Goal: Task Accomplishment & Management: Manage account settings

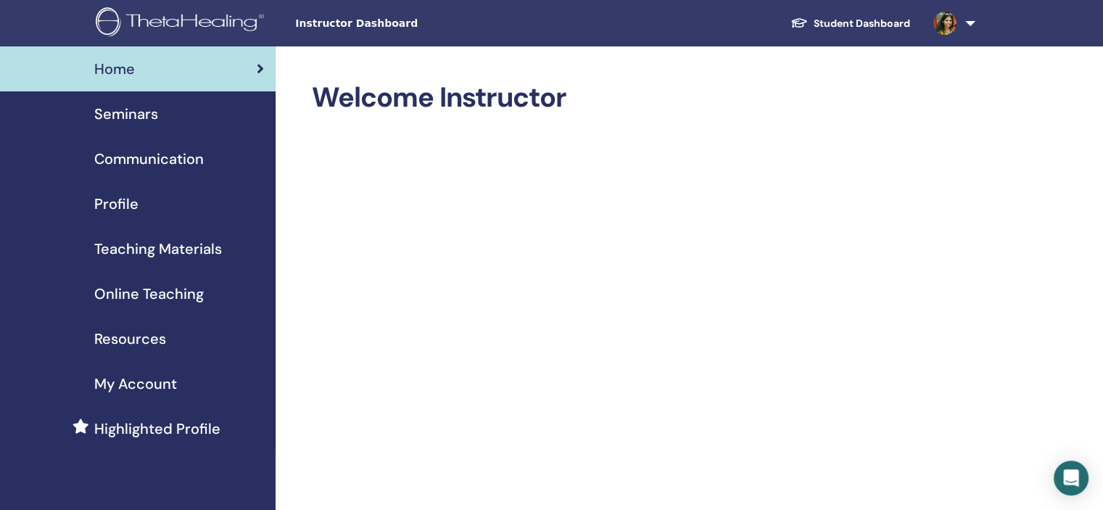
click at [178, 111] on div "Seminars" at bounding box center [138, 114] width 252 height 22
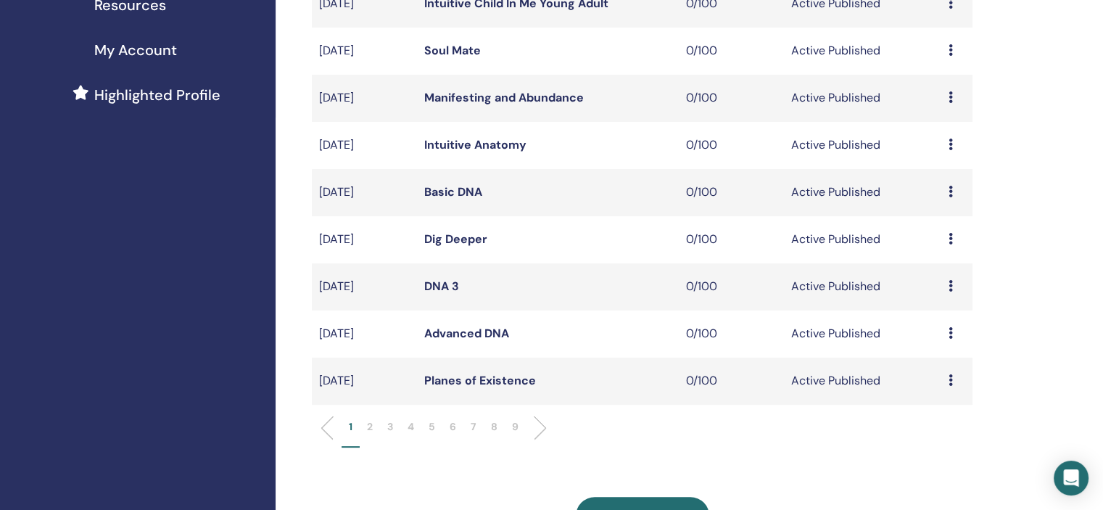
scroll to position [363, 0]
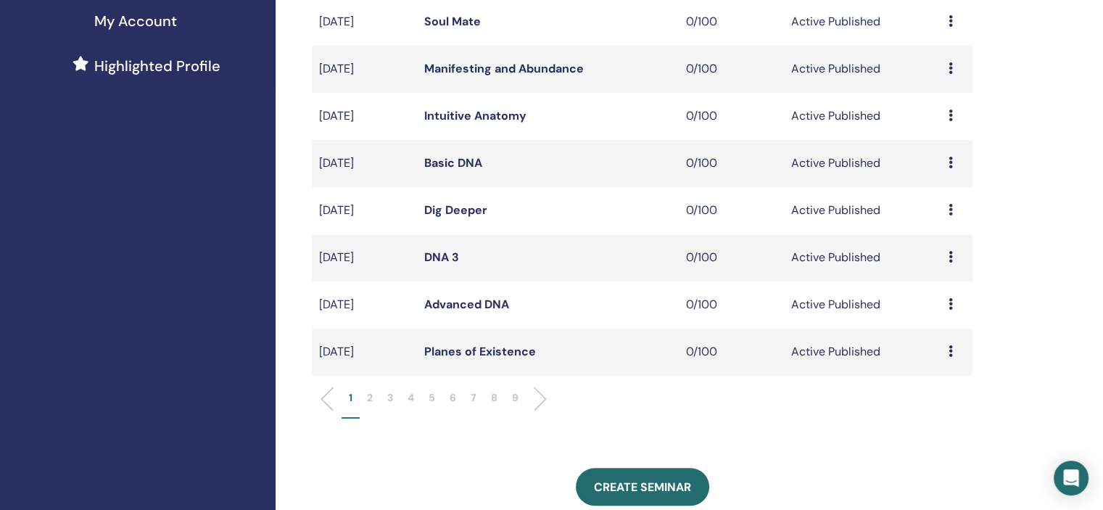
click at [464, 401] on li "7" at bounding box center [473, 404] width 20 height 28
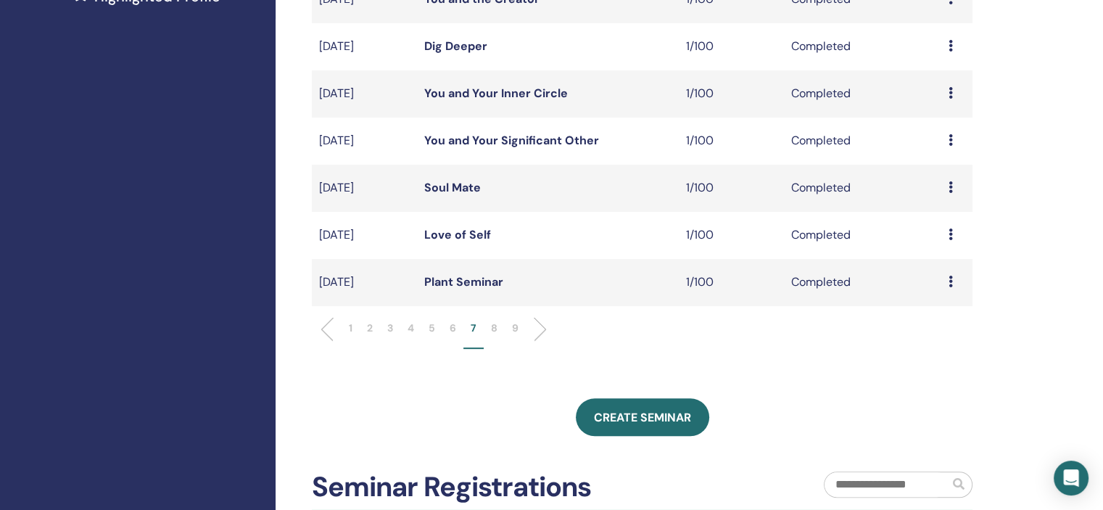
scroll to position [435, 0]
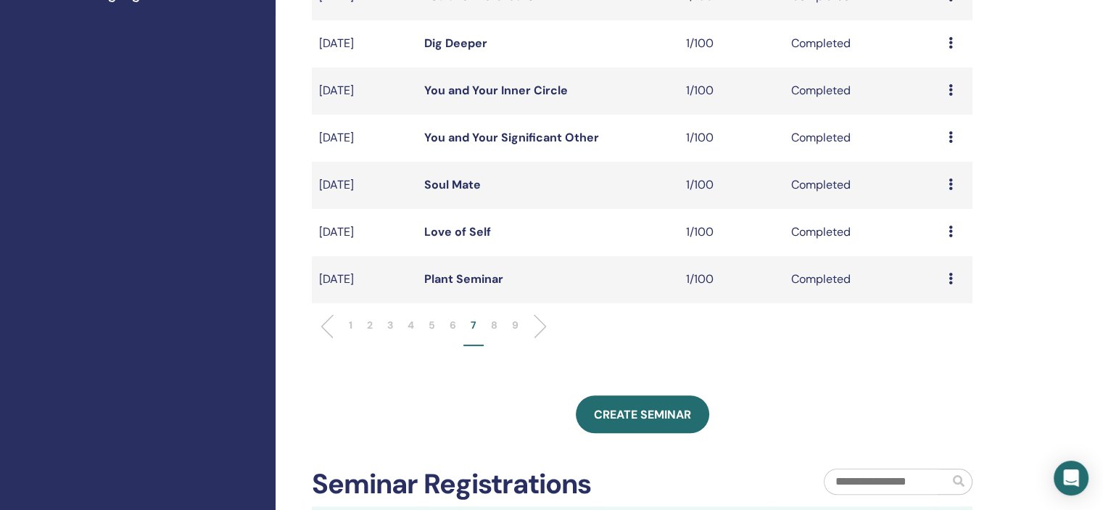
click at [442, 327] on li "5" at bounding box center [431, 332] width 21 height 28
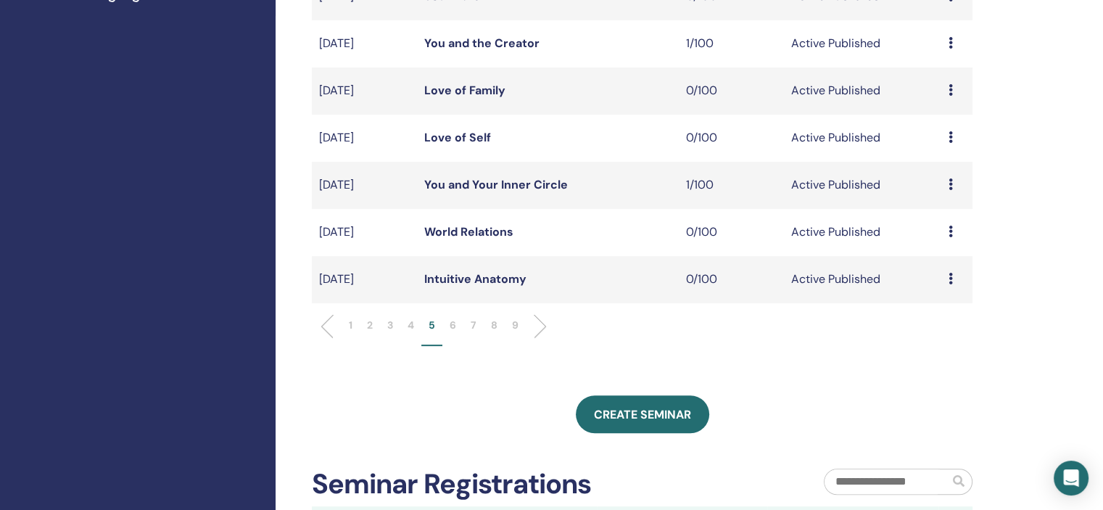
click at [455, 327] on p "6" at bounding box center [453, 325] width 7 height 15
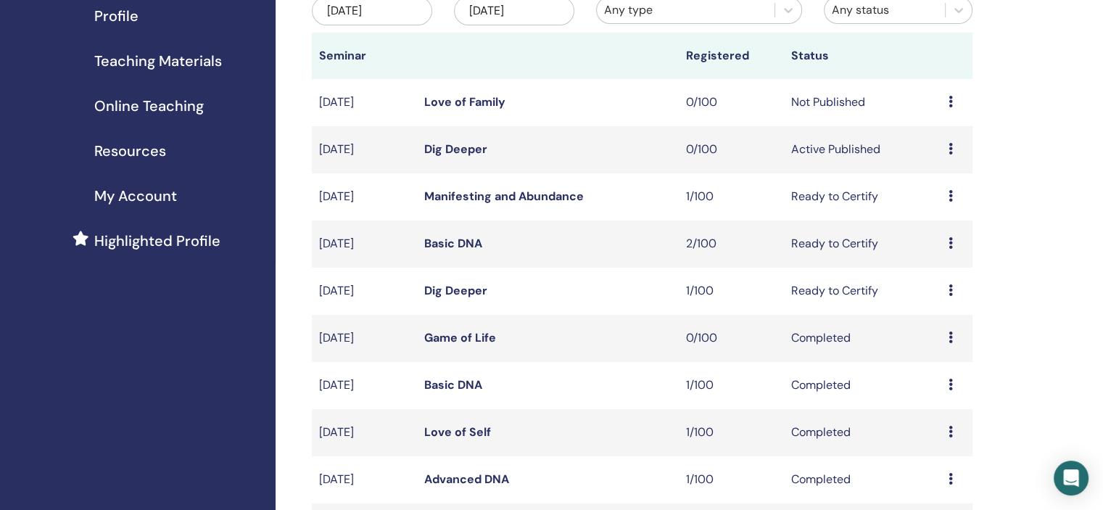
scroll to position [145, 0]
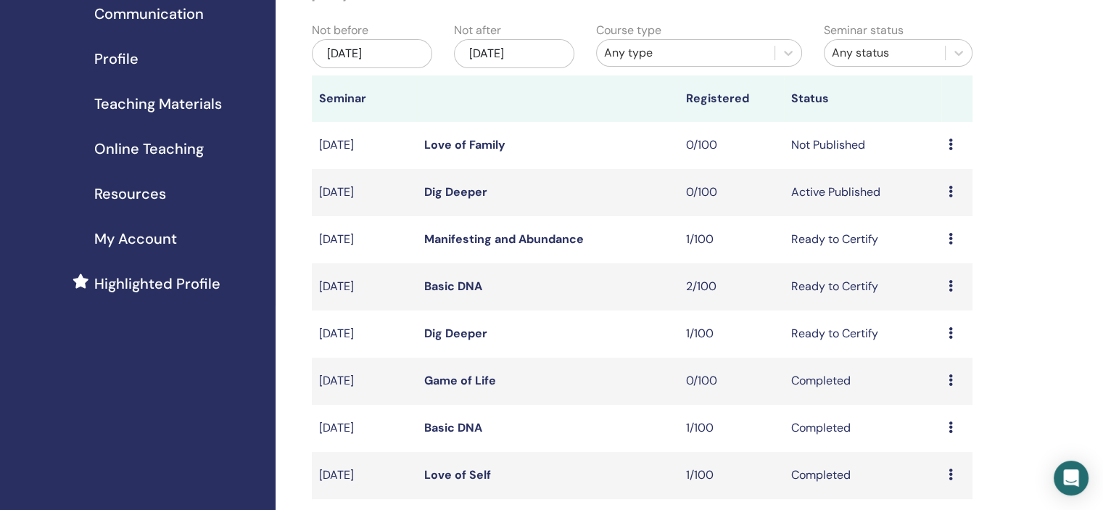
click at [951, 188] on icon at bounding box center [950, 192] width 4 height 12
click at [925, 215] on link "Edit" at bounding box center [923, 221] width 21 height 15
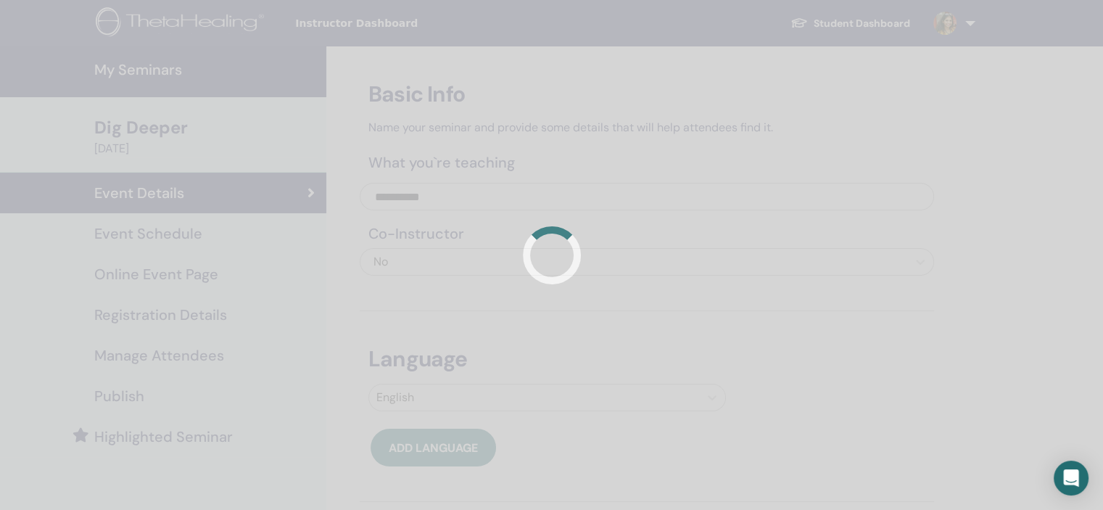
click at [247, 228] on div at bounding box center [551, 255] width 1103 height 510
click at [190, 239] on div at bounding box center [551, 255] width 1103 height 510
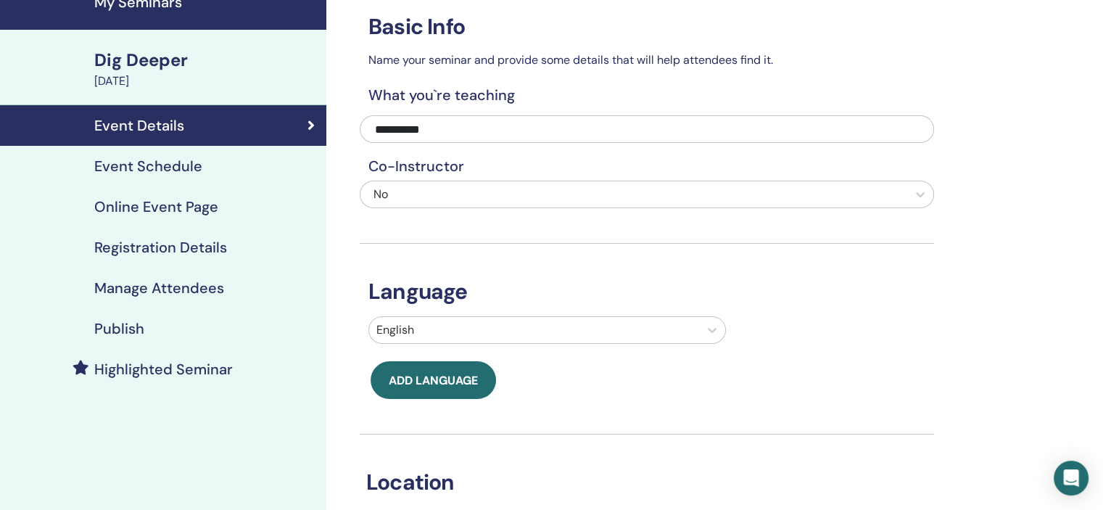
scroll to position [218, 0]
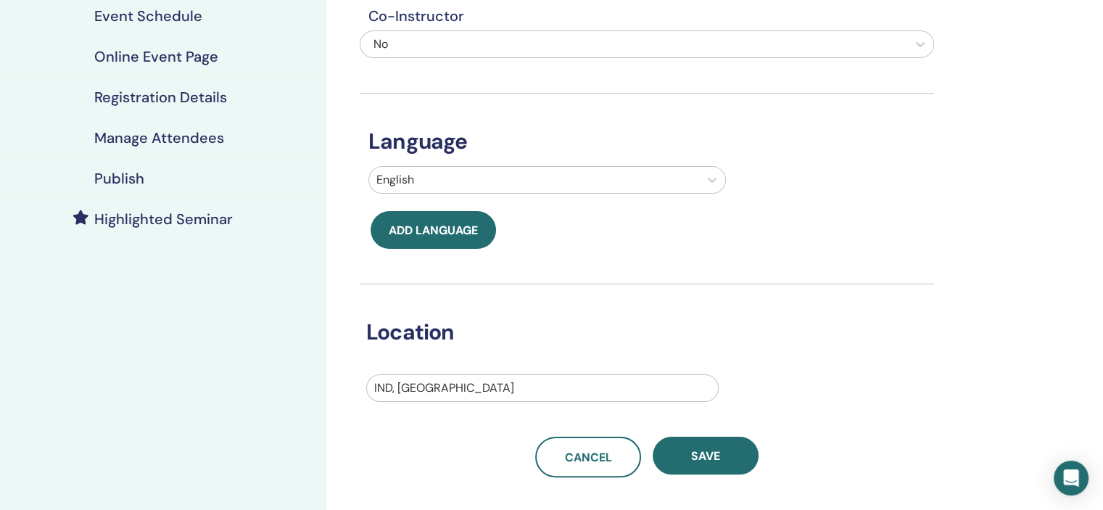
click at [189, 18] on h4 "Event Schedule" at bounding box center [148, 15] width 108 height 17
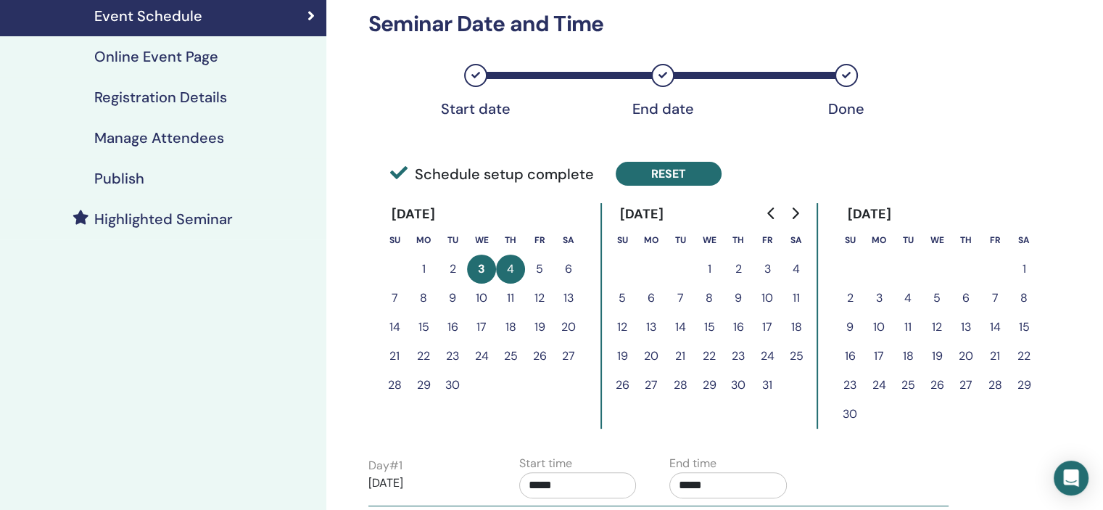
click at [647, 164] on button "Reset" at bounding box center [669, 174] width 106 height 24
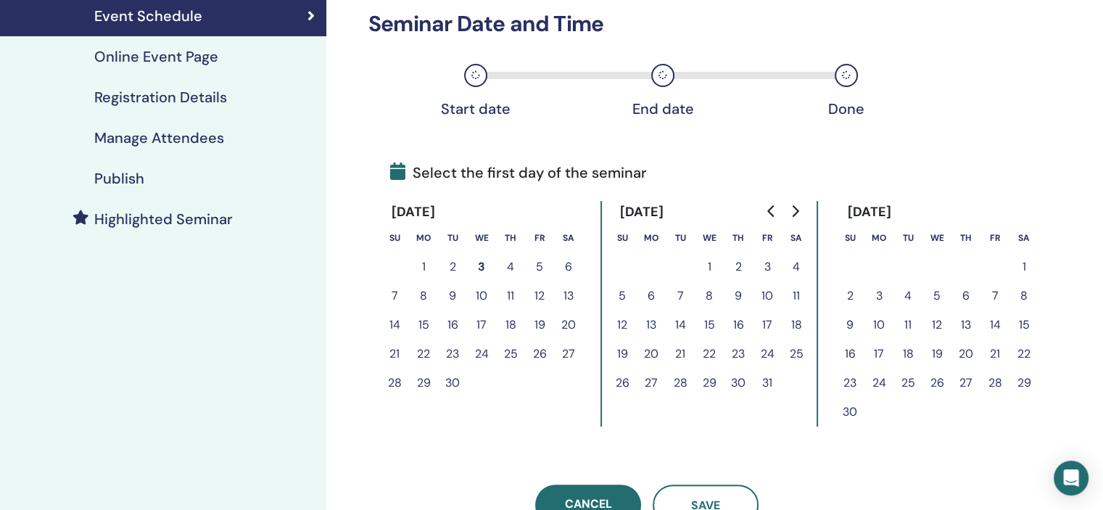
click at [795, 216] on icon "Go to next month" at bounding box center [795, 211] width 12 height 12
drag, startPoint x: 853, startPoint y: 351, endPoint x: 867, endPoint y: 351, distance: 14.5
click at [858, 351] on button "21" at bounding box center [849, 353] width 29 height 29
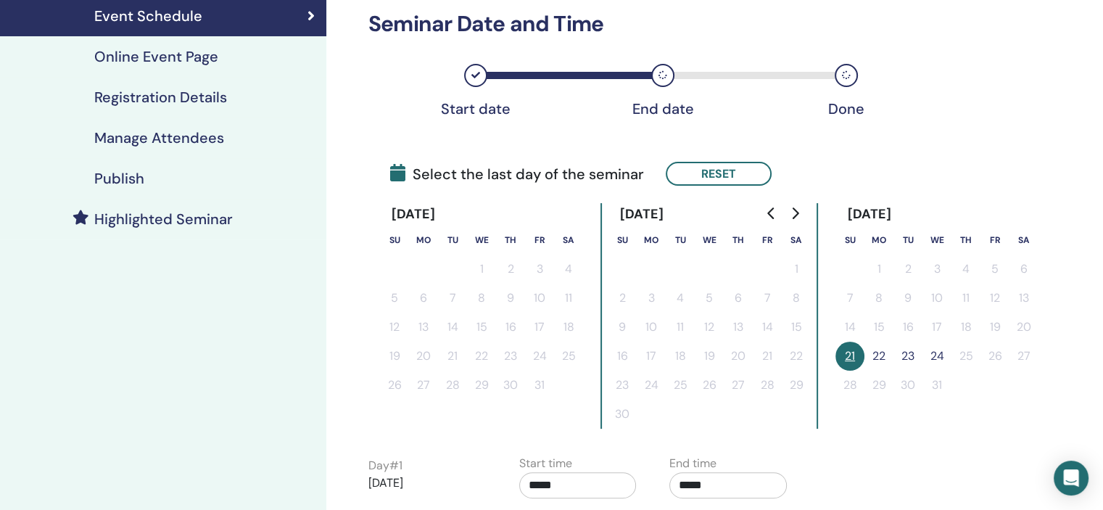
click at [871, 351] on button "22" at bounding box center [878, 355] width 29 height 29
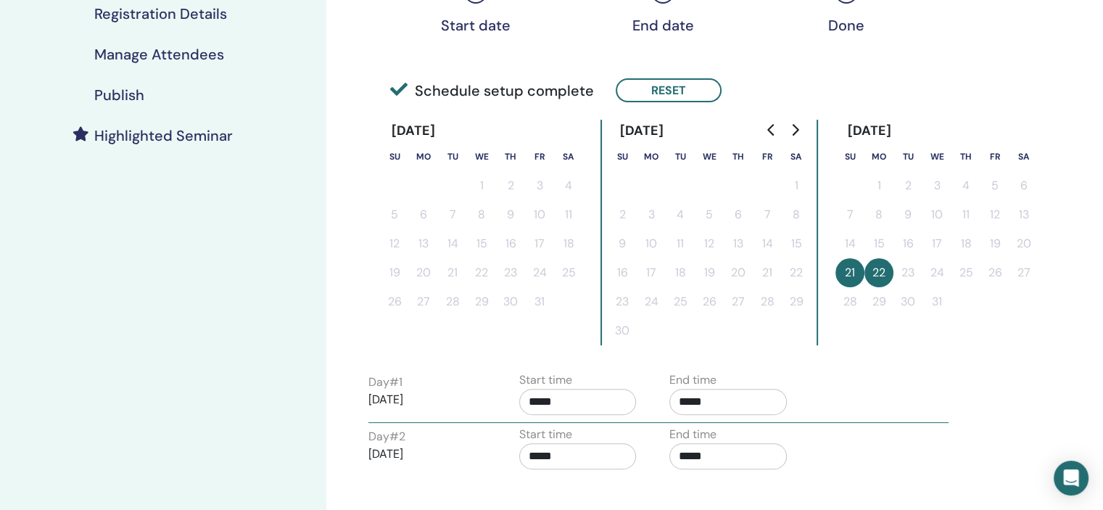
scroll to position [363, 0]
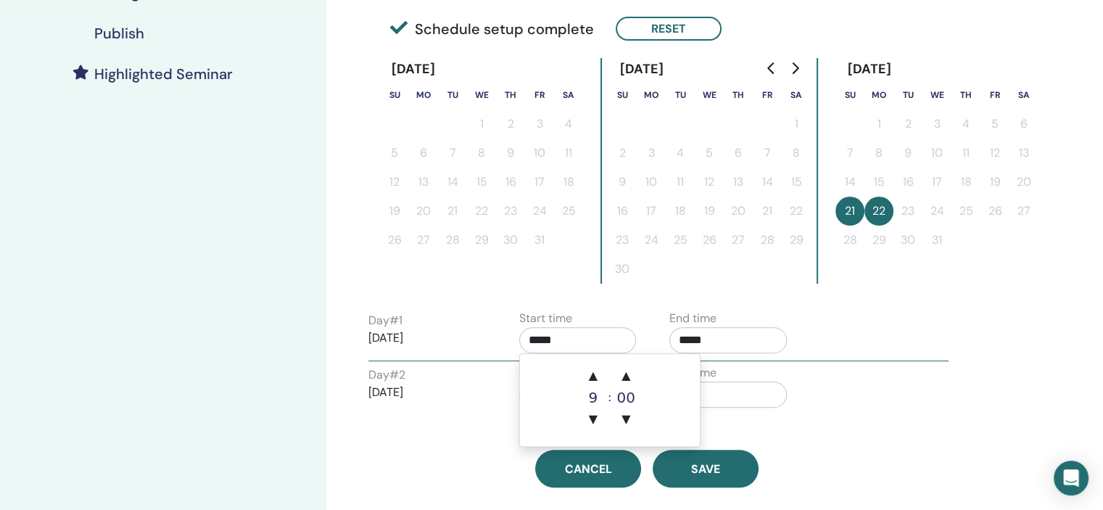
click at [587, 337] on input "*****" at bounding box center [577, 340] width 117 height 26
click at [593, 362] on span "▲" at bounding box center [593, 375] width 29 height 29
type input "*****"
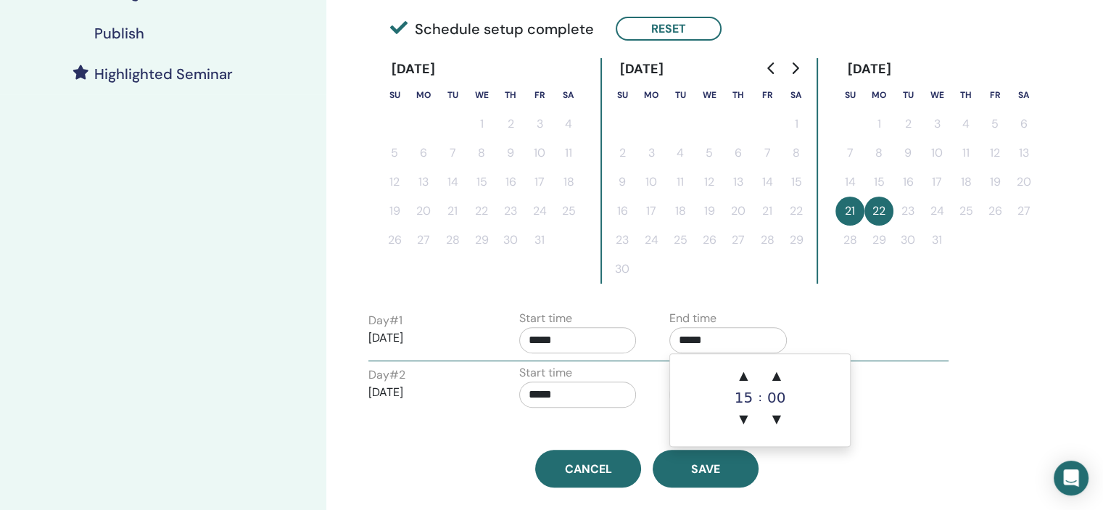
drag, startPoint x: 734, startPoint y: 339, endPoint x: 750, endPoint y: 354, distance: 22.6
click at [735, 339] on input "*****" at bounding box center [727, 340] width 117 height 26
click at [753, 366] on span "▲" at bounding box center [743, 375] width 29 height 29
type input "*****"
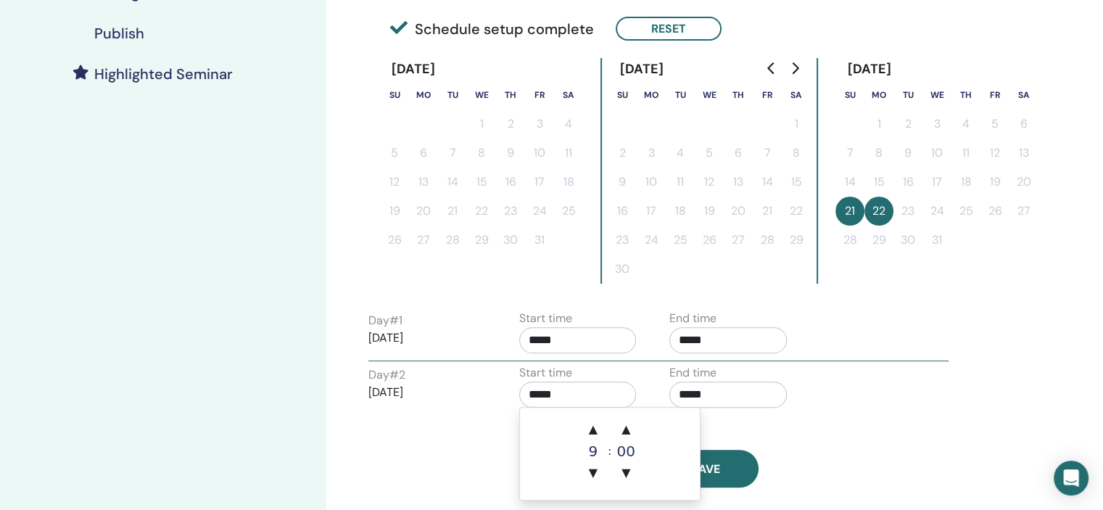
click at [589, 399] on input "*****" at bounding box center [577, 394] width 117 height 26
click at [595, 418] on span "▲" at bounding box center [593, 429] width 29 height 29
type input "*****"
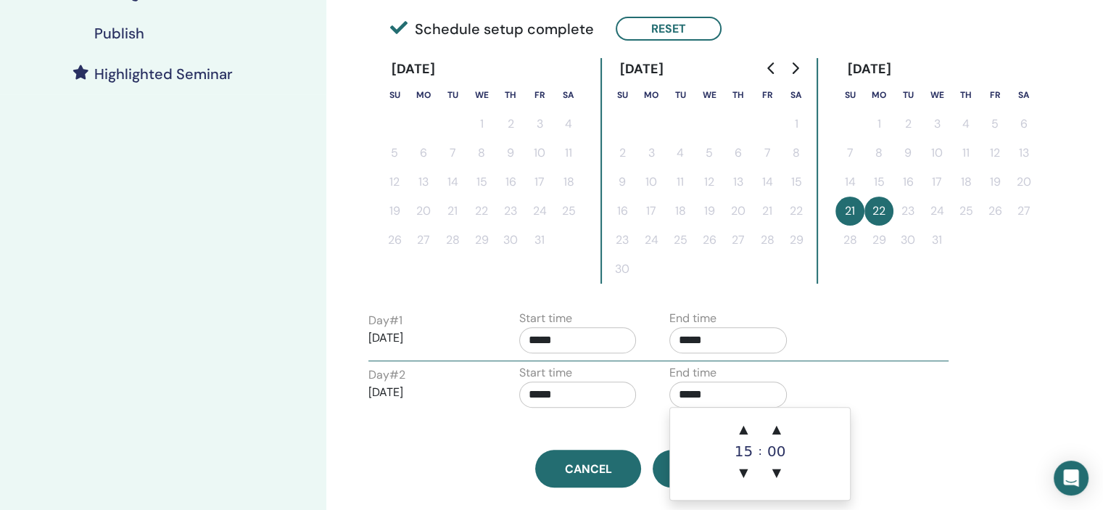
drag, startPoint x: 748, startPoint y: 391, endPoint x: 751, endPoint y: 413, distance: 22.1
click at [748, 394] on input "*****" at bounding box center [727, 394] width 117 height 26
click at [752, 417] on span "▲" at bounding box center [743, 429] width 29 height 29
type input "*****"
drag, startPoint x: 871, startPoint y: 350, endPoint x: 822, endPoint y: 391, distance: 63.3
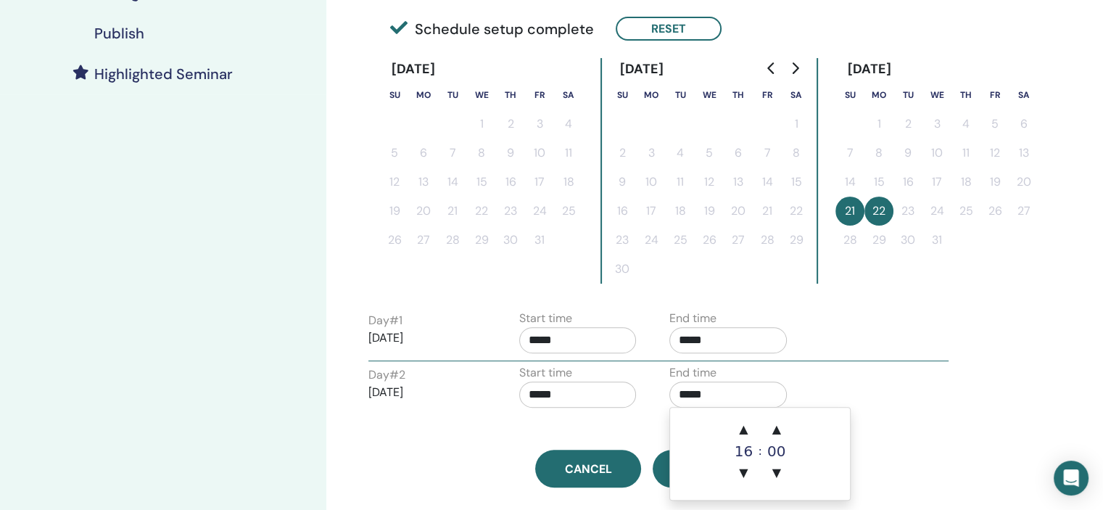
click at [871, 352] on div "Day # 1 2025/12/21 Start time ***** End time *****" at bounding box center [658, 335] width 602 height 51
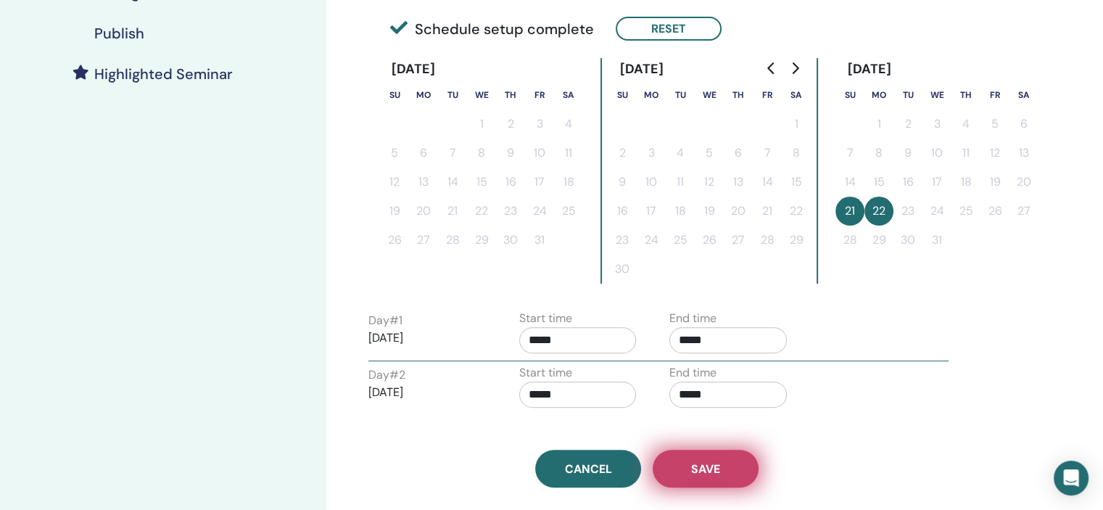
drag, startPoint x: 672, startPoint y: 497, endPoint x: 690, endPoint y: 484, distance: 22.2
click at [672, 496] on div "Time Zone (GMT+5) Asia/Kolkata Seminar Date and Time Start date End date Done S…" at bounding box center [693, 187] width 735 height 1006
click at [720, 471] on button "Save" at bounding box center [706, 469] width 106 height 38
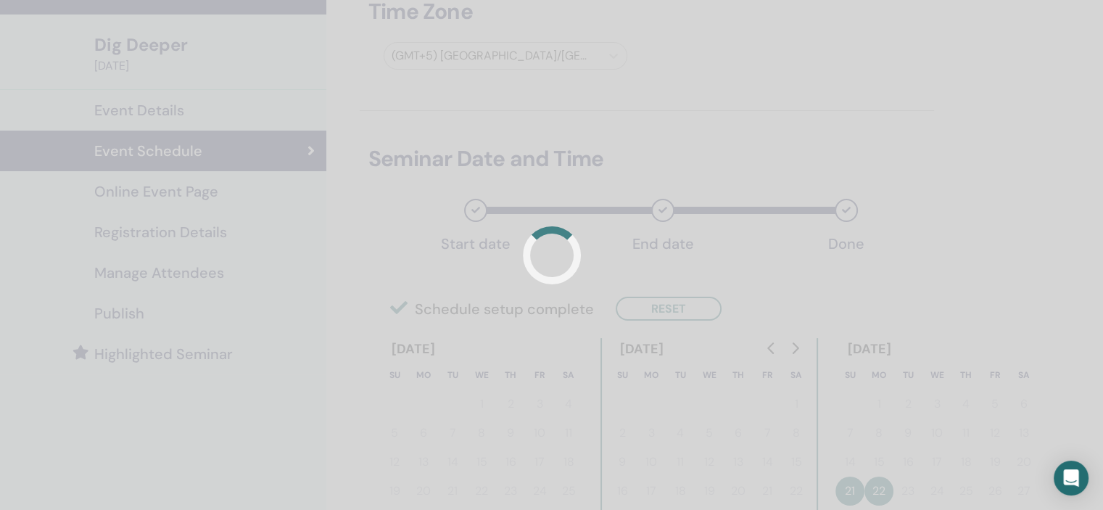
scroll to position [0, 0]
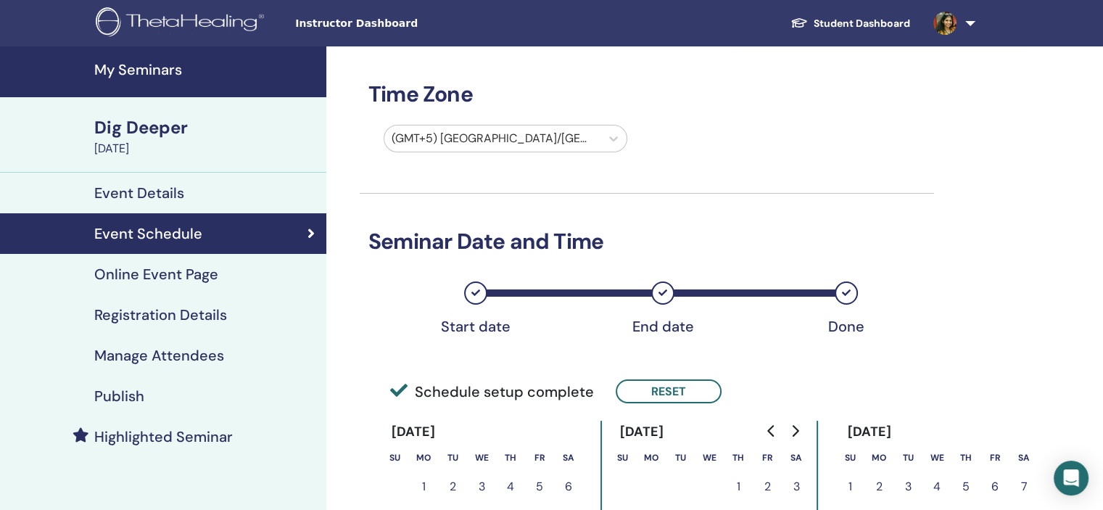
click at [211, 315] on h4 "Registration Details" at bounding box center [160, 314] width 133 height 17
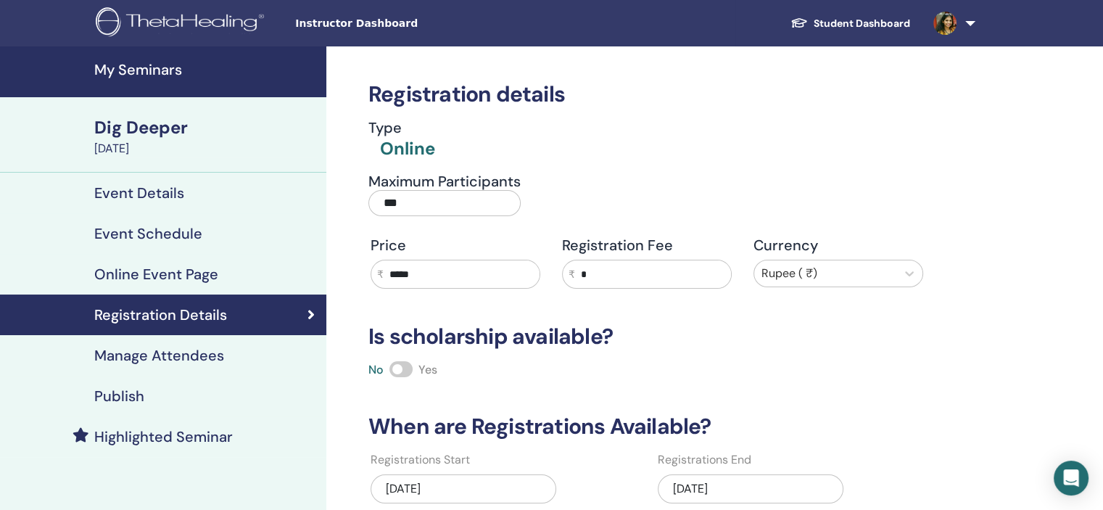
click at [739, 498] on div "10/02/2025" at bounding box center [751, 488] width 186 height 29
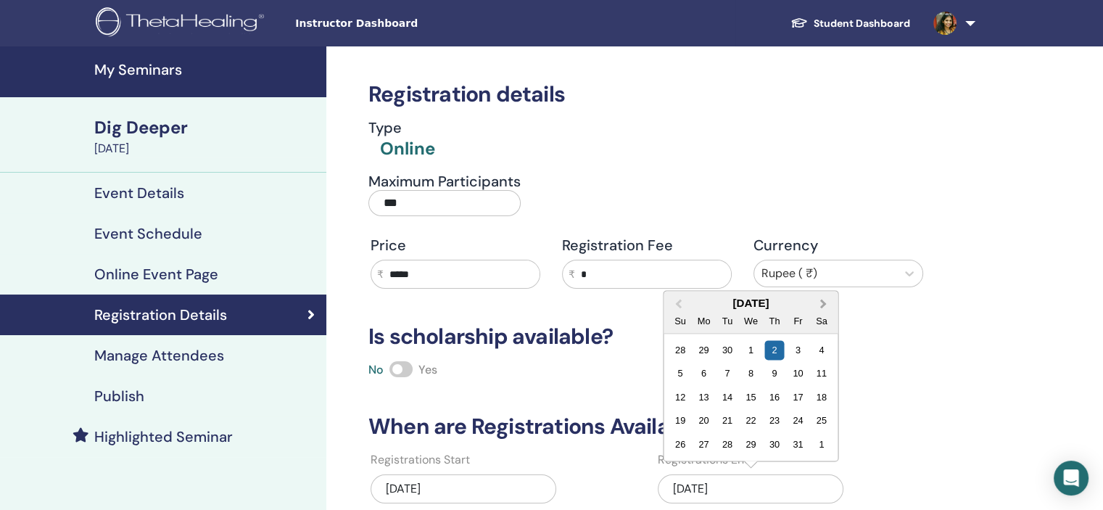
click at [823, 299] on span "Next Month" at bounding box center [823, 303] width 0 height 15
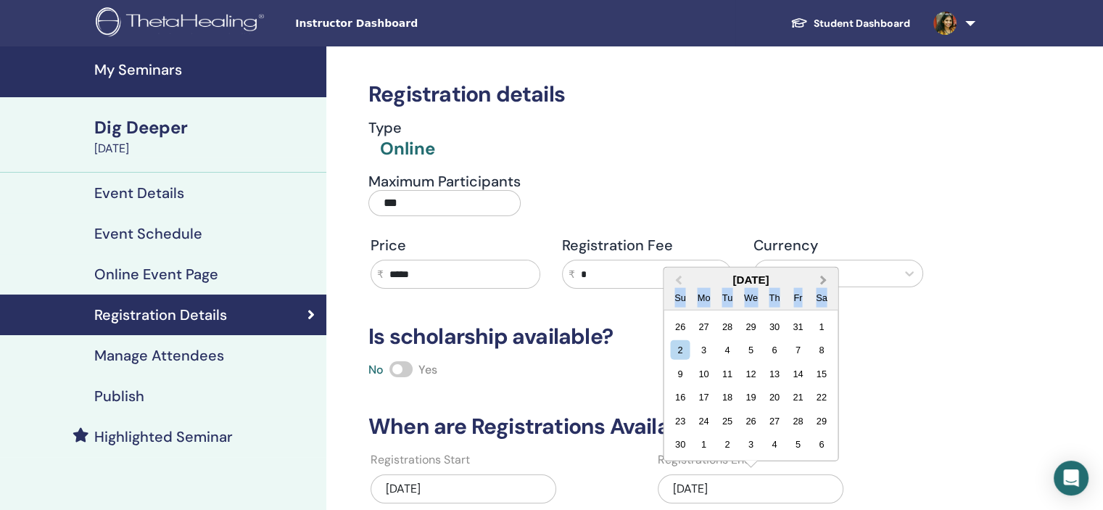
click at [820, 299] on div "Sa" at bounding box center [821, 297] width 20 height 20
click at [823, 278] on span "Next Month" at bounding box center [823, 279] width 0 height 15
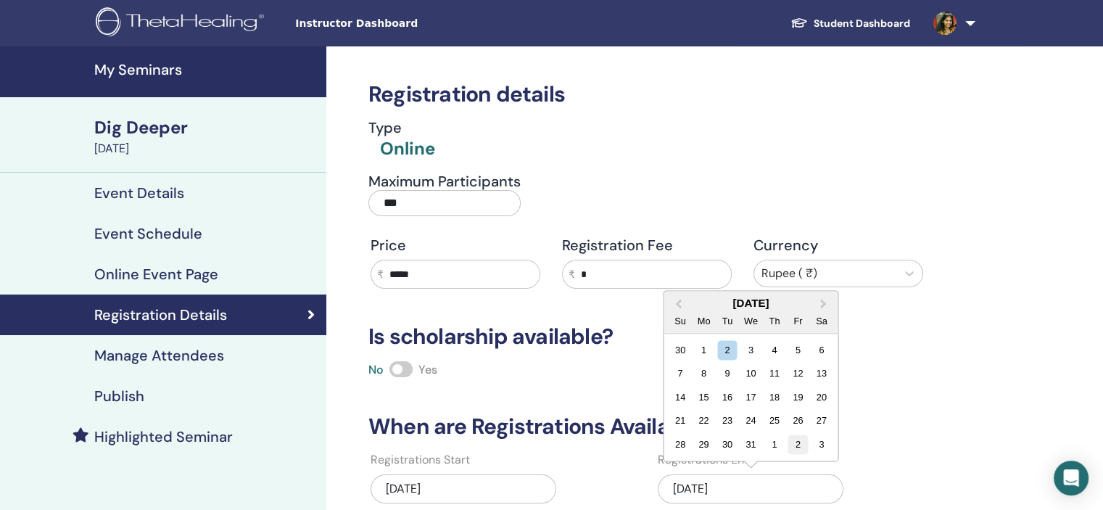
click at [804, 446] on div "2" at bounding box center [798, 444] width 20 height 20
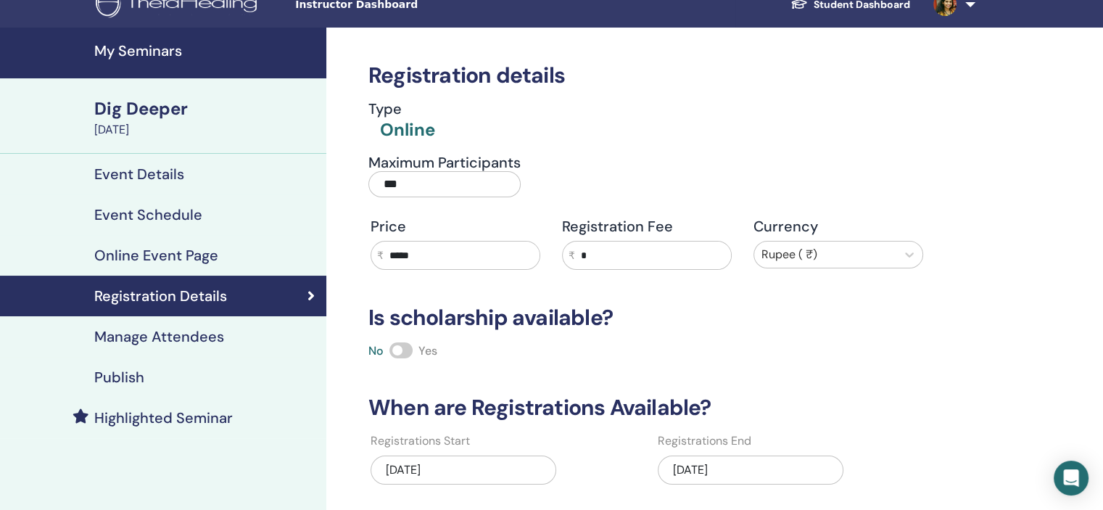
scroll to position [145, 0]
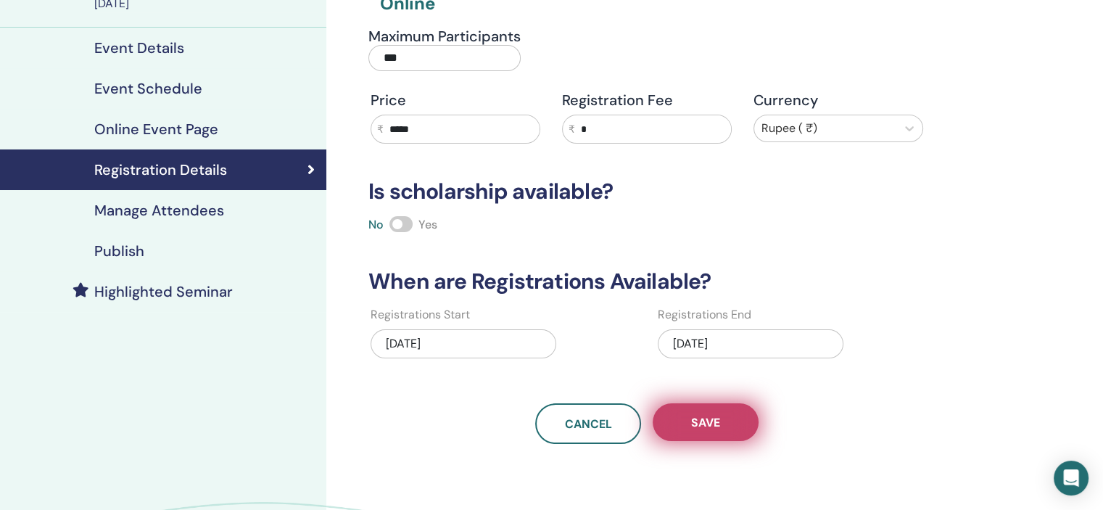
click at [713, 420] on span "Save" at bounding box center [705, 422] width 29 height 15
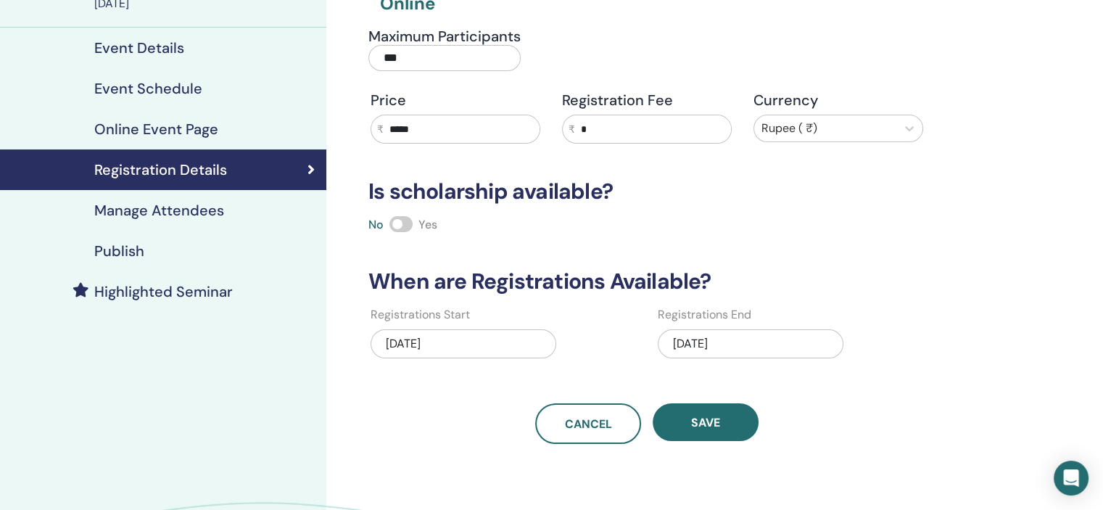
click at [194, 254] on div "Publish" at bounding box center [163, 250] width 303 height 17
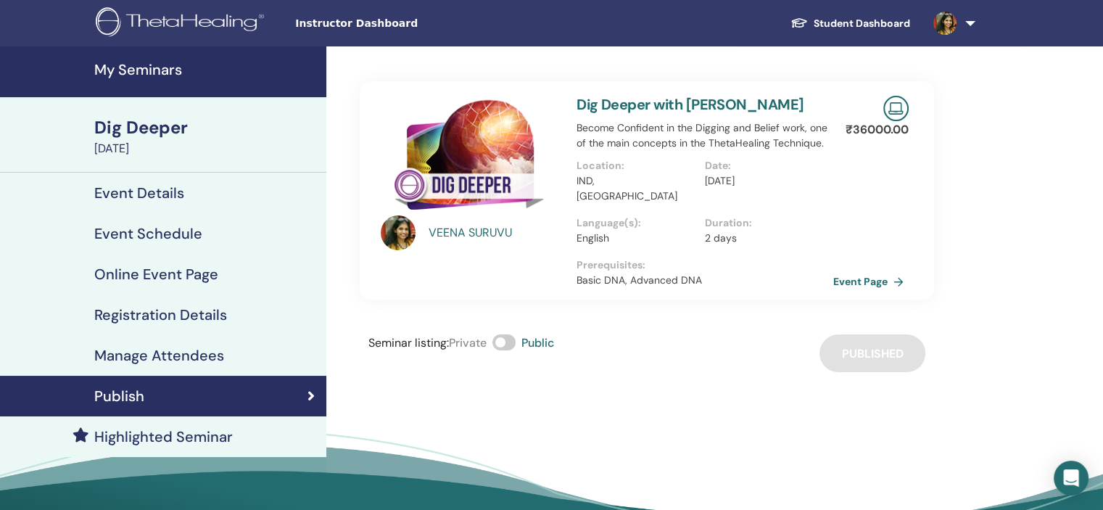
click at [153, 78] on h4 "My Seminars" at bounding box center [205, 69] width 223 height 17
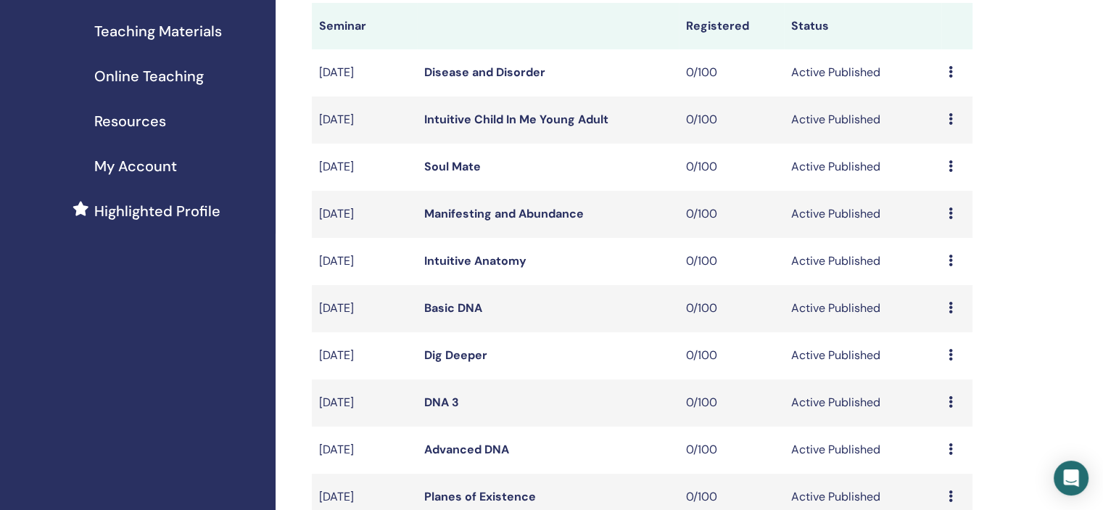
scroll to position [508, 0]
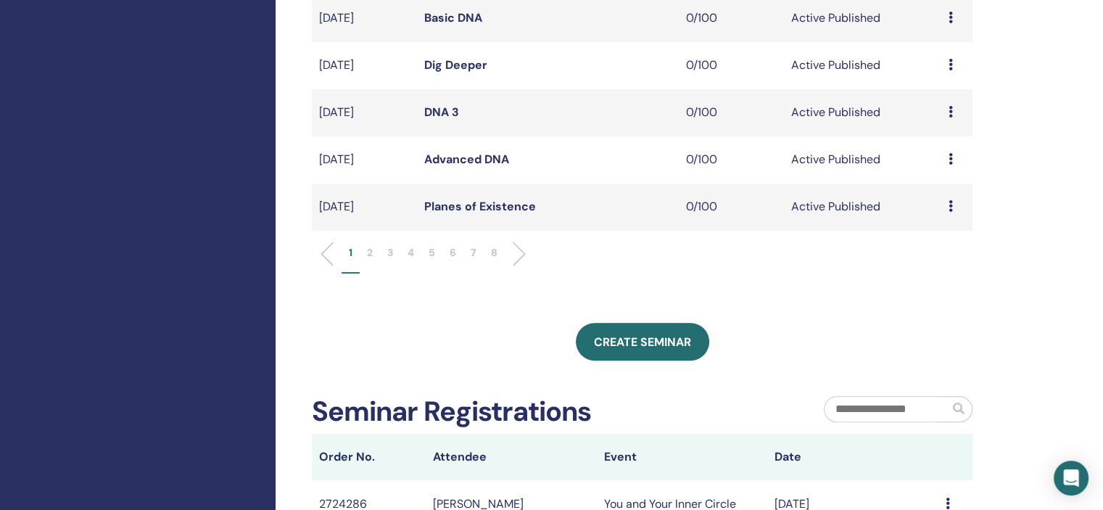
click at [426, 251] on li "5" at bounding box center [431, 259] width 21 height 28
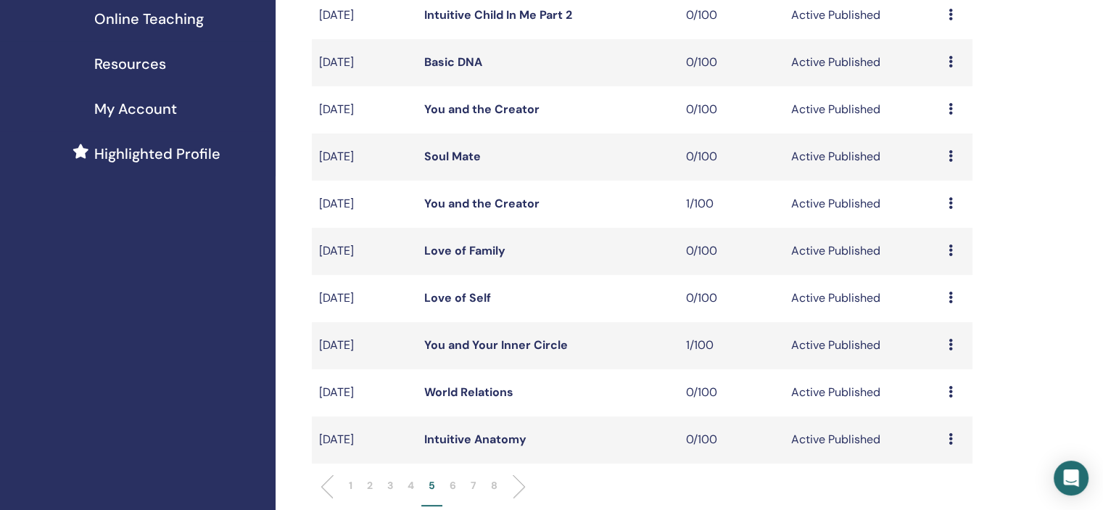
scroll to position [363, 0]
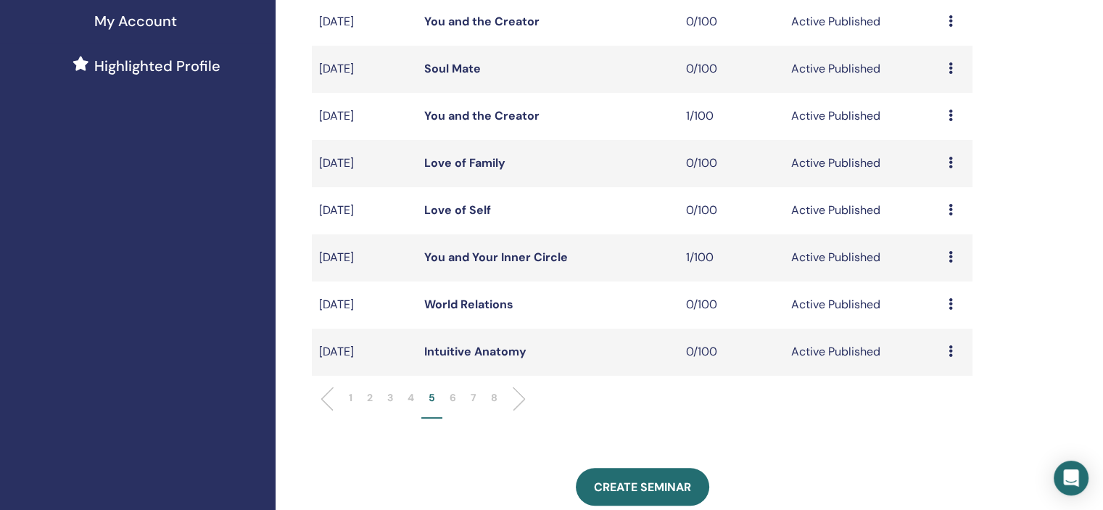
click at [455, 397] on p "6" at bounding box center [453, 397] width 7 height 15
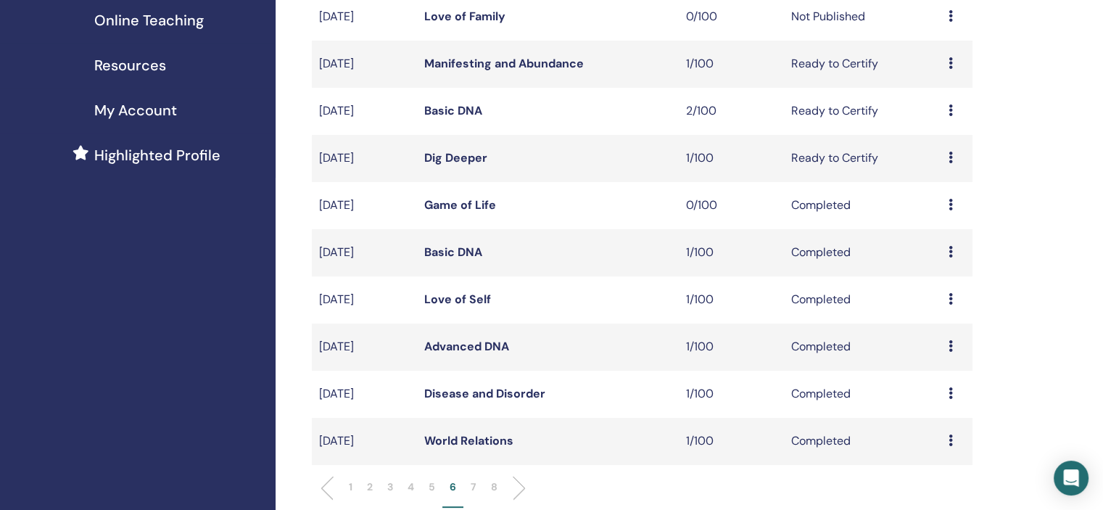
scroll to position [73, 0]
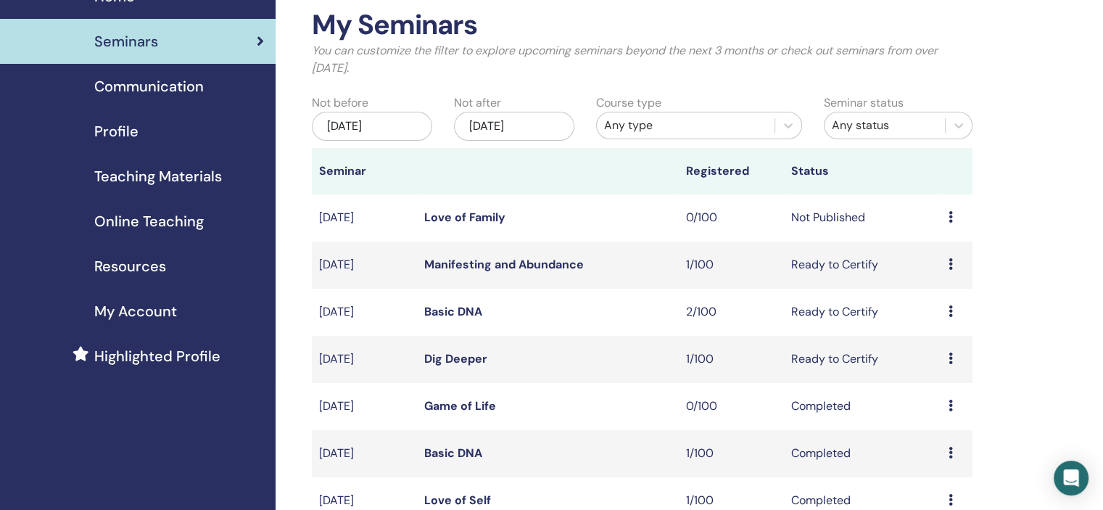
click at [948, 219] on icon at bounding box center [950, 217] width 4 height 12
click at [932, 228] on link "Preview" at bounding box center [930, 230] width 41 height 15
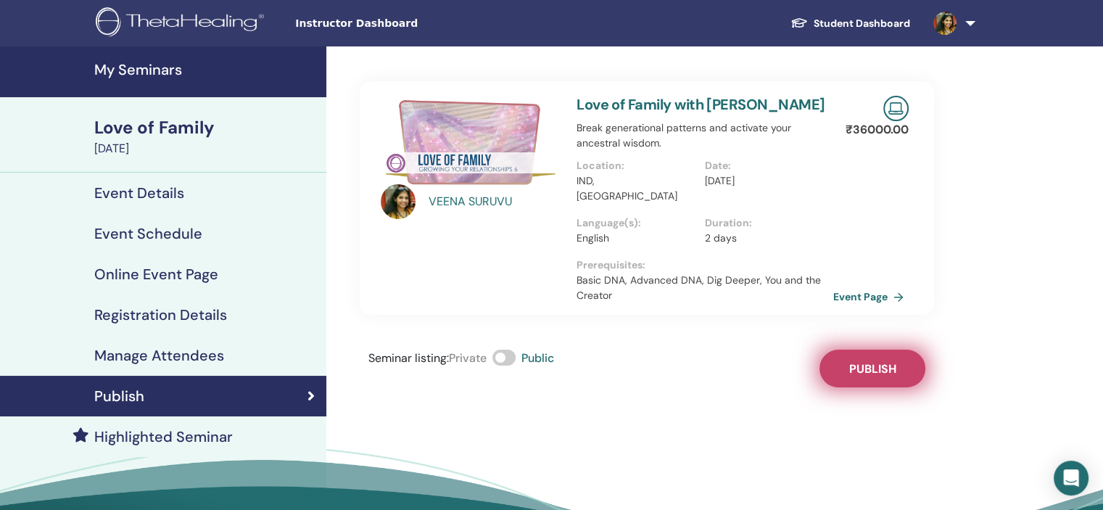
click at [887, 361] on span "Publish" at bounding box center [872, 368] width 47 height 15
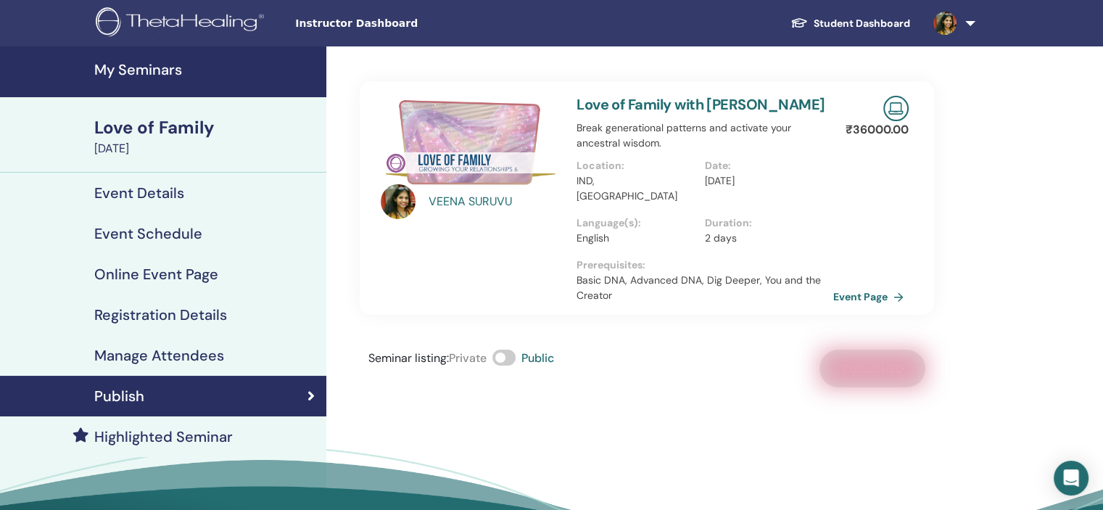
click at [200, 216] on link "Event Schedule" at bounding box center [163, 233] width 326 height 41
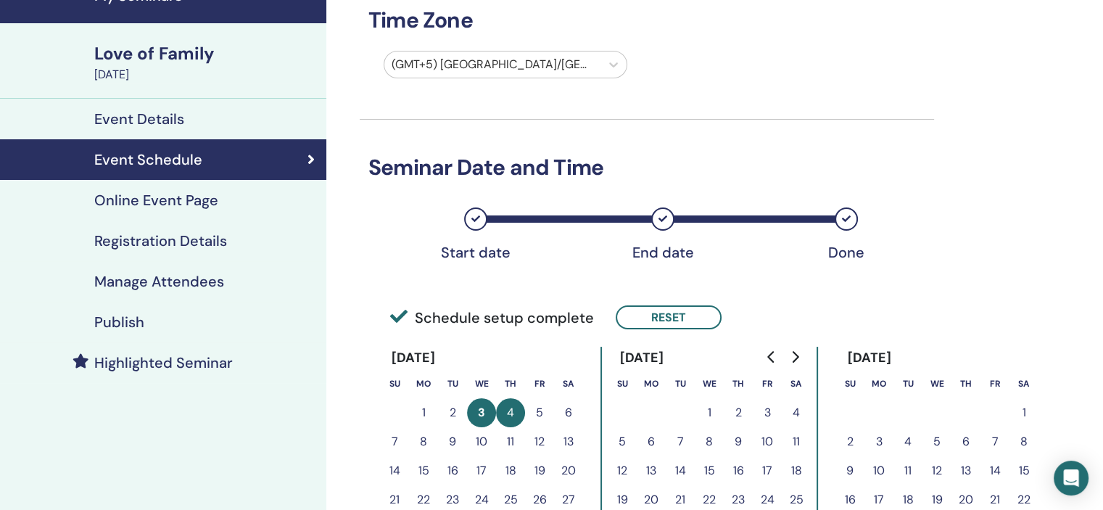
scroll to position [218, 0]
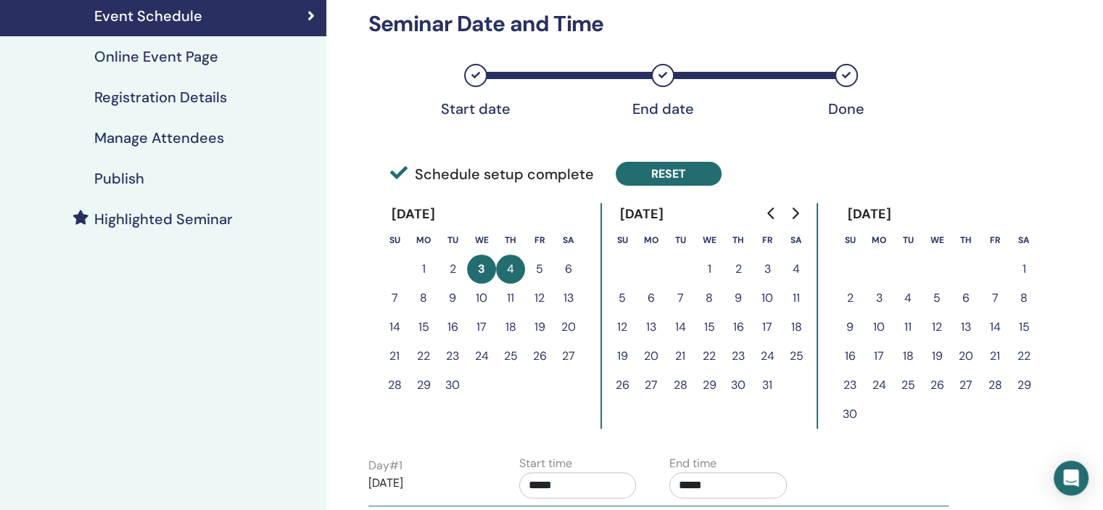
click at [675, 176] on button "Reset" at bounding box center [669, 174] width 106 height 24
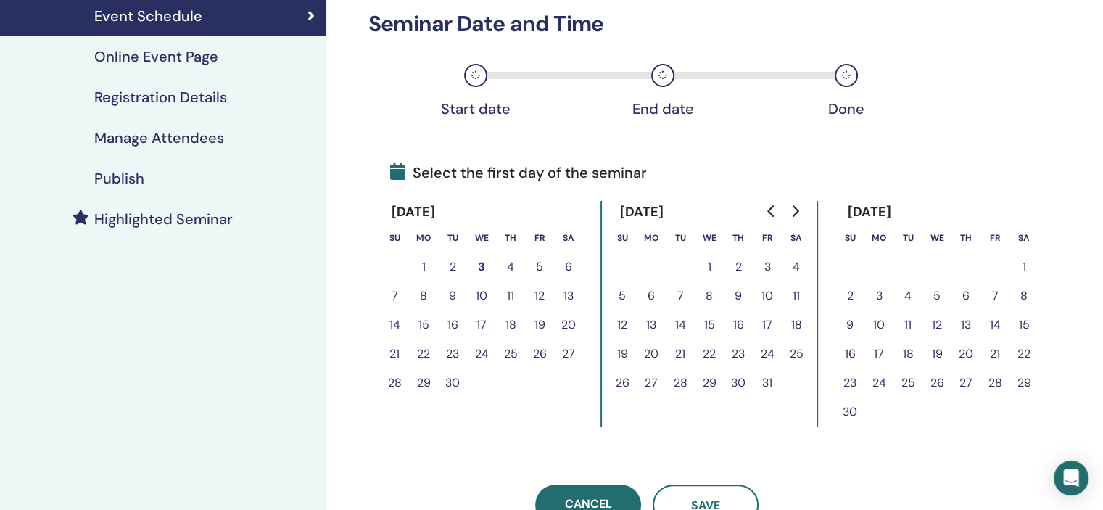
click at [798, 205] on icon "Go to next month" at bounding box center [795, 211] width 12 height 12
click at [908, 353] on button "23" at bounding box center [907, 353] width 29 height 29
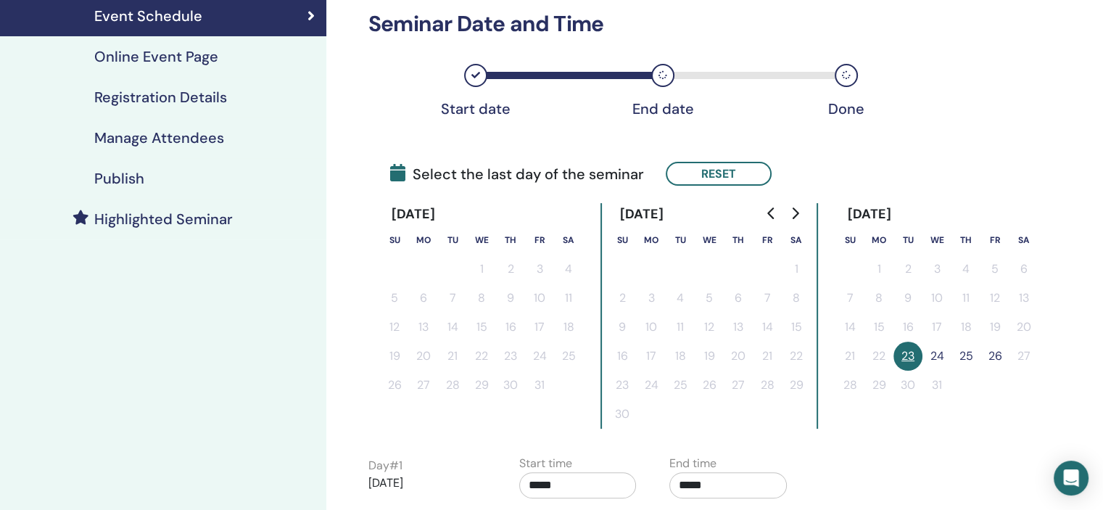
click at [937, 352] on button "24" at bounding box center [936, 355] width 29 height 29
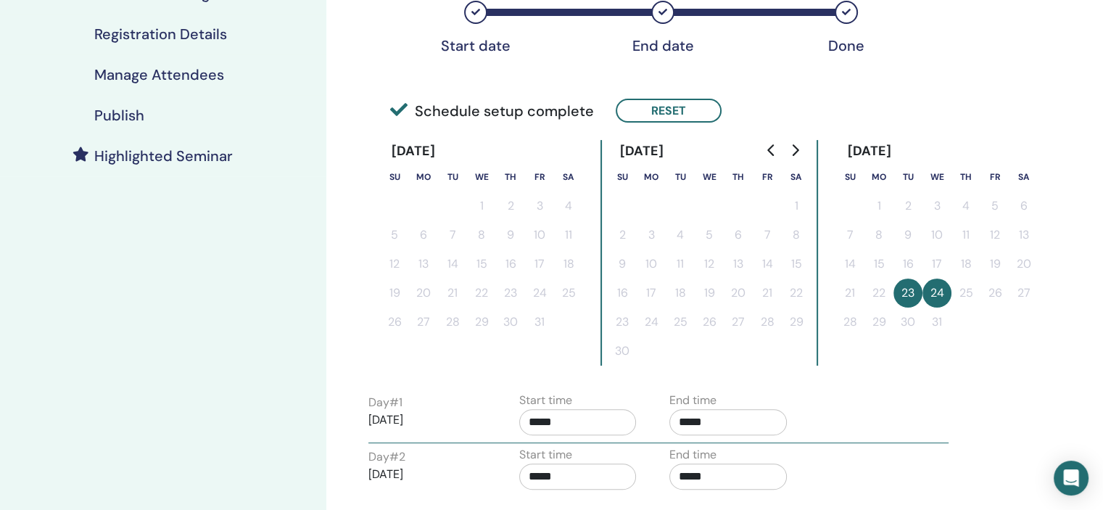
scroll to position [363, 0]
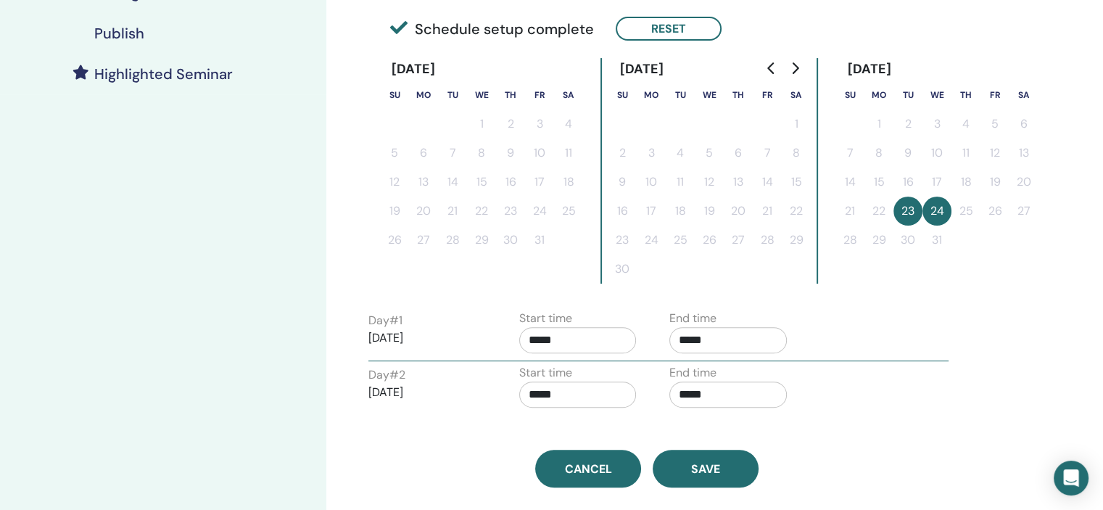
click at [610, 339] on input "*****" at bounding box center [577, 340] width 117 height 26
click at [566, 373] on td "▲ 9 ▼ : ▲ 00 ▼" at bounding box center [610, 400] width 180 height 92
drag, startPoint x: 594, startPoint y: 370, endPoint x: 615, endPoint y: 371, distance: 21.0
click at [595, 371] on span "▲" at bounding box center [593, 375] width 29 height 29
type input "*****"
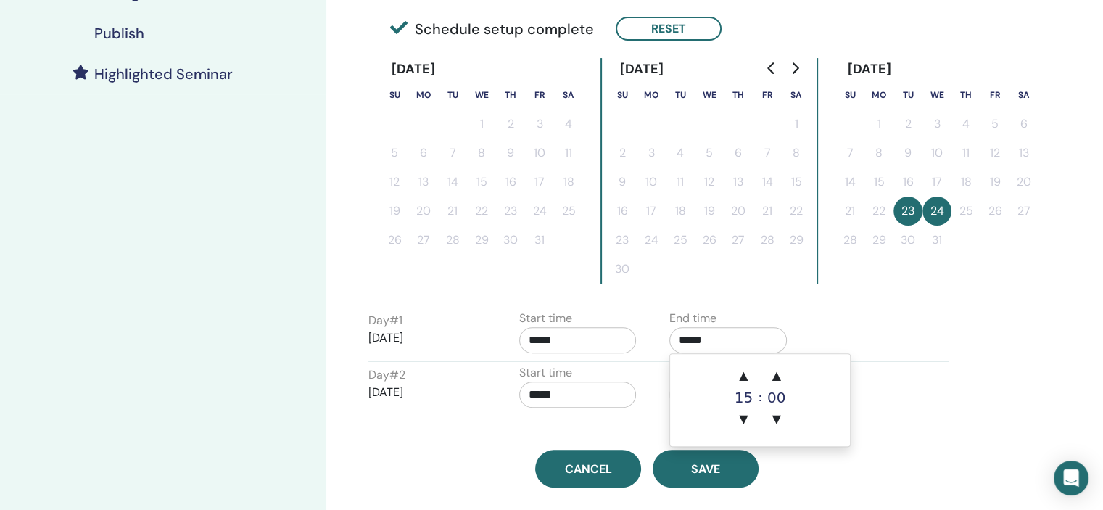
click at [782, 344] on input "*****" at bounding box center [727, 340] width 117 height 26
click at [742, 366] on span "▲" at bounding box center [743, 375] width 29 height 29
type input "*****"
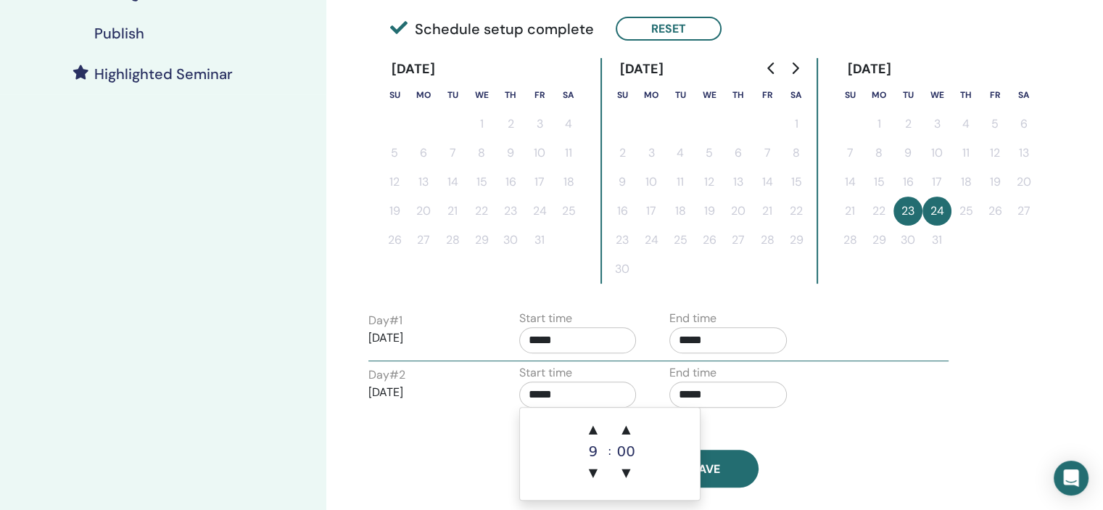
click at [627, 395] on input "*****" at bounding box center [577, 394] width 117 height 26
click at [594, 420] on span "▲" at bounding box center [593, 429] width 29 height 29
type input "*****"
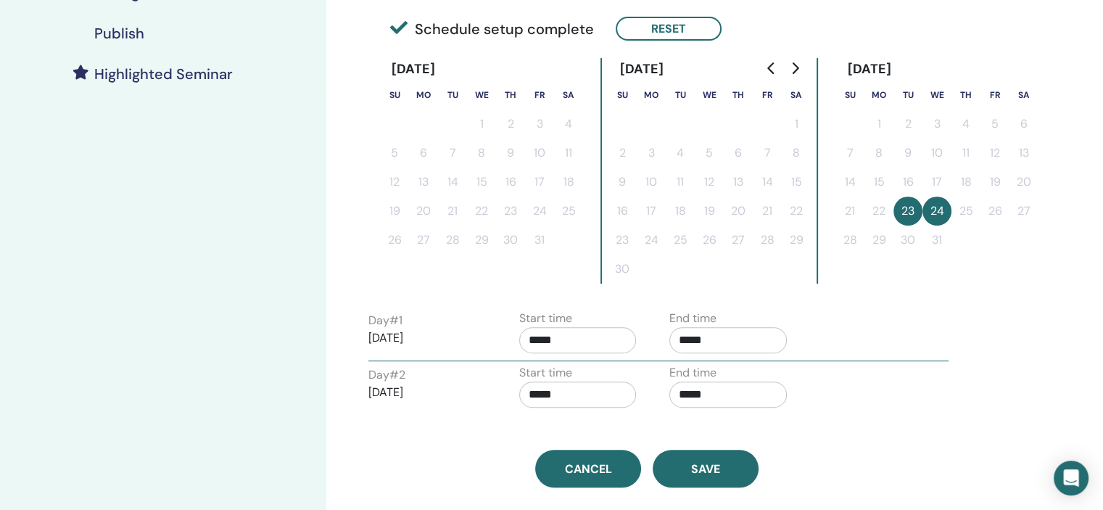
click at [766, 379] on div "End time *****" at bounding box center [727, 389] width 117 height 51
click at [761, 398] on input "*****" at bounding box center [727, 394] width 117 height 26
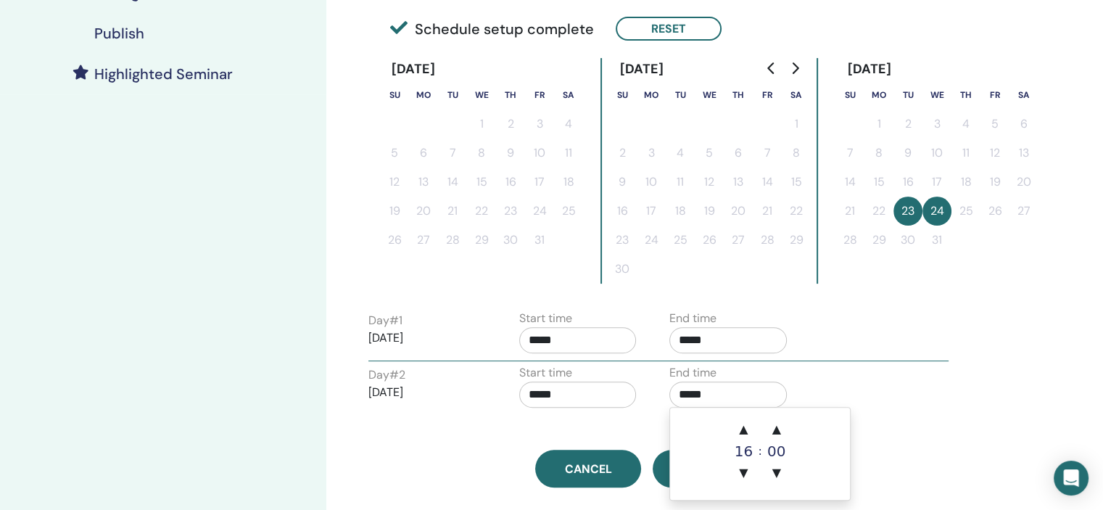
drag, startPoint x: 748, startPoint y: 419, endPoint x: 757, endPoint y: 408, distance: 13.9
click at [747, 419] on span "▲" at bounding box center [743, 429] width 29 height 29
type input "*****"
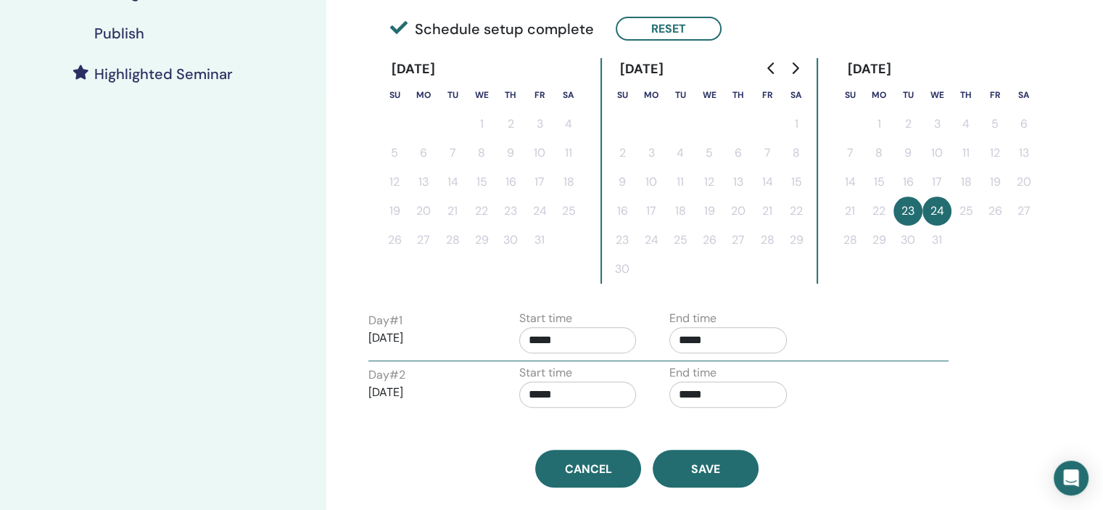
click at [869, 385] on div "Day # 2 2025/12/24 Start time ***** End time *****" at bounding box center [658, 389] width 602 height 51
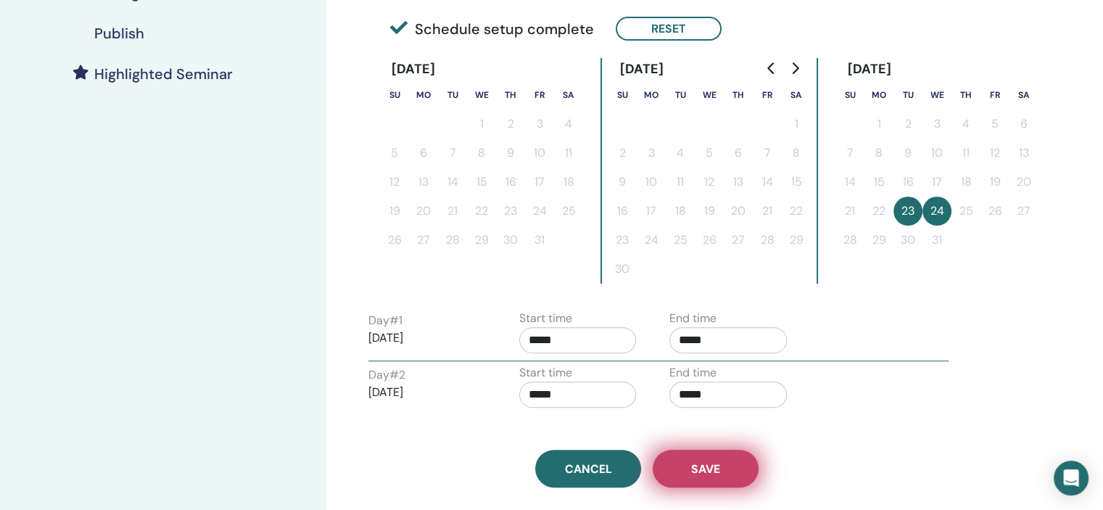
click at [710, 463] on span "Save" at bounding box center [705, 468] width 29 height 15
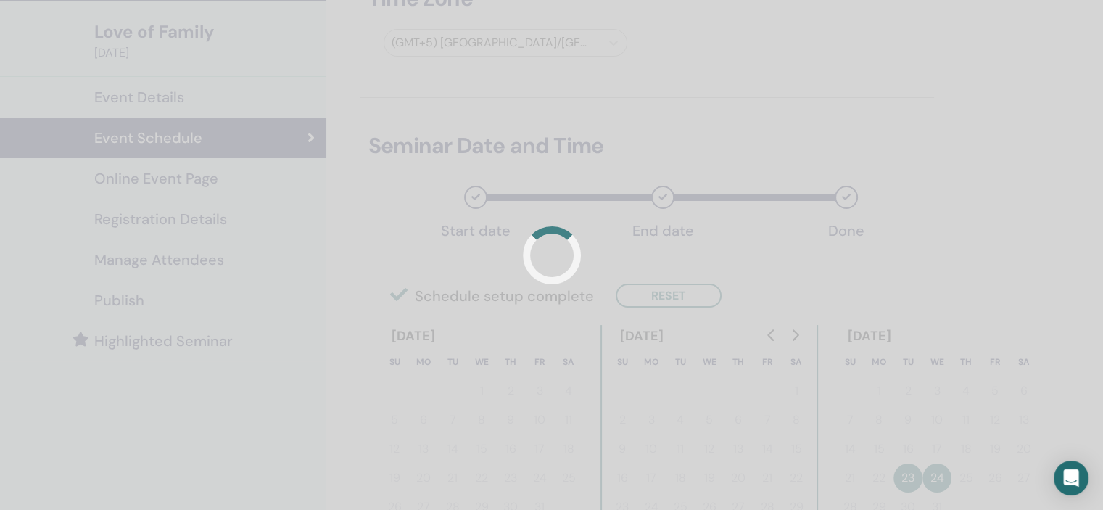
scroll to position [0, 0]
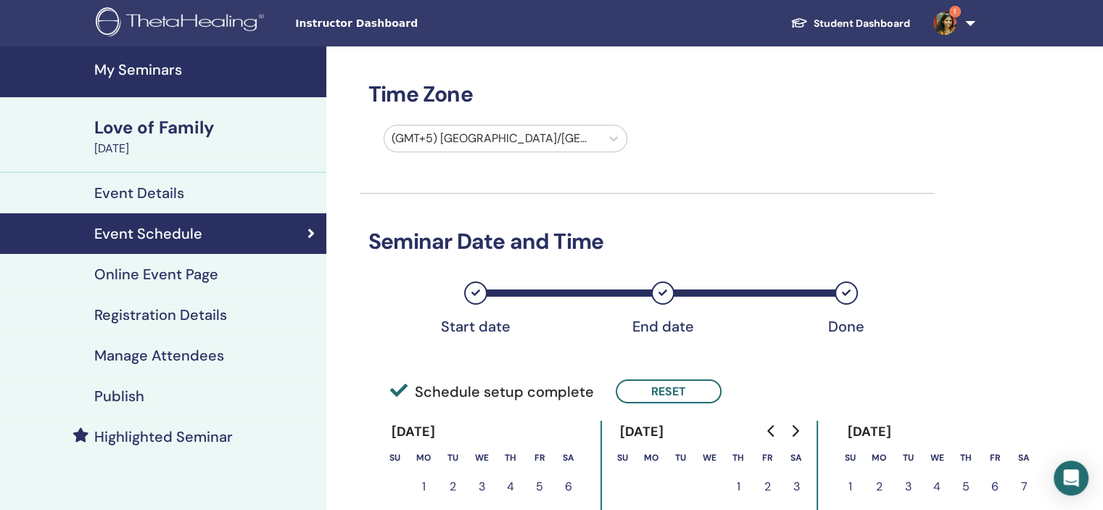
click at [212, 302] on link "Registration Details" at bounding box center [163, 314] width 326 height 41
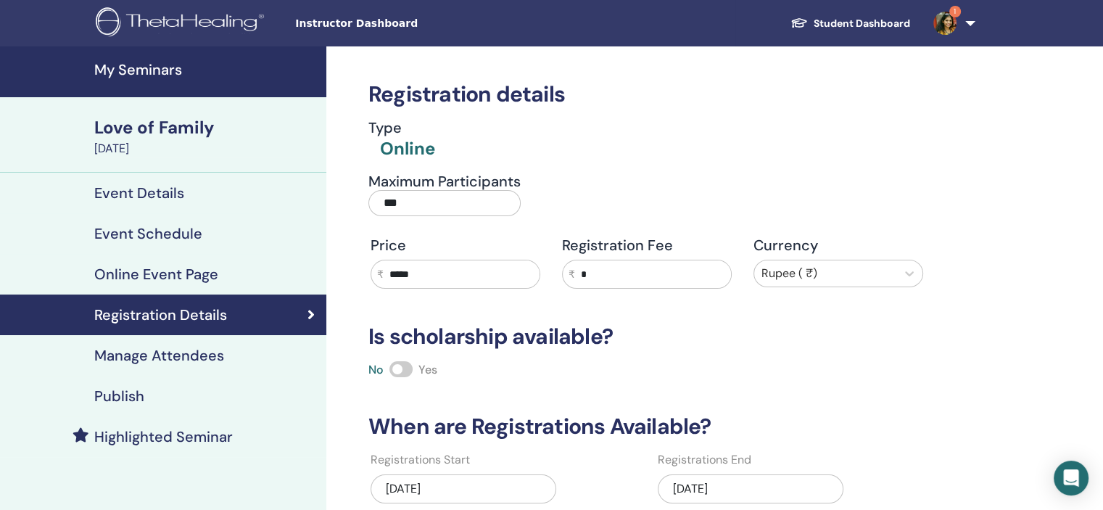
click at [781, 477] on div "[DATE]" at bounding box center [751, 488] width 186 height 29
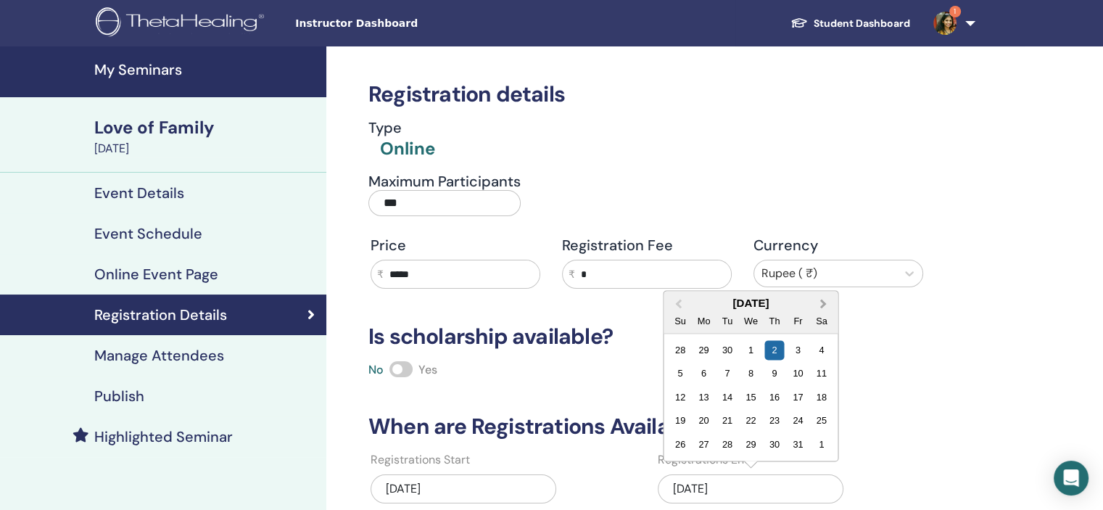
click at [827, 300] on button "Next Month" at bounding box center [824, 303] width 23 height 23
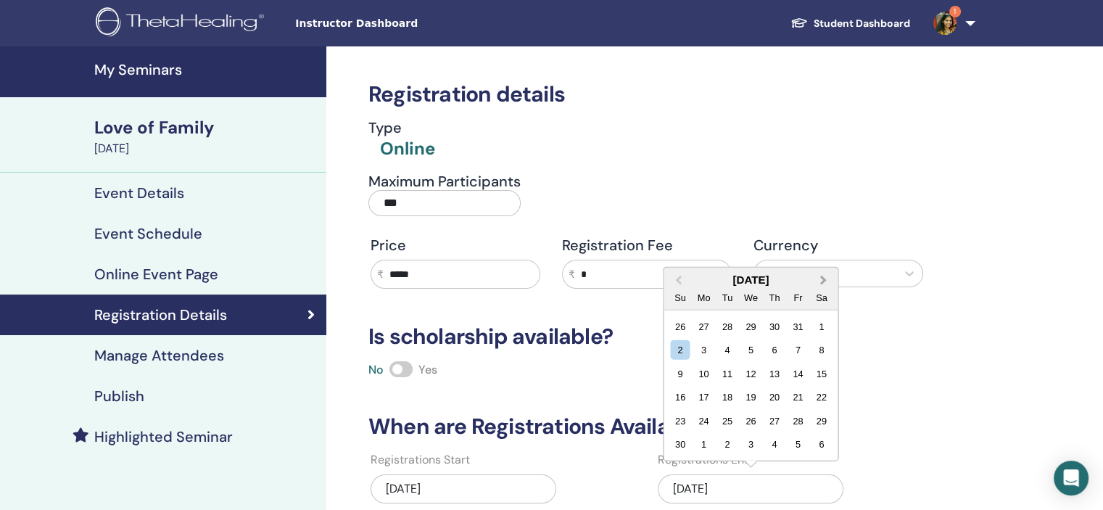
click at [823, 279] on span "Next Month" at bounding box center [823, 279] width 0 height 15
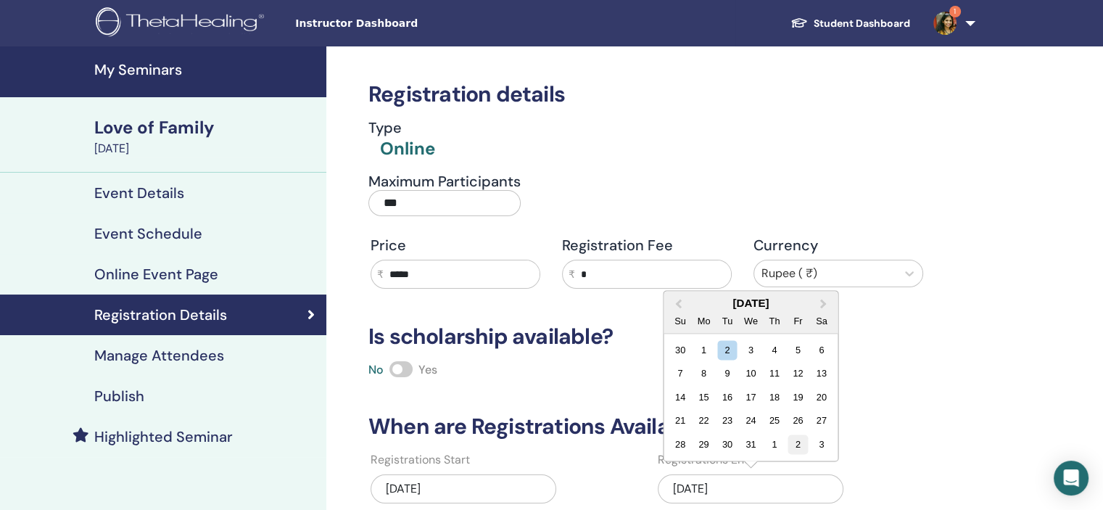
click at [804, 449] on div "2" at bounding box center [798, 444] width 20 height 20
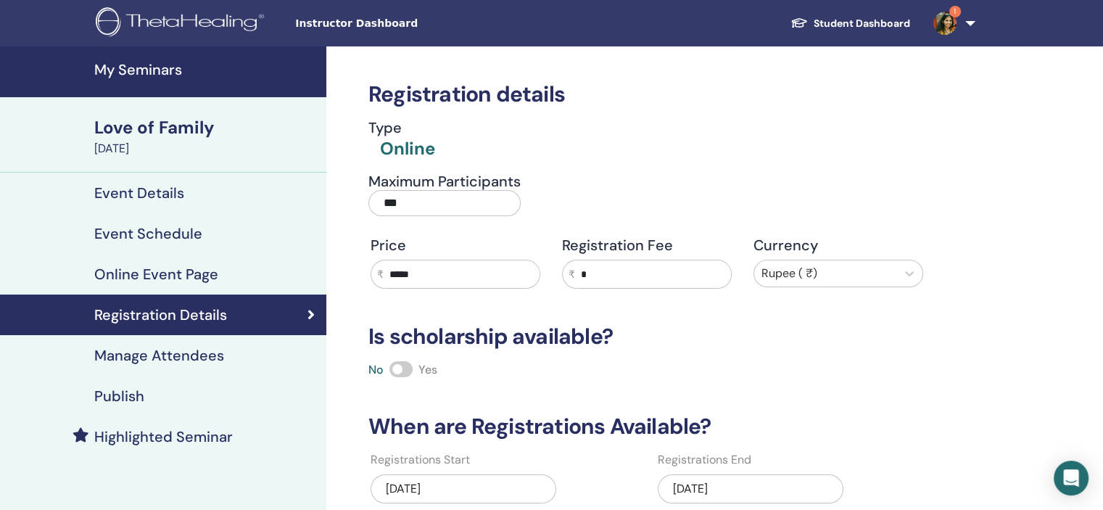
scroll to position [145, 0]
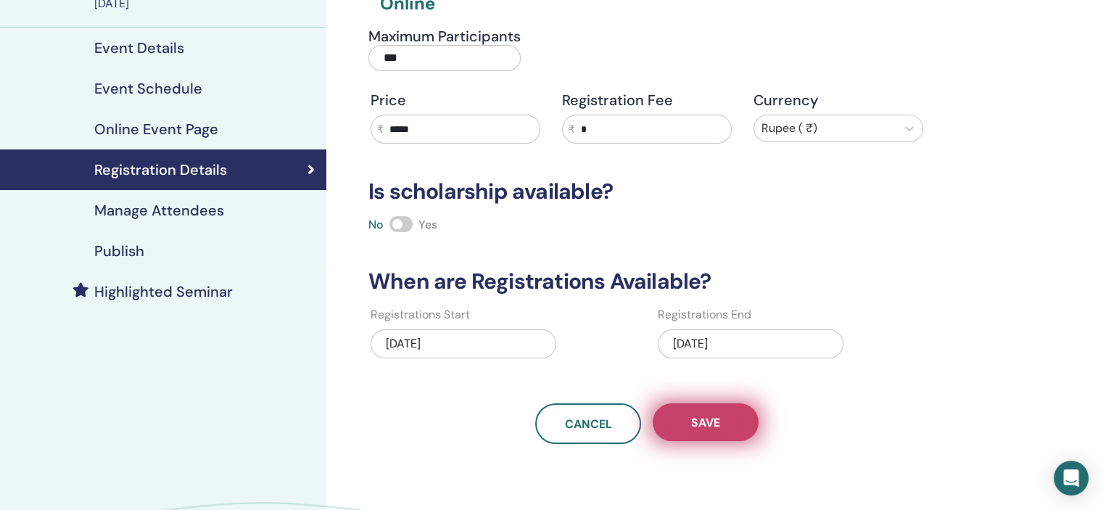
click at [716, 424] on span "Save" at bounding box center [705, 422] width 29 height 15
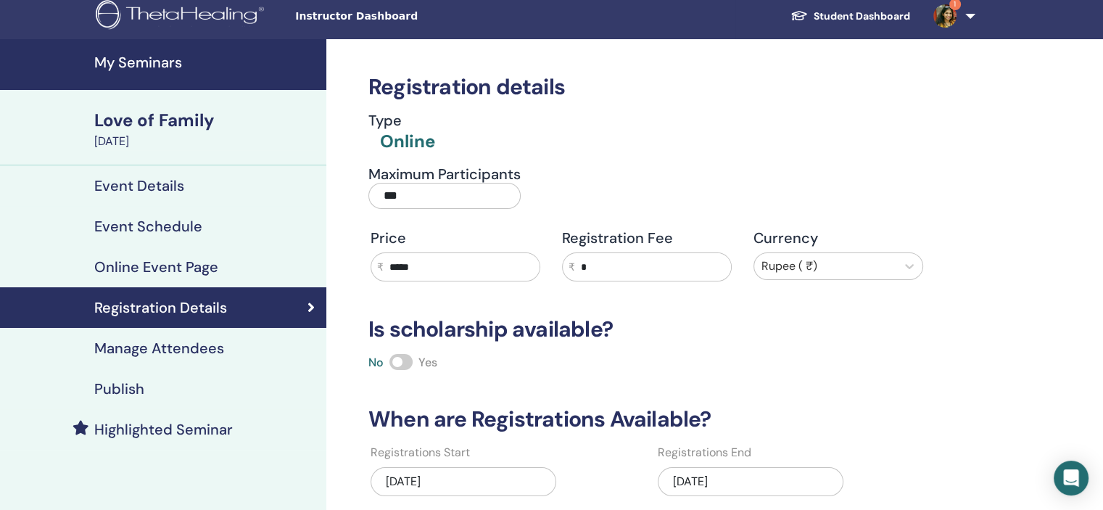
scroll to position [0, 0]
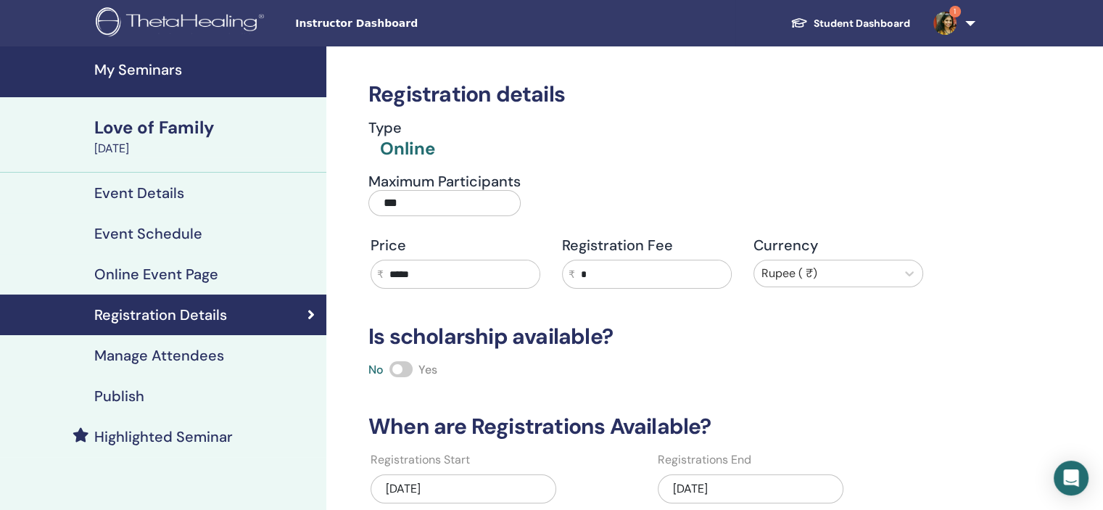
click at [173, 402] on div "Publish" at bounding box center [163, 395] width 303 height 17
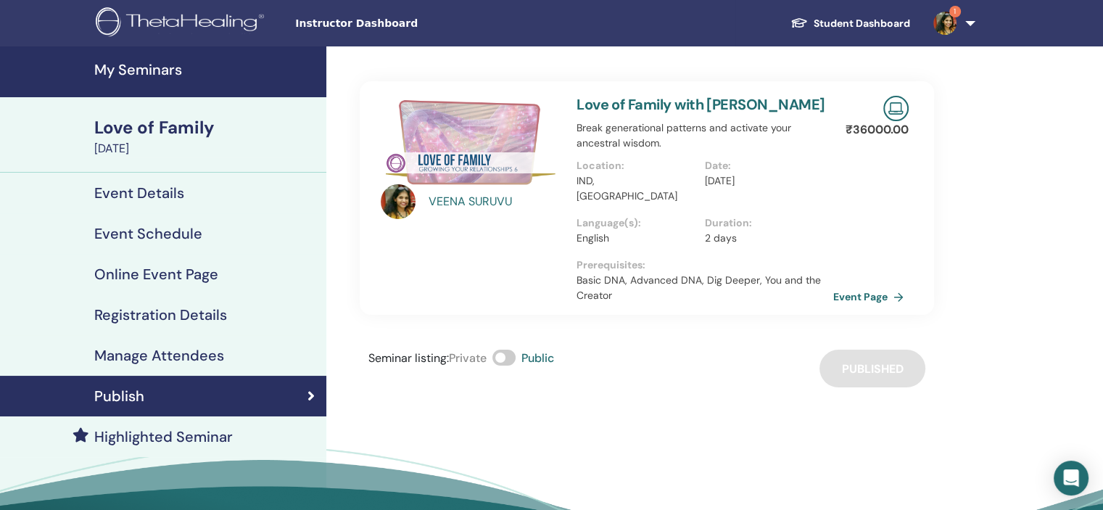
click at [165, 79] on link "My Seminars" at bounding box center [163, 71] width 326 height 51
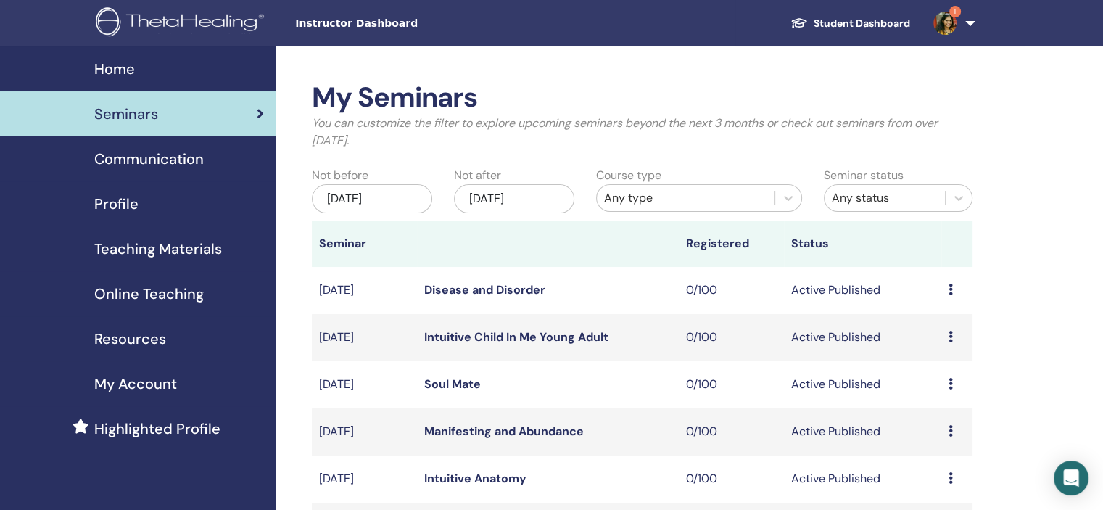
click at [940, 33] on img at bounding box center [944, 23] width 23 height 23
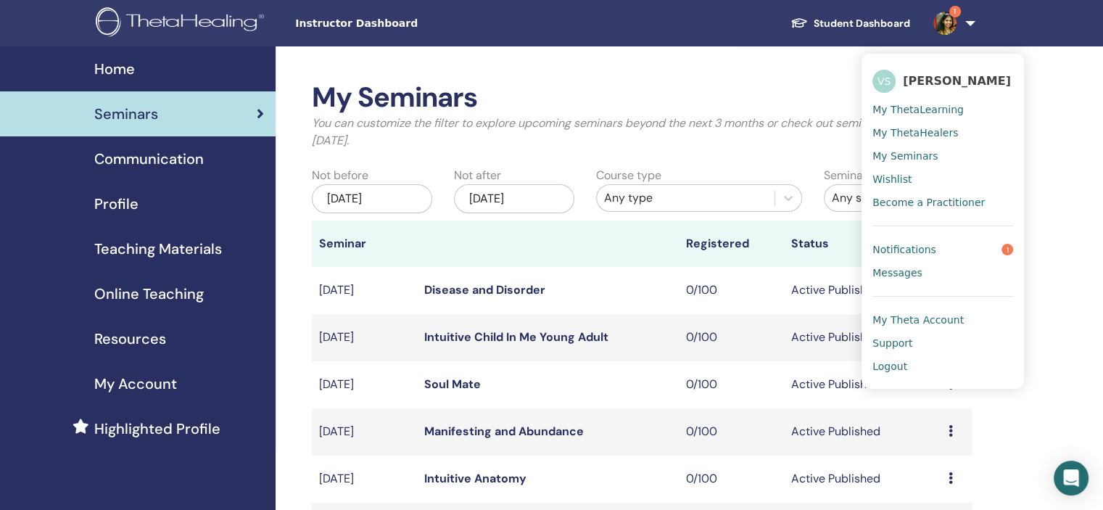
click at [912, 244] on span "Notifications" at bounding box center [904, 249] width 64 height 13
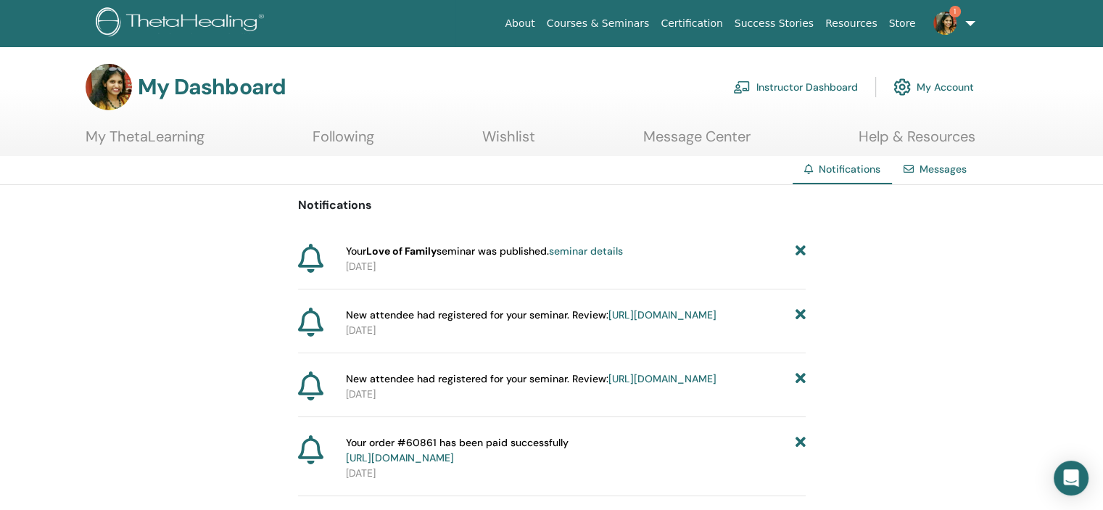
click at [800, 249] on icon at bounding box center [800, 251] width 10 height 15
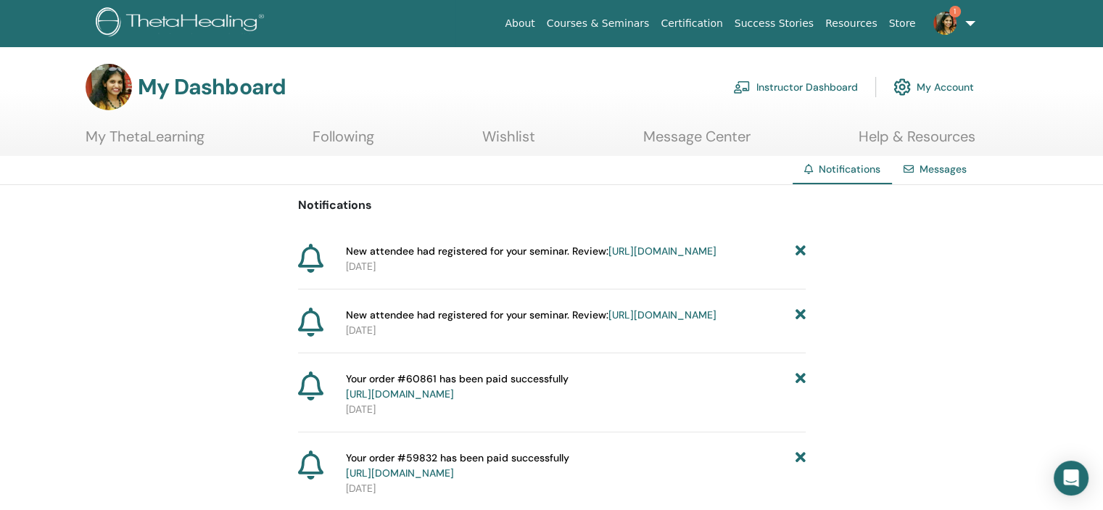
click at [821, 85] on link "Instructor Dashboard" at bounding box center [795, 87] width 125 height 32
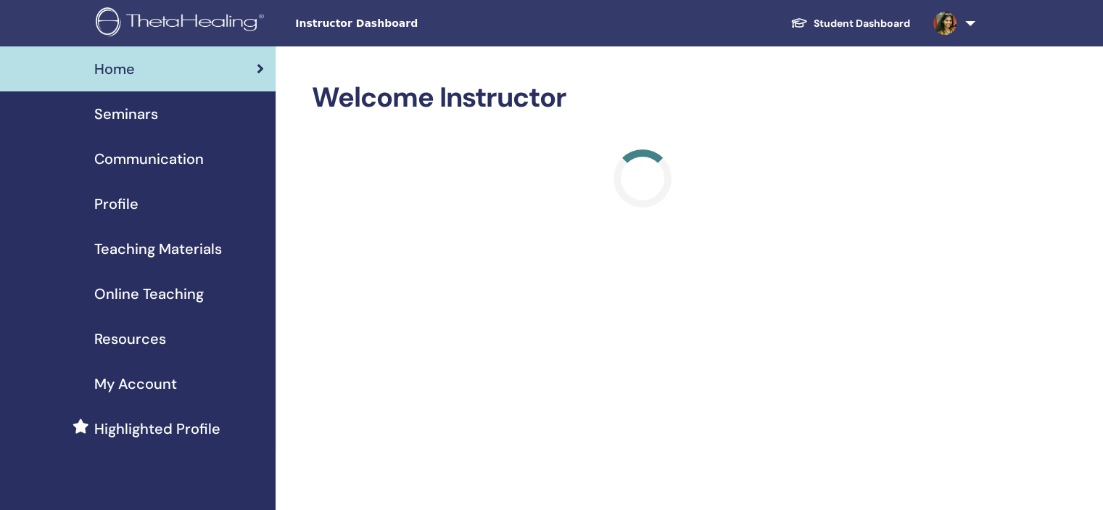
click at [194, 123] on div "Seminars" at bounding box center [138, 114] width 252 height 22
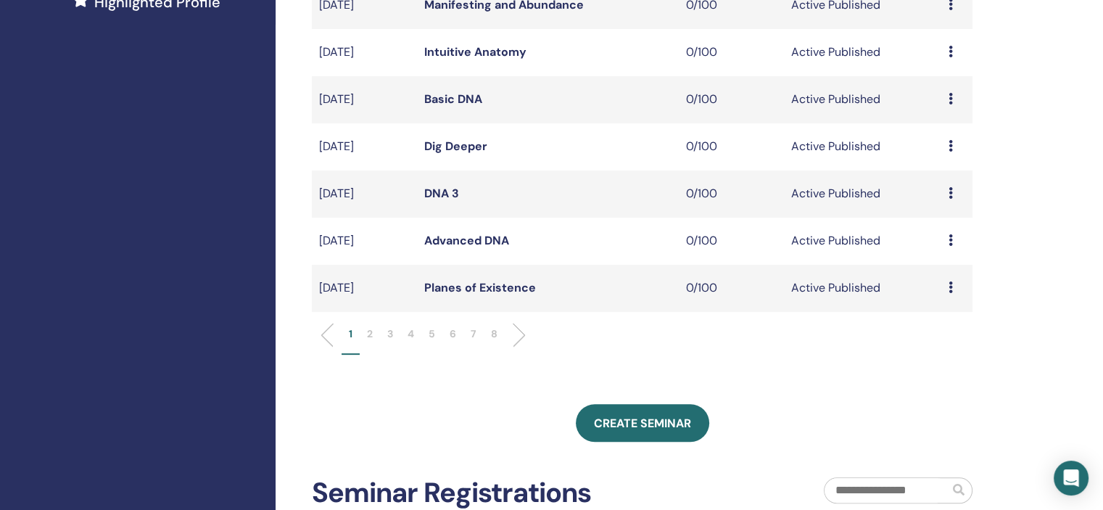
scroll to position [435, 0]
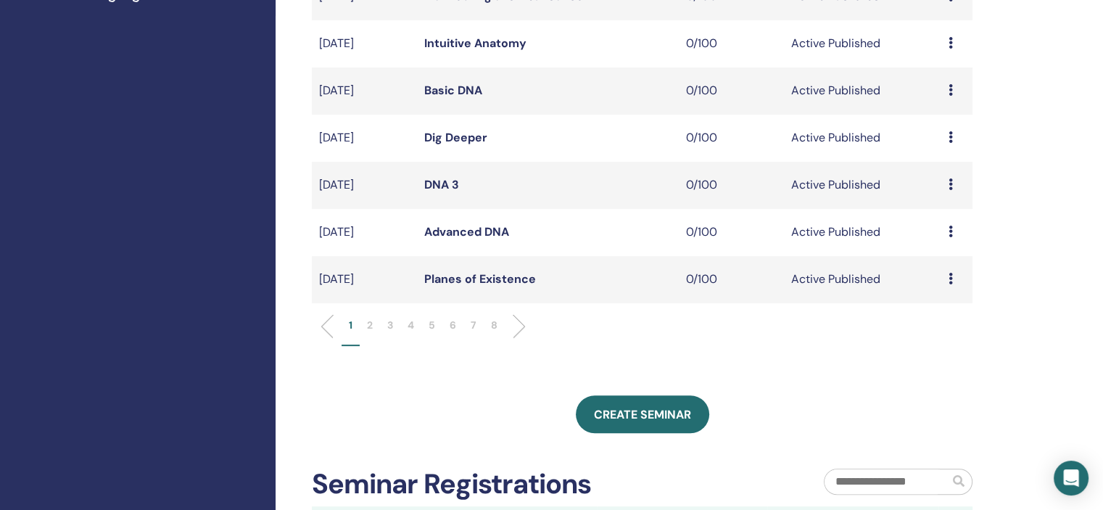
click at [428, 324] on li "5" at bounding box center [431, 332] width 21 height 28
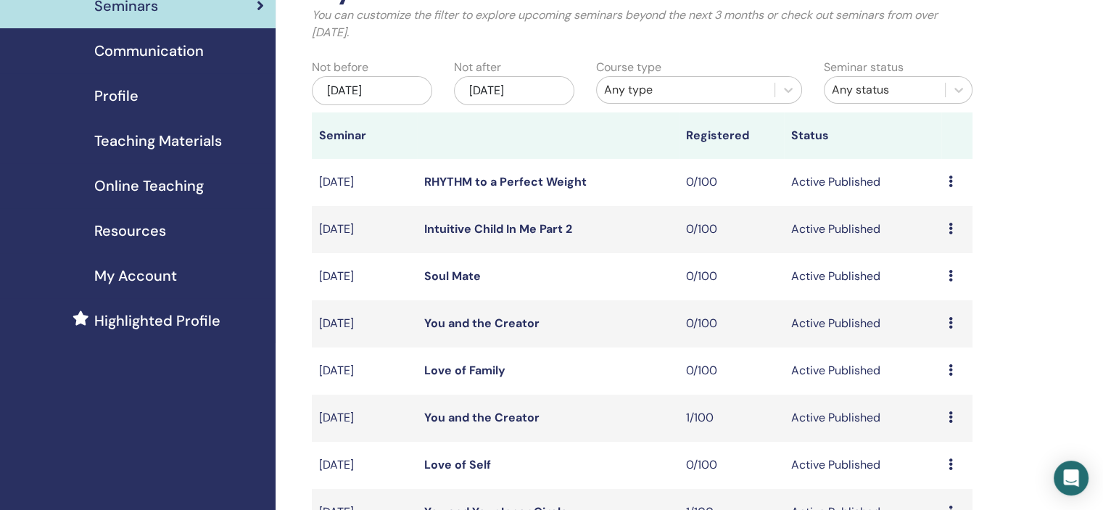
scroll to position [290, 0]
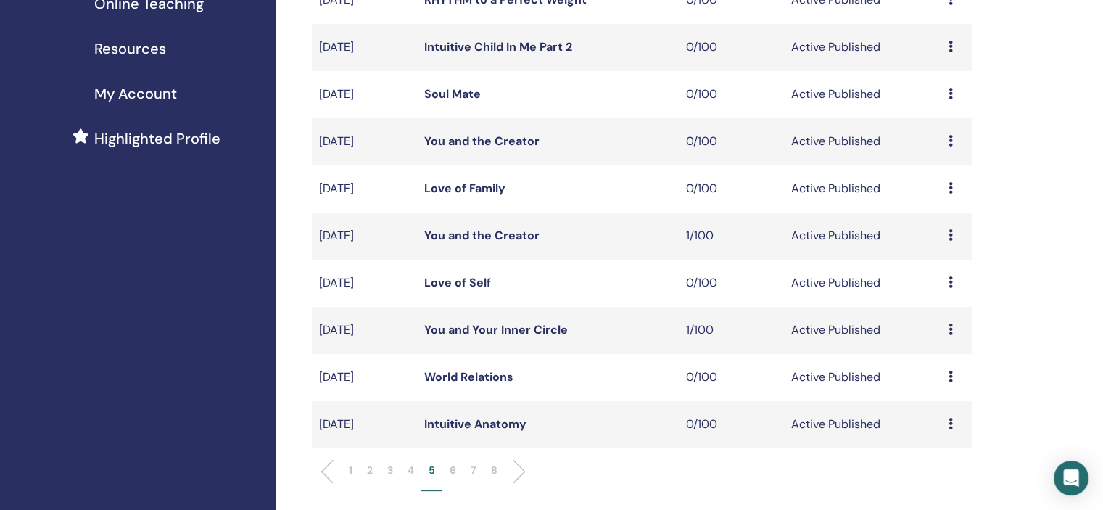
click at [451, 463] on p "6" at bounding box center [453, 470] width 7 height 15
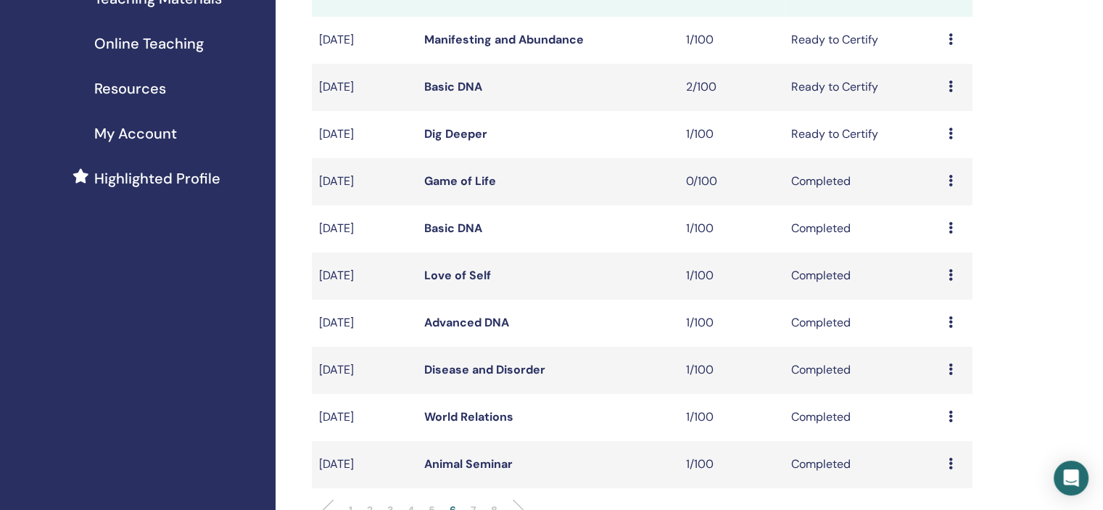
scroll to position [435, 0]
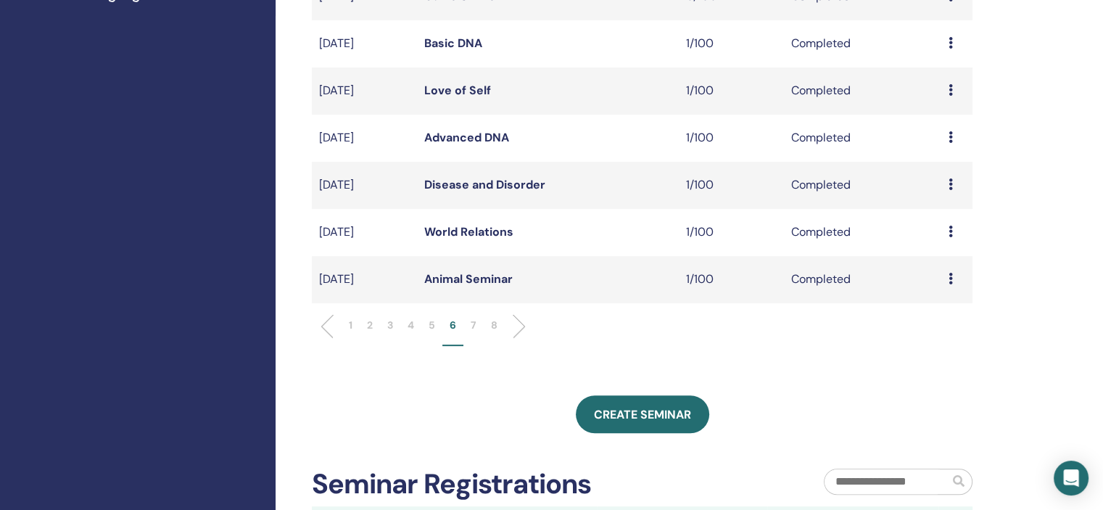
click at [494, 320] on p "8" at bounding box center [494, 325] width 7 height 15
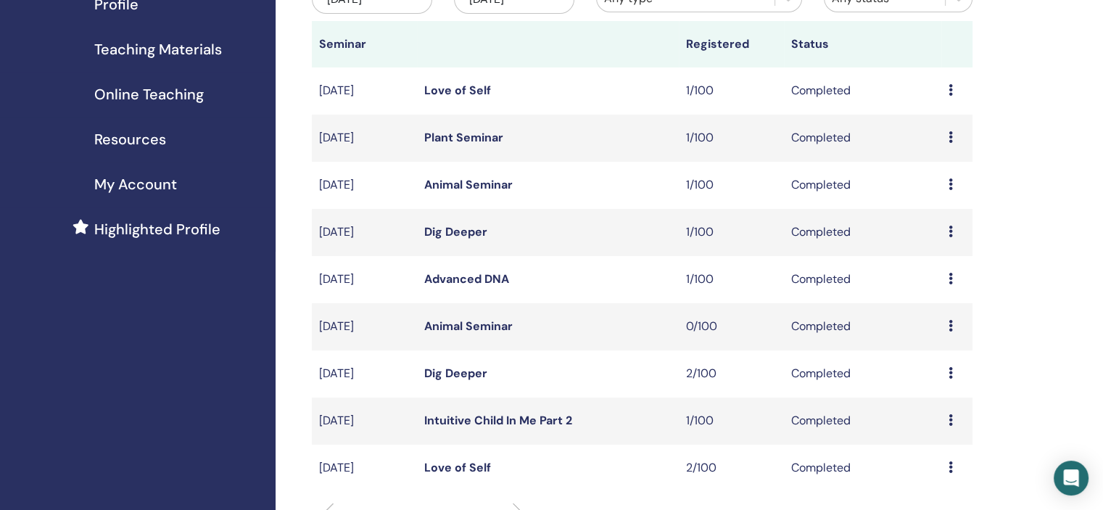
scroll to position [290, 0]
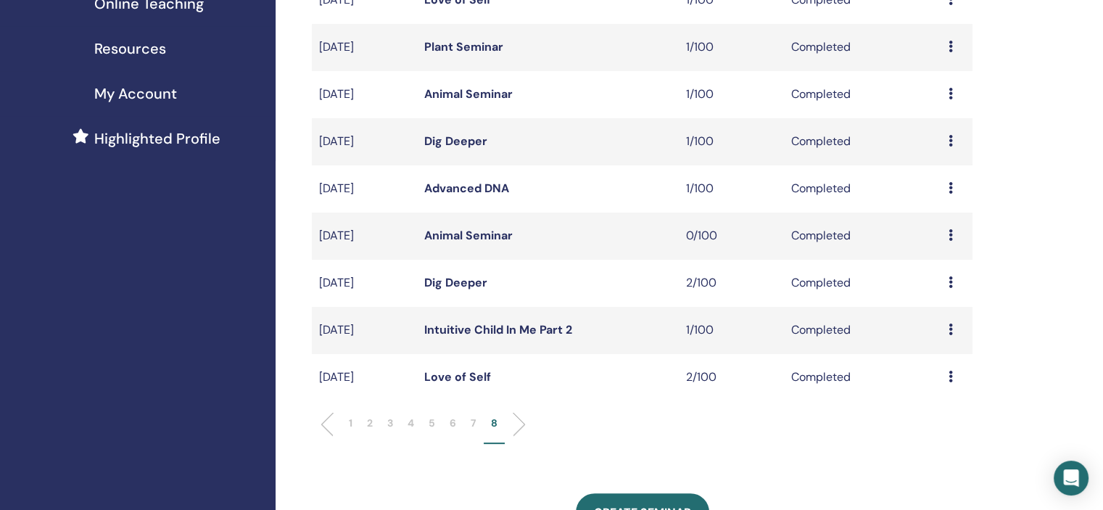
click at [469, 423] on li "7" at bounding box center [473, 429] width 20 height 28
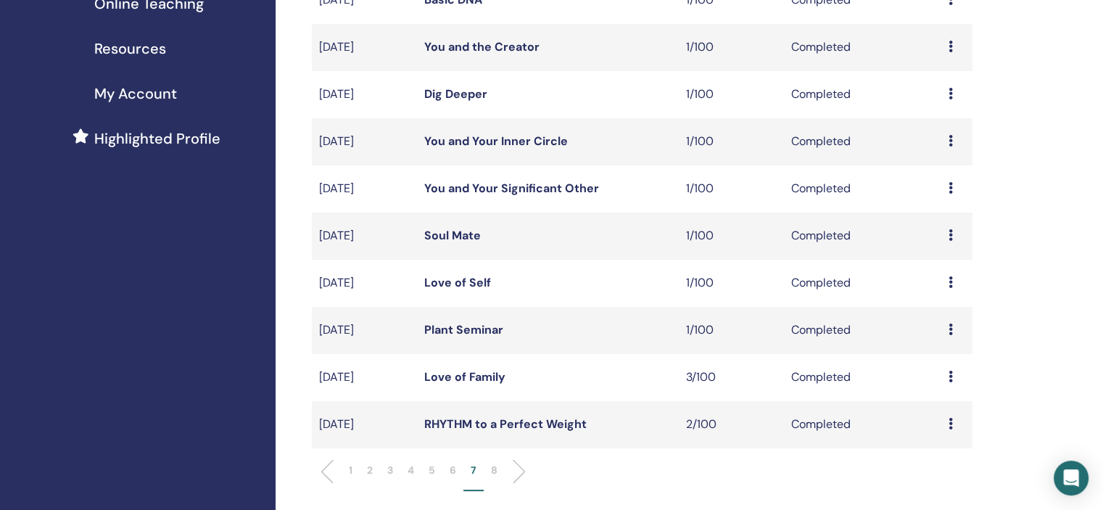
click at [452, 468] on p "6" at bounding box center [453, 470] width 7 height 15
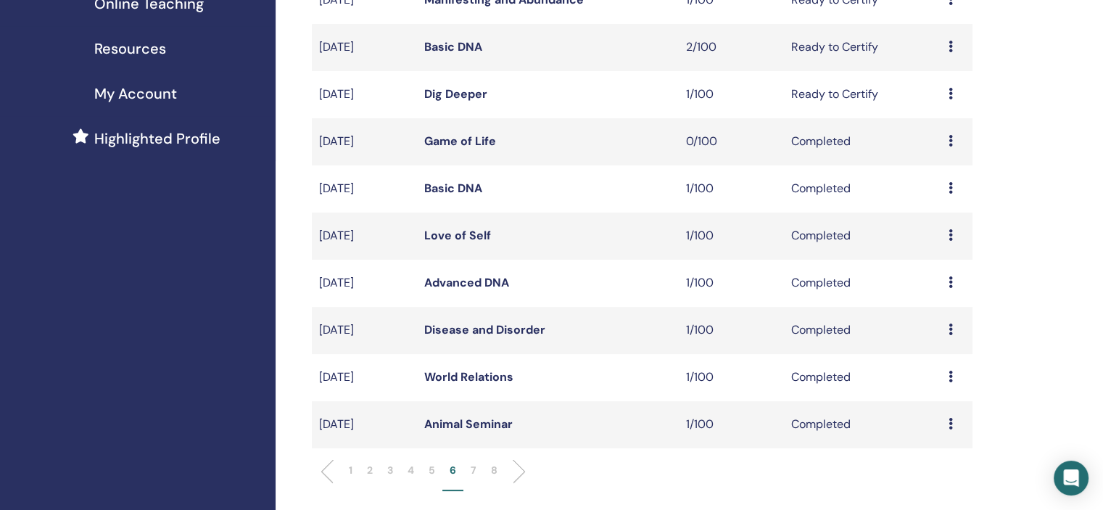
click at [421, 470] on li "4" at bounding box center [410, 477] width 21 height 28
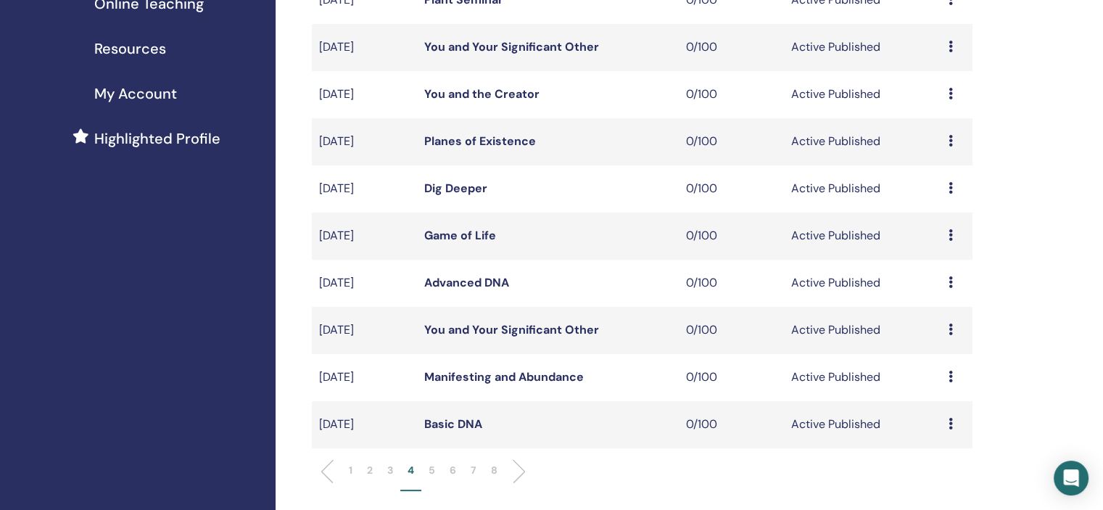
click at [428, 467] on p "5" at bounding box center [431, 470] width 7 height 15
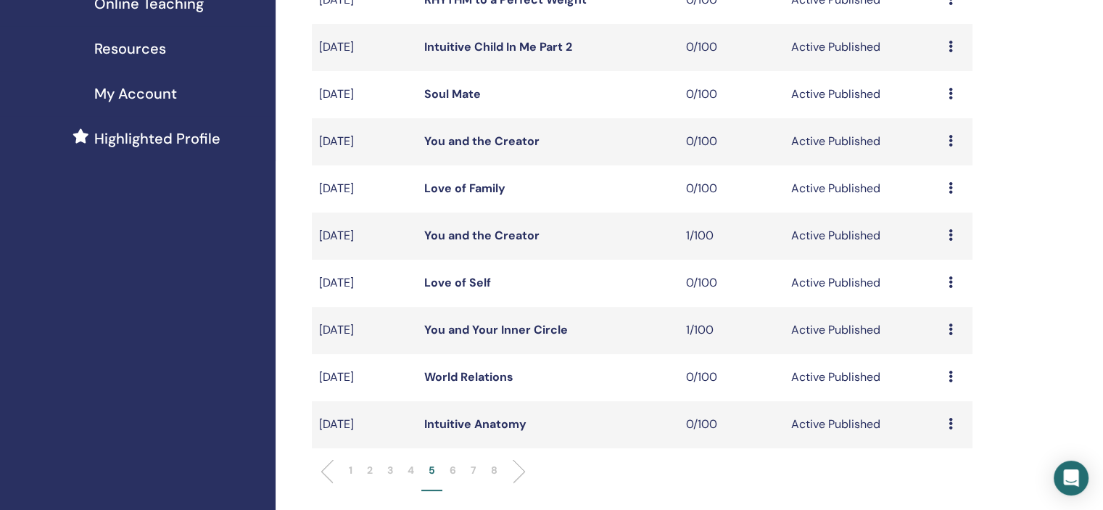
click at [405, 470] on li "4" at bounding box center [410, 477] width 21 height 28
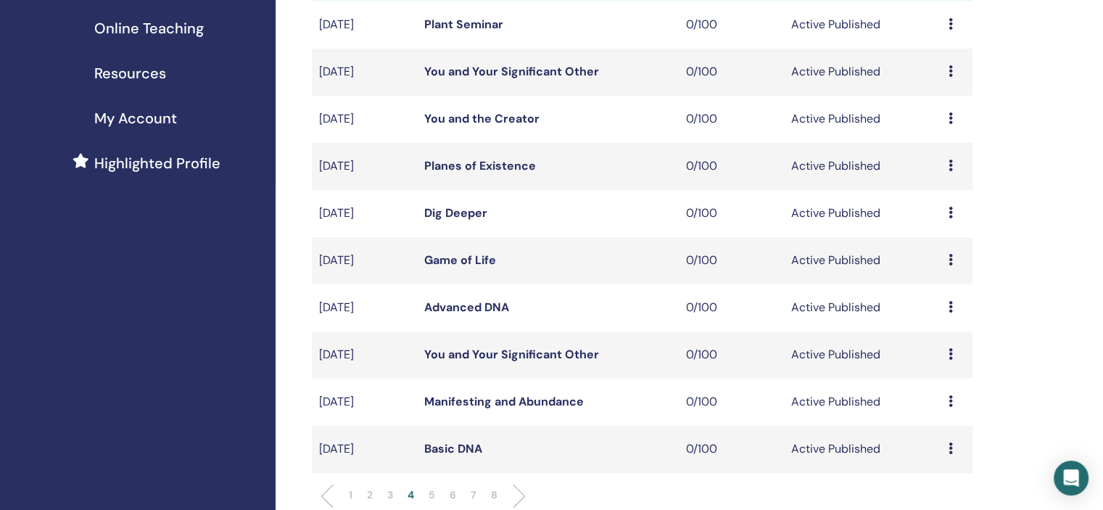
scroll to position [363, 0]
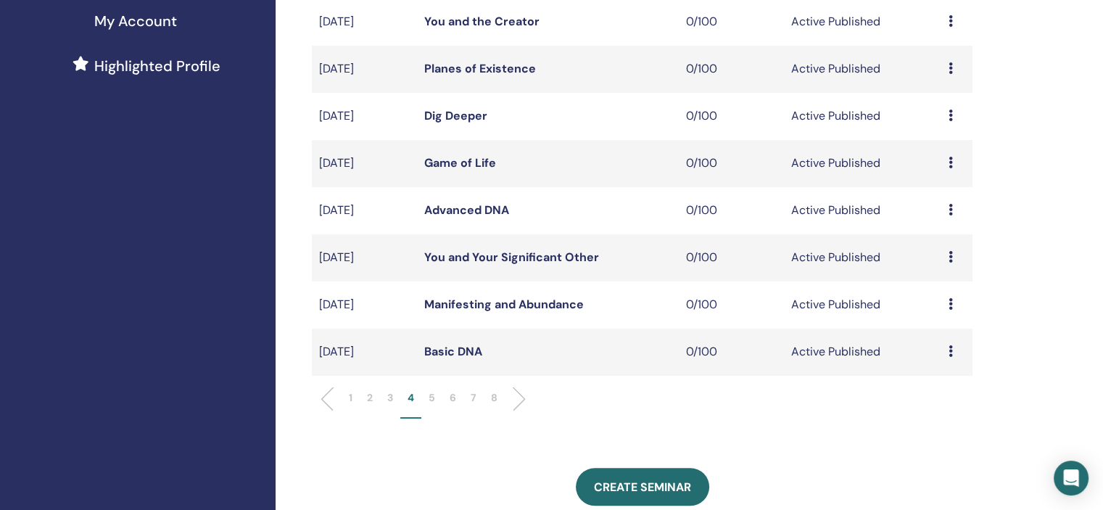
click at [395, 409] on li "3" at bounding box center [390, 404] width 20 height 28
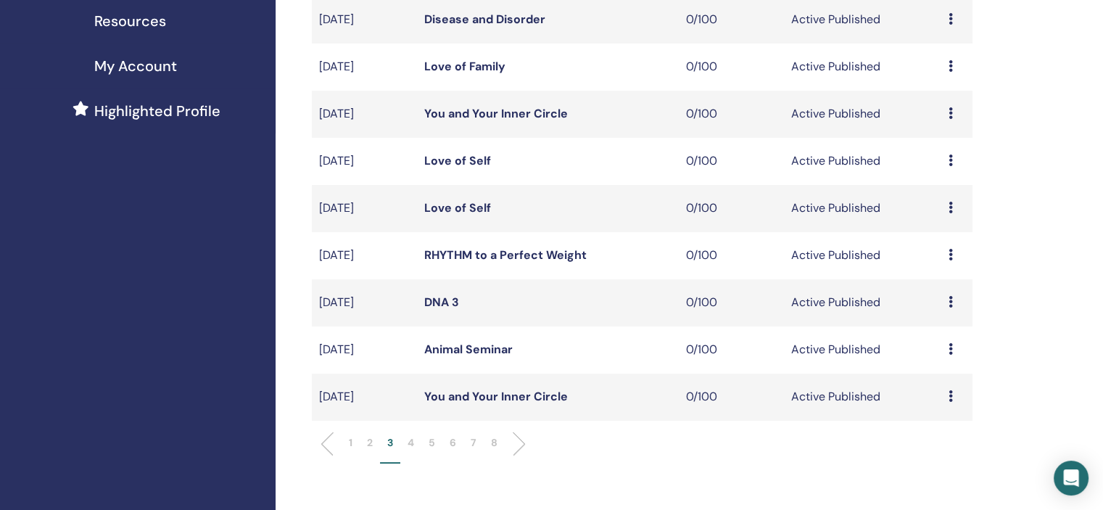
scroll to position [508, 0]
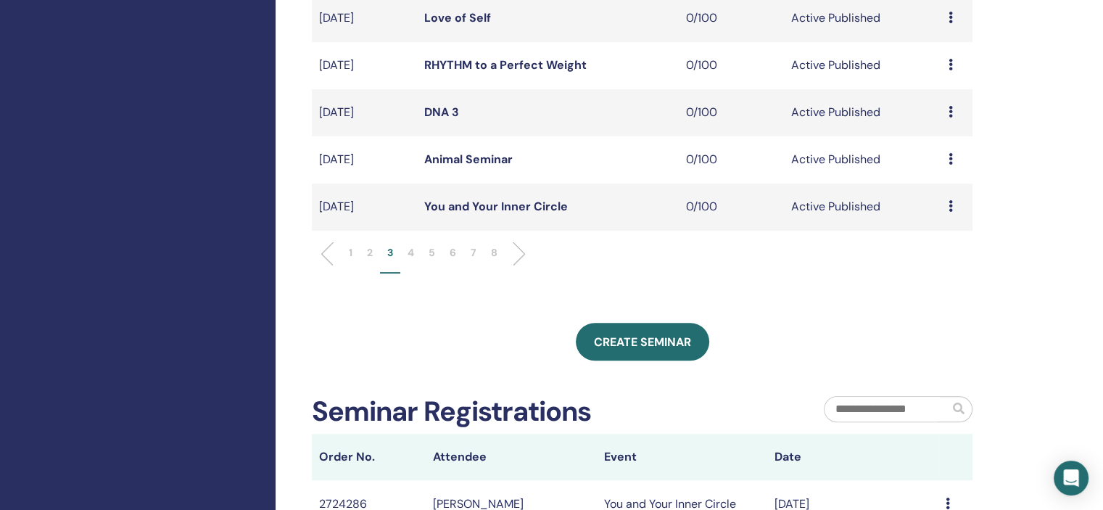
click at [444, 252] on li "6" at bounding box center [452, 259] width 21 height 28
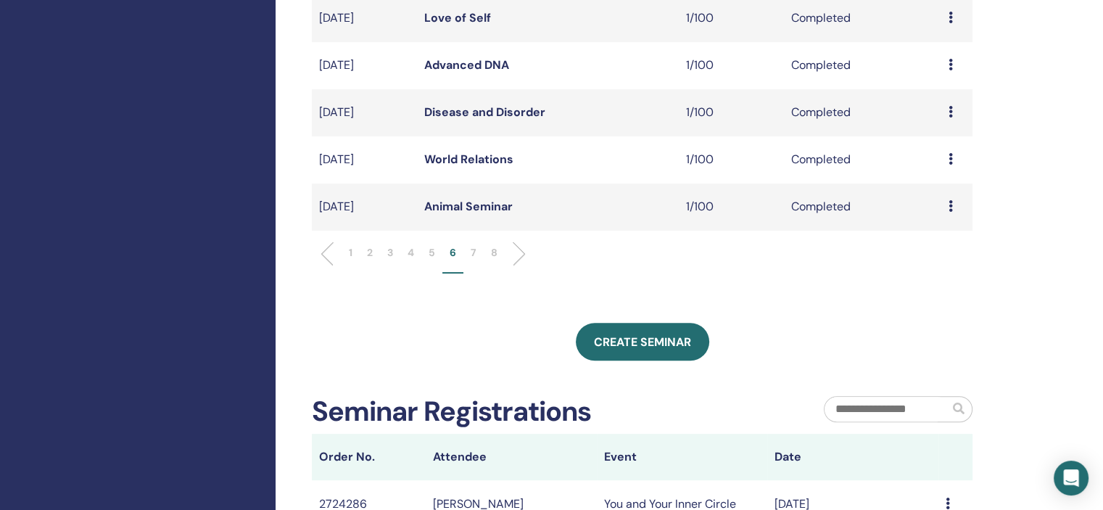
click at [424, 262] on li "5" at bounding box center [431, 259] width 21 height 28
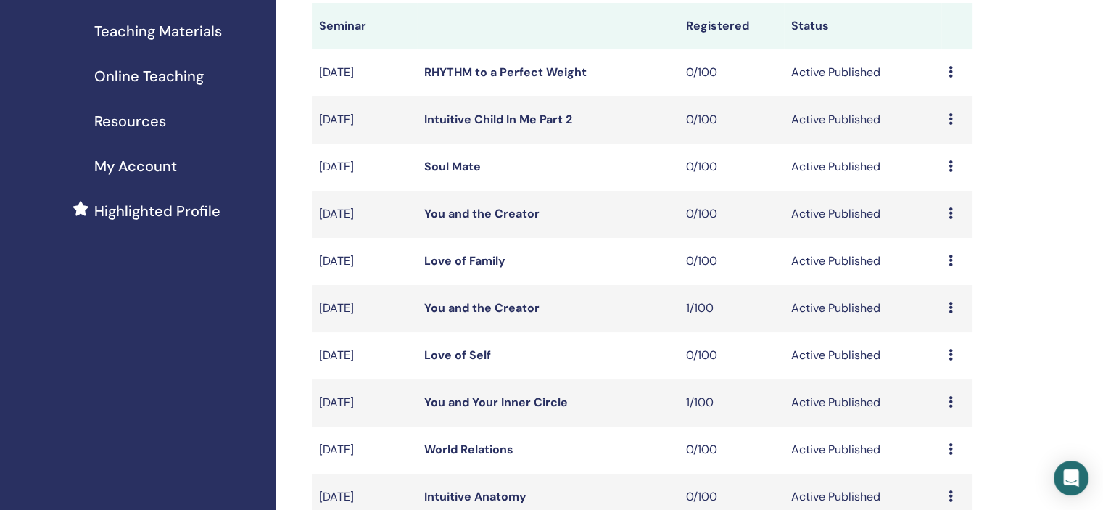
scroll to position [290, 0]
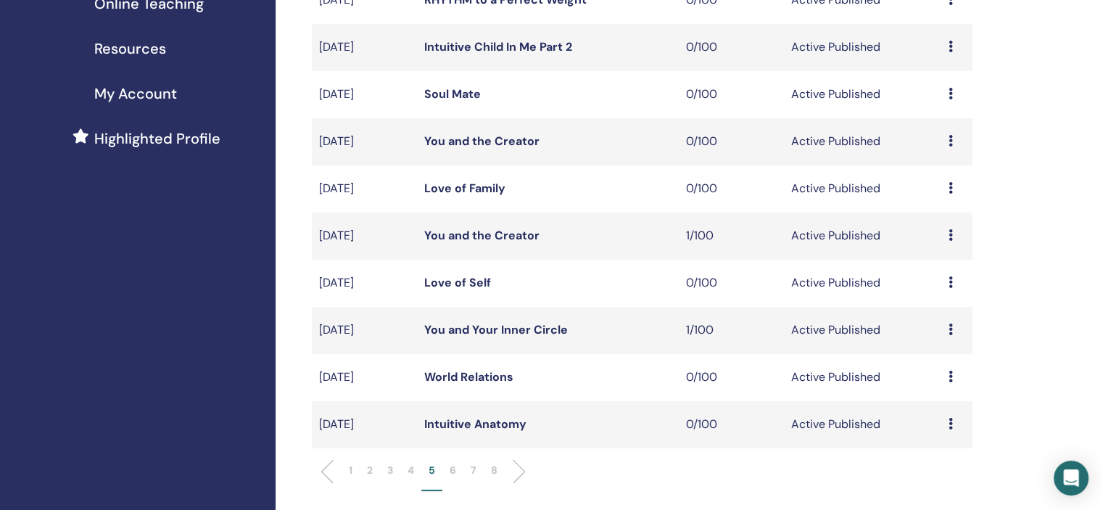
click at [949, 280] on icon at bounding box center [950, 282] width 4 height 12
click at [922, 309] on link "Edit" at bounding box center [921, 313] width 21 height 15
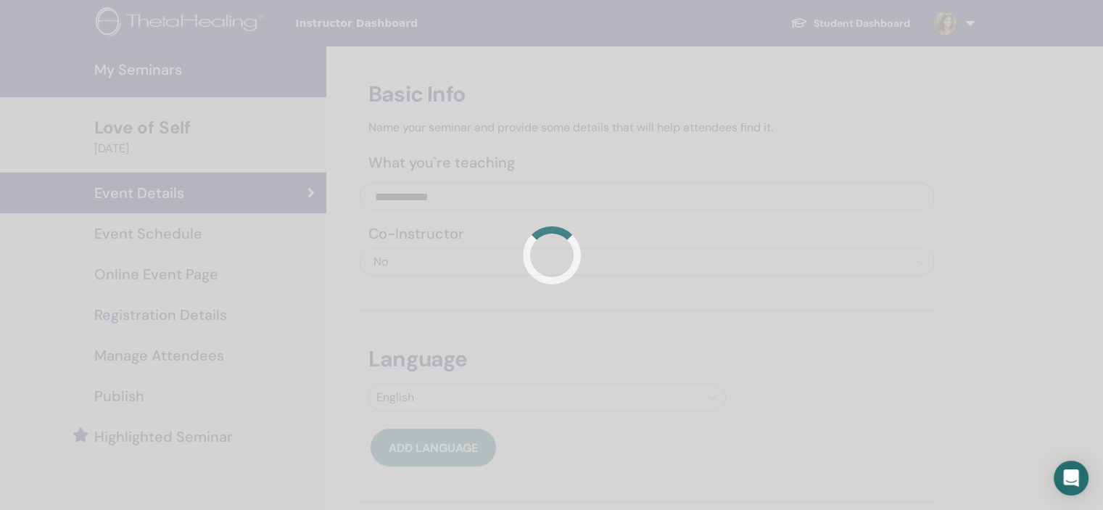
click at [183, 238] on div at bounding box center [551, 255] width 1103 height 510
click at [184, 229] on div at bounding box center [551, 255] width 1103 height 510
click at [183, 233] on div at bounding box center [551, 255] width 1103 height 510
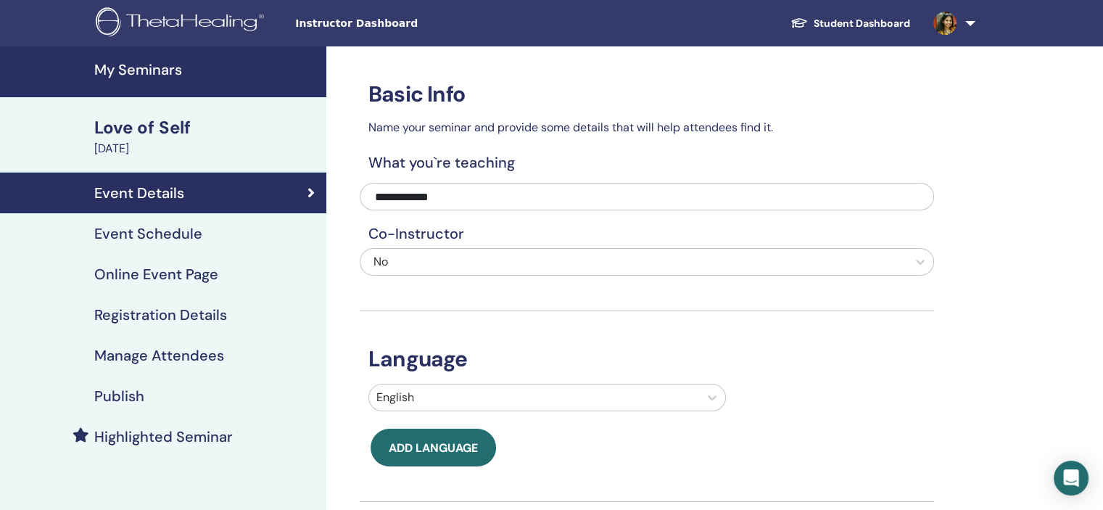
click at [183, 233] on h4 "Event Schedule" at bounding box center [148, 233] width 108 height 17
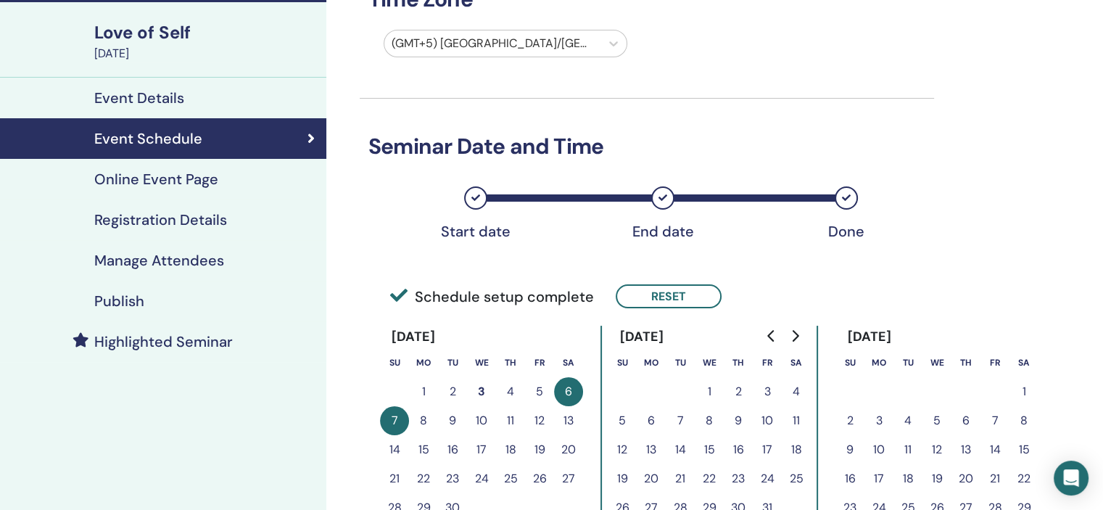
scroll to position [218, 0]
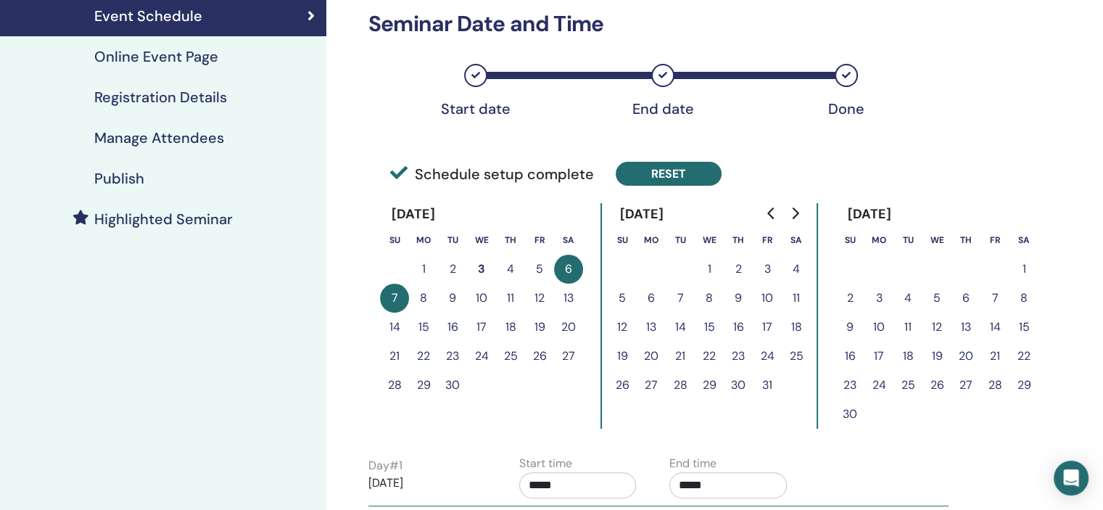
click at [689, 173] on button "Reset" at bounding box center [669, 174] width 106 height 24
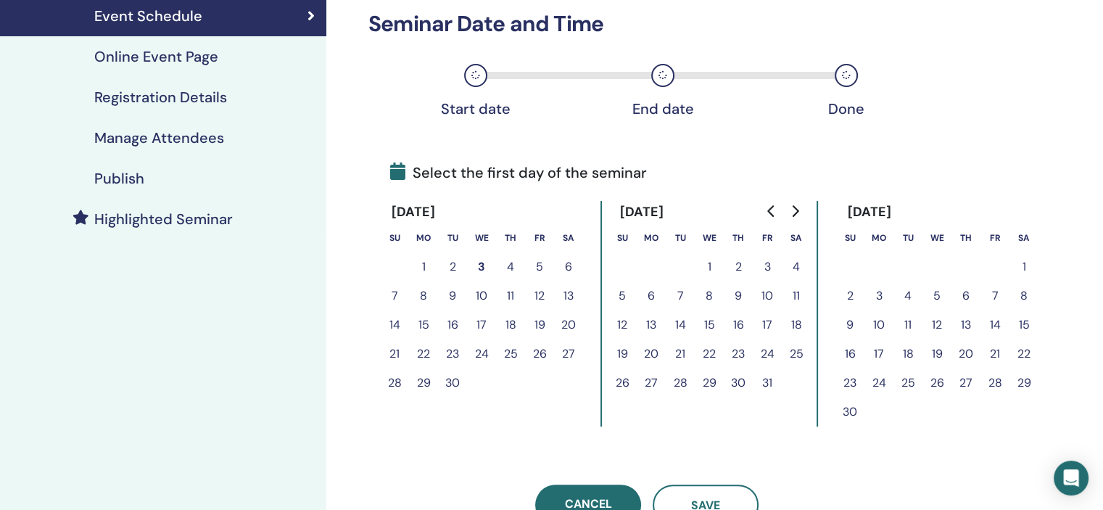
click at [479, 301] on button "10" at bounding box center [481, 295] width 29 height 29
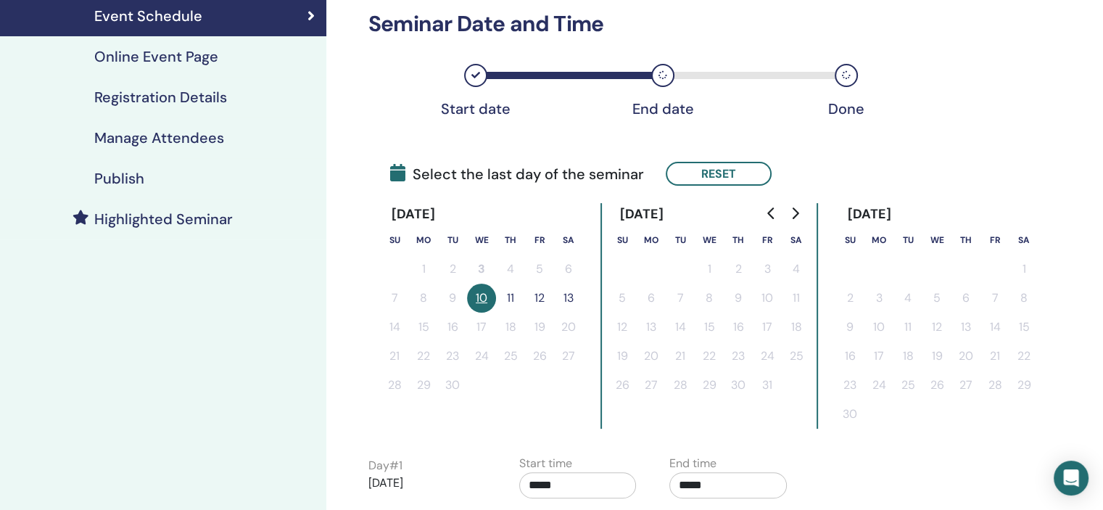
click at [508, 296] on button "11" at bounding box center [510, 297] width 29 height 29
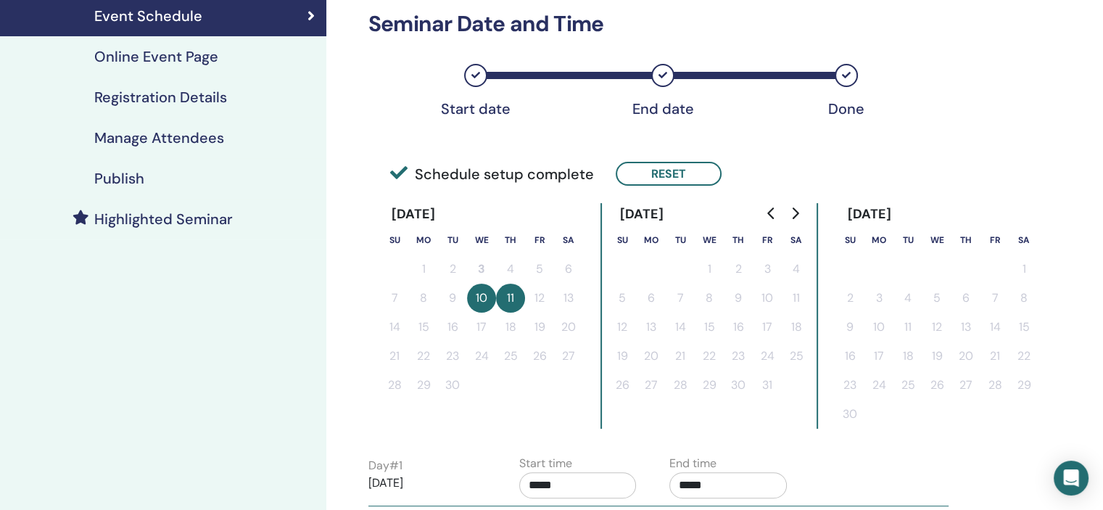
scroll to position [363, 0]
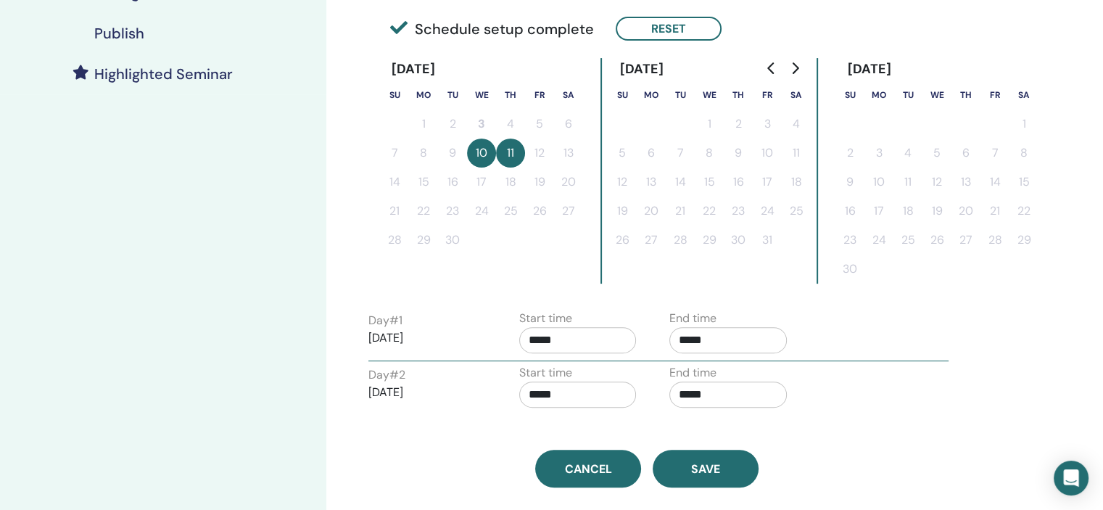
drag, startPoint x: 566, startPoint y: 341, endPoint x: 571, endPoint y: 347, distance: 8.3
click at [568, 341] on input "*****" at bounding box center [577, 340] width 117 height 26
drag, startPoint x: 574, startPoint y: 359, endPoint x: 584, endPoint y: 364, distance: 11.3
click at [576, 359] on td "▲ 9 ▼ : ▲ 00 ▼" at bounding box center [610, 400] width 180 height 92
click at [592, 370] on span "▲" at bounding box center [593, 375] width 29 height 29
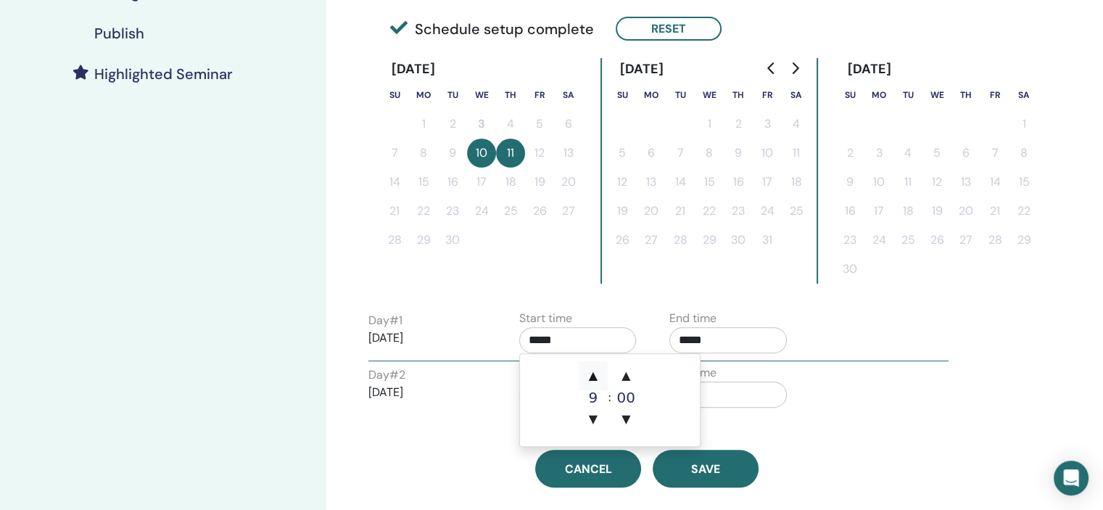
type input "*****"
click at [724, 336] on input "*****" at bounding box center [727, 340] width 117 height 26
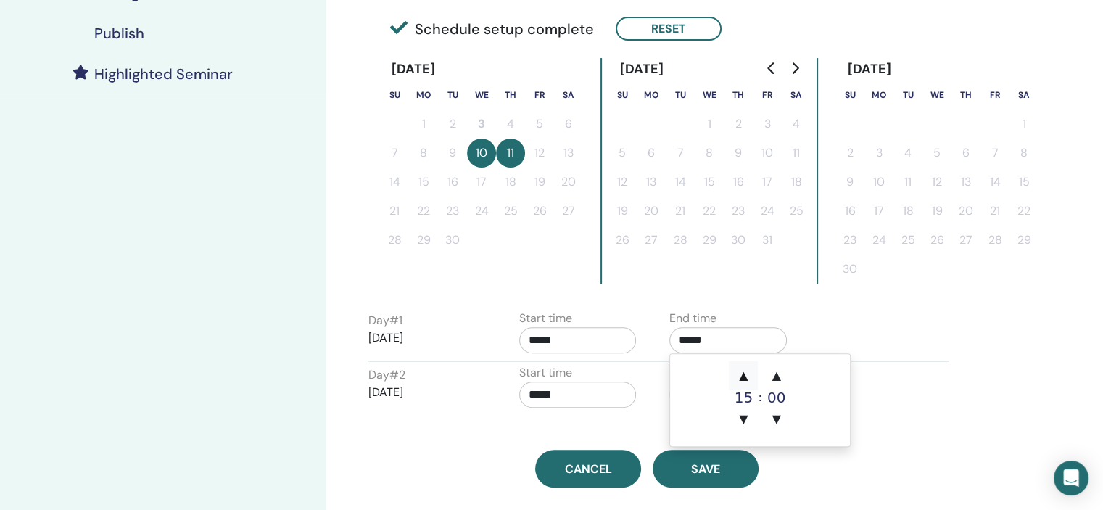
click at [729, 368] on td "▲ 15 ▼ : ▲ 00 ▼" at bounding box center [760, 400] width 180 height 92
click at [739, 366] on span "▲" at bounding box center [743, 375] width 29 height 29
type input "*****"
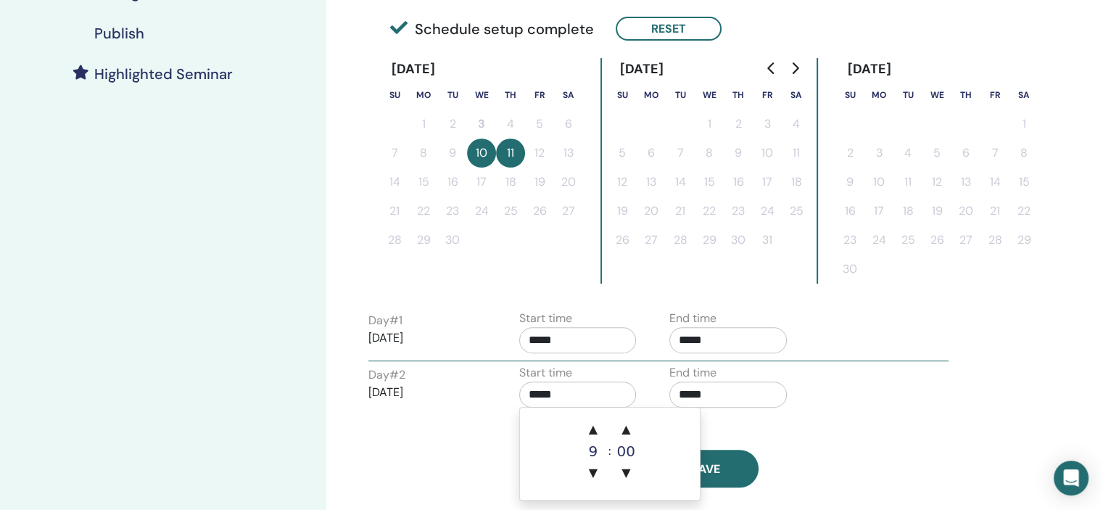
click at [577, 392] on input "*****" at bounding box center [577, 394] width 117 height 26
drag, startPoint x: 583, startPoint y: 420, endPoint x: 603, endPoint y: 424, distance: 20.8
click at [589, 422] on span "▲" at bounding box center [593, 429] width 29 height 29
type input "*****"
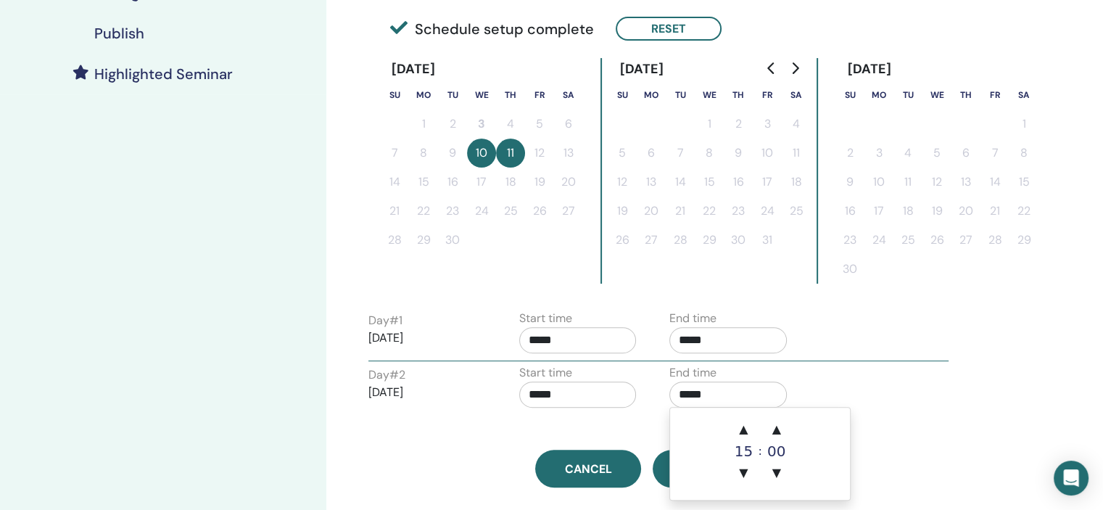
click at [741, 402] on input "*****" at bounding box center [727, 394] width 117 height 26
click at [749, 423] on span "▲" at bounding box center [743, 429] width 29 height 29
type input "*****"
drag, startPoint x: 872, startPoint y: 374, endPoint x: 860, endPoint y: 388, distance: 18.5
click at [873, 377] on div "Day # 2 2025/09/11 Start time ***** End time *****" at bounding box center [658, 389] width 602 height 51
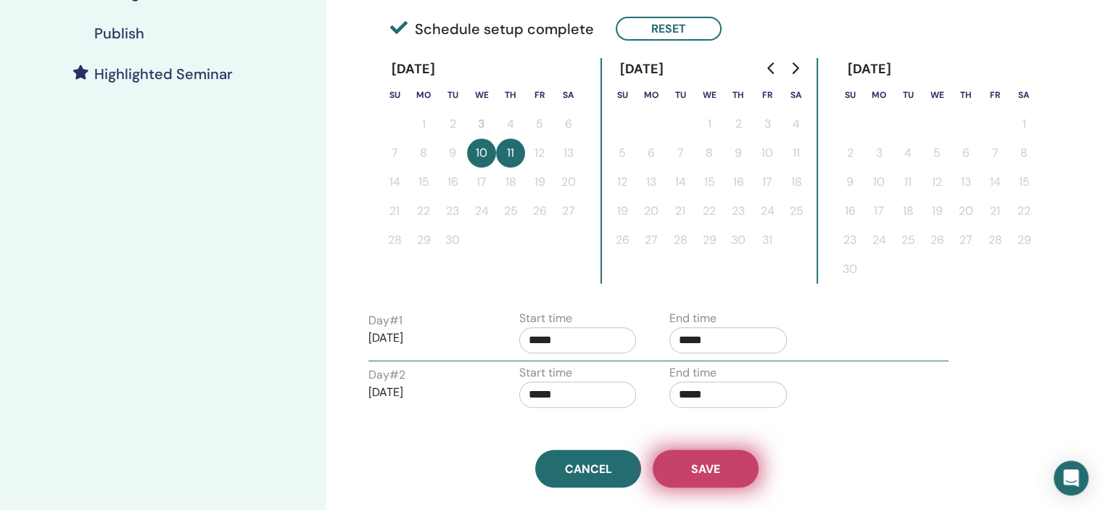
click at [720, 477] on button "Save" at bounding box center [706, 469] width 106 height 38
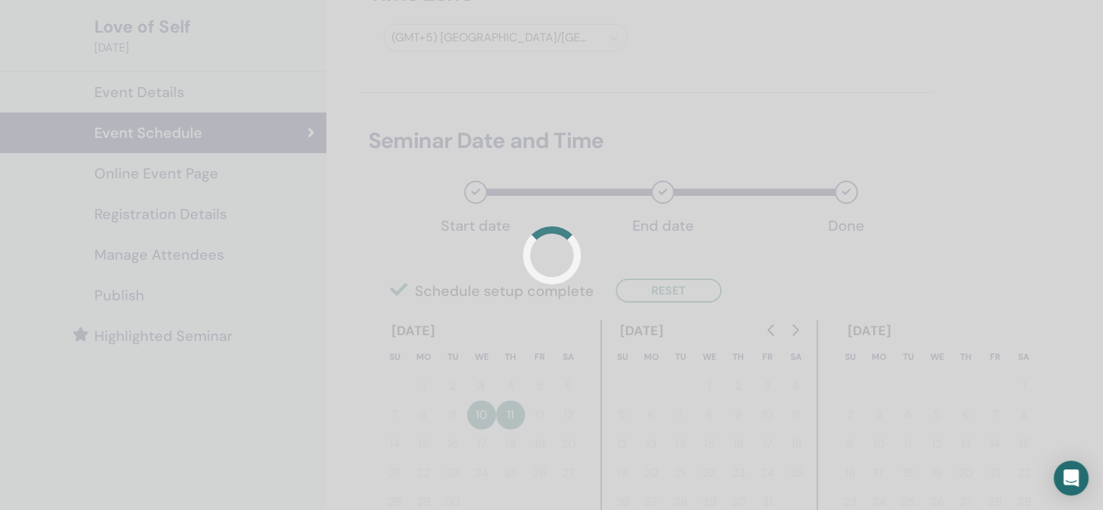
scroll to position [0, 0]
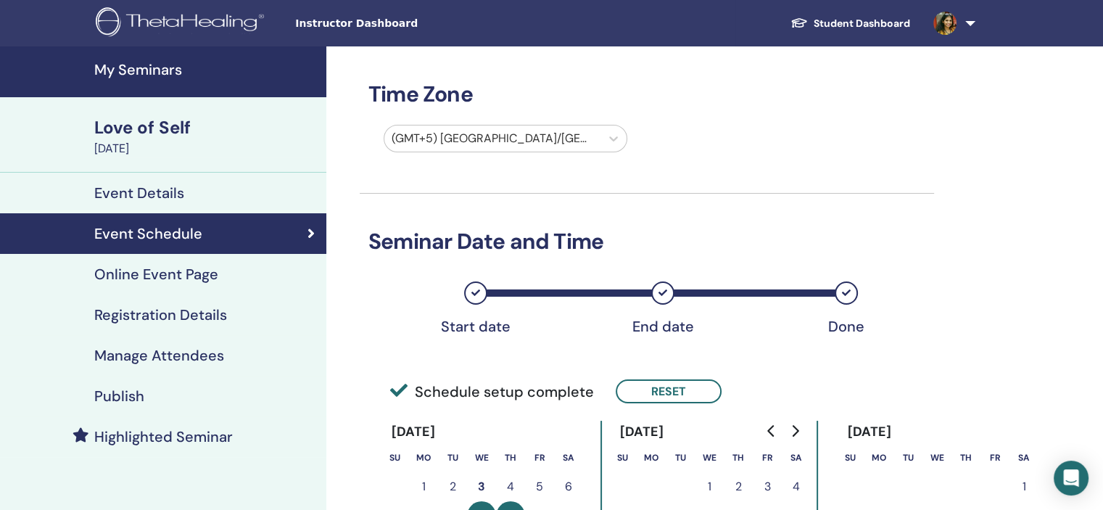
click at [221, 310] on h4 "Registration Details" at bounding box center [160, 314] width 133 height 17
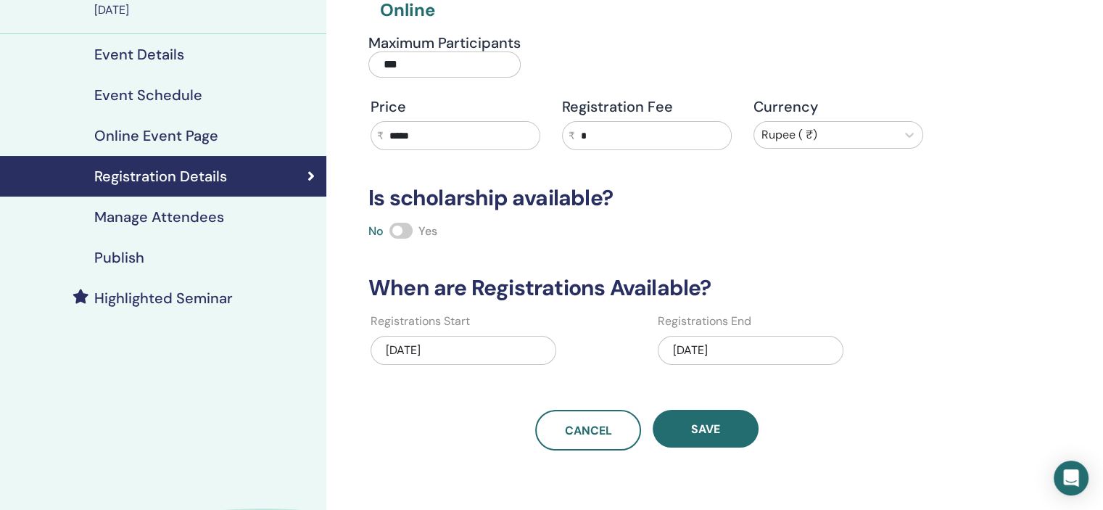
scroll to position [145, 0]
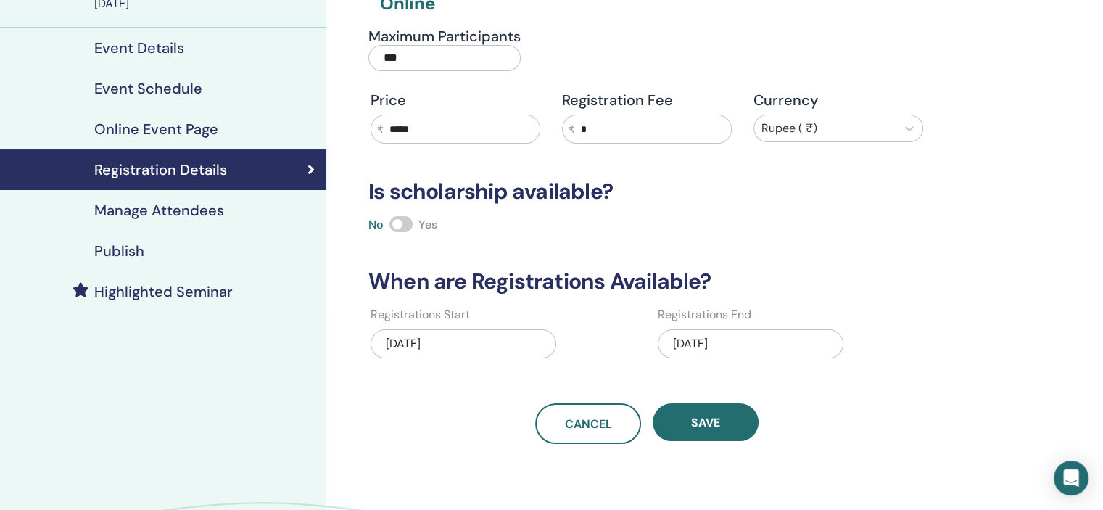
click at [780, 342] on div "[DATE]" at bounding box center [751, 343] width 186 height 29
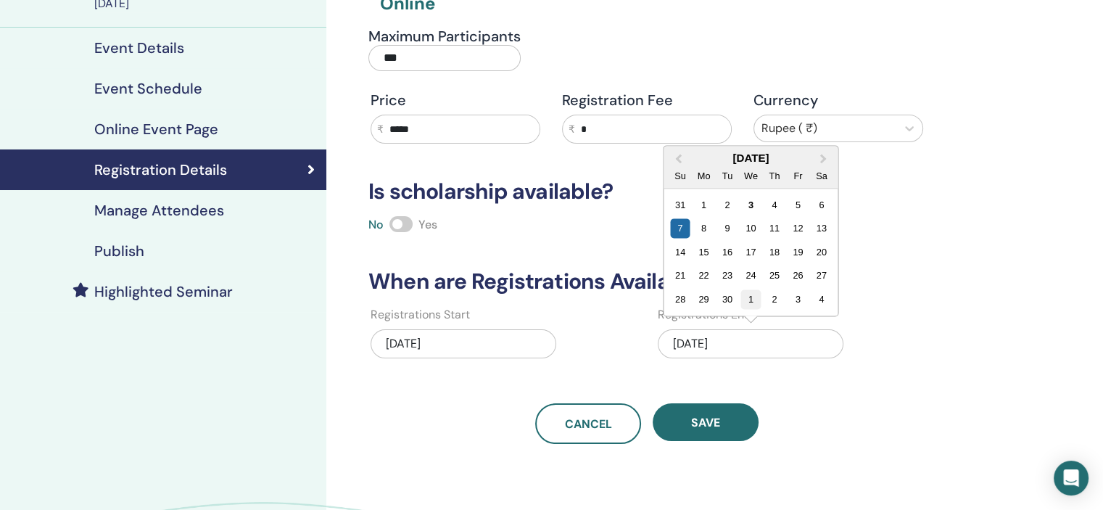
click at [751, 298] on div "1" at bounding box center [751, 299] width 20 height 20
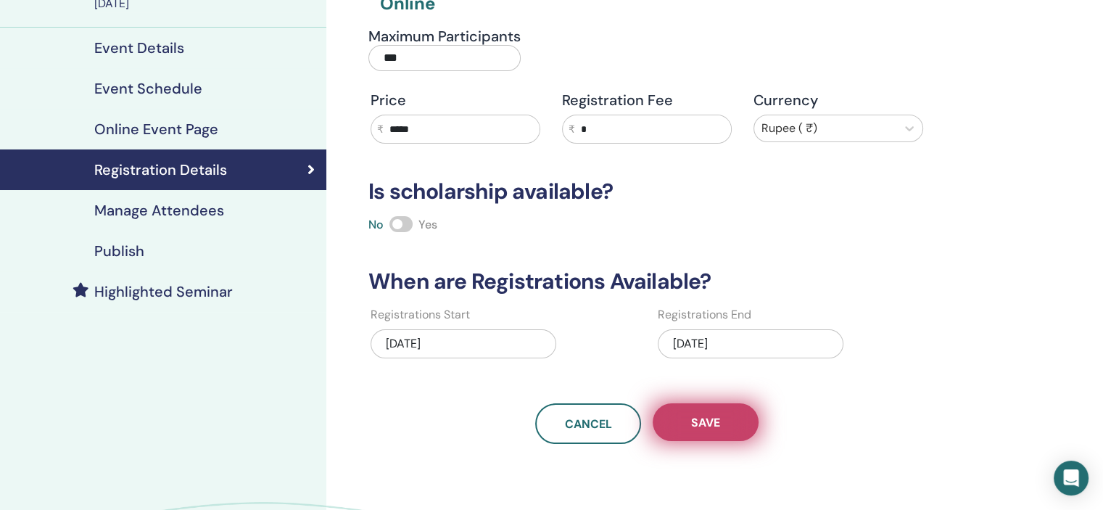
click at [725, 428] on button "Save" at bounding box center [706, 422] width 106 height 38
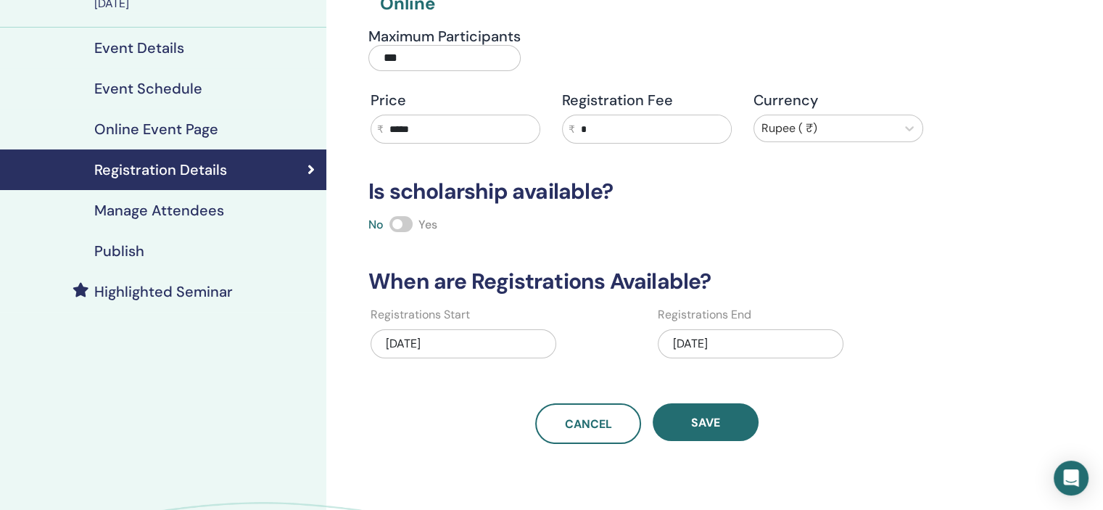
click at [160, 252] on div "Publish" at bounding box center [163, 250] width 303 height 17
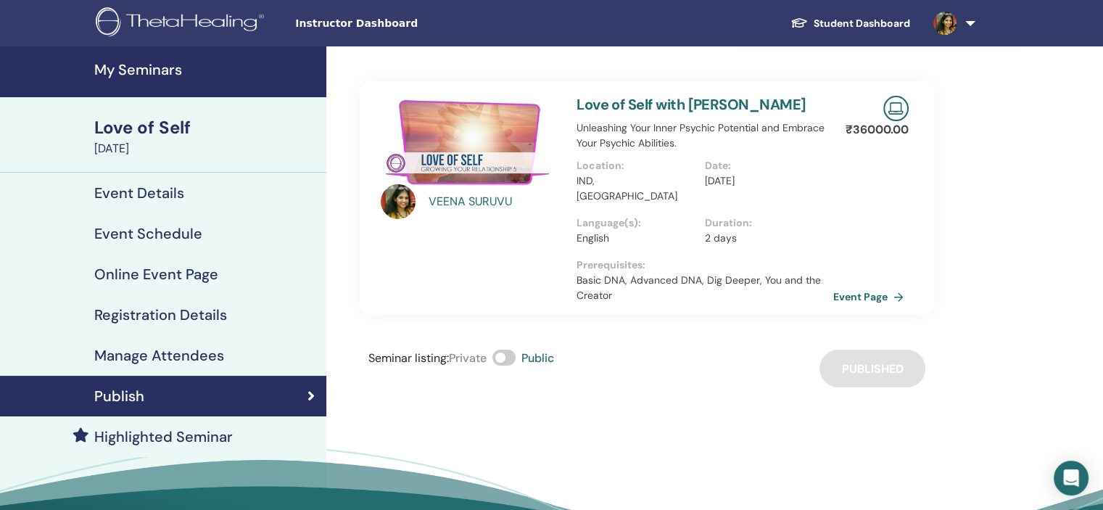
click at [154, 77] on h4 "My Seminars" at bounding box center [205, 69] width 223 height 17
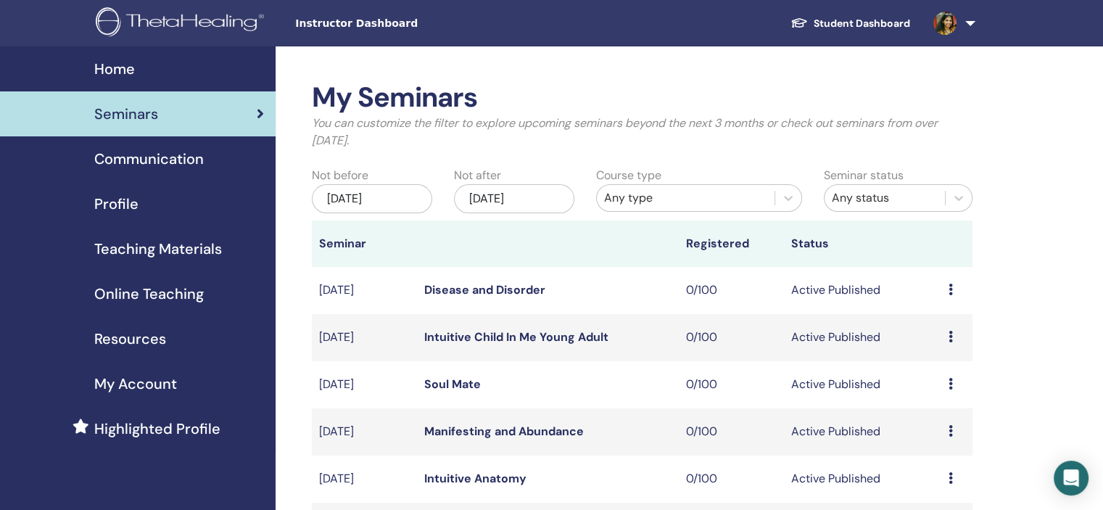
click at [176, 197] on div "Profile" at bounding box center [138, 204] width 252 height 22
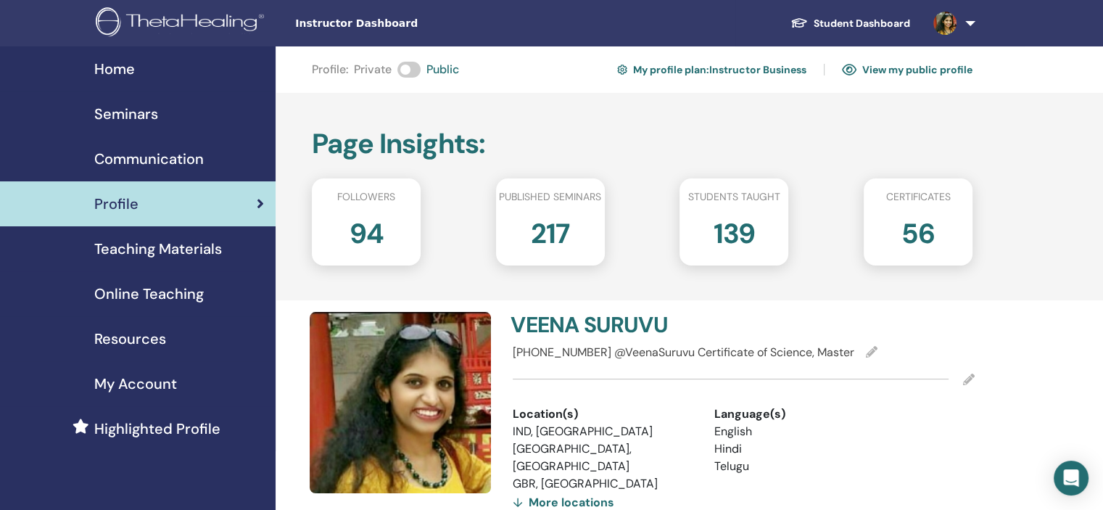
click at [202, 138] on link "Communication" at bounding box center [138, 158] width 276 height 45
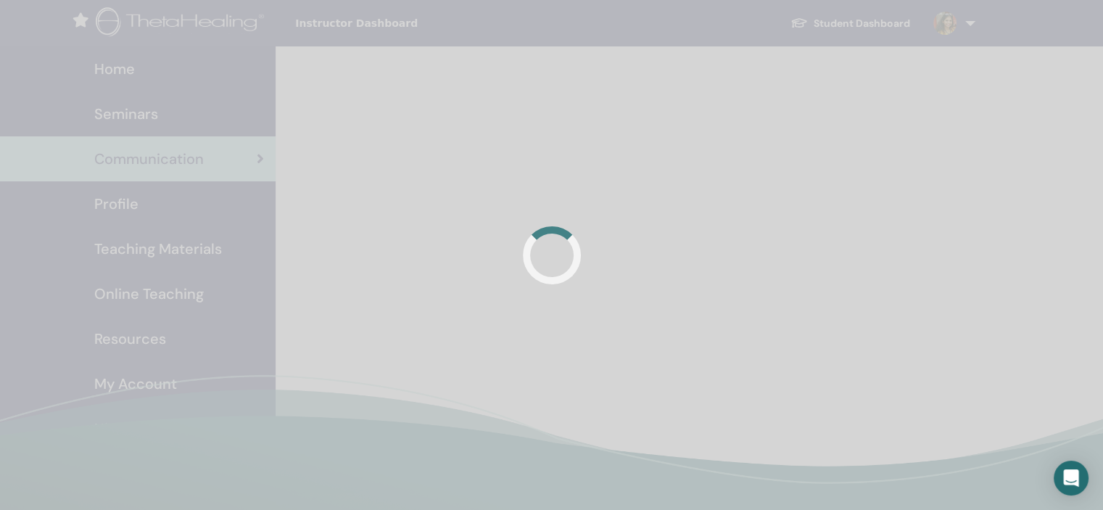
drag, startPoint x: 0, startPoint y: 0, endPoint x: 197, endPoint y: 115, distance: 228.4
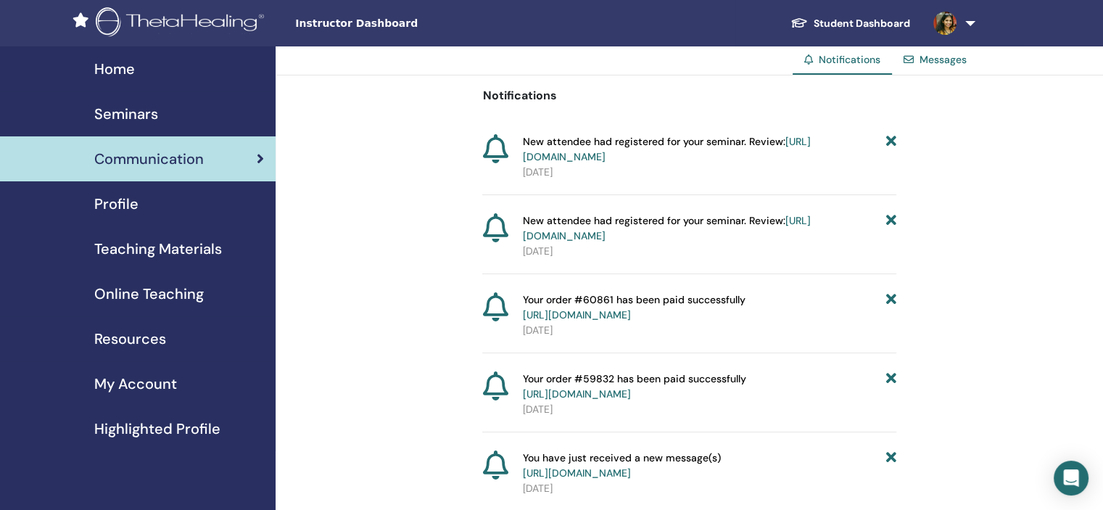
click at [197, 115] on div "Seminars" at bounding box center [138, 114] width 252 height 22
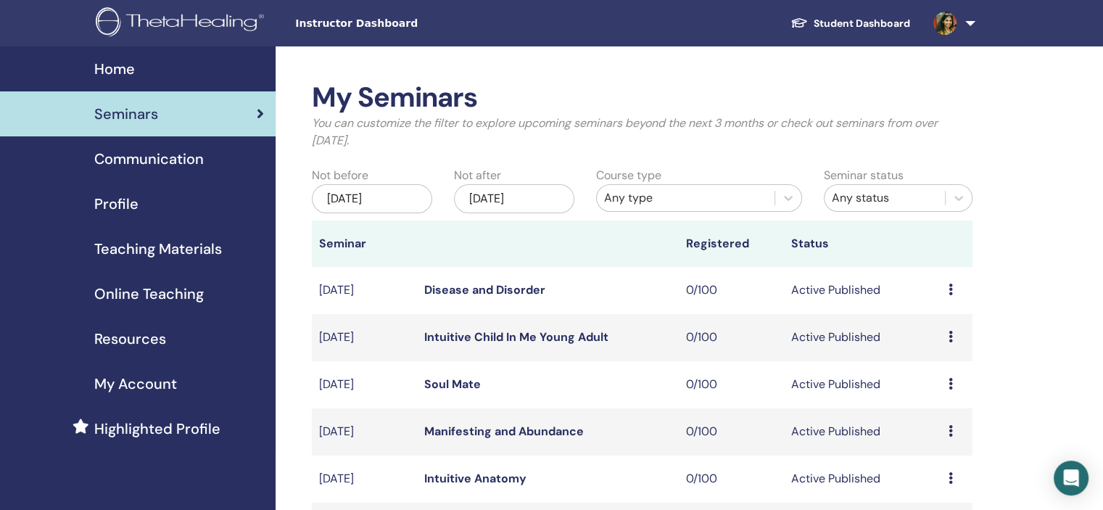
scroll to position [363, 0]
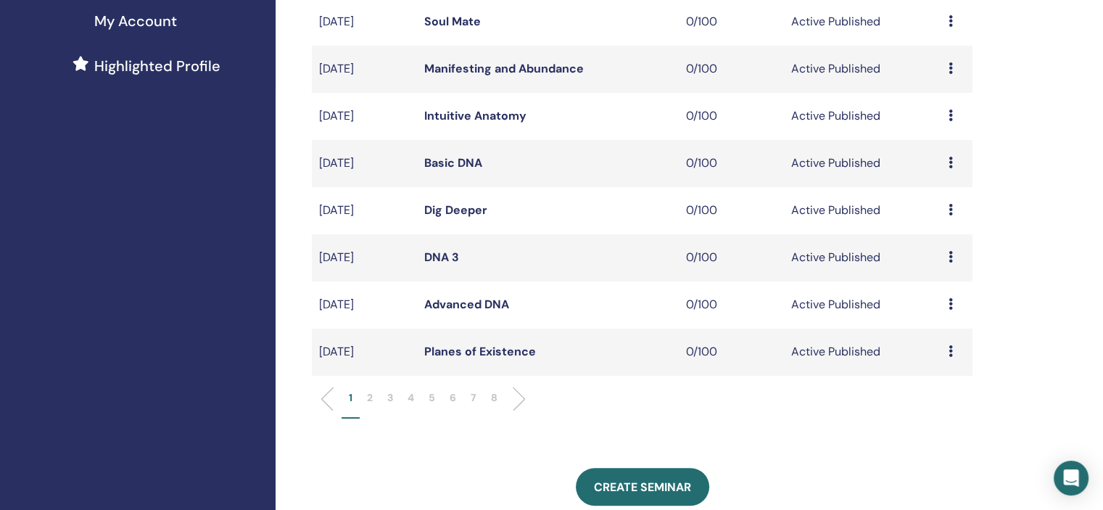
click at [431, 399] on p "5" at bounding box center [431, 397] width 7 height 15
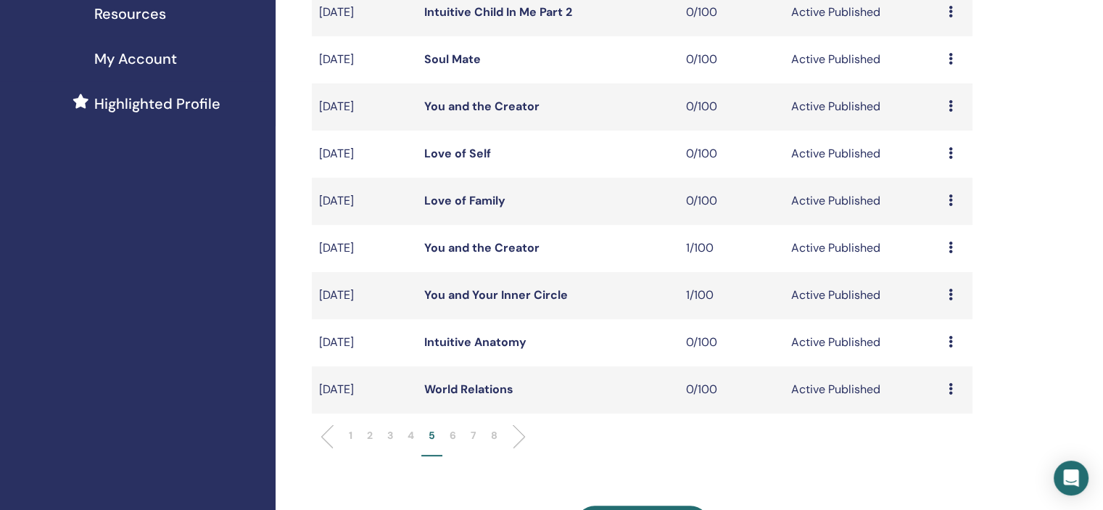
scroll to position [290, 0]
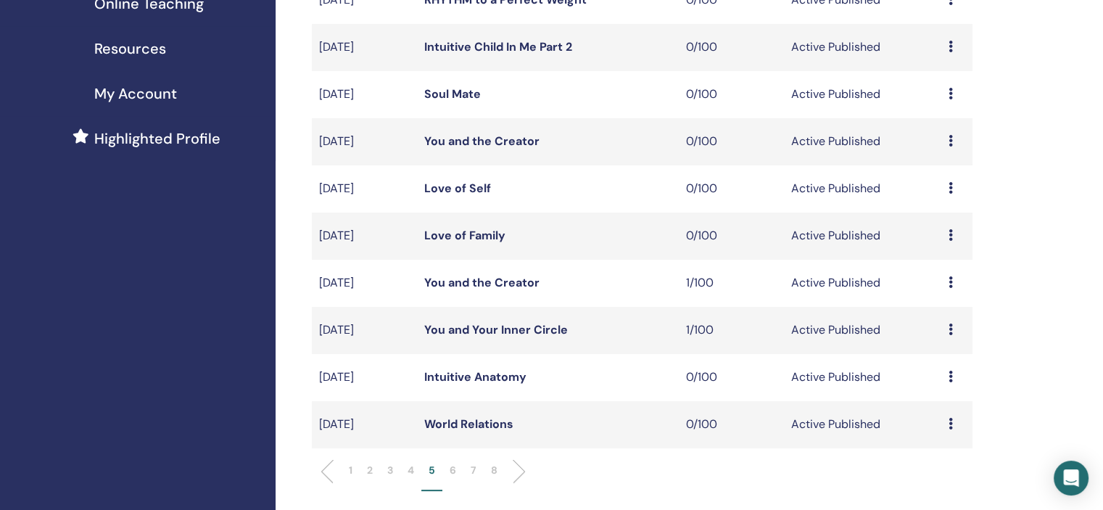
click at [947, 141] on td "Preview Edit Attendees Cancel" at bounding box center [956, 141] width 31 height 47
click at [948, 143] on icon at bounding box center [950, 141] width 4 height 12
click at [917, 182] on link "Edit" at bounding box center [921, 176] width 21 height 15
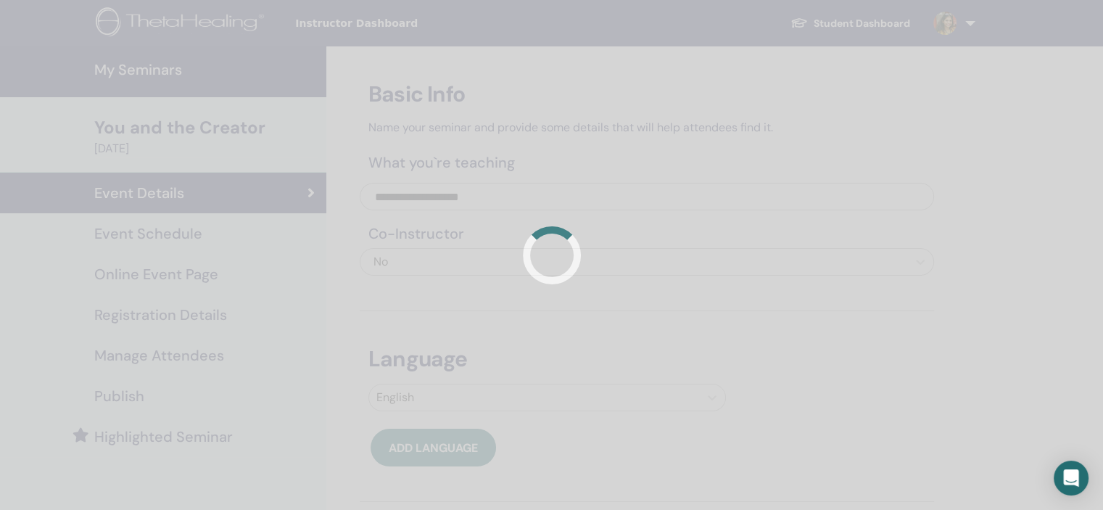
click at [174, 243] on div at bounding box center [551, 255] width 1103 height 510
click at [178, 240] on div at bounding box center [551, 255] width 1103 height 510
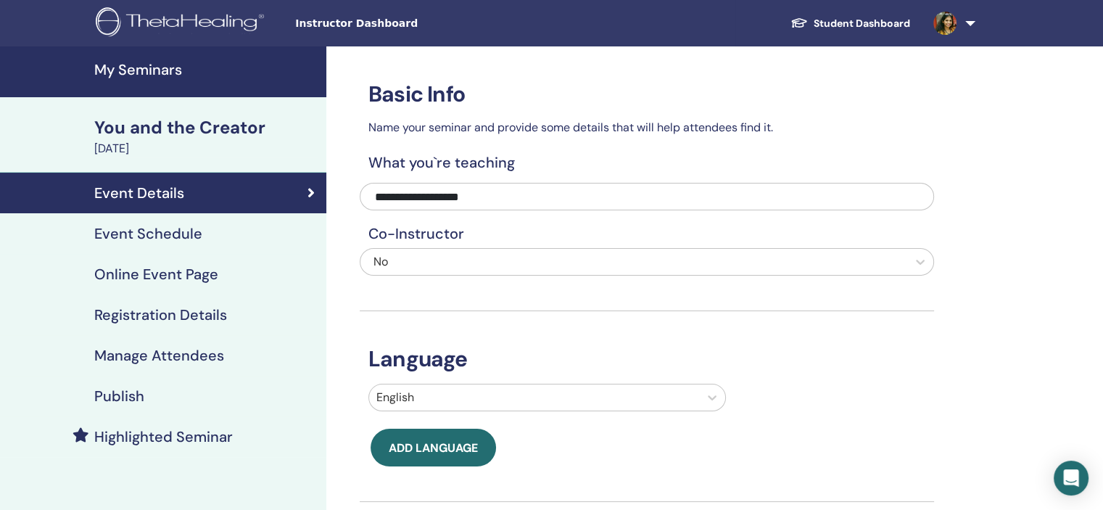
click at [169, 226] on h4 "Event Schedule" at bounding box center [148, 233] width 108 height 17
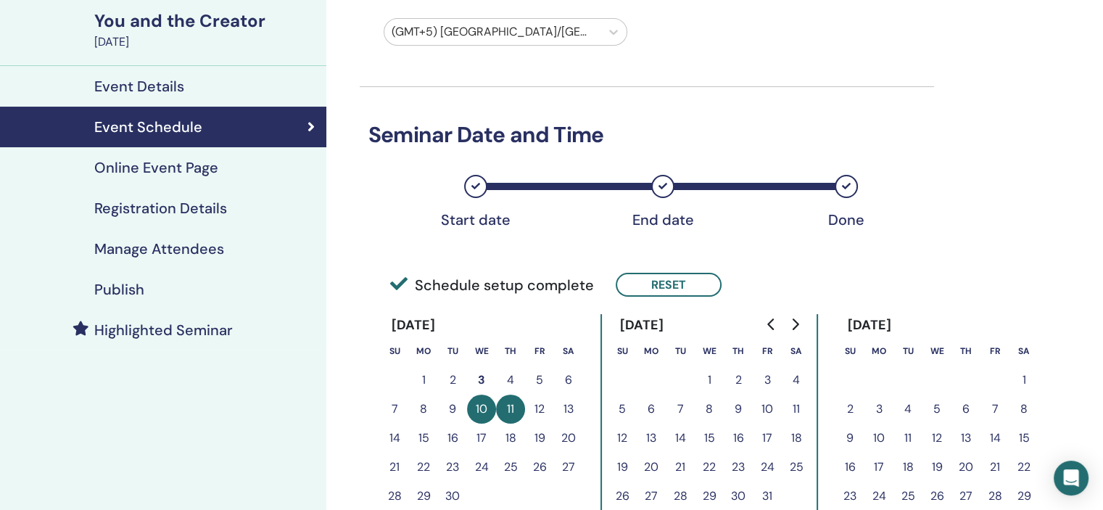
scroll to position [218, 0]
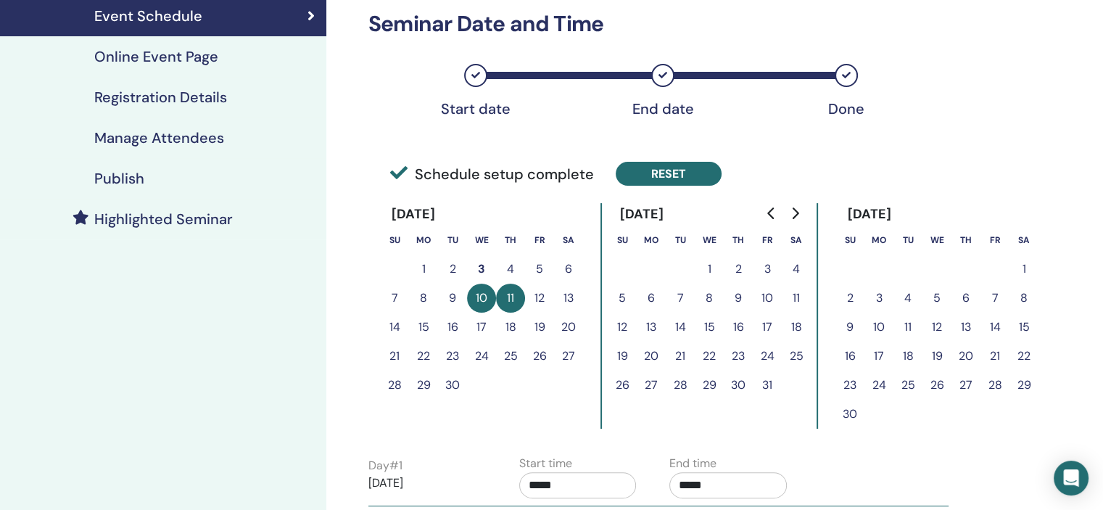
click at [684, 170] on button "Reset" at bounding box center [669, 174] width 106 height 24
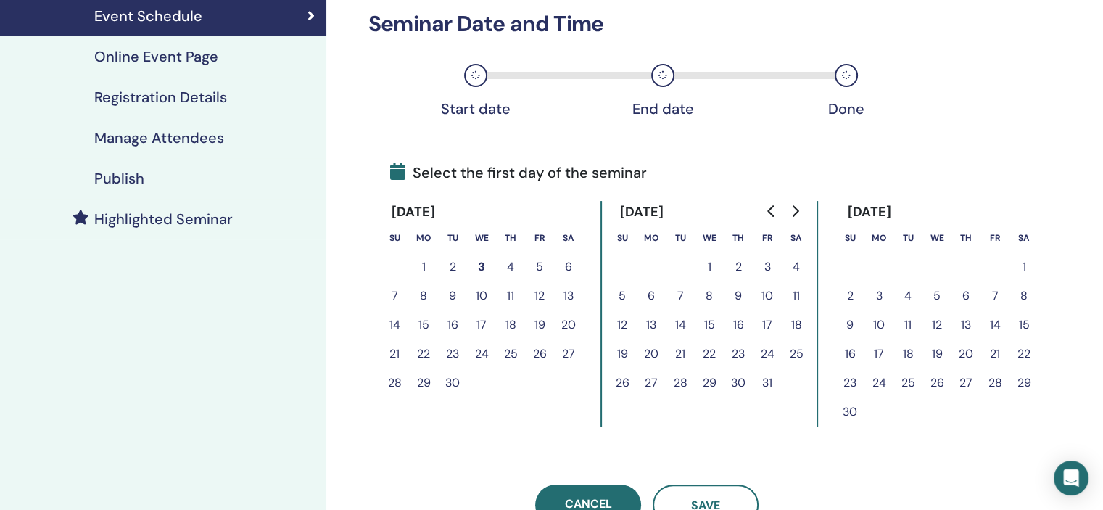
click at [802, 207] on button "Go to next month" at bounding box center [794, 210] width 23 height 29
drag, startPoint x: 963, startPoint y: 349, endPoint x: 974, endPoint y: 351, distance: 11.7
click at [966, 351] on button "25" at bounding box center [965, 353] width 29 height 29
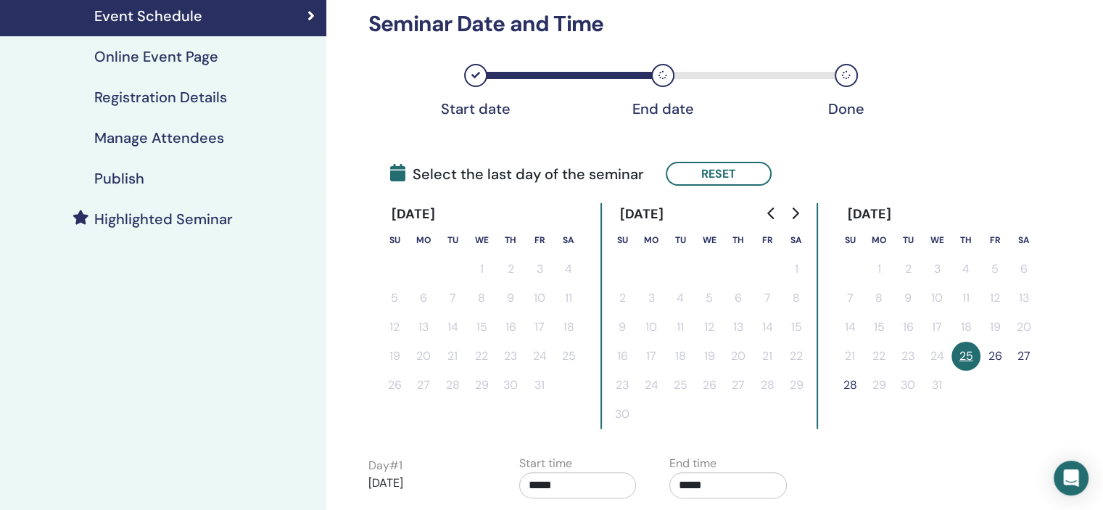
click at [985, 356] on button "26" at bounding box center [994, 355] width 29 height 29
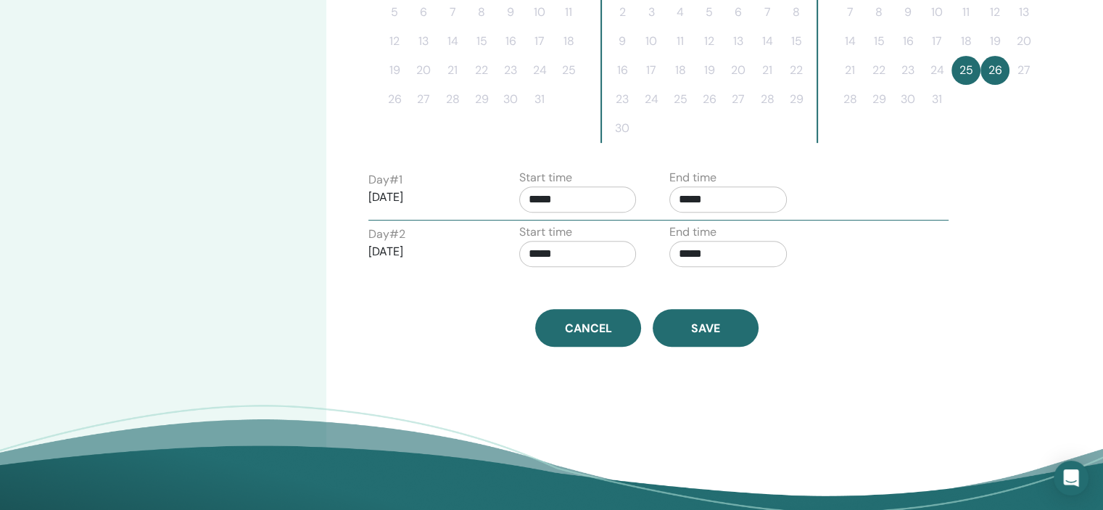
scroll to position [508, 0]
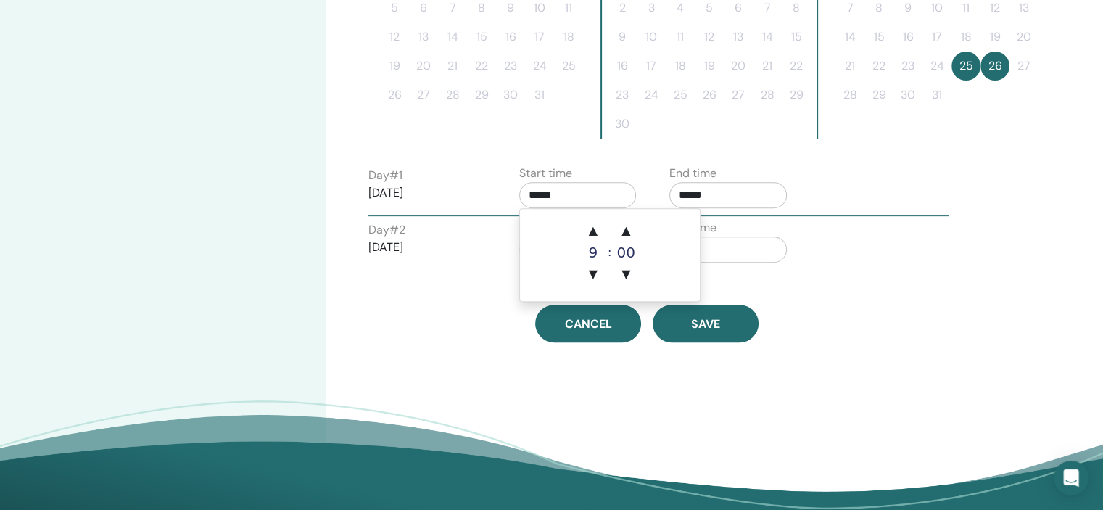
click at [587, 198] on input "*****" at bounding box center [577, 195] width 117 height 26
drag, startPoint x: 589, startPoint y: 223, endPoint x: 677, endPoint y: 211, distance: 89.2
click at [589, 223] on span "▲" at bounding box center [593, 230] width 29 height 29
type input "*****"
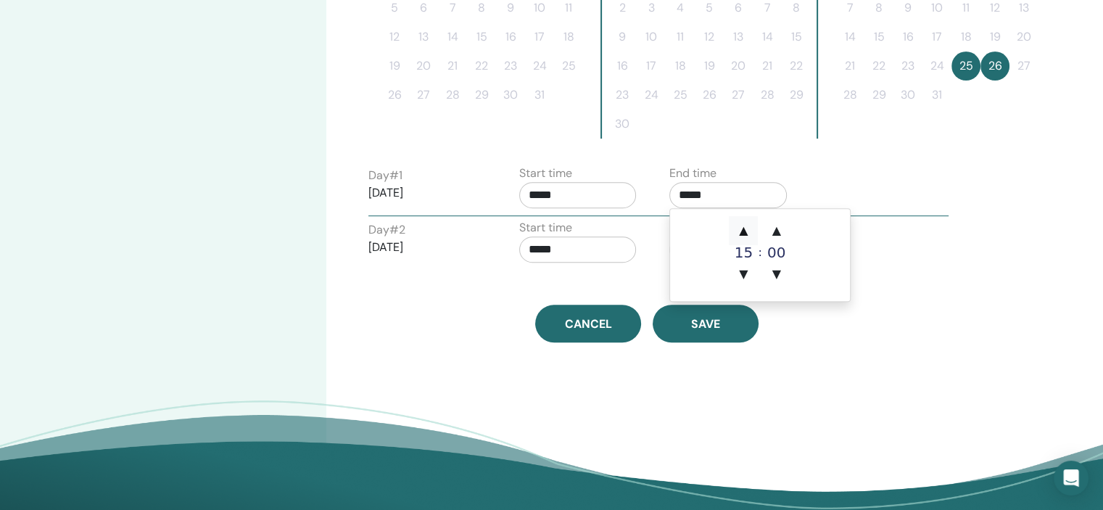
drag, startPoint x: 741, startPoint y: 192, endPoint x: 748, endPoint y: 225, distance: 34.0
click at [742, 193] on input "*****" at bounding box center [727, 195] width 117 height 26
click at [748, 228] on span "▲" at bounding box center [743, 230] width 29 height 29
type input "*****"
click at [600, 249] on input "*****" at bounding box center [577, 249] width 117 height 26
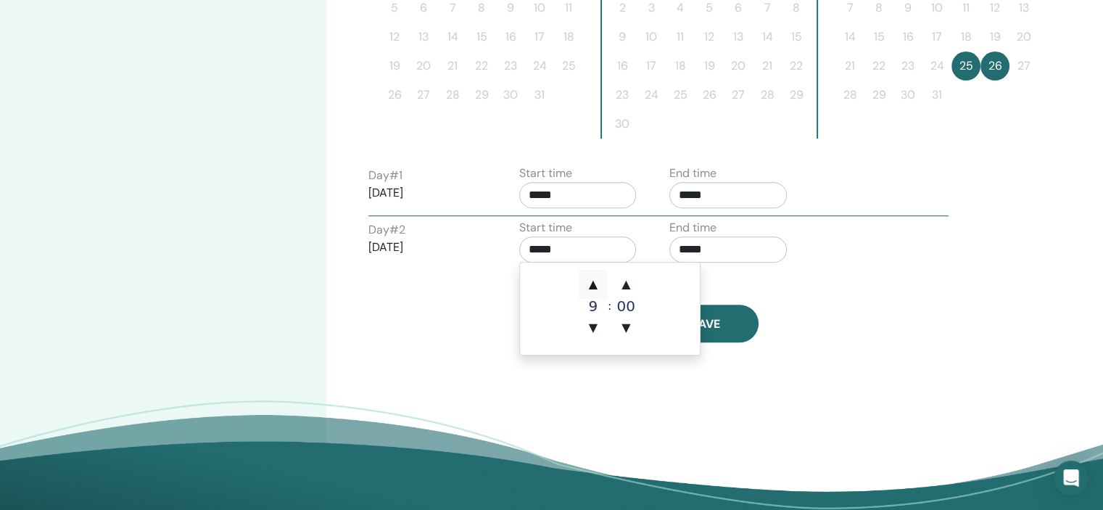
click at [597, 276] on span "▲" at bounding box center [593, 284] width 29 height 29
type input "*****"
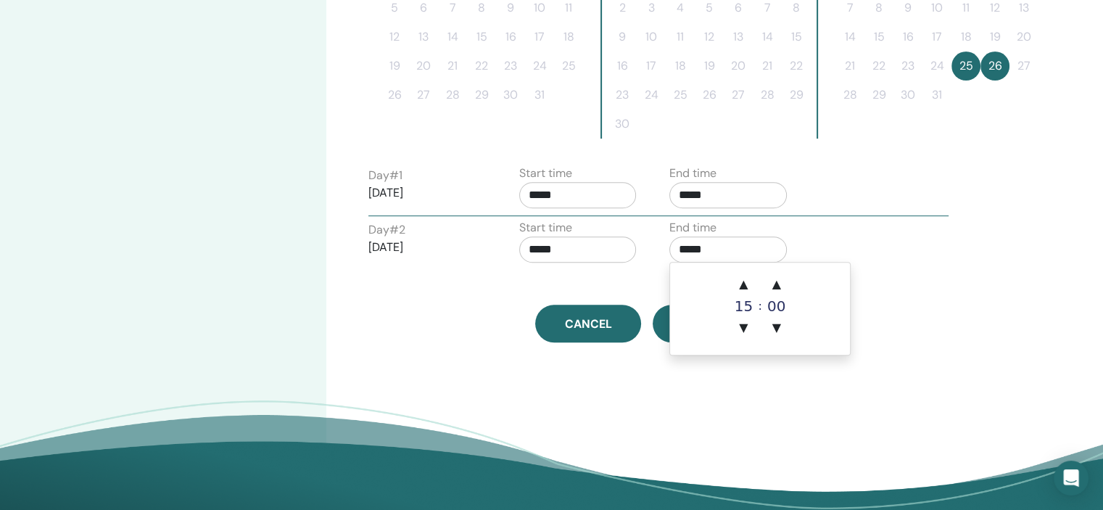
click at [721, 254] on input "*****" at bounding box center [727, 249] width 117 height 26
click at [732, 278] on span "▲" at bounding box center [743, 284] width 29 height 29
type input "*****"
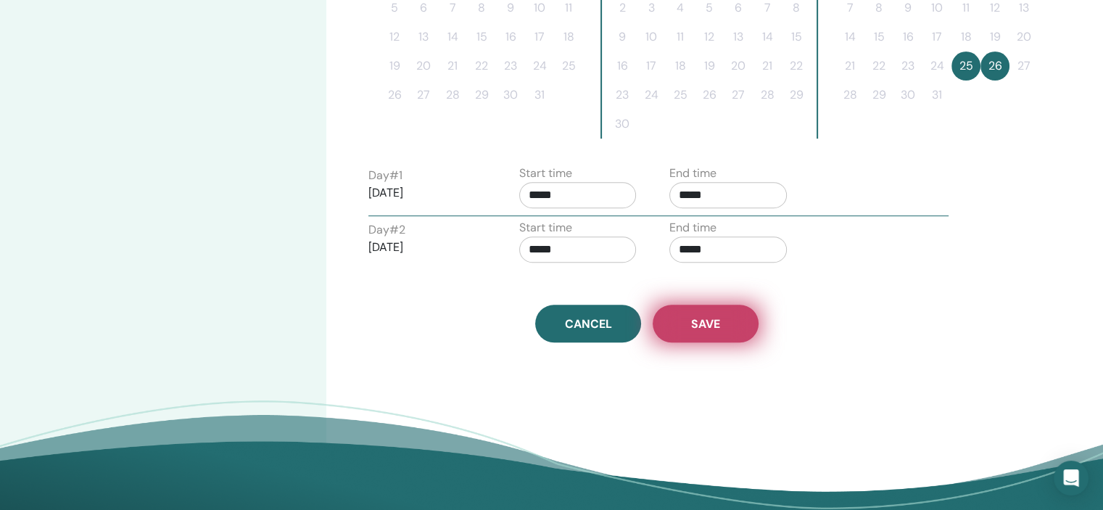
drag, startPoint x: 870, startPoint y: 263, endPoint x: 746, endPoint y: 324, distance: 138.1
click at [870, 263] on div "Day # 2 2025/12/26 Start time ***** End time *****" at bounding box center [658, 244] width 602 height 51
click at [716, 334] on button "Save" at bounding box center [706, 324] width 106 height 38
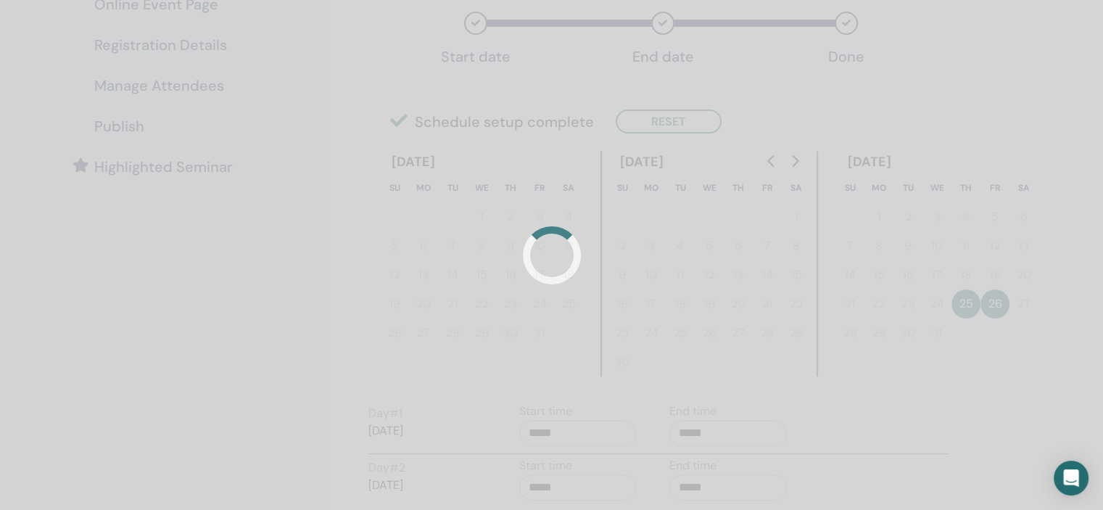
scroll to position [221, 0]
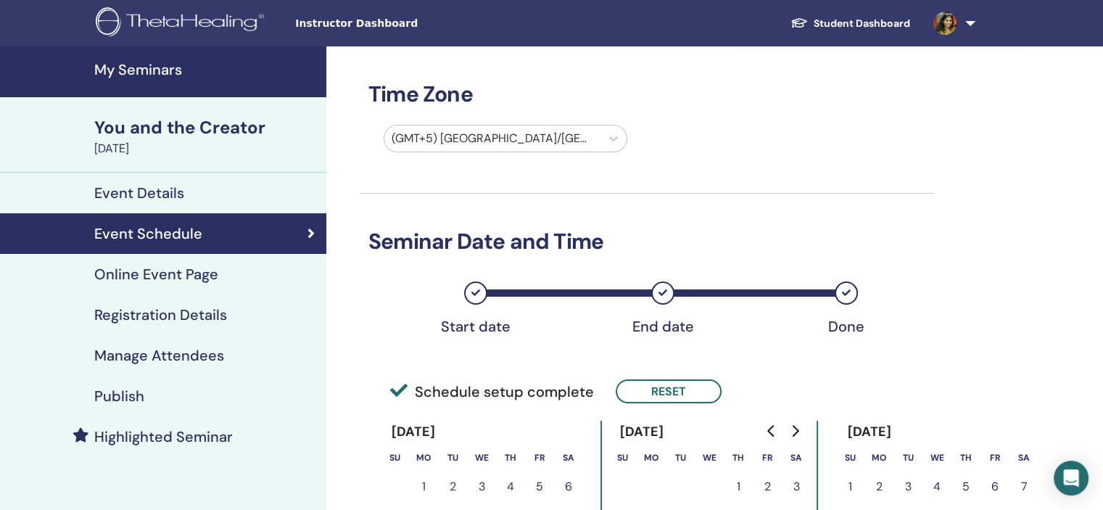
click at [183, 323] on h4 "Registration Details" at bounding box center [160, 314] width 133 height 17
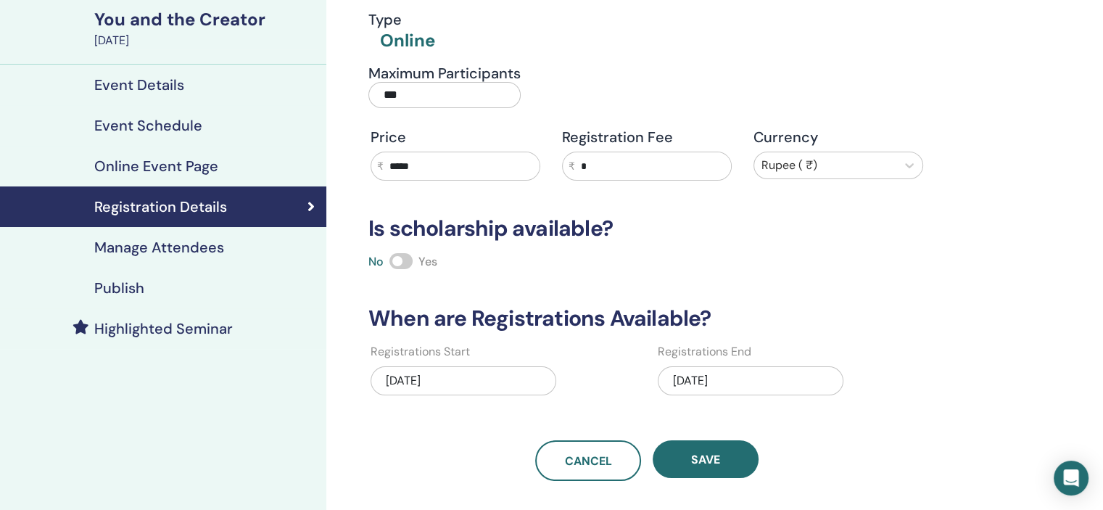
scroll to position [145, 0]
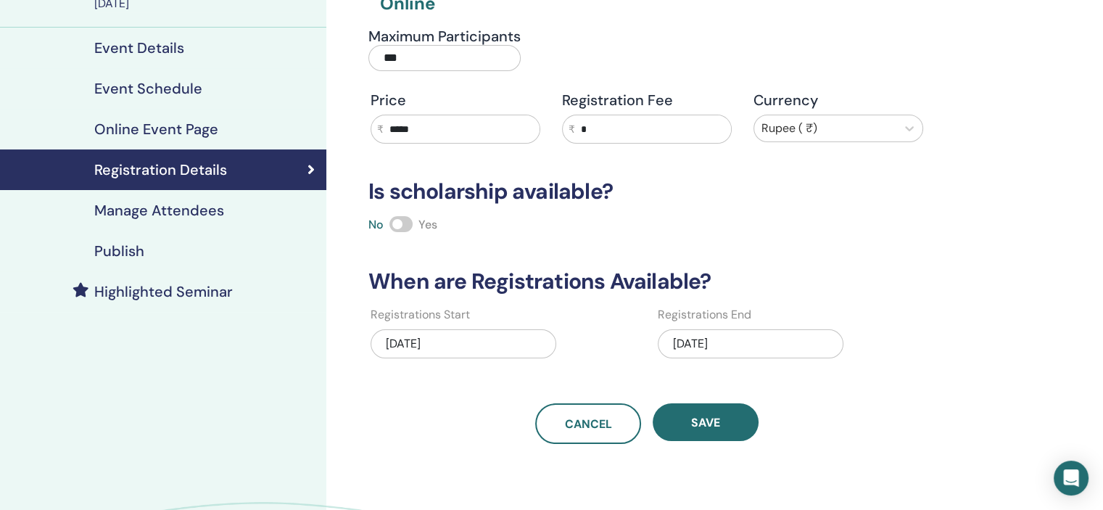
click at [751, 347] on div "10/04/2025" at bounding box center [751, 343] width 186 height 29
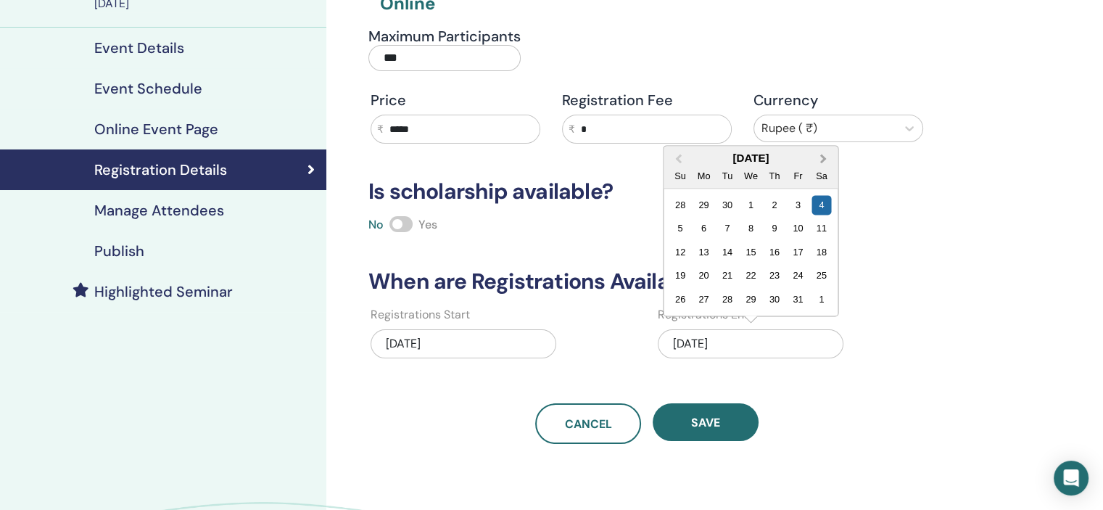
click at [823, 159] on span "Next Month" at bounding box center [823, 158] width 0 height 15
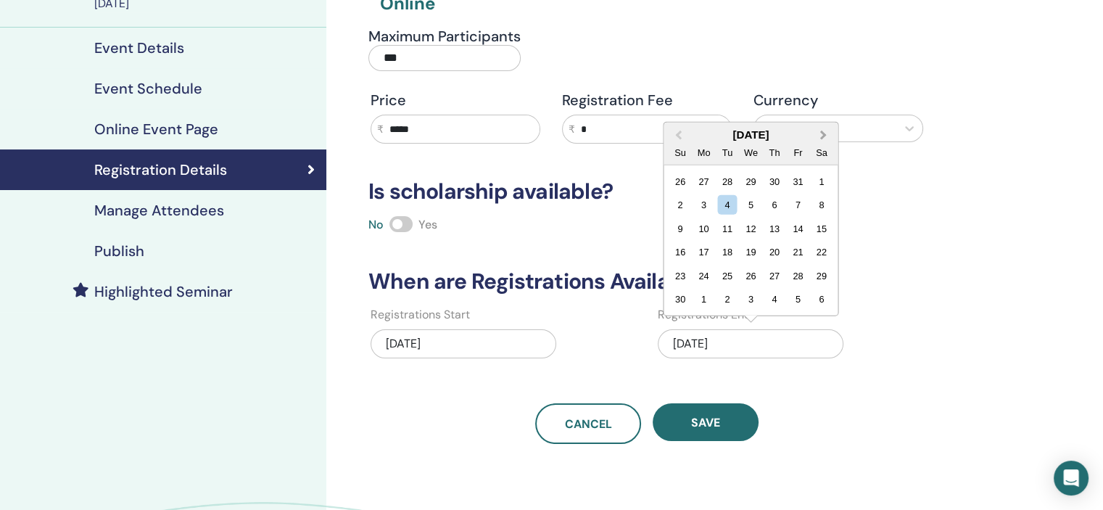
click at [824, 141] on button "Next Month" at bounding box center [824, 135] width 23 height 23
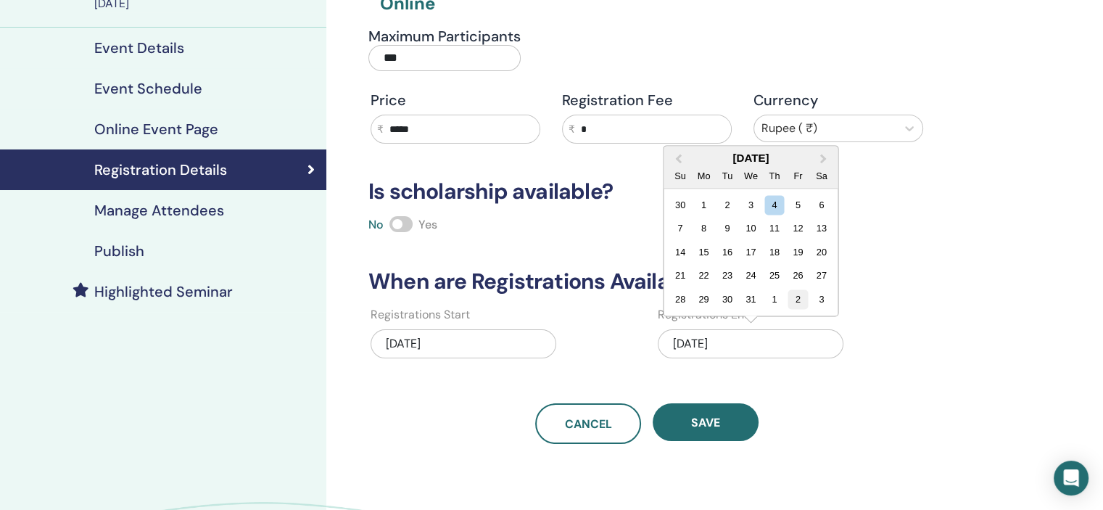
click at [789, 299] on div "2" at bounding box center [798, 299] width 20 height 20
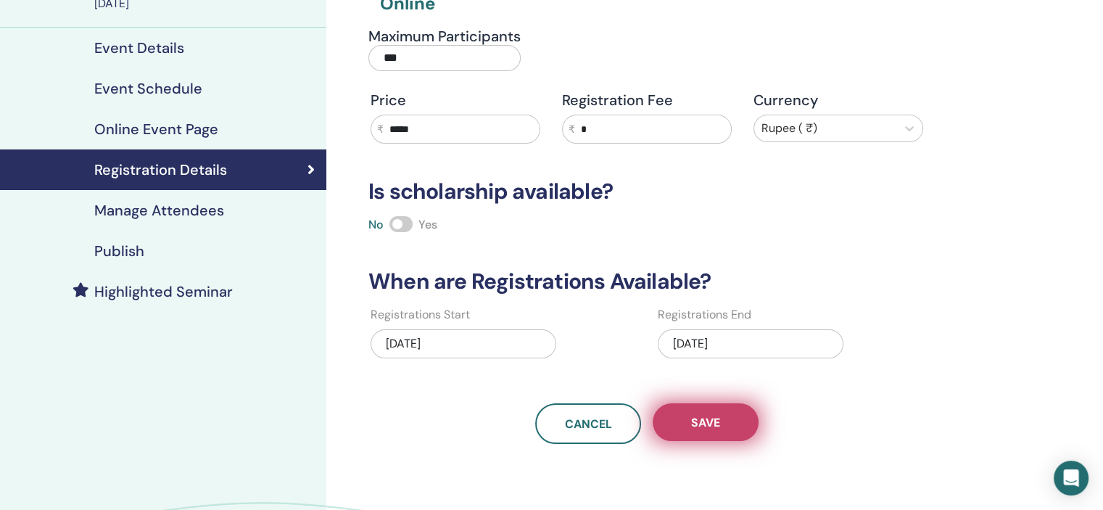
click at [719, 437] on button "Save" at bounding box center [706, 422] width 106 height 38
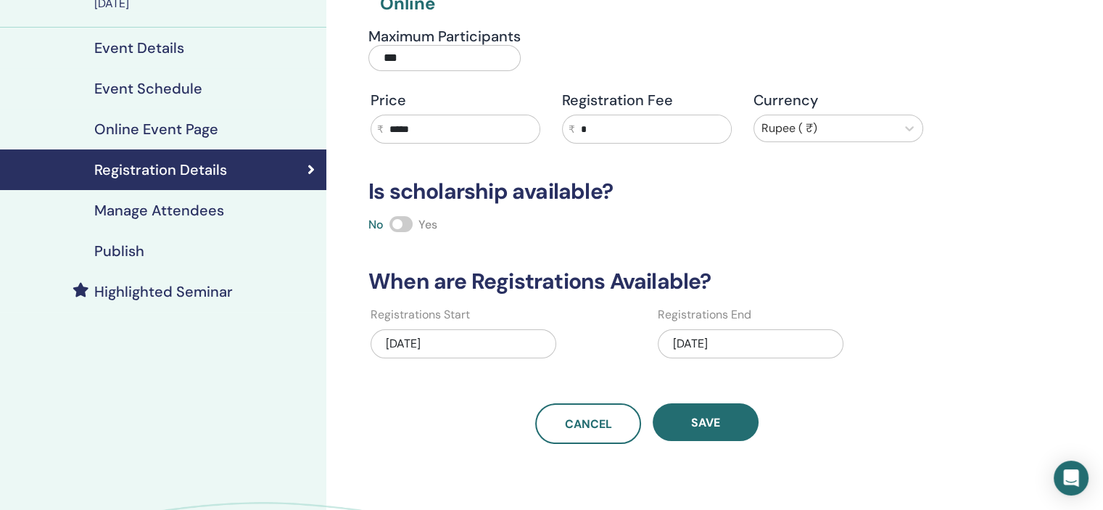
click at [183, 253] on div "Publish" at bounding box center [163, 250] width 303 height 17
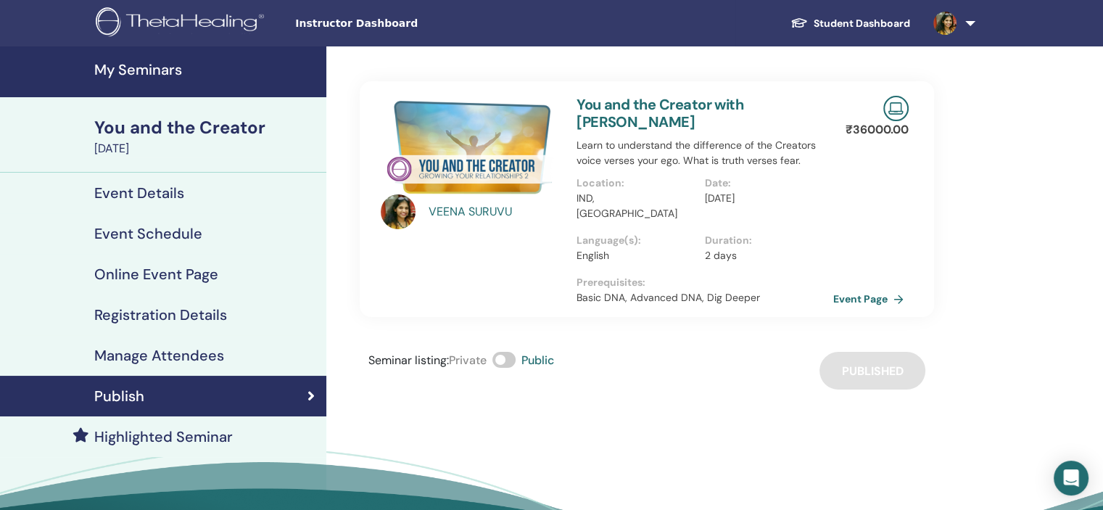
click at [164, 75] on h4 "My Seminars" at bounding box center [205, 69] width 223 height 17
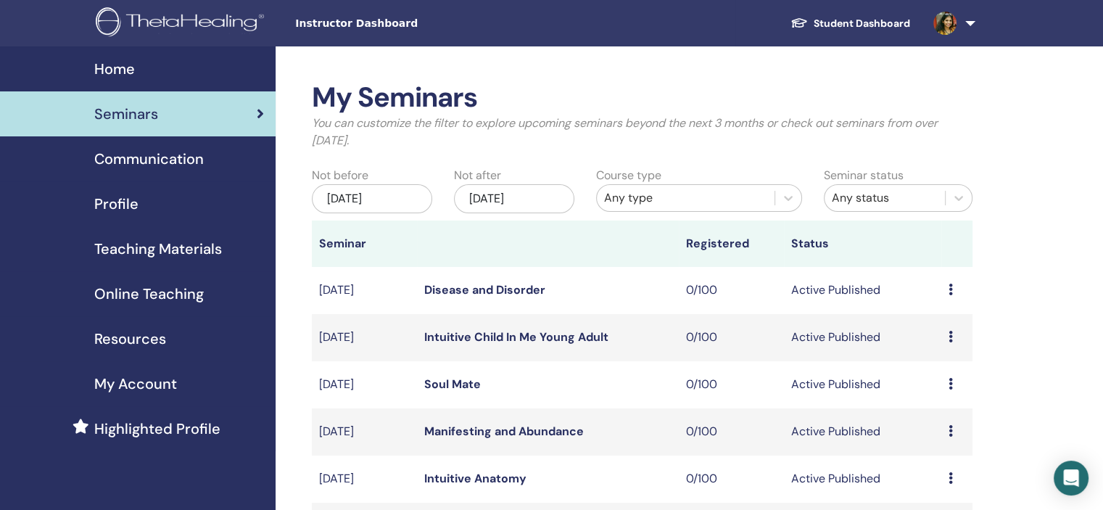
click at [191, 199] on div "Profile" at bounding box center [138, 204] width 252 height 22
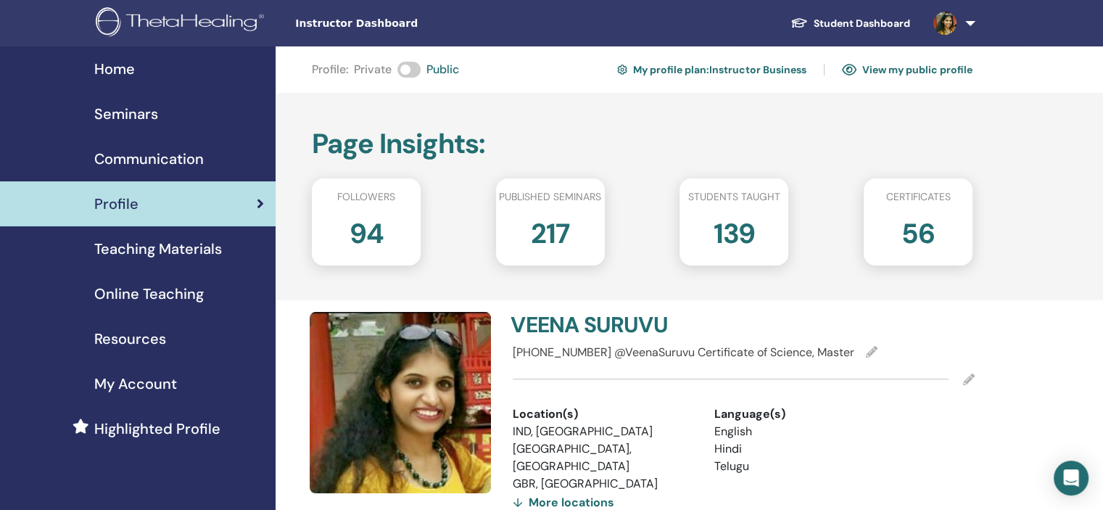
click at [167, 115] on div "Seminars" at bounding box center [138, 114] width 252 height 22
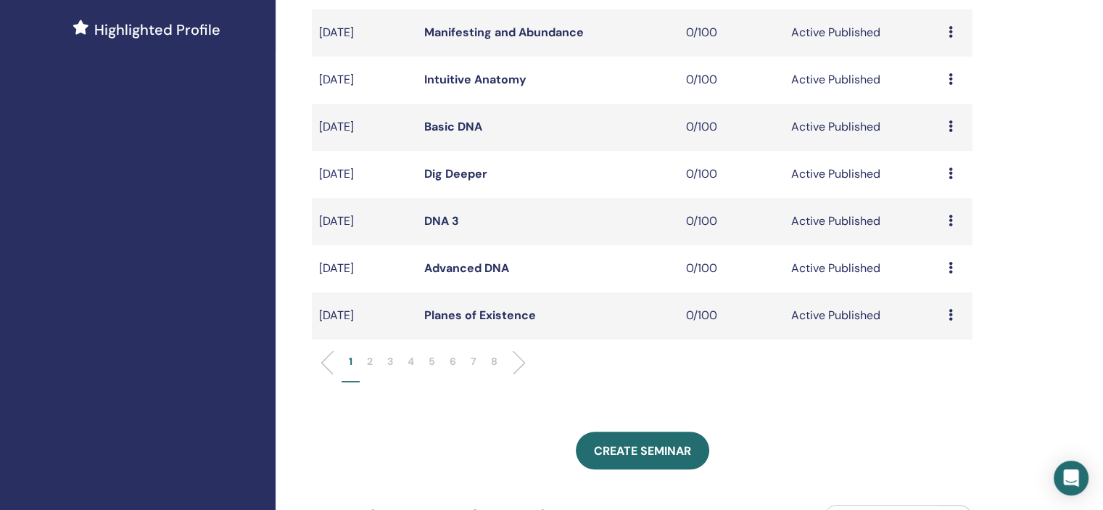
scroll to position [580, 0]
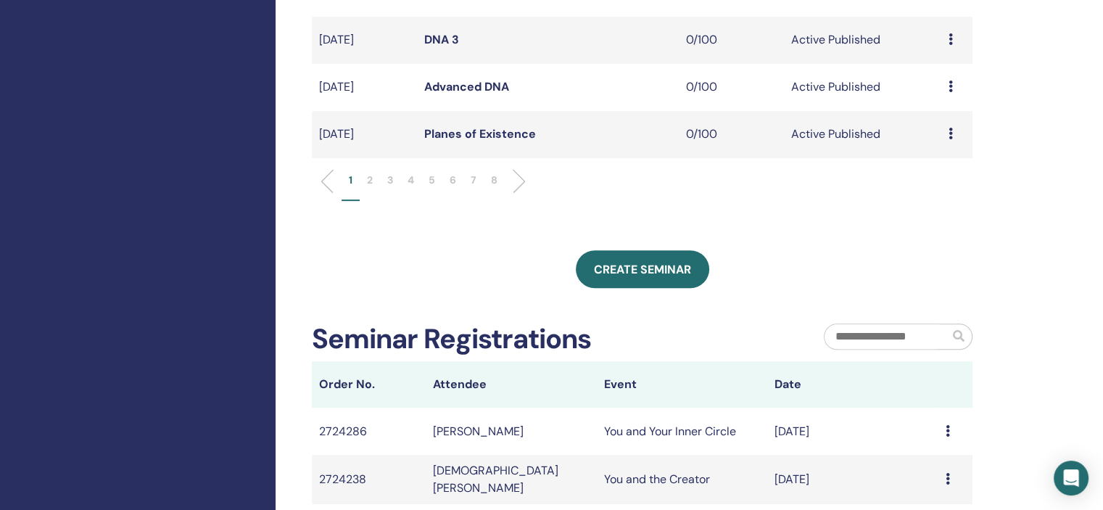
click at [457, 181] on li "6" at bounding box center [452, 187] width 21 height 28
click at [430, 188] on li "5" at bounding box center [431, 187] width 21 height 28
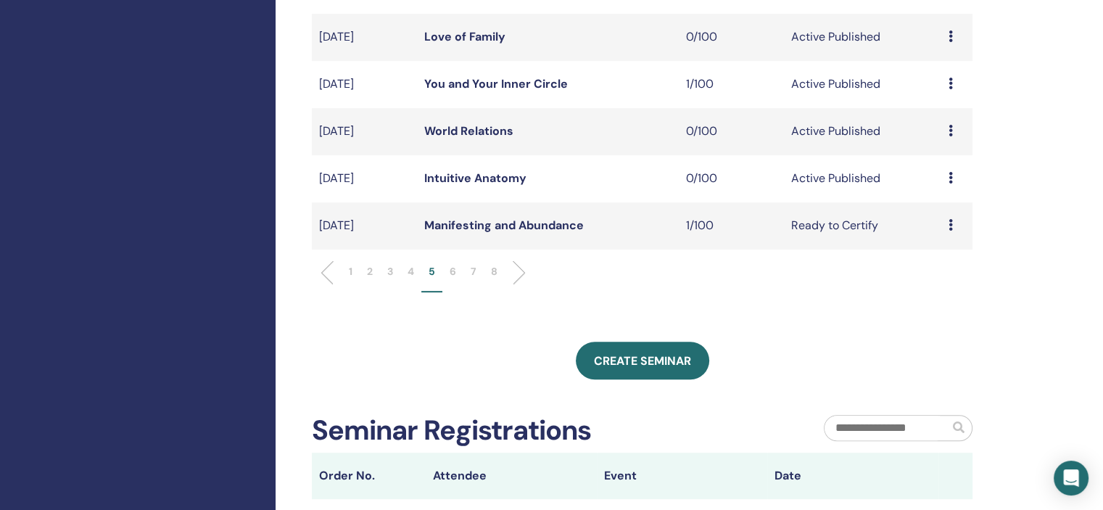
scroll to position [290, 0]
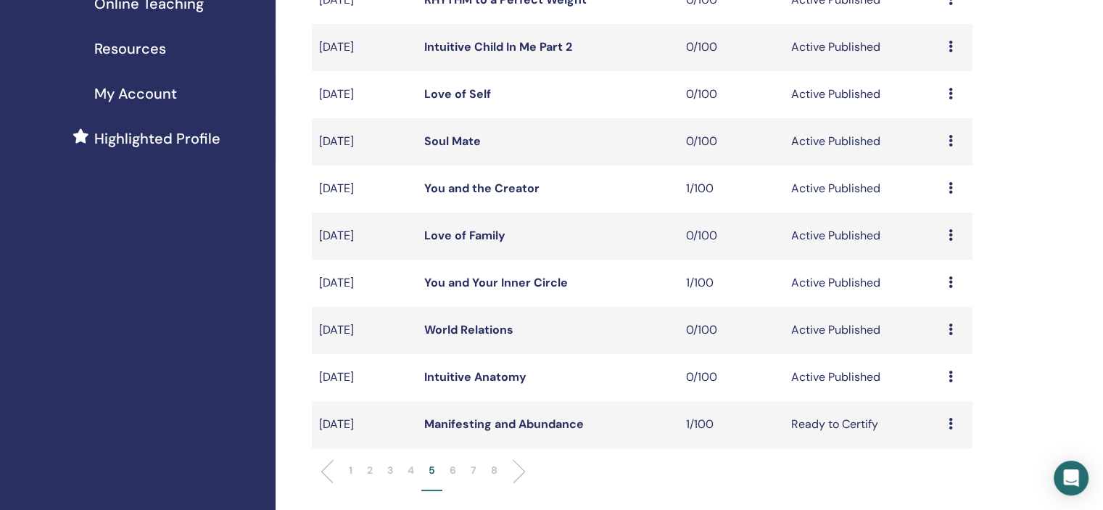
click at [948, 231] on icon at bounding box center [950, 235] width 4 height 12
click at [929, 262] on link "Edit" at bounding box center [921, 264] width 21 height 15
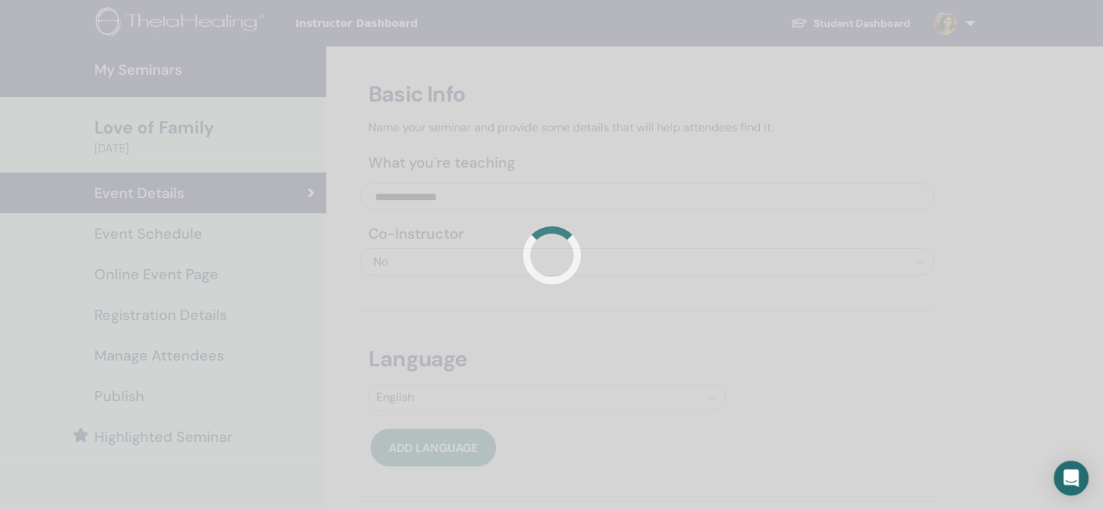
click at [267, 229] on div at bounding box center [551, 255] width 1103 height 510
click at [192, 237] on div at bounding box center [551, 255] width 1103 height 510
click at [209, 247] on div at bounding box center [551, 255] width 1103 height 510
click at [171, 234] on div at bounding box center [551, 255] width 1103 height 510
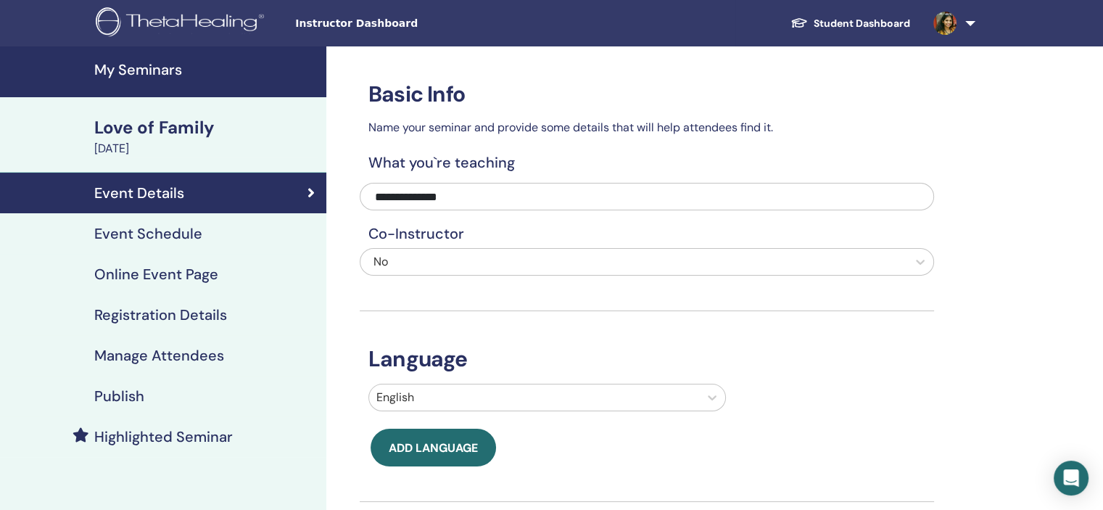
click at [177, 231] on h4 "Event Schedule" at bounding box center [148, 233] width 108 height 17
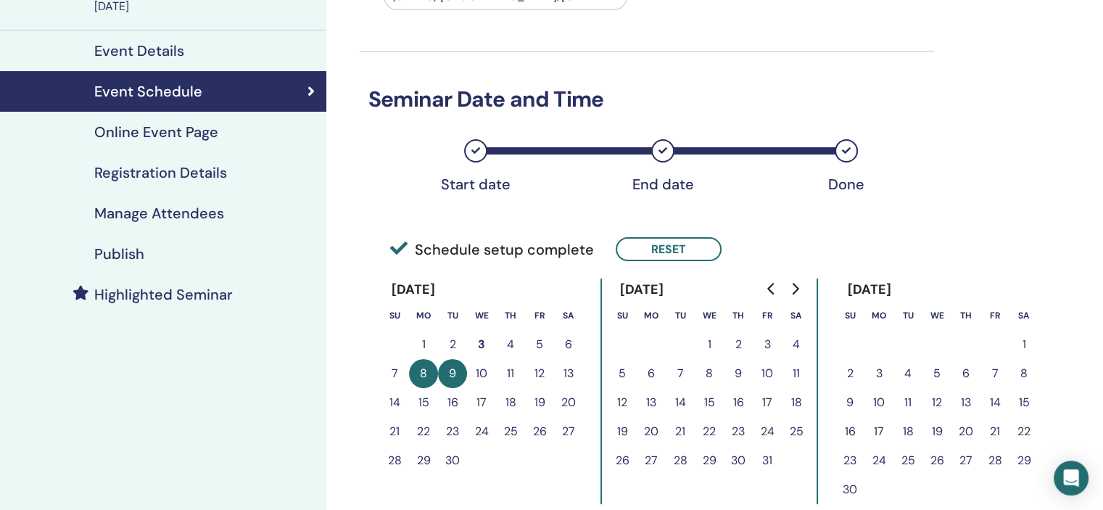
scroll to position [145, 0]
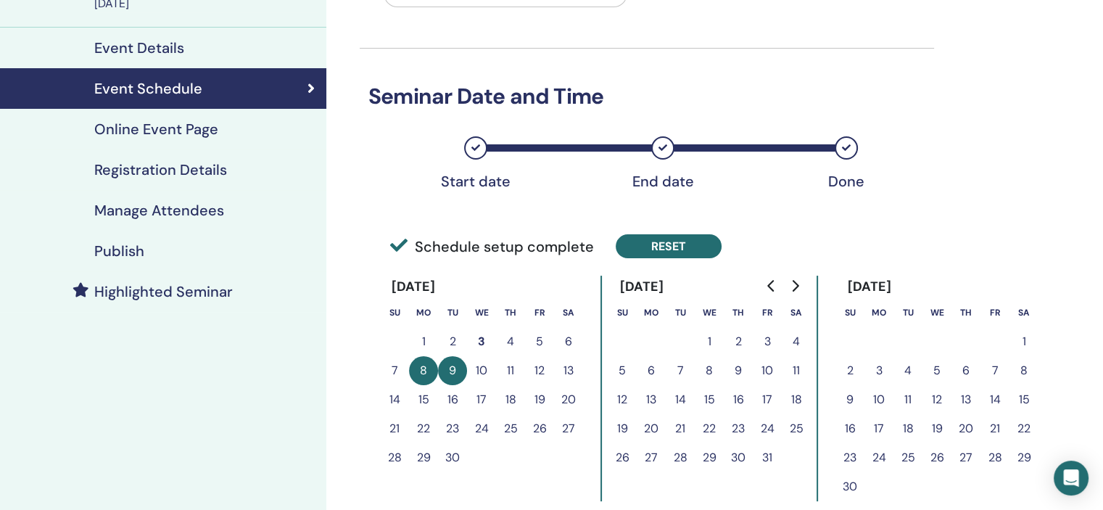
click at [682, 247] on button "Reset" at bounding box center [669, 246] width 106 height 24
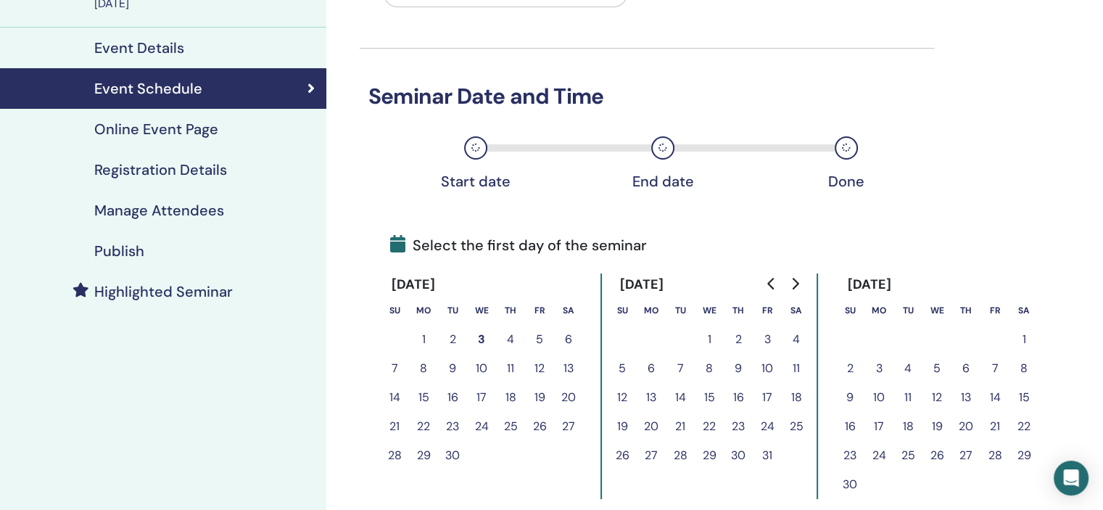
drag, startPoint x: 513, startPoint y: 339, endPoint x: 536, endPoint y: 332, distance: 24.1
click at [513, 337] on button "4" at bounding box center [510, 339] width 29 height 29
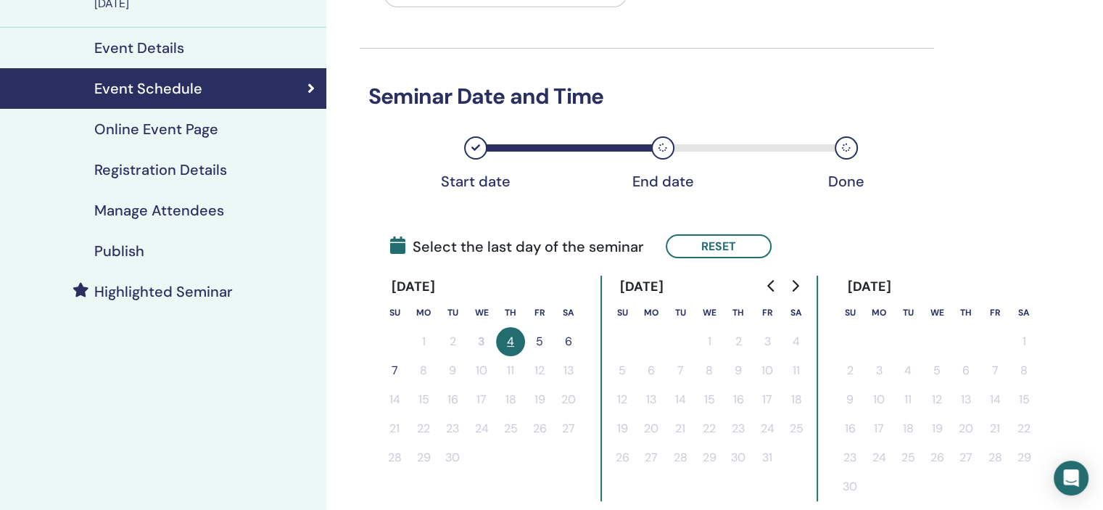
click at [536, 332] on button "5" at bounding box center [539, 341] width 29 height 29
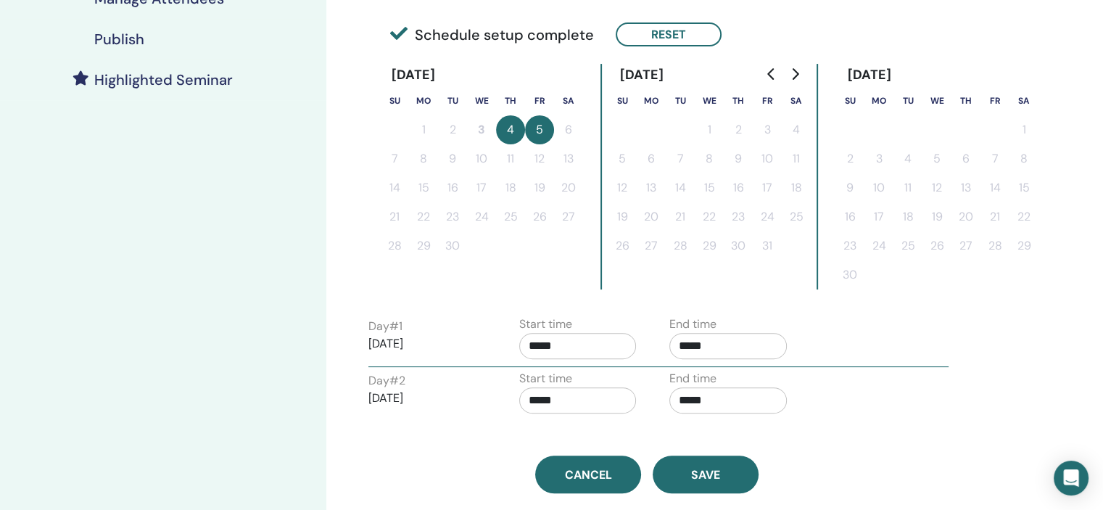
scroll to position [363, 0]
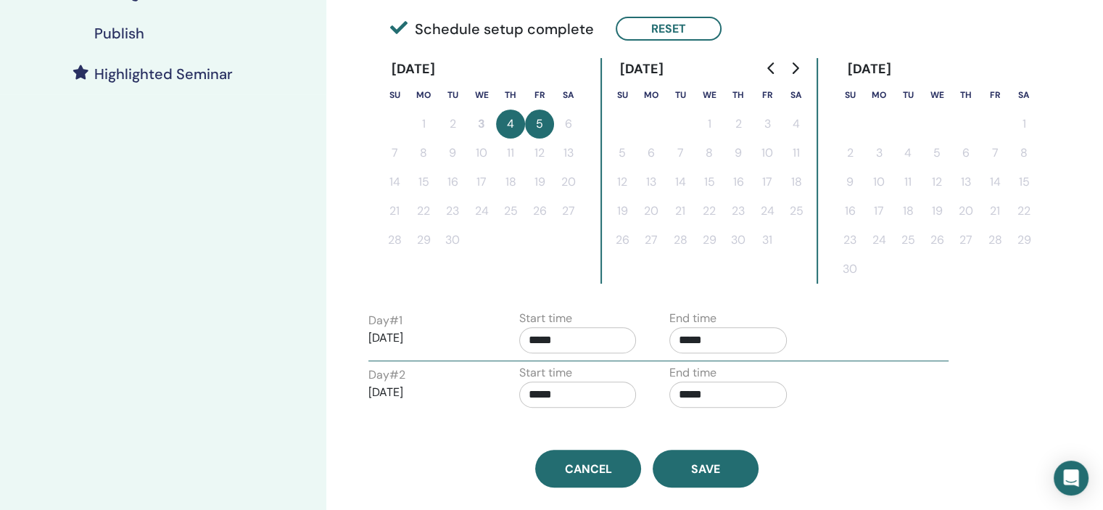
click at [574, 328] on input "*****" at bounding box center [577, 340] width 117 height 26
click at [591, 349] on input "*****" at bounding box center [577, 340] width 117 height 26
drag, startPoint x: 592, startPoint y: 369, endPoint x: 628, endPoint y: 359, distance: 37.6
click at [592, 369] on span "▲" at bounding box center [593, 375] width 29 height 29
type input "*****"
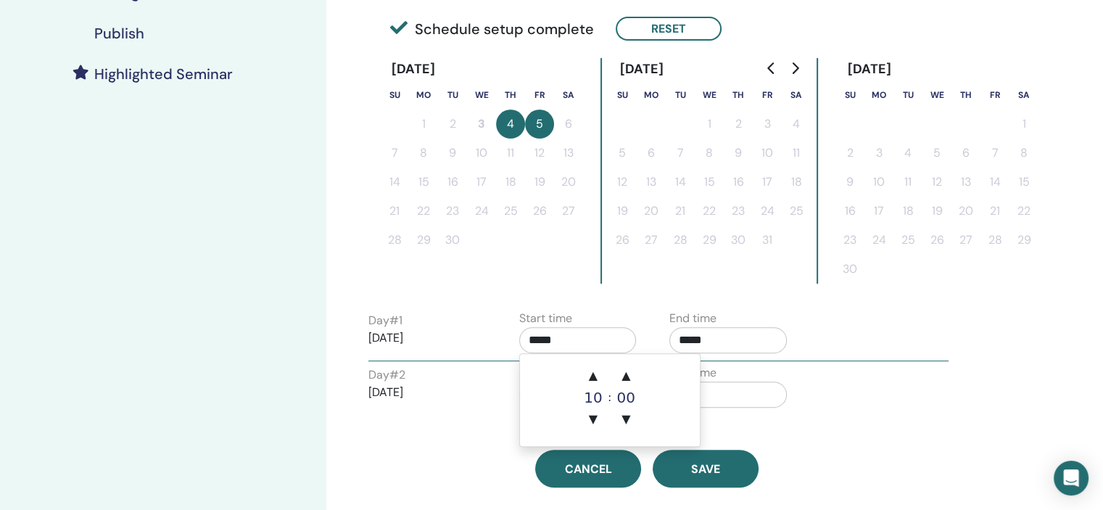
click at [726, 344] on input "*****" at bounding box center [727, 340] width 117 height 26
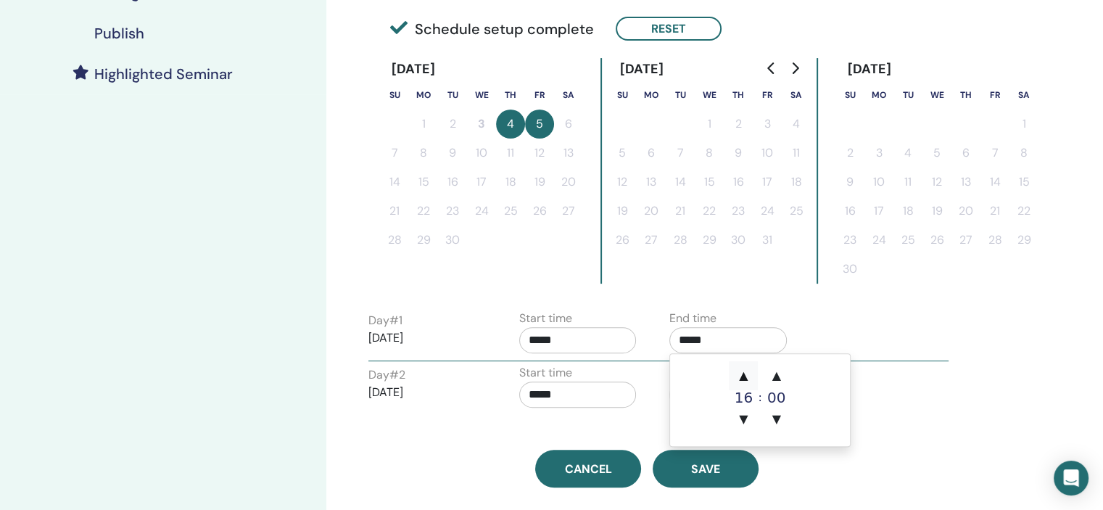
click at [737, 368] on span "▲" at bounding box center [743, 375] width 29 height 29
type input "*****"
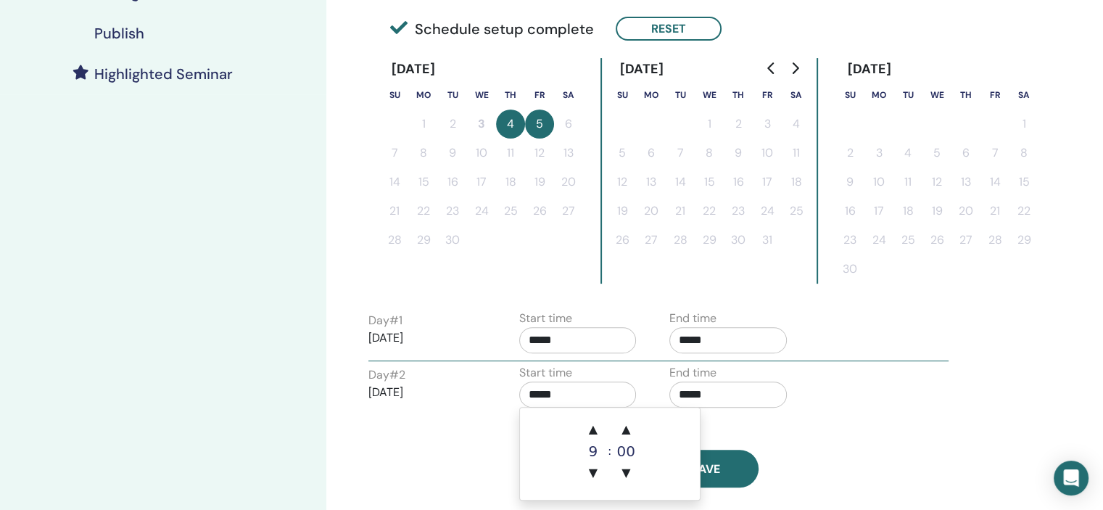
click at [624, 390] on input "*****" at bounding box center [577, 394] width 117 height 26
click at [599, 422] on span "▲" at bounding box center [593, 429] width 29 height 29
type input "*****"
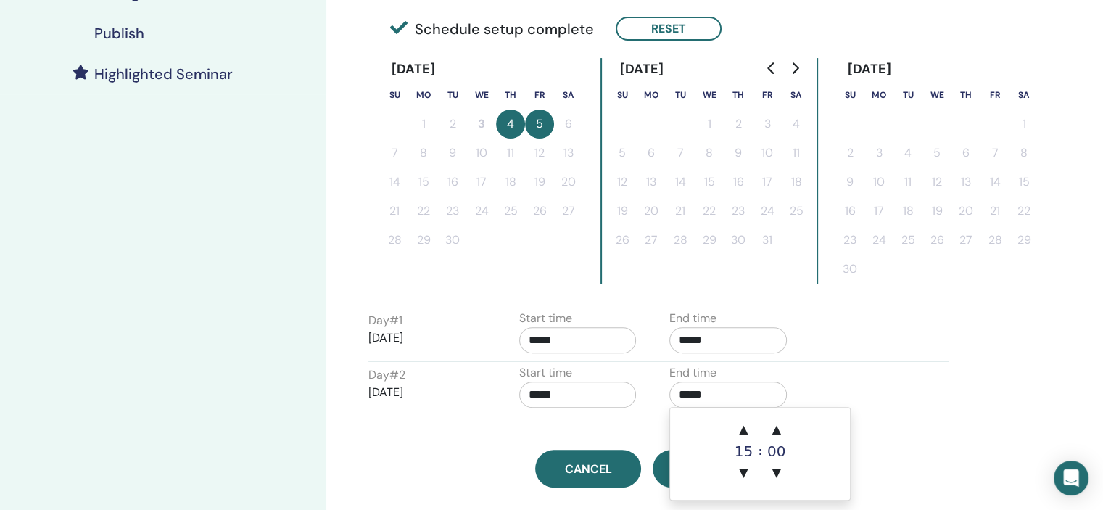
drag, startPoint x: 716, startPoint y: 401, endPoint x: 723, endPoint y: 413, distance: 14.3
click at [717, 401] on input "*****" at bounding box center [727, 394] width 117 height 26
click at [736, 424] on span "▲" at bounding box center [743, 429] width 29 height 29
type input "*****"
drag, startPoint x: 947, startPoint y: 416, endPoint x: 890, endPoint y: 430, distance: 58.2
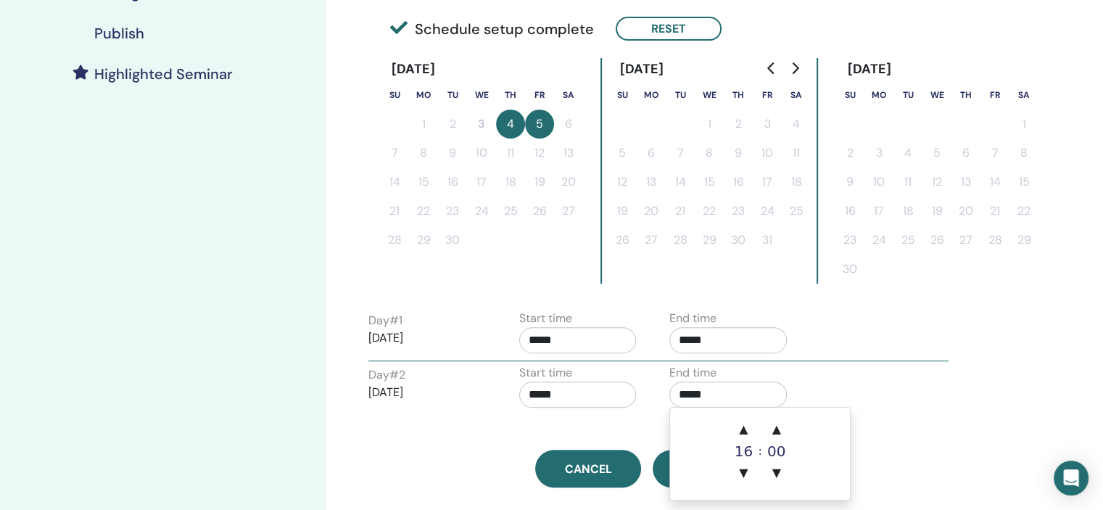
click at [945, 418] on div "Time Zone (GMT+5) Asia/Kolkata Seminar Date and Time Start date End date Done S…" at bounding box center [693, 187] width 735 height 1006
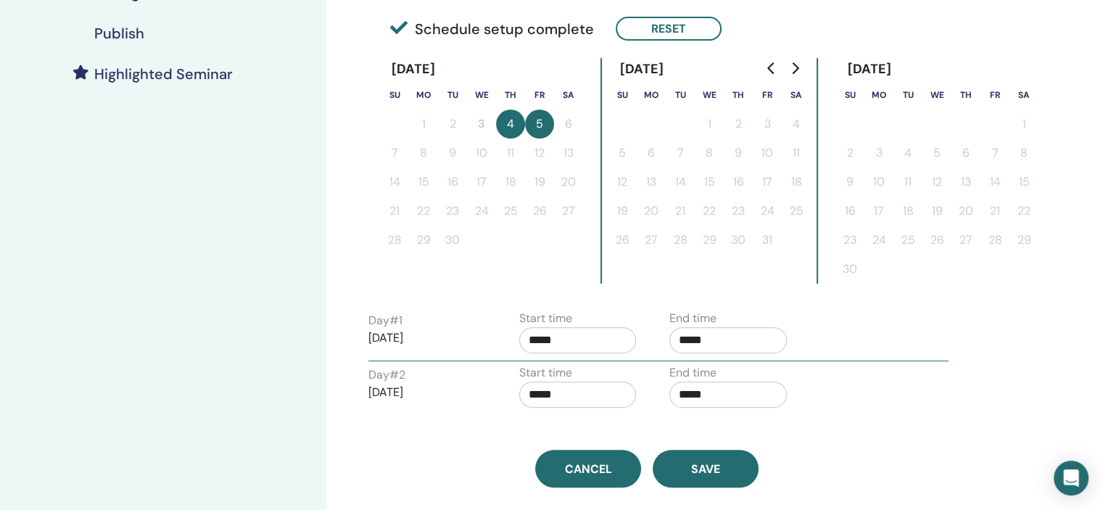
click at [713, 486] on div "Time Zone (GMT+5) Asia/Kolkata Seminar Date and Time Start date End date Done S…" at bounding box center [693, 187] width 735 height 1006
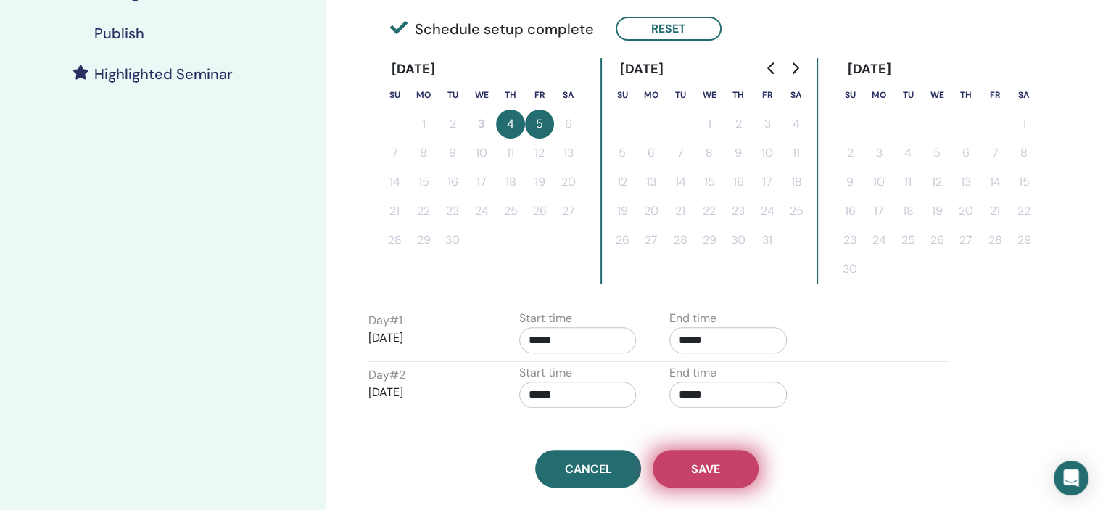
click at [729, 469] on button "Save" at bounding box center [706, 469] width 106 height 38
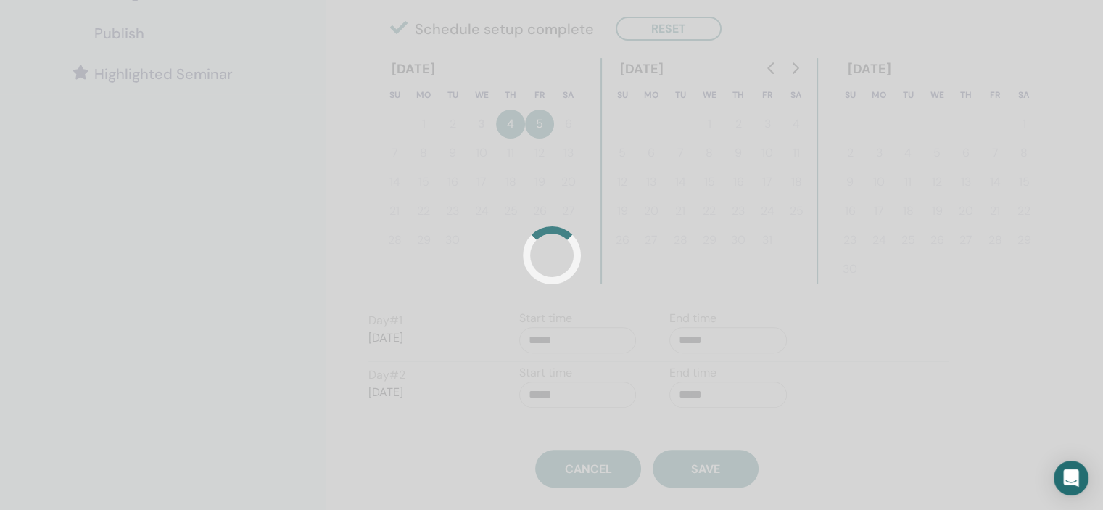
scroll to position [230, 0]
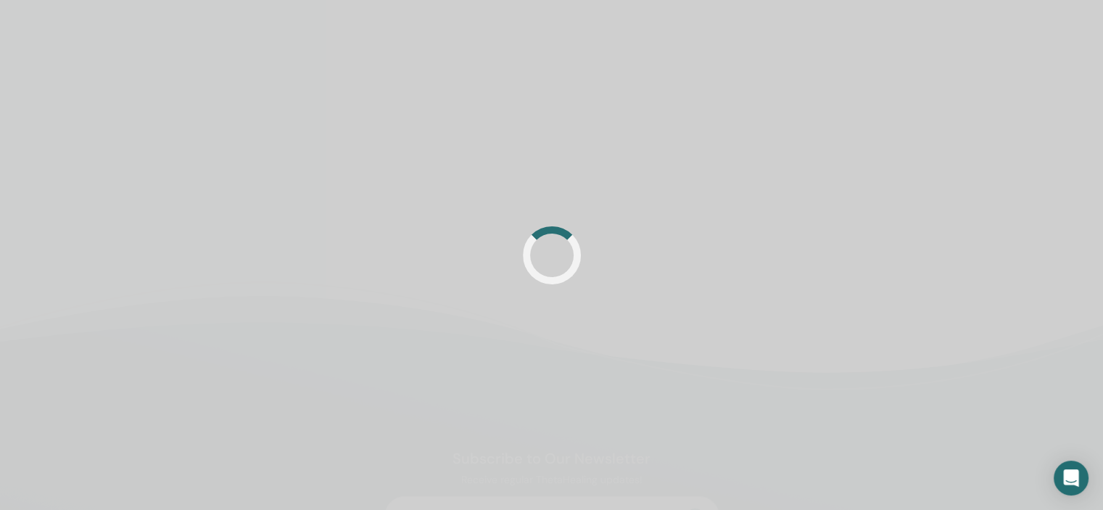
scroll to position [94, 0]
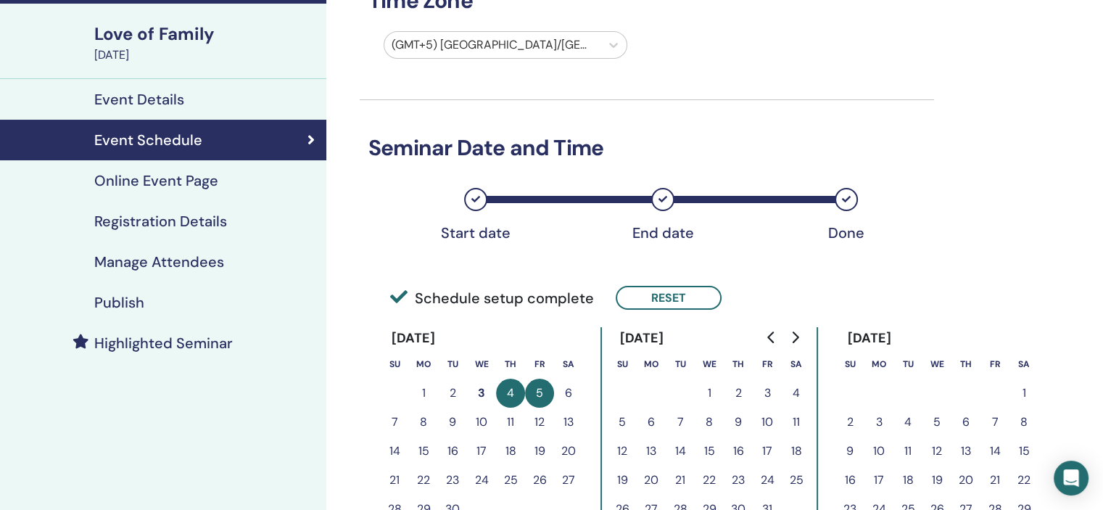
click at [233, 204] on link "Registration Details" at bounding box center [163, 221] width 326 height 41
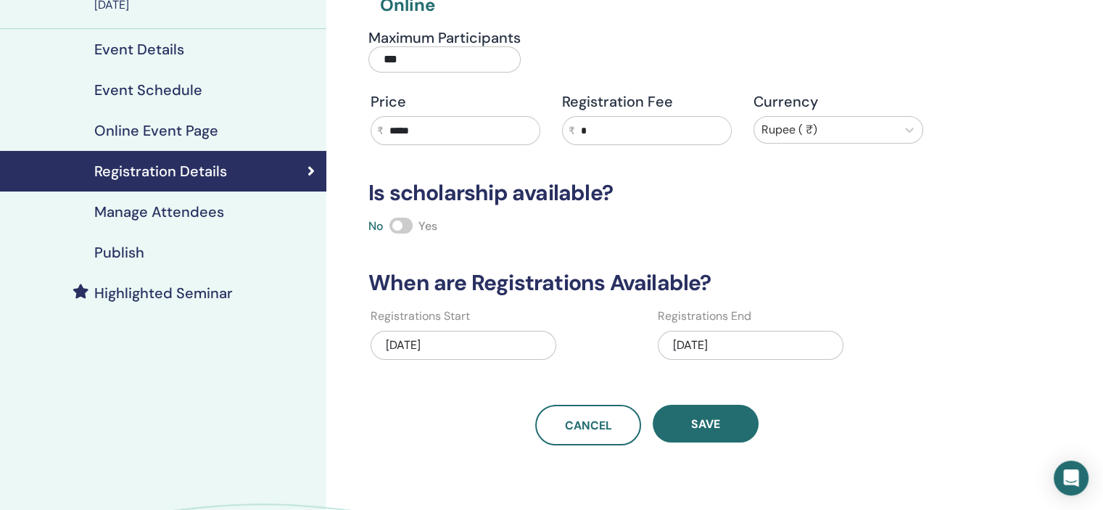
scroll to position [166, 0]
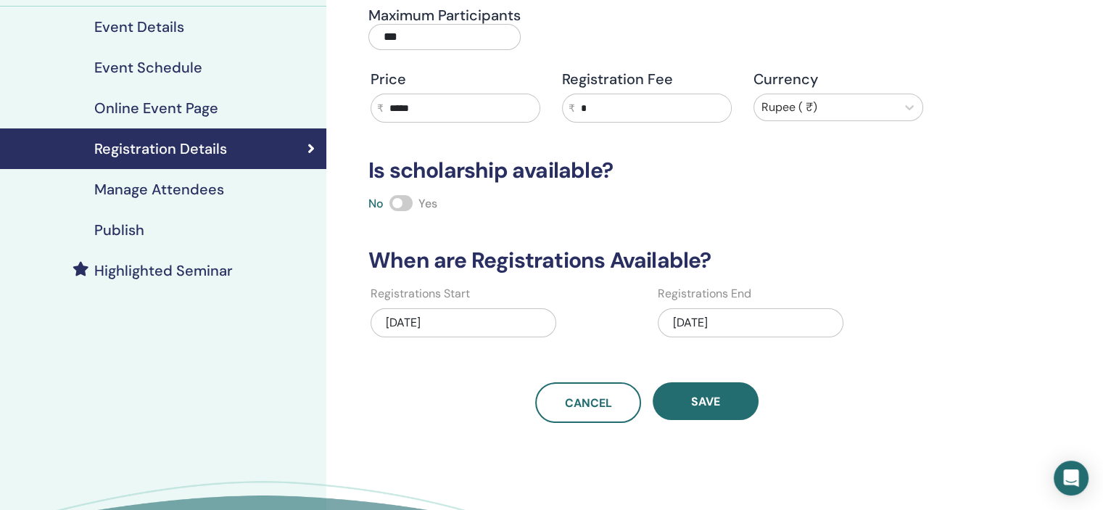
click at [755, 328] on div "[DATE]" at bounding box center [751, 322] width 186 height 29
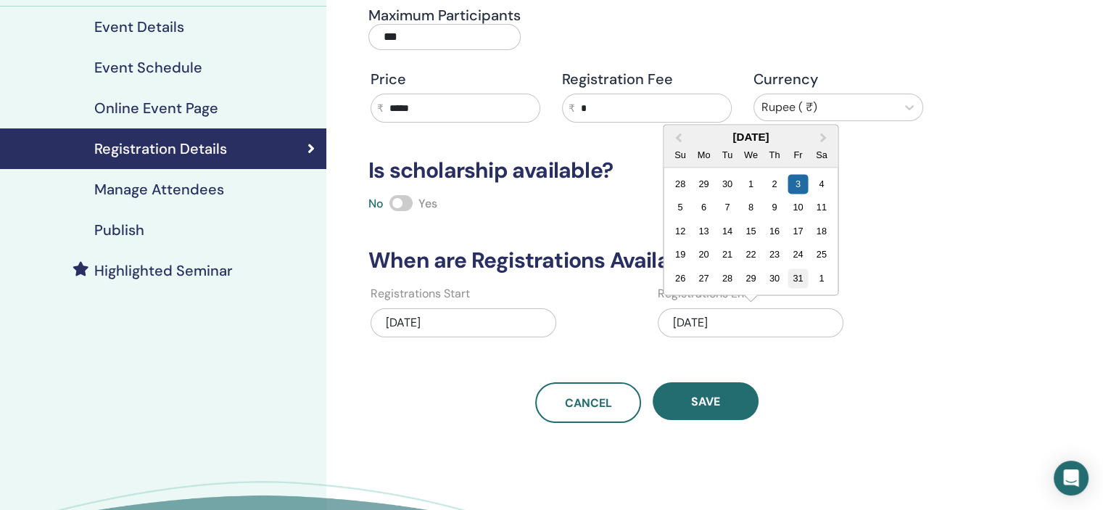
click at [800, 276] on div "31" at bounding box center [798, 278] width 20 height 20
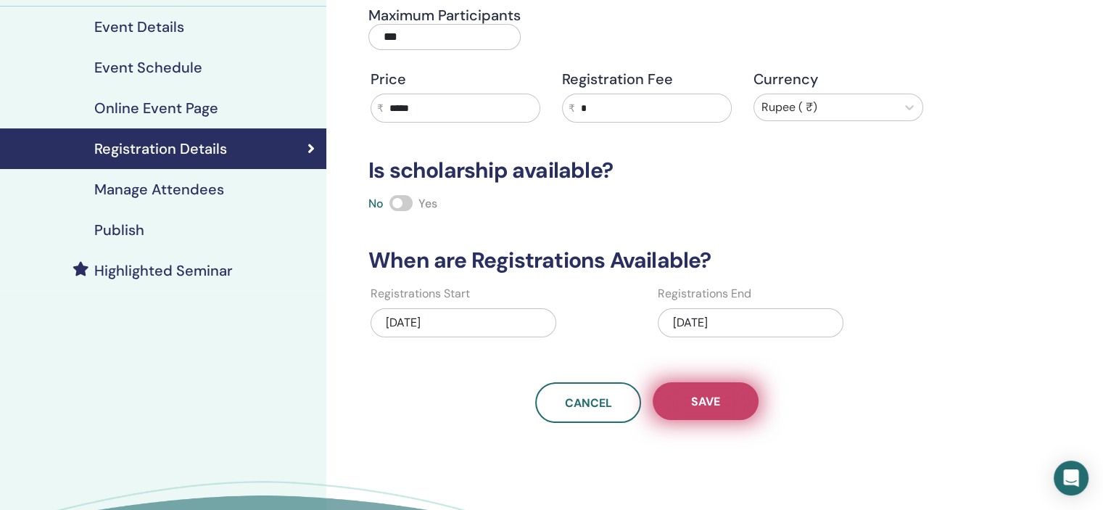
click at [731, 399] on button "Save" at bounding box center [706, 401] width 106 height 38
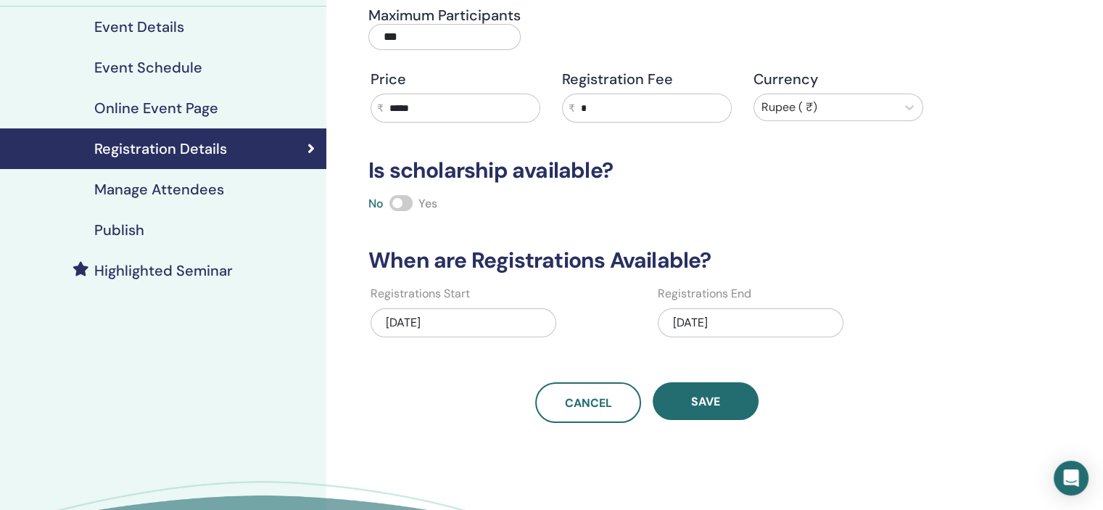
click at [171, 240] on link "Publish" at bounding box center [163, 230] width 326 height 41
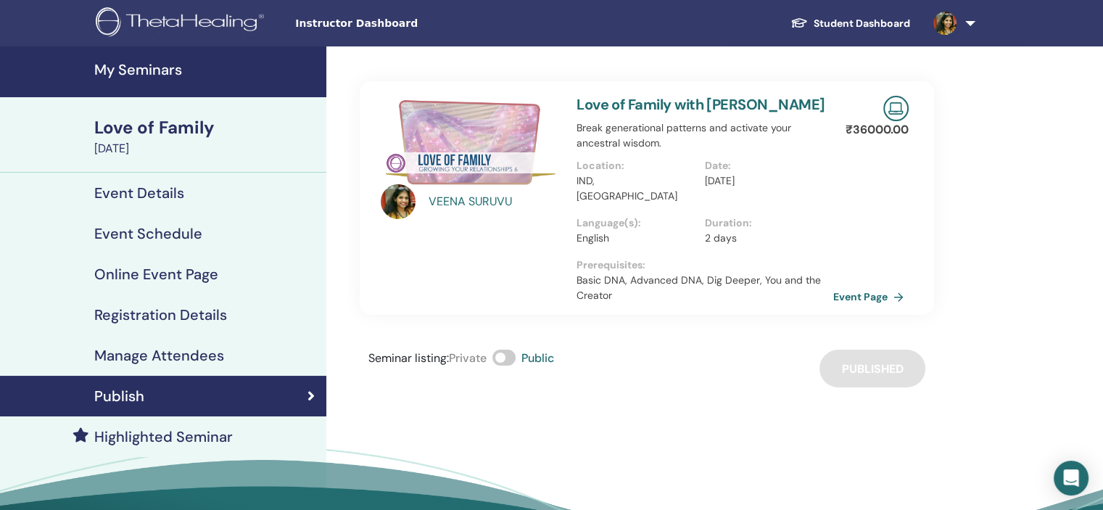
click at [165, 80] on link "My Seminars" at bounding box center [163, 71] width 326 height 51
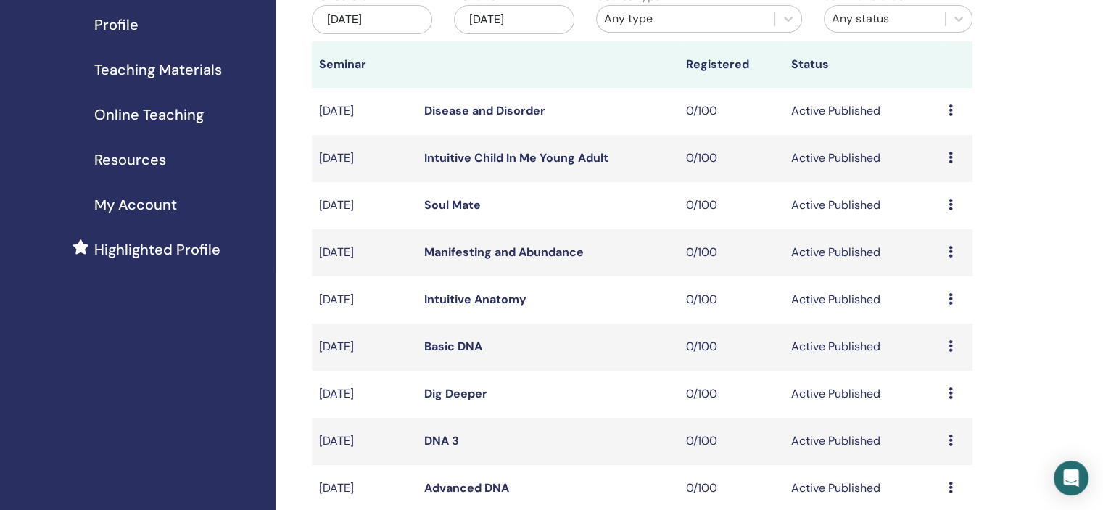
scroll to position [363, 0]
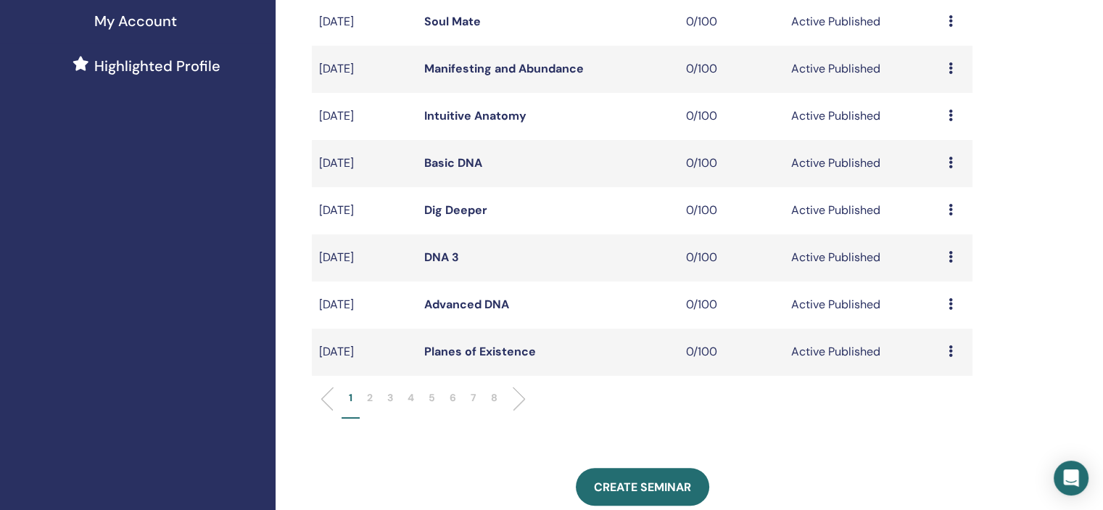
click at [435, 397] on li "5" at bounding box center [431, 404] width 21 height 28
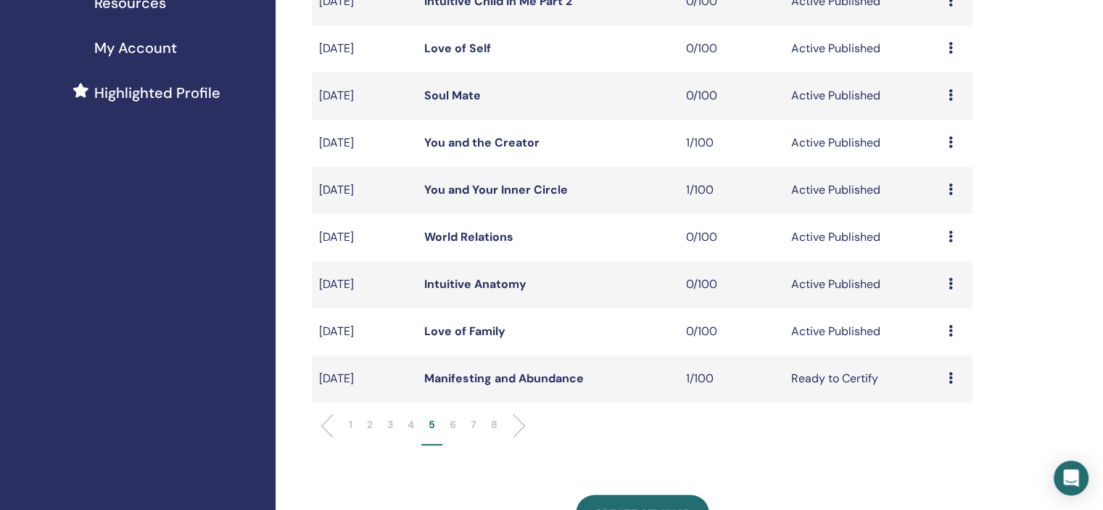
scroll to position [290, 0]
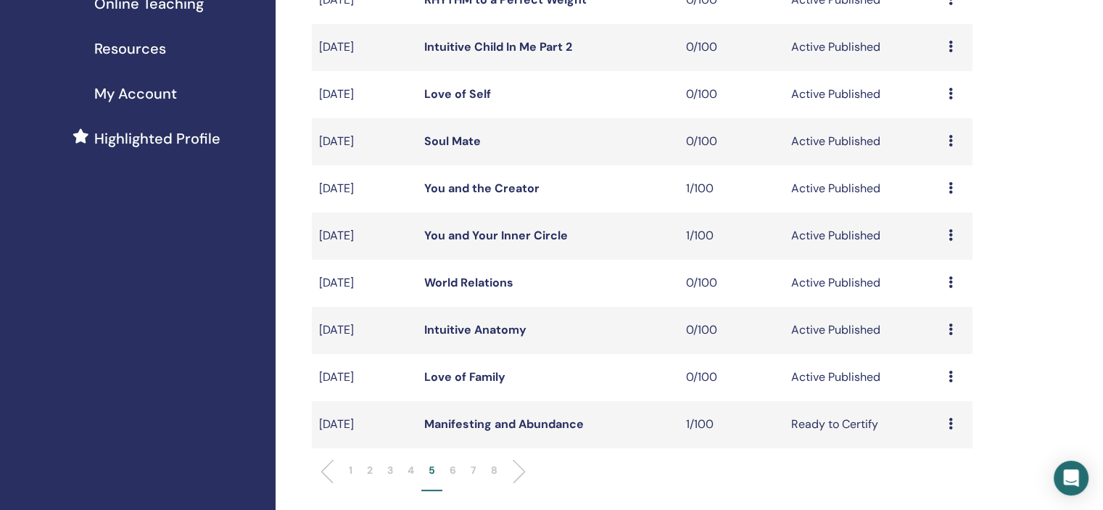
click at [389, 470] on p "3" at bounding box center [390, 470] width 6 height 15
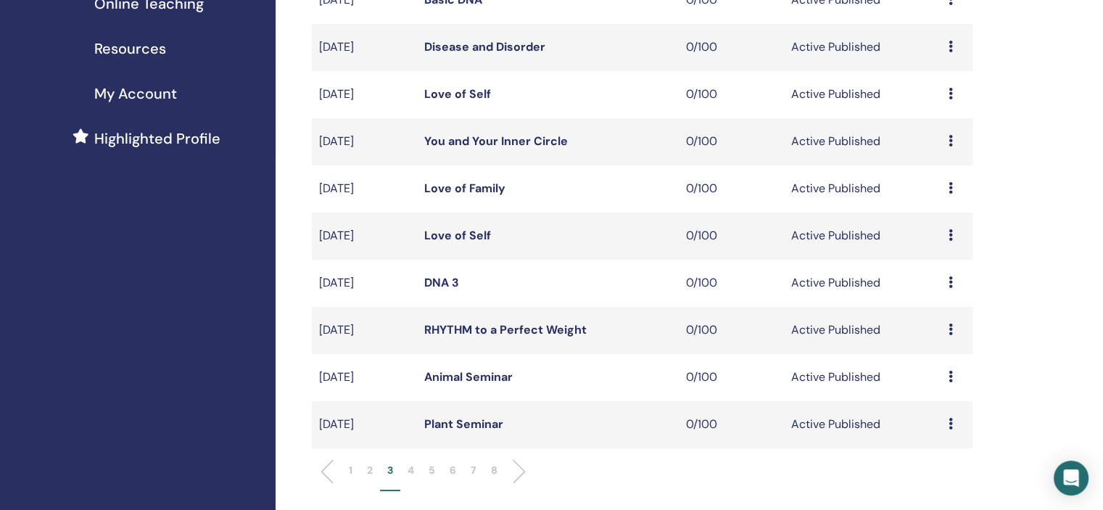
click at [354, 471] on li "1" at bounding box center [350, 477] width 18 height 28
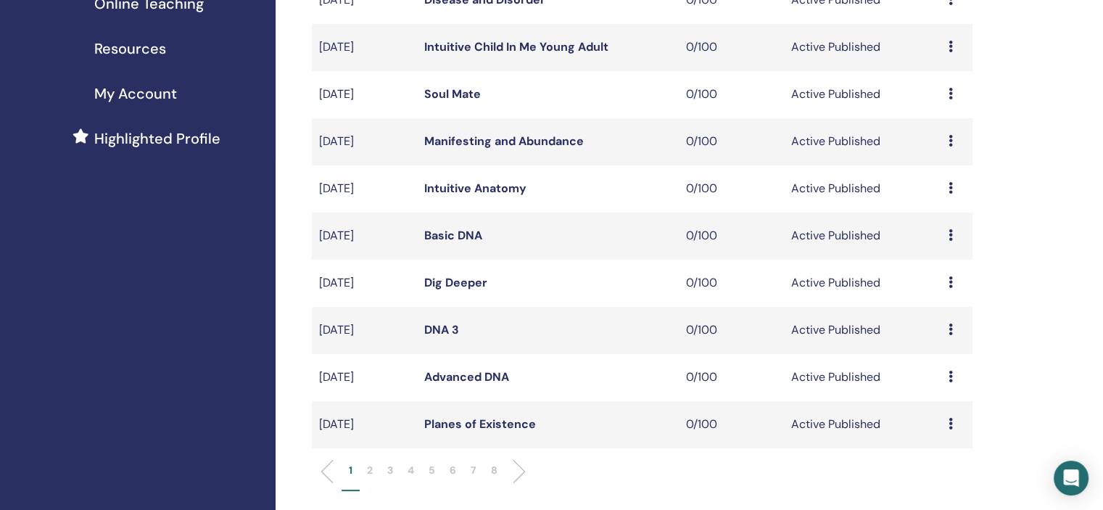
click at [950, 332] on icon at bounding box center [950, 329] width 4 height 12
click at [927, 367] on link "Edit" at bounding box center [922, 365] width 21 height 15
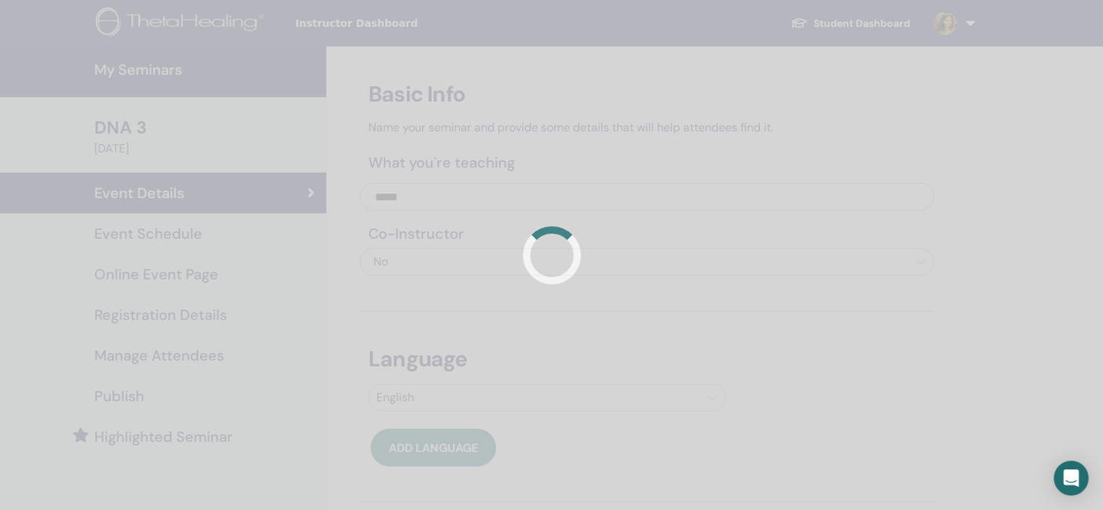
click at [212, 241] on div at bounding box center [551, 255] width 1103 height 510
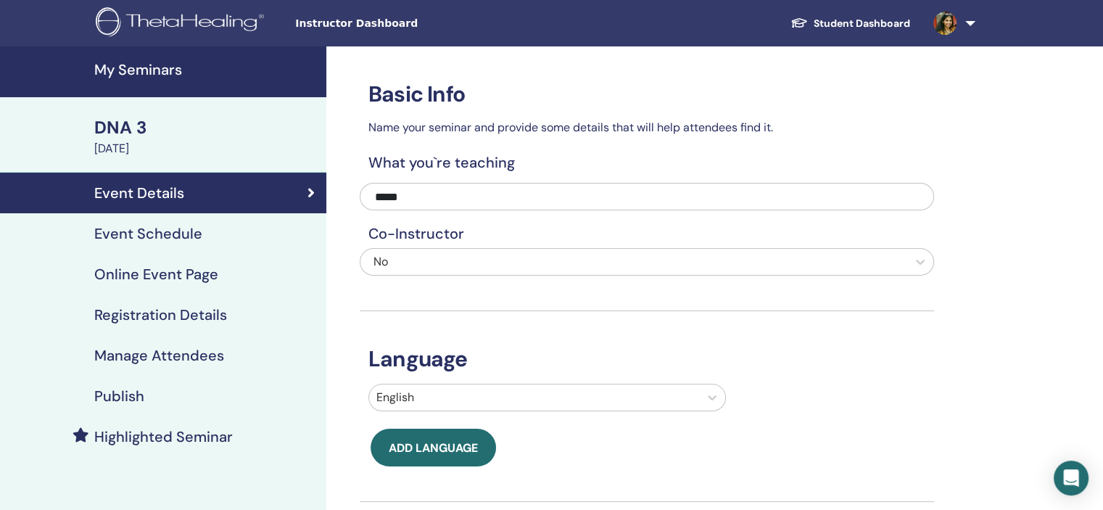
click at [164, 235] on h4 "Event Schedule" at bounding box center [148, 233] width 108 height 17
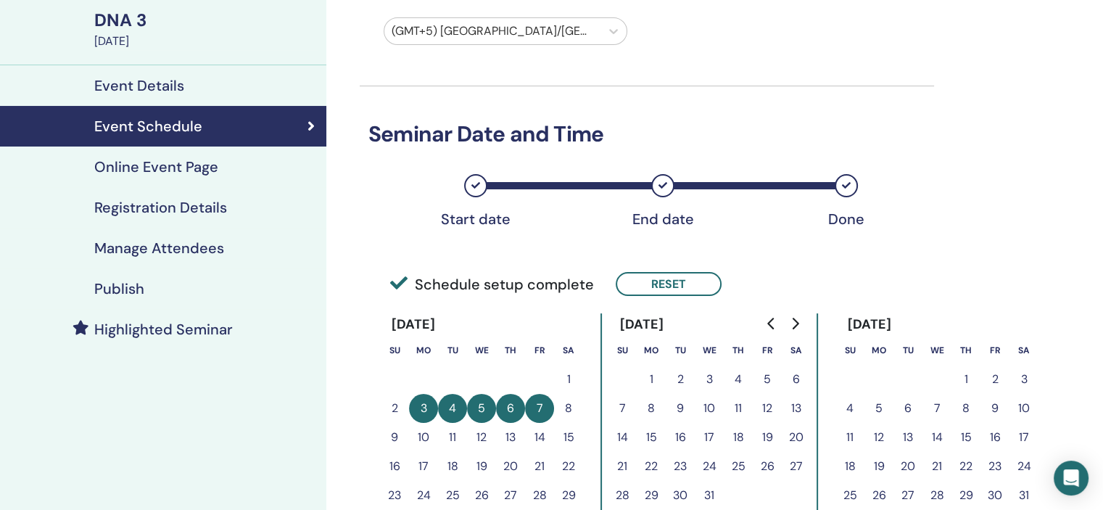
scroll to position [218, 0]
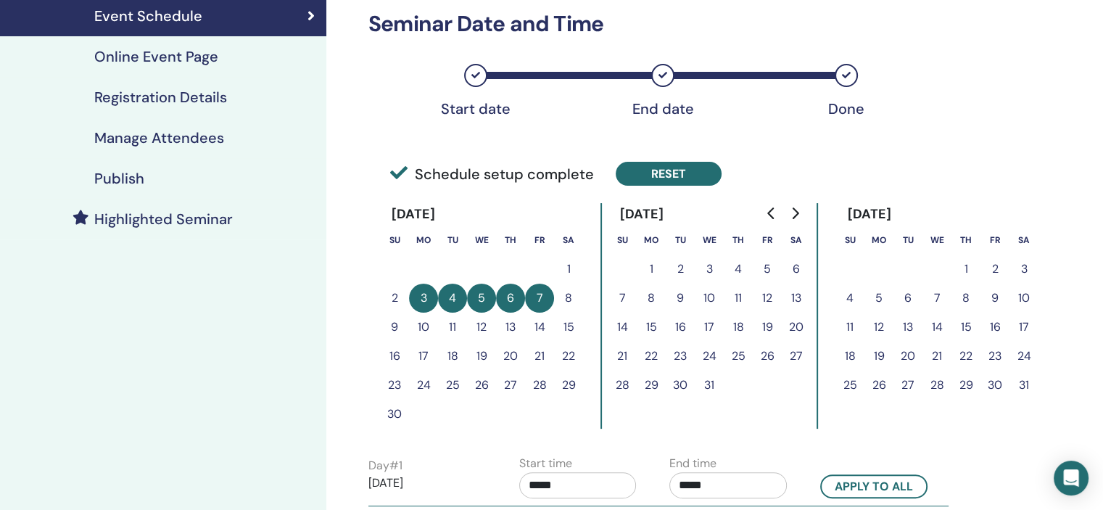
click at [661, 183] on button "Reset" at bounding box center [669, 174] width 106 height 24
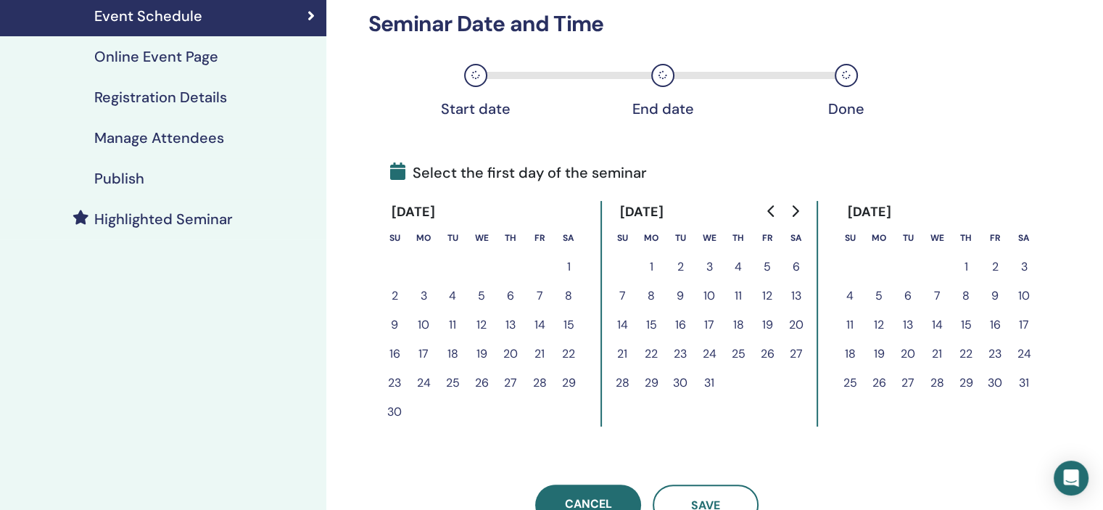
click at [450, 297] on button "4" at bounding box center [452, 295] width 29 height 29
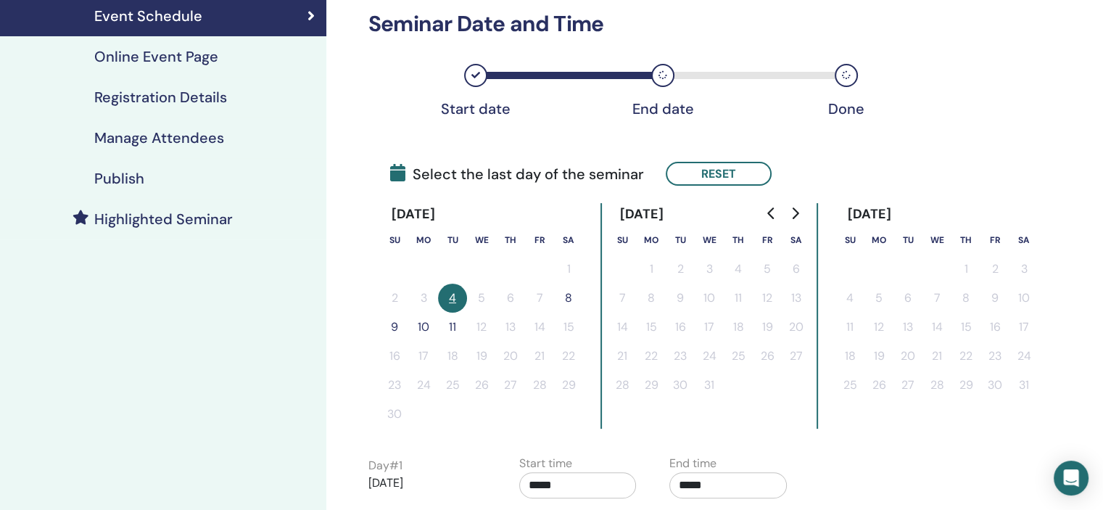
click at [397, 323] on button "9" at bounding box center [394, 326] width 29 height 29
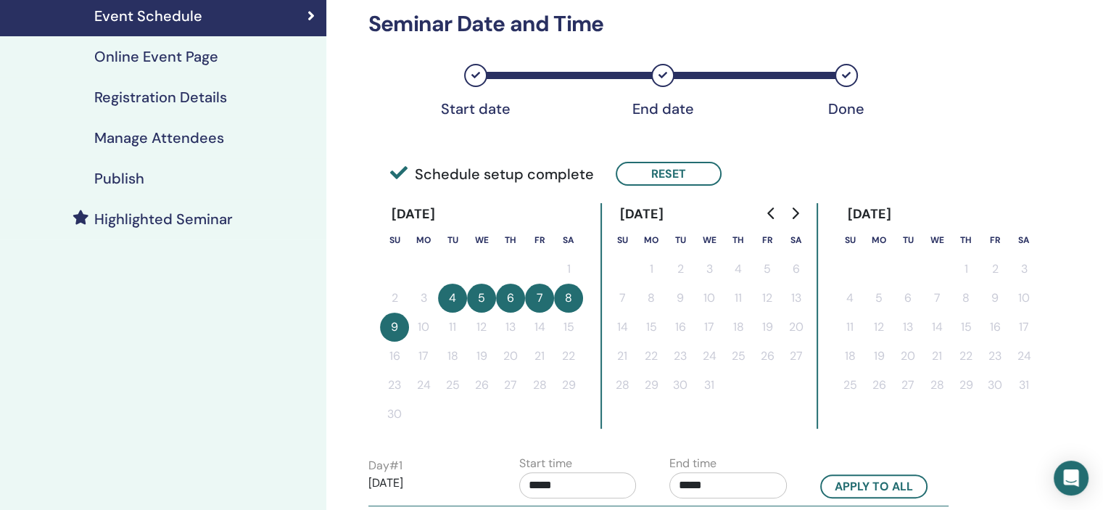
click at [381, 324] on button "9" at bounding box center [394, 326] width 29 height 29
click at [682, 170] on button "Reset" at bounding box center [669, 174] width 106 height 24
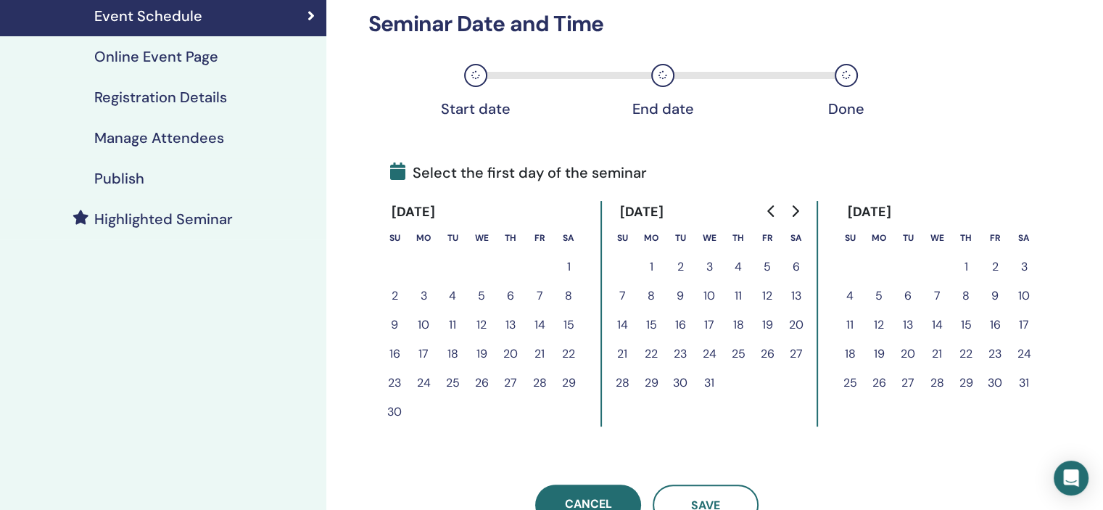
click at [484, 294] on button "5" at bounding box center [481, 295] width 29 height 29
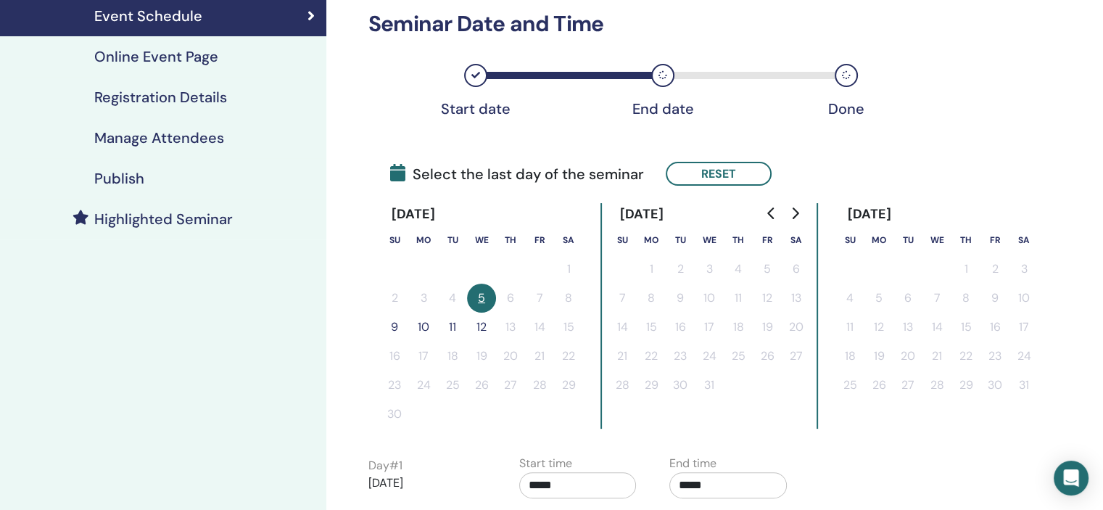
click at [375, 330] on div "November 2025 Su Mo Tu We Th Fr Sa 1 2 3 4 5 6 7 8 9 10 11 12 13 14 15 16 17 18…" at bounding box center [647, 315] width 574 height 249
click at [388, 324] on button "9" at bounding box center [394, 326] width 29 height 29
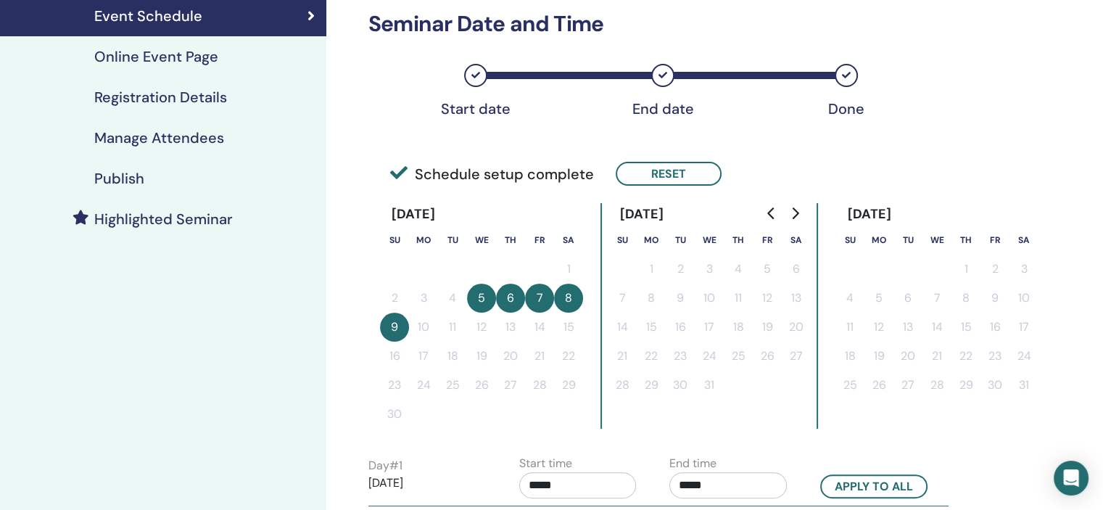
scroll to position [363, 0]
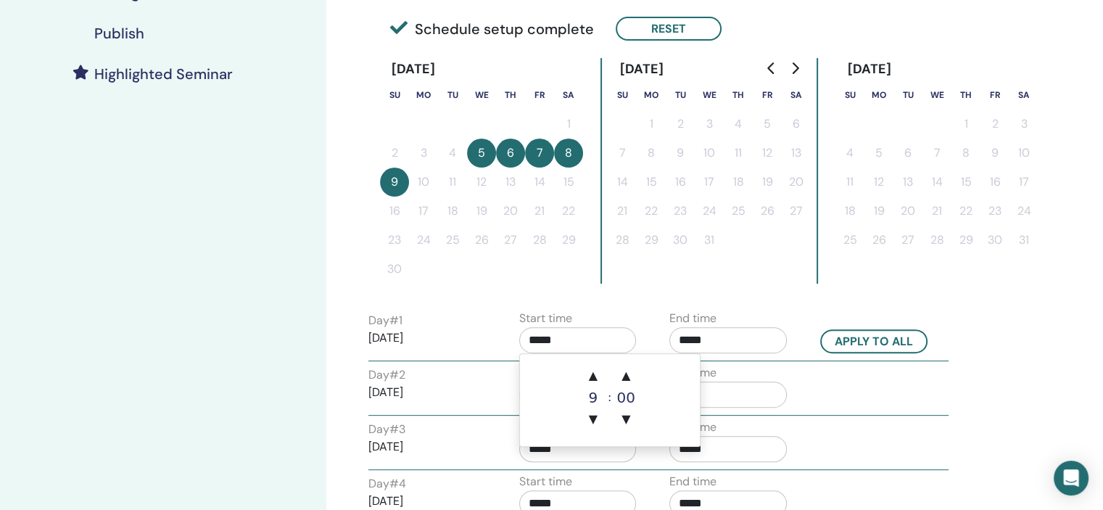
click at [603, 334] on input "*****" at bounding box center [577, 340] width 117 height 26
click at [589, 374] on span "▲" at bounding box center [593, 375] width 29 height 29
type input "*****"
click at [726, 339] on input "*****" at bounding box center [727, 340] width 117 height 26
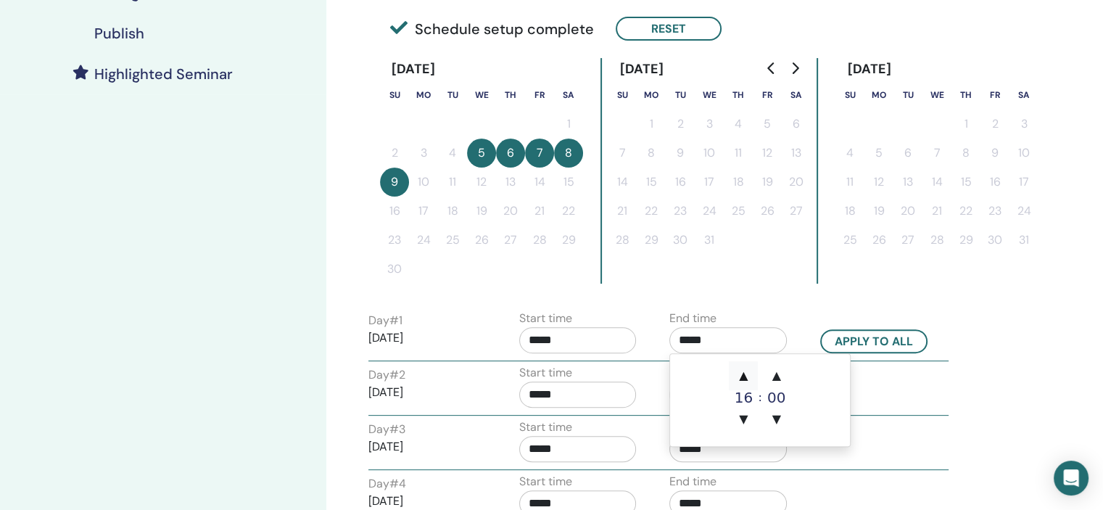
click at [740, 363] on span "▲" at bounding box center [743, 375] width 29 height 29
type input "*****"
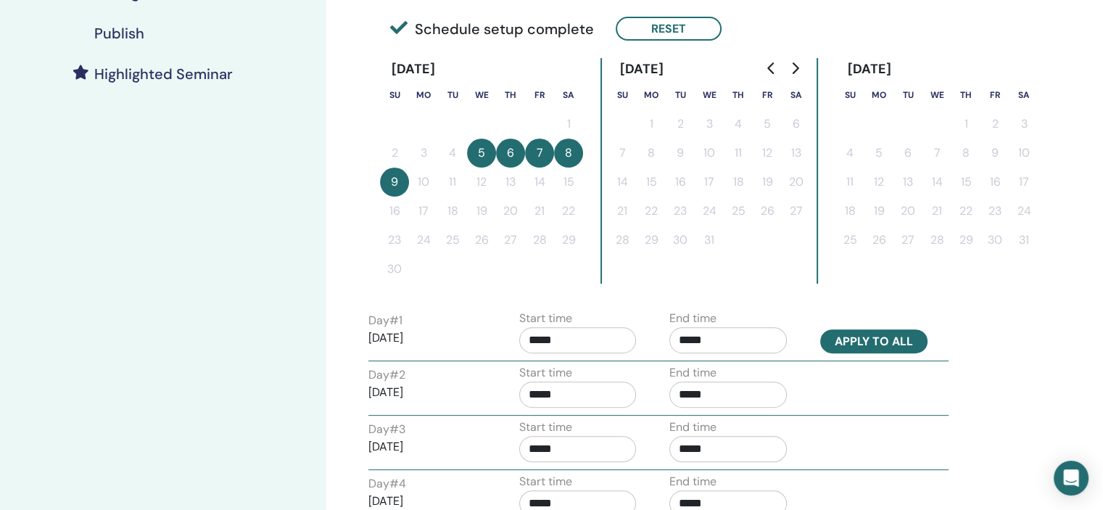
click at [858, 339] on button "Apply to all" at bounding box center [873, 341] width 107 height 24
type input "*****"
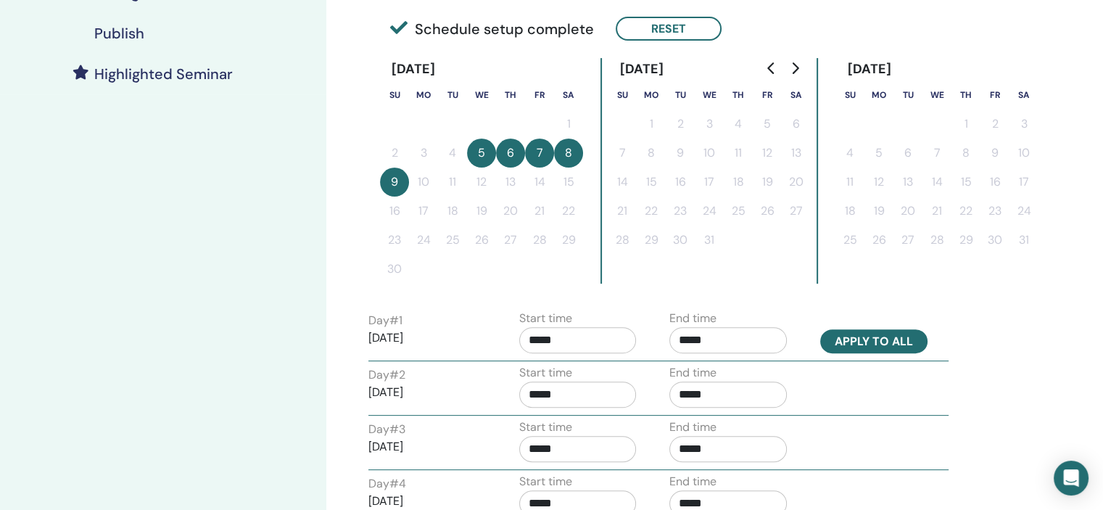
type input "*****"
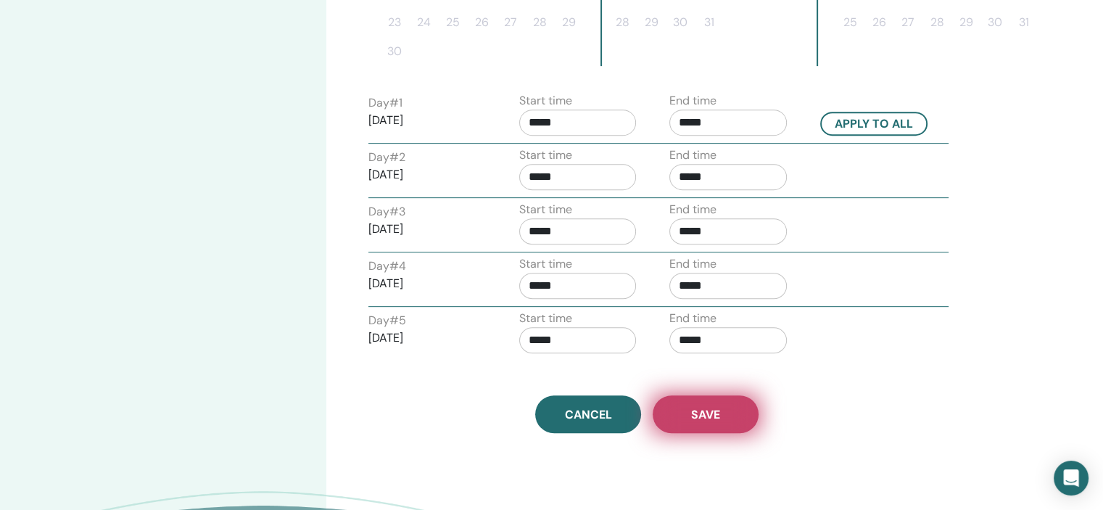
click at [728, 402] on button "Save" at bounding box center [706, 414] width 106 height 38
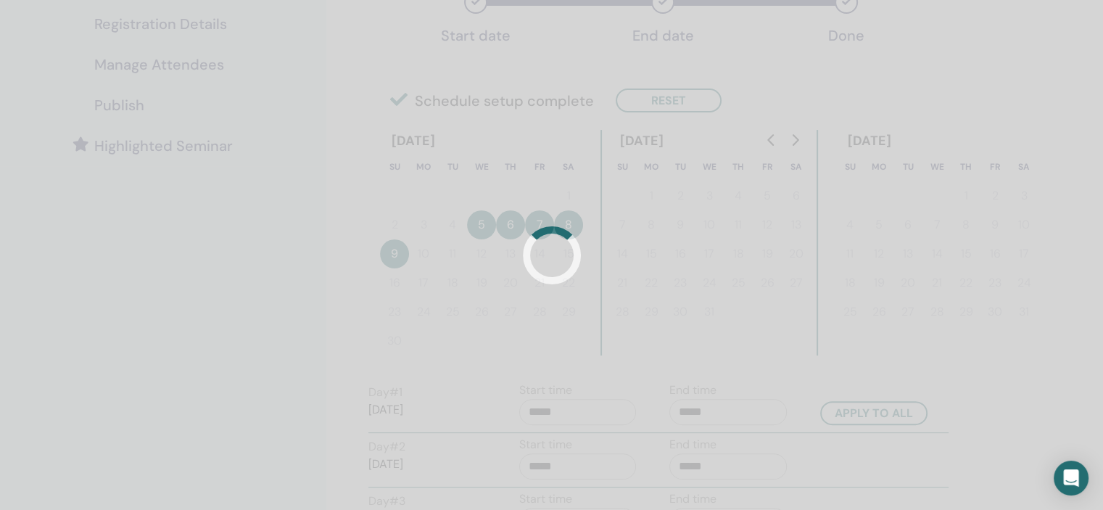
scroll to position [218, 0]
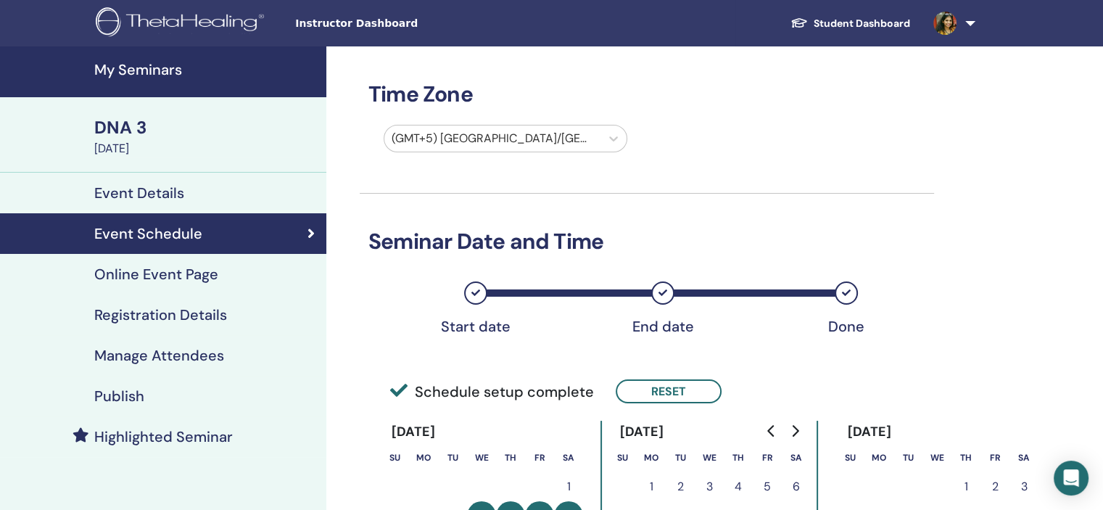
click at [194, 323] on h4 "Registration Details" at bounding box center [160, 314] width 133 height 17
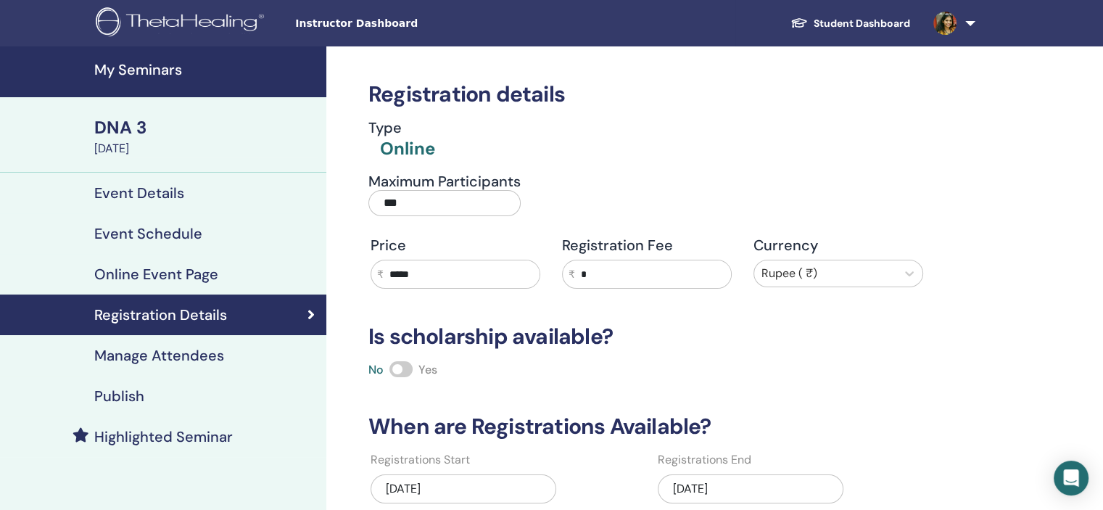
click at [760, 492] on div "12/06/2025" at bounding box center [751, 488] width 186 height 29
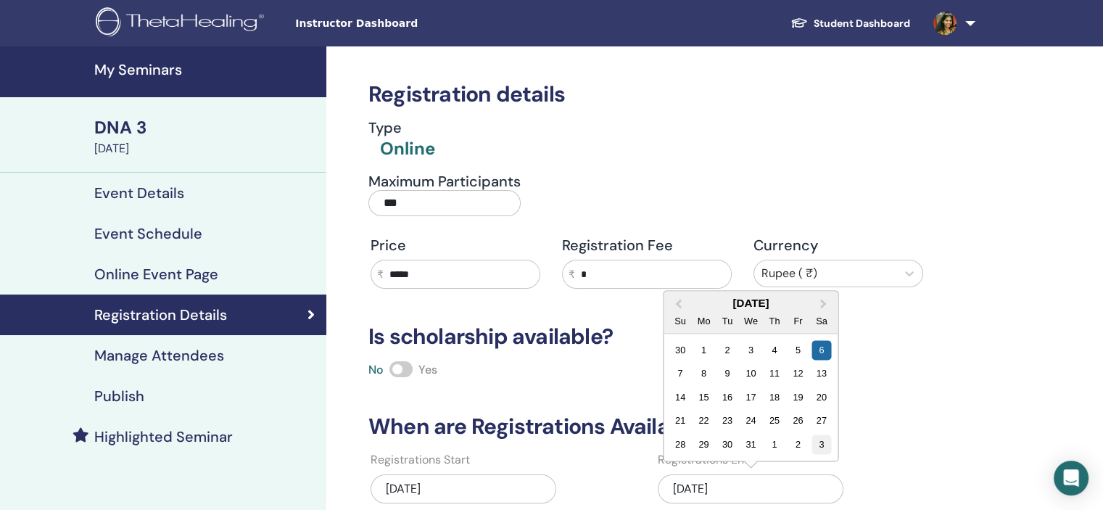
click at [818, 448] on div "3" at bounding box center [821, 444] width 20 height 20
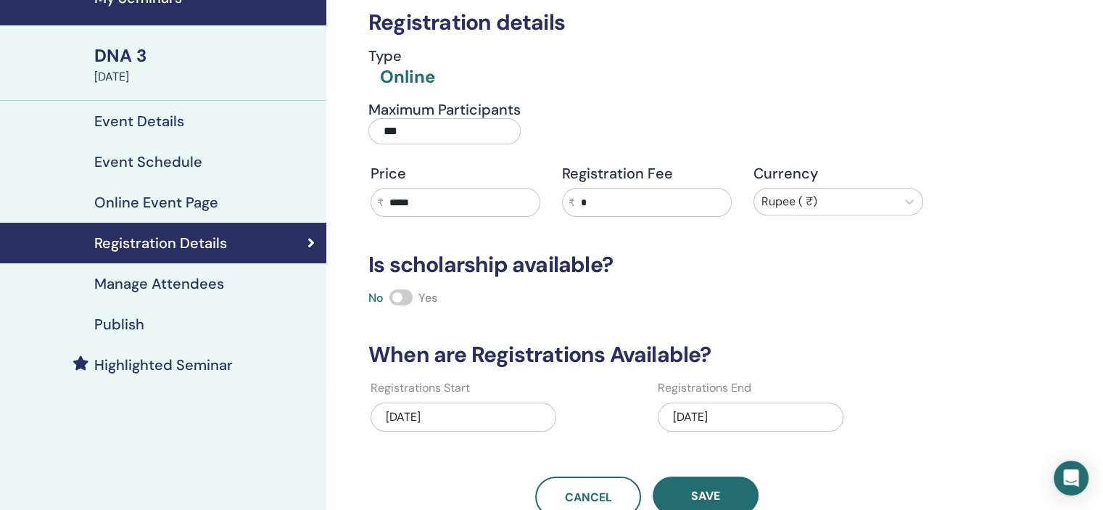
scroll to position [145, 0]
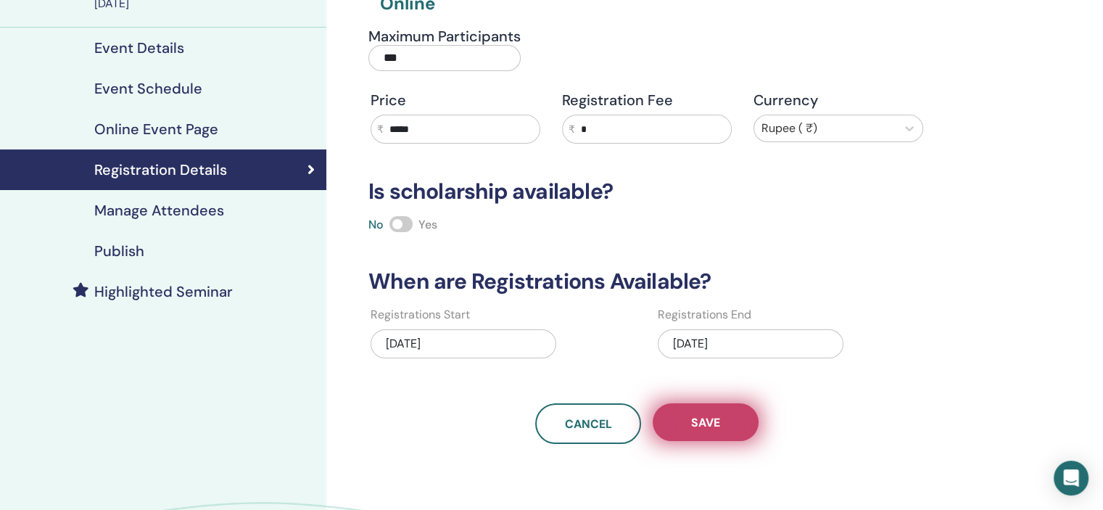
click at [712, 426] on span "Save" at bounding box center [705, 422] width 29 height 15
click at [731, 427] on button "Save" at bounding box center [706, 422] width 106 height 38
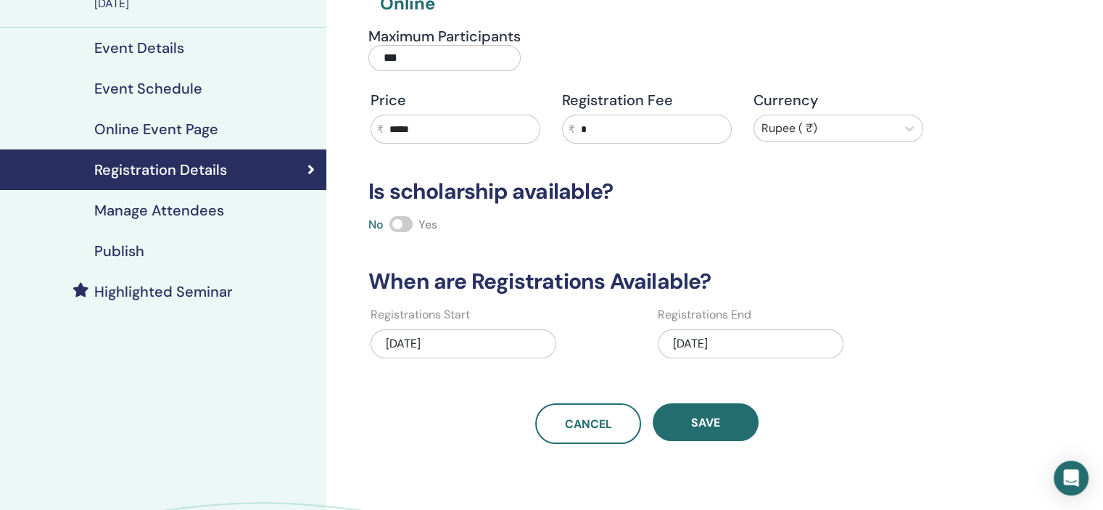
click at [772, 347] on div "01/03/2026" at bounding box center [751, 343] width 186 height 29
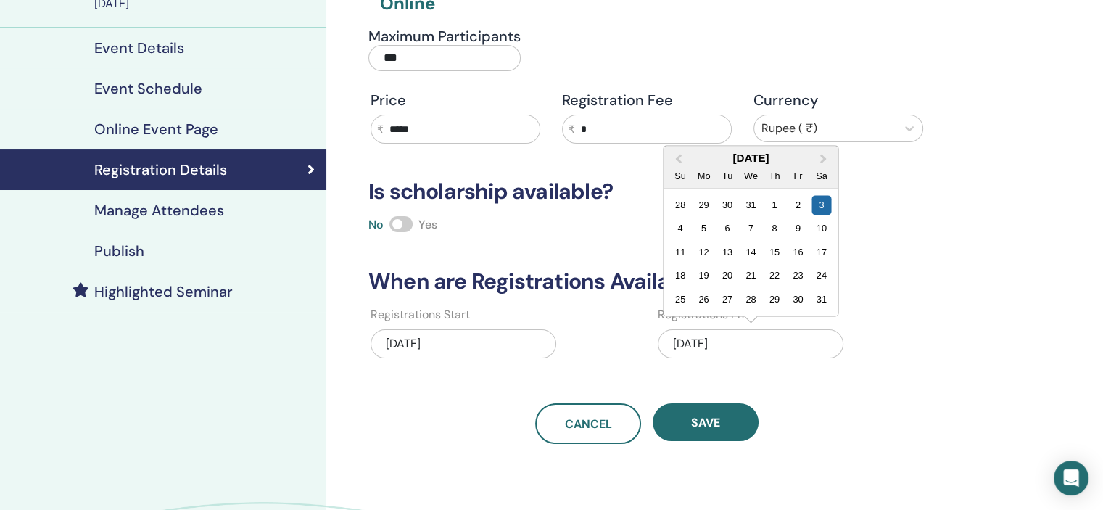
click at [203, 244] on div "Publish" at bounding box center [163, 250] width 303 height 17
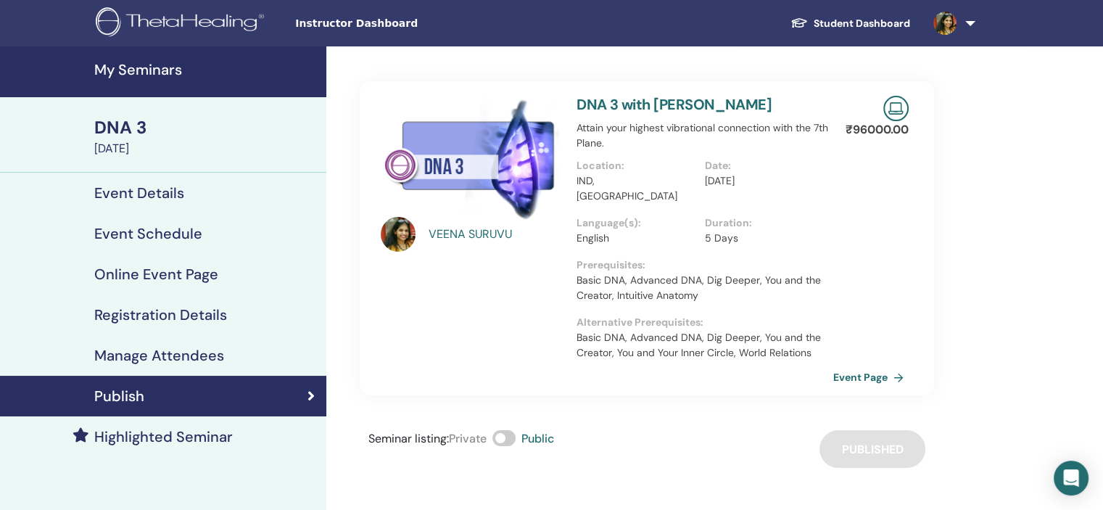
click at [162, 62] on h4 "My Seminars" at bounding box center [205, 69] width 223 height 17
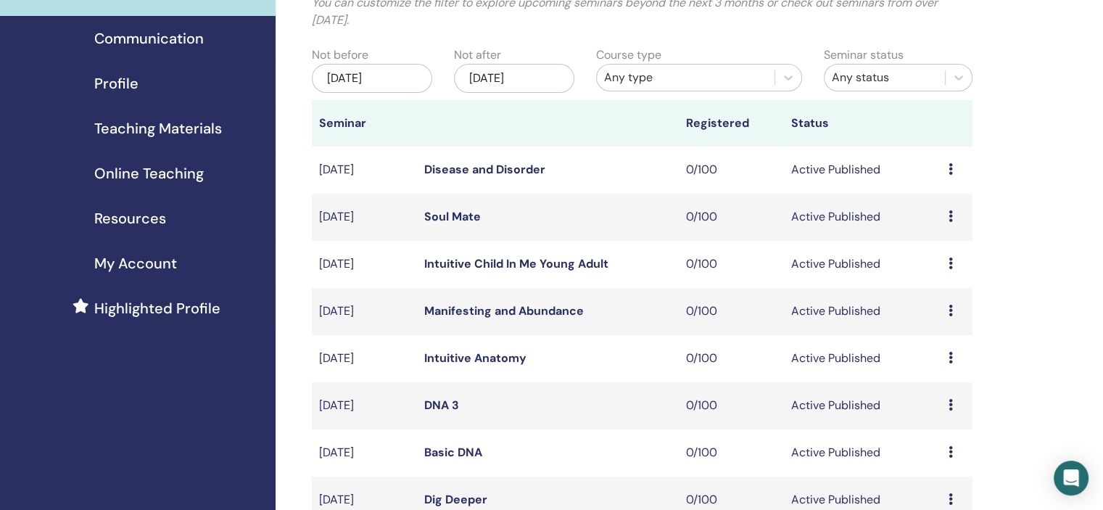
scroll to position [290, 0]
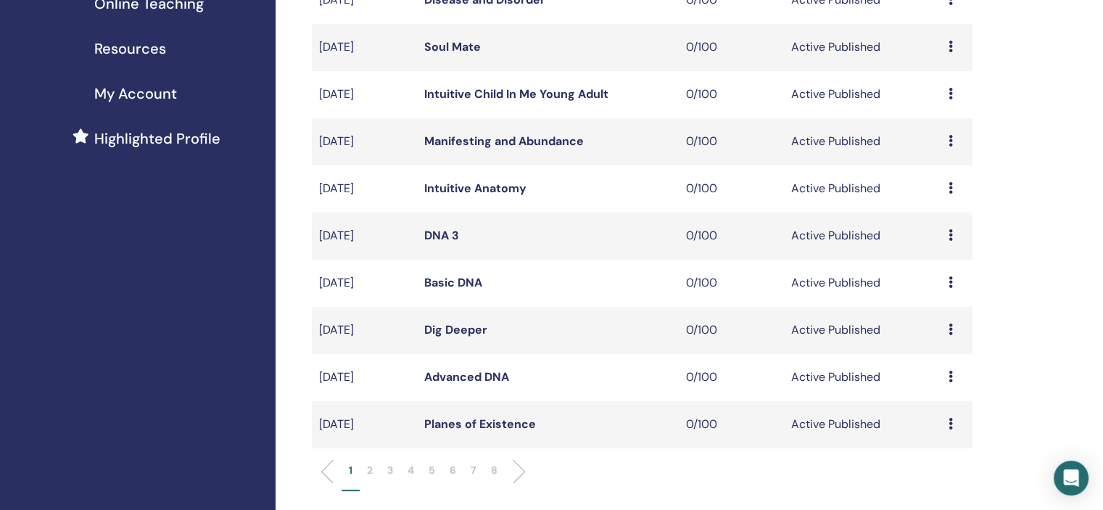
click at [434, 474] on p "5" at bounding box center [431, 470] width 7 height 15
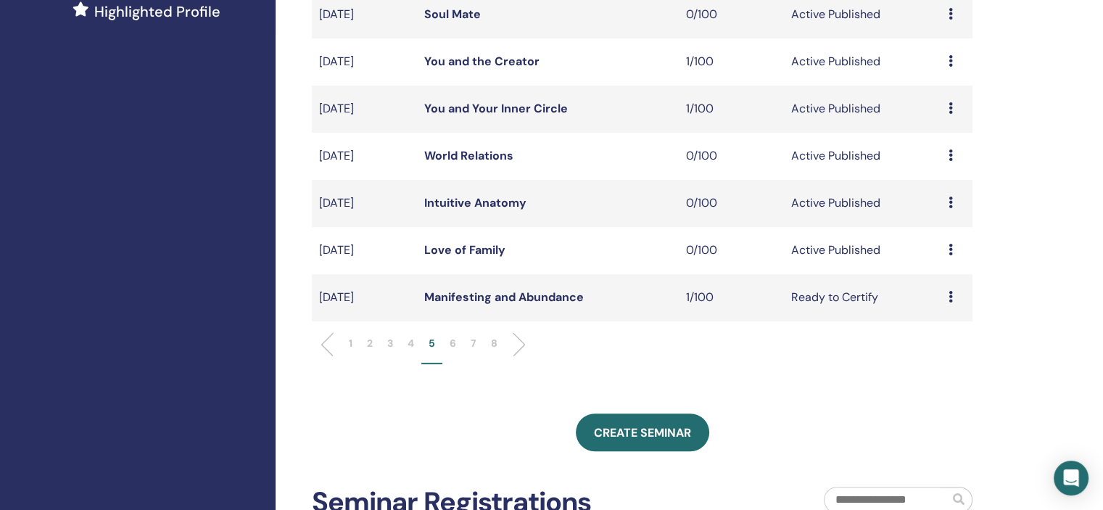
scroll to position [435, 0]
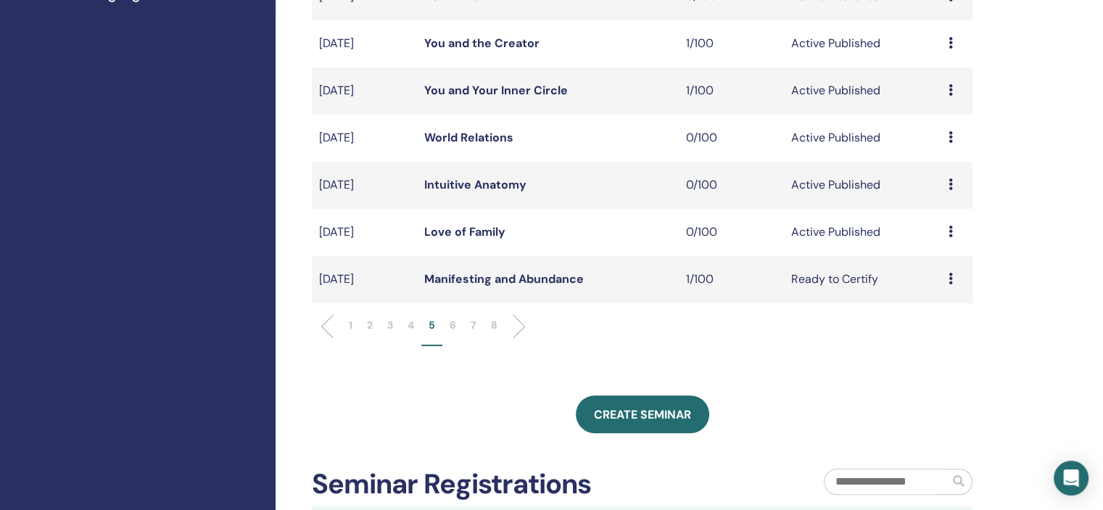
click at [950, 180] on icon at bounding box center [950, 184] width 4 height 12
click at [919, 211] on link "Edit" at bounding box center [922, 213] width 21 height 15
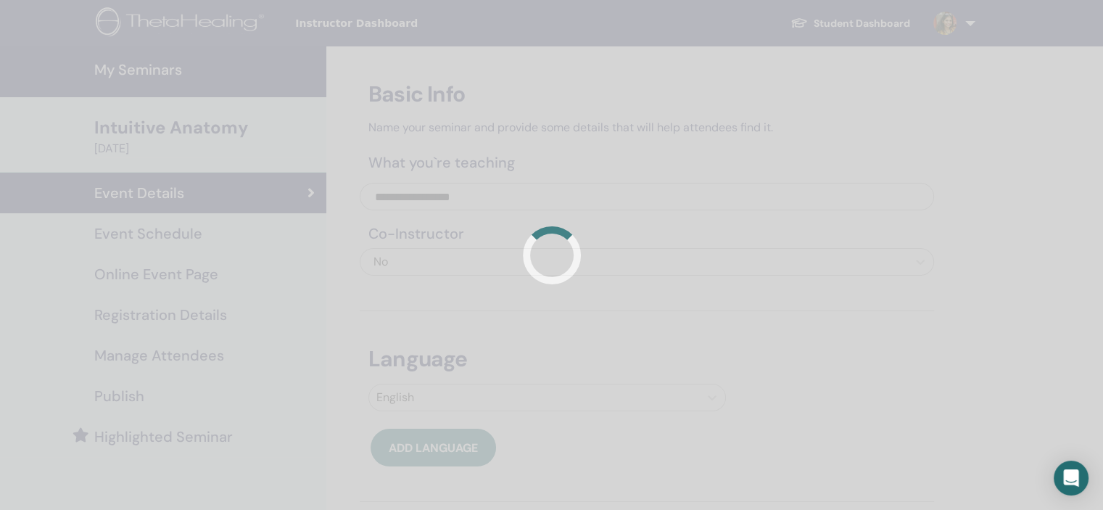
click at [278, 244] on div at bounding box center [551, 255] width 1103 height 510
click at [226, 234] on div at bounding box center [551, 255] width 1103 height 510
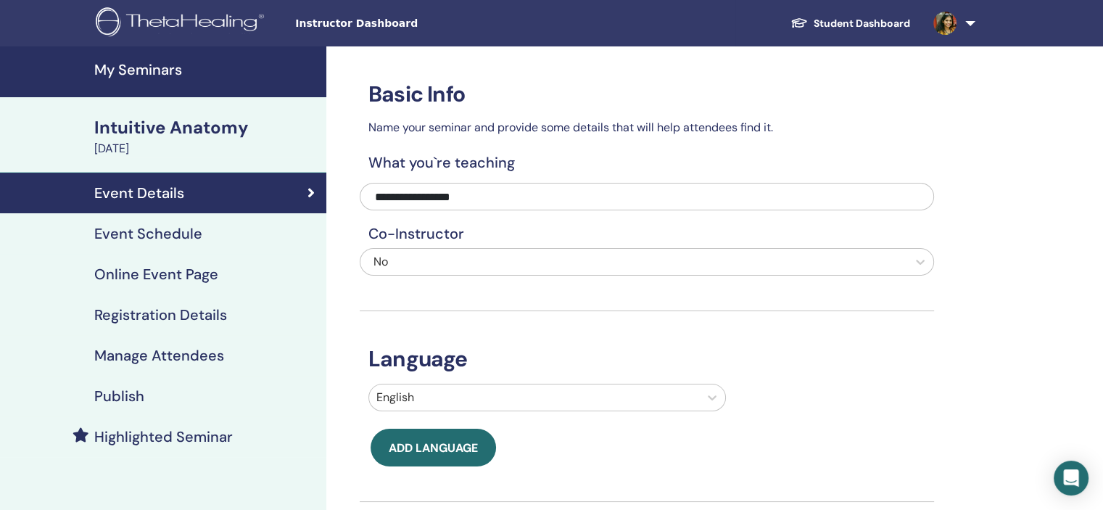
click at [226, 234] on div "Event Schedule" at bounding box center [163, 233] width 303 height 17
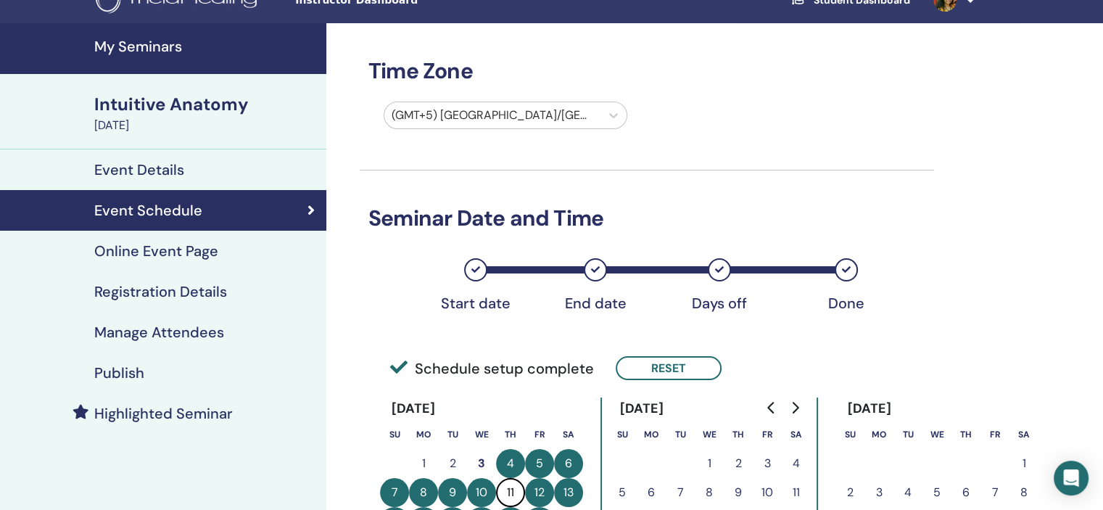
scroll to position [218, 0]
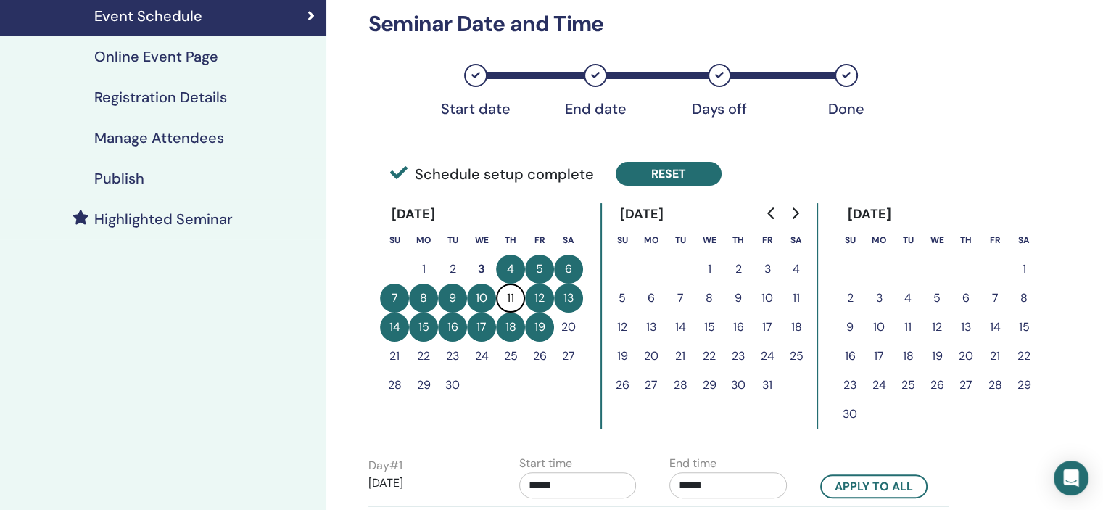
click at [677, 171] on button "Reset" at bounding box center [669, 174] width 106 height 24
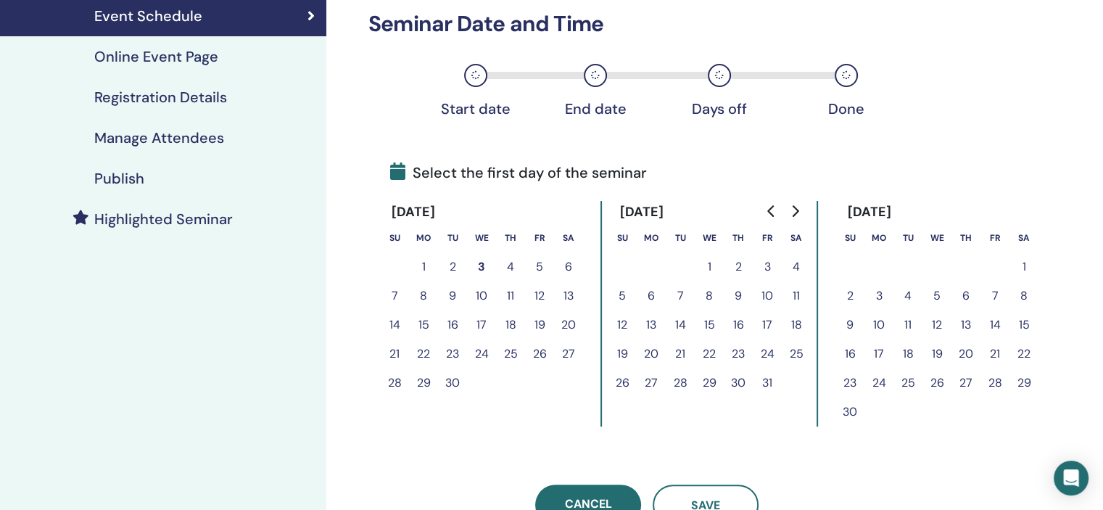
click at [797, 208] on icon "Go to next month" at bounding box center [795, 211] width 12 height 12
click at [1025, 349] on button "27" at bounding box center [1023, 353] width 29 height 29
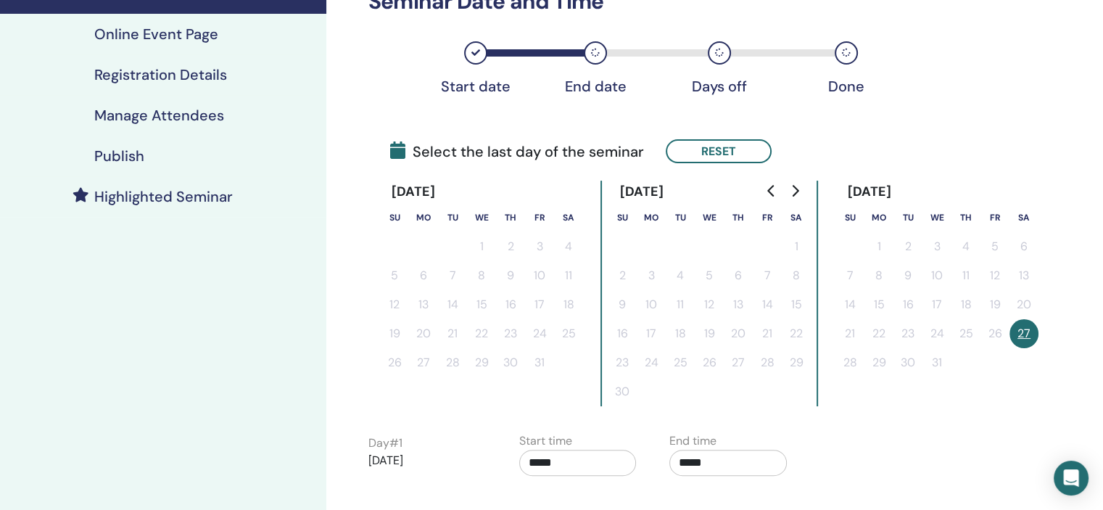
scroll to position [435, 0]
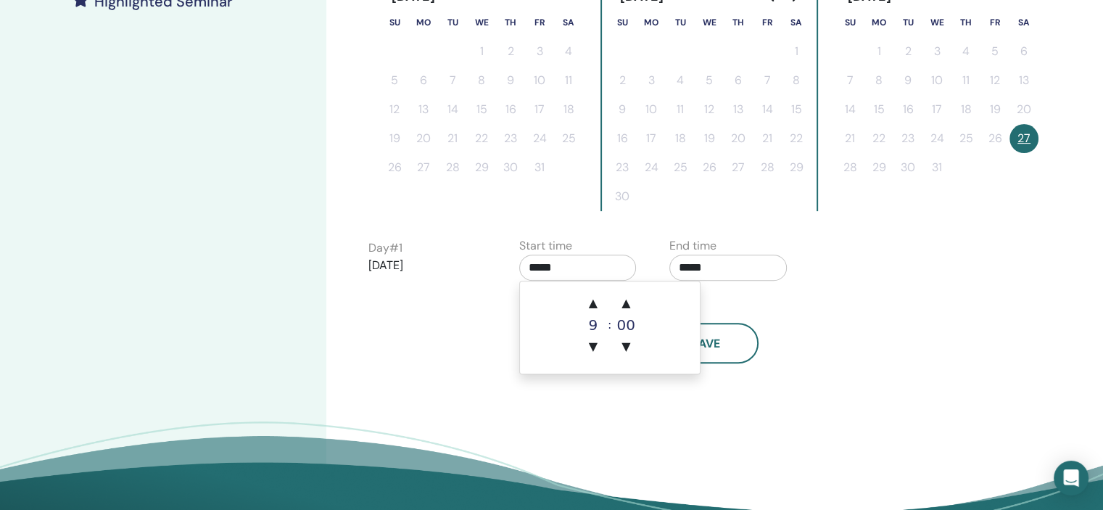
click at [572, 266] on input "*****" at bounding box center [577, 267] width 117 height 26
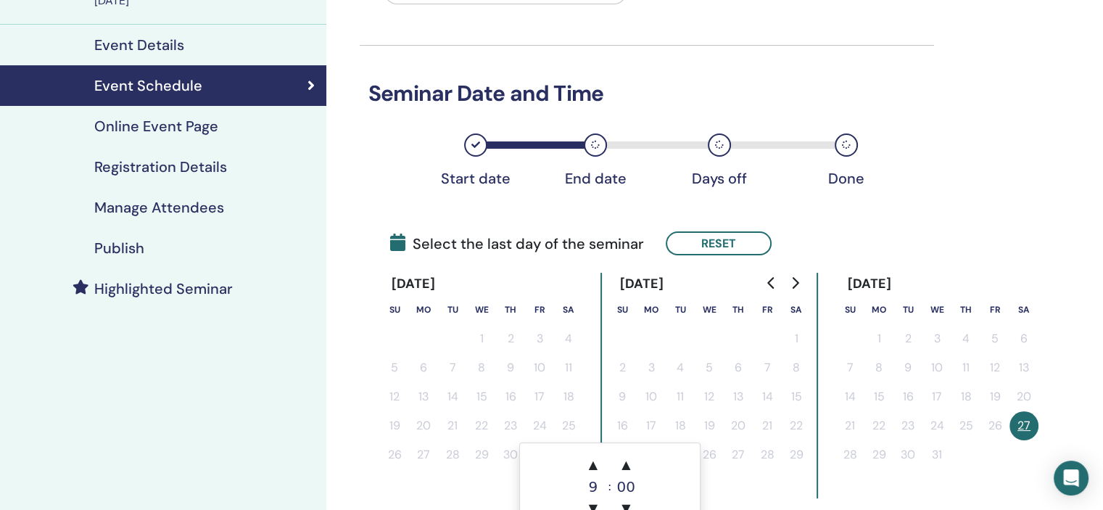
scroll to position [145, 0]
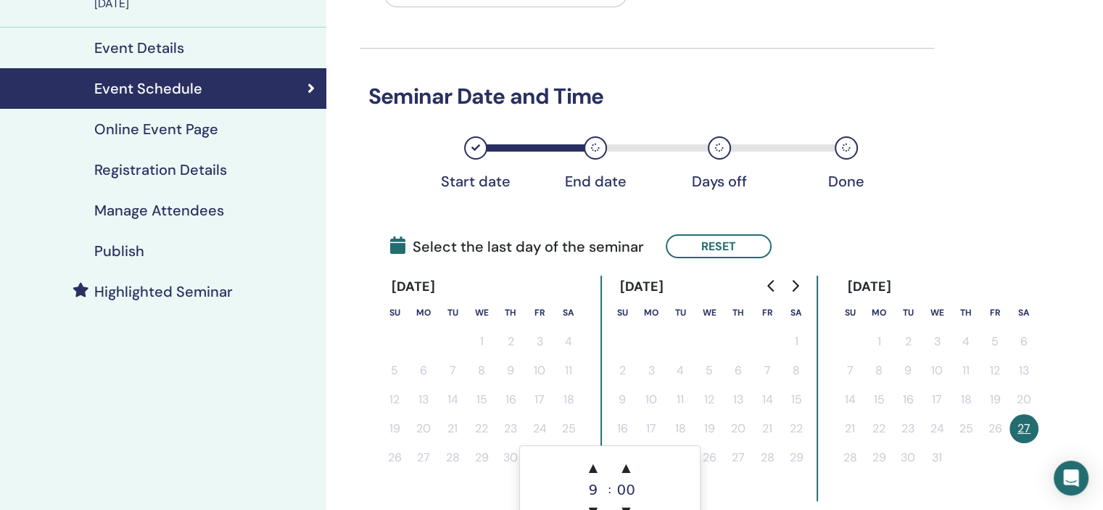
click at [792, 285] on icon "Go to next month" at bounding box center [795, 286] width 12 height 12
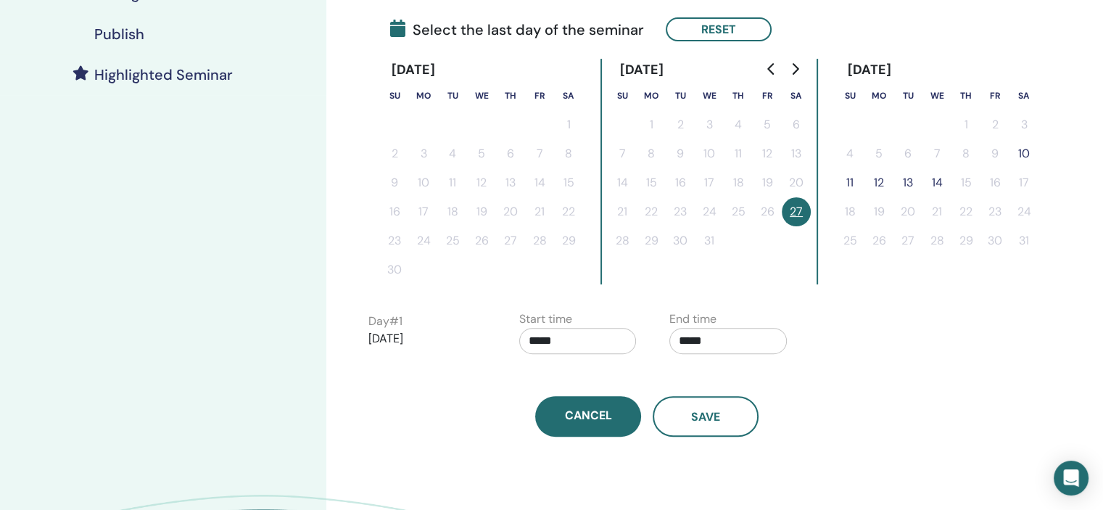
scroll to position [363, 0]
click at [879, 179] on button "12" at bounding box center [878, 181] width 29 height 29
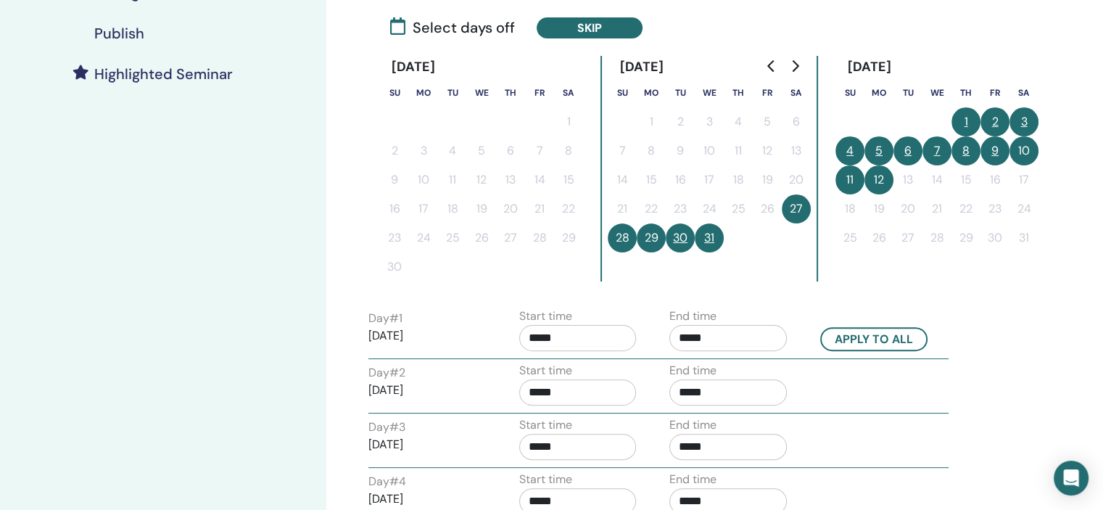
click at [969, 120] on button "1" at bounding box center [965, 121] width 29 height 29
click at [937, 150] on button "7" at bounding box center [936, 150] width 29 height 29
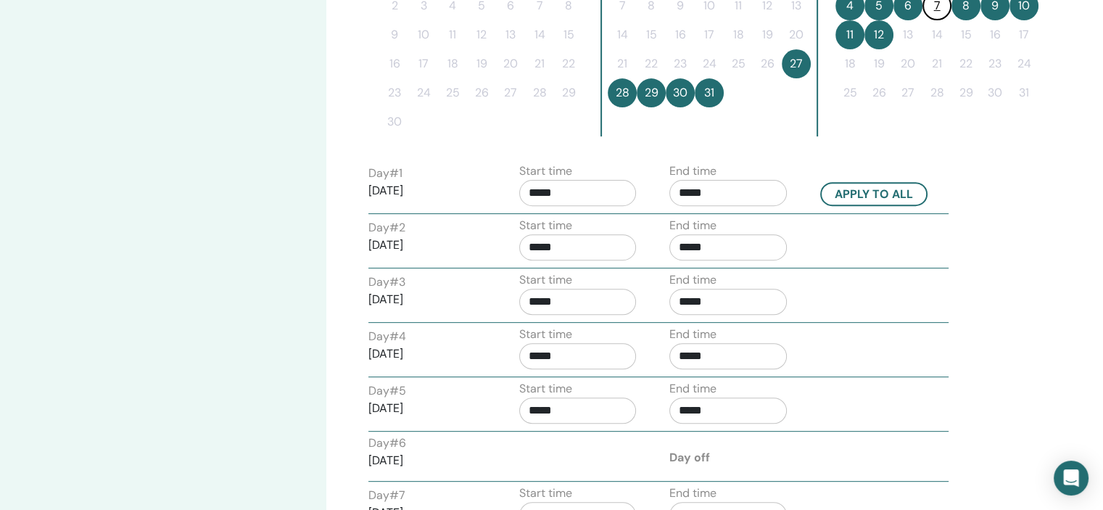
click at [571, 185] on input "*****" at bounding box center [577, 193] width 117 height 26
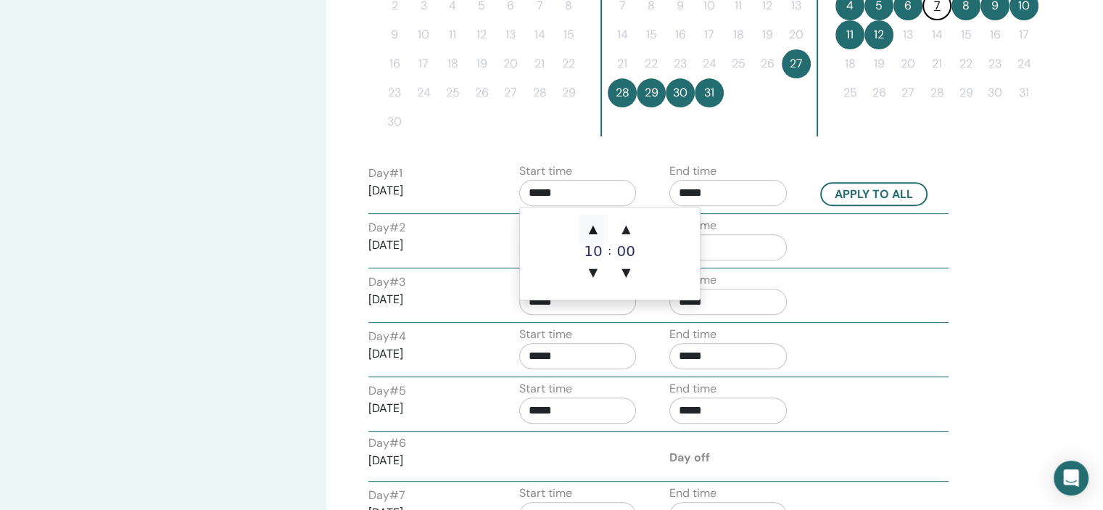
click at [589, 220] on span "▲" at bounding box center [593, 229] width 29 height 29
type input "*****"
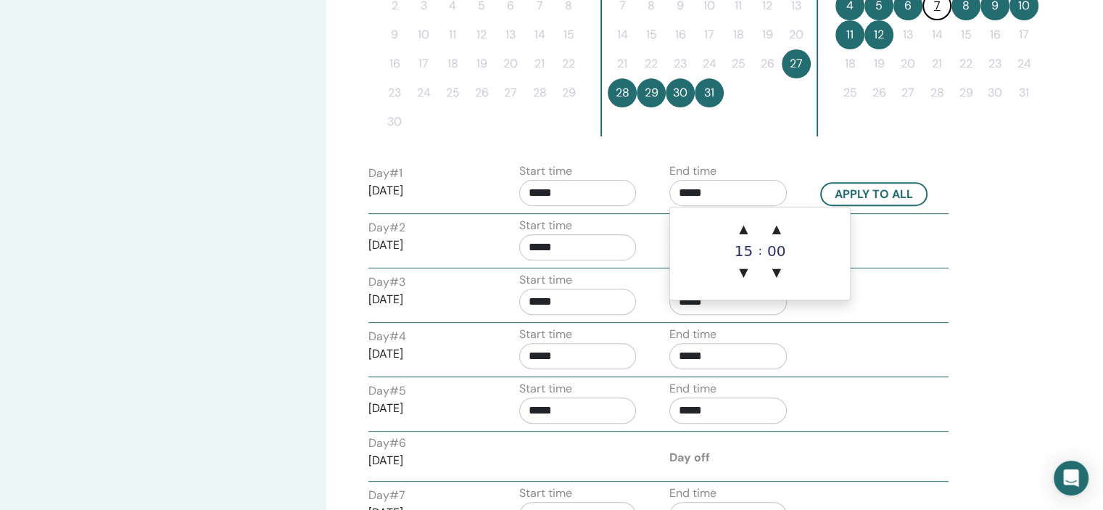
click at [745, 180] on input "*****" at bounding box center [727, 193] width 117 height 26
click at [752, 218] on span "▲" at bounding box center [743, 229] width 29 height 29
type input "*****"
click at [868, 194] on button "Apply to all" at bounding box center [873, 194] width 107 height 24
type input "*****"
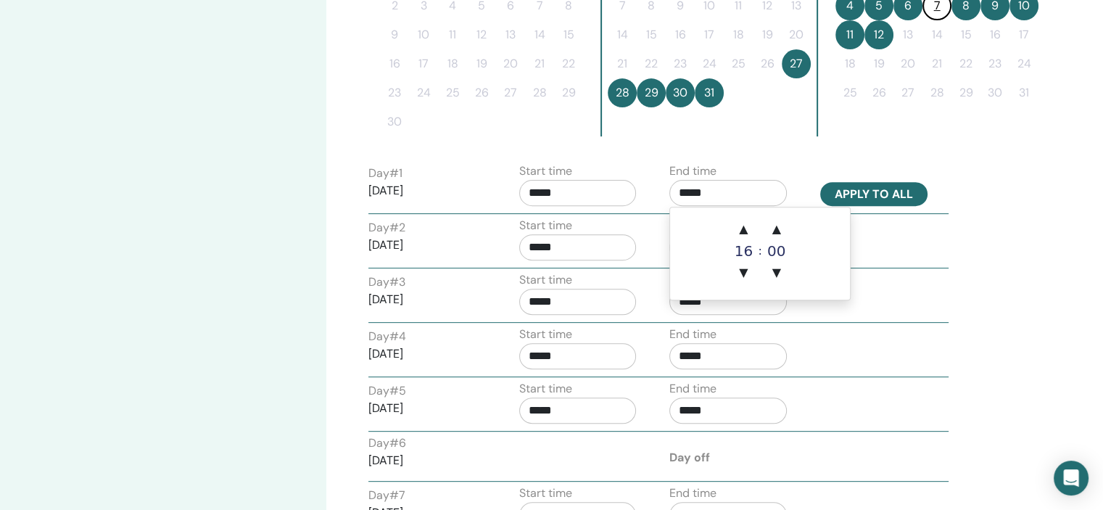
type input "*****"
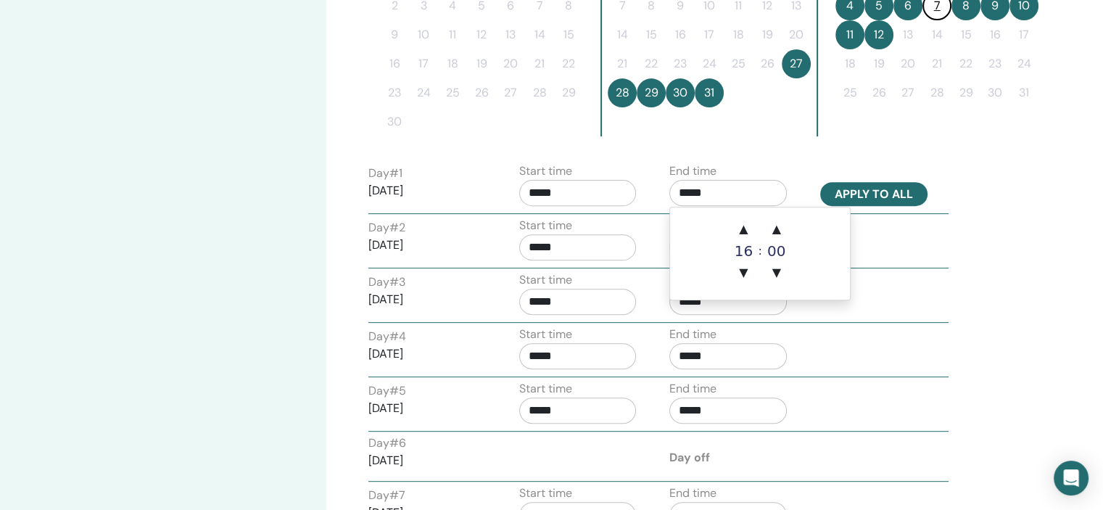
type input "*****"
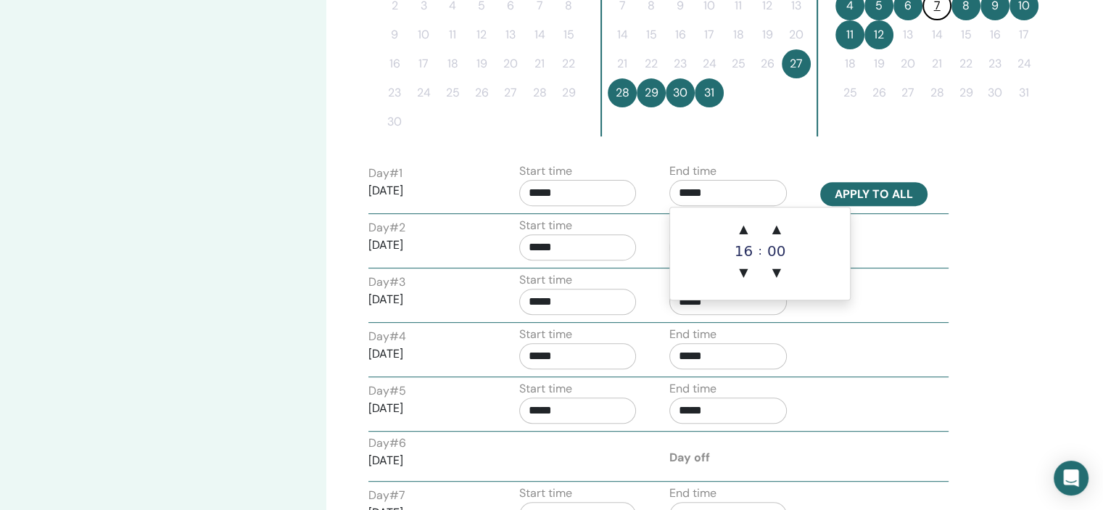
type input "*****"
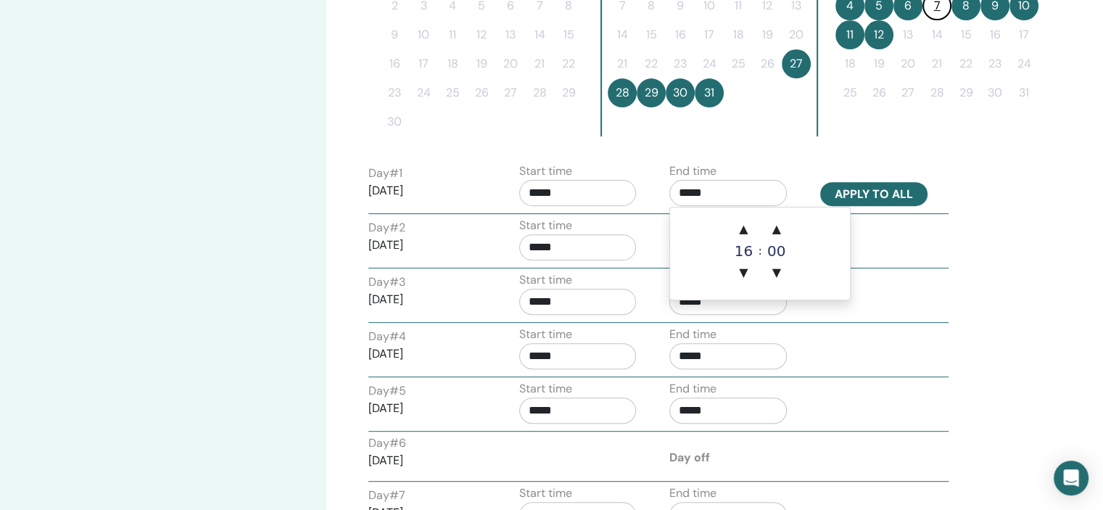
type input "*****"
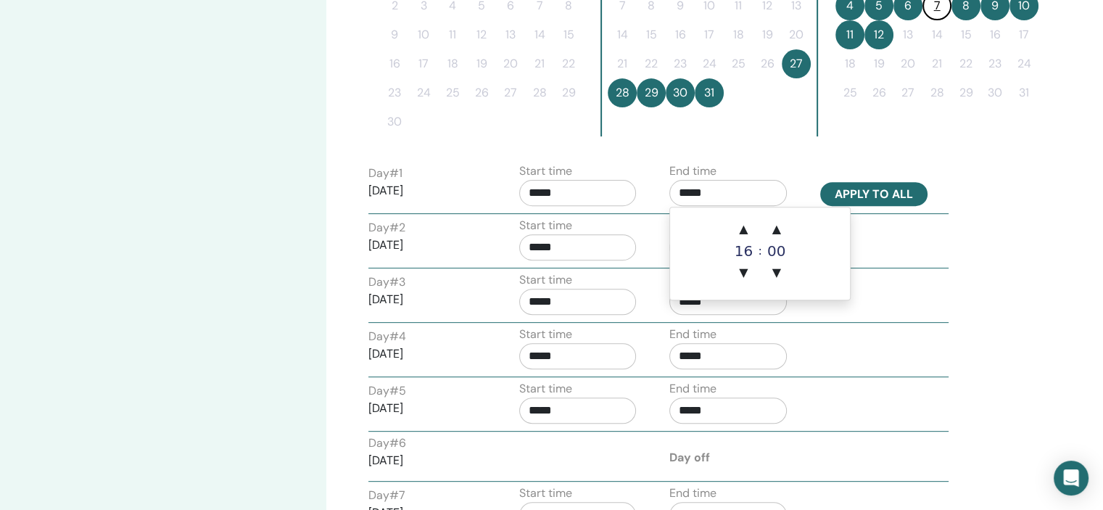
type input "*****"
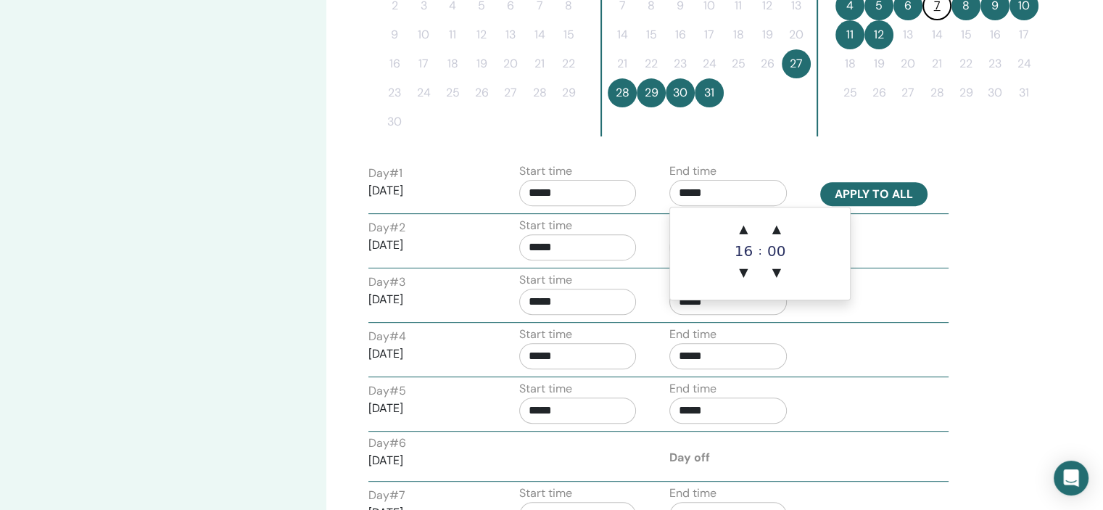
type input "*****"
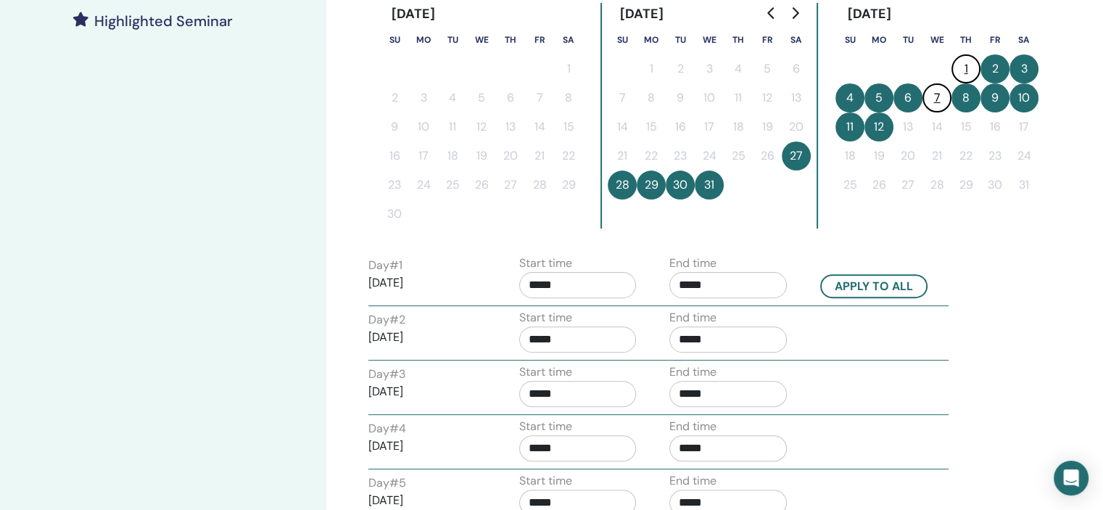
scroll to position [290, 0]
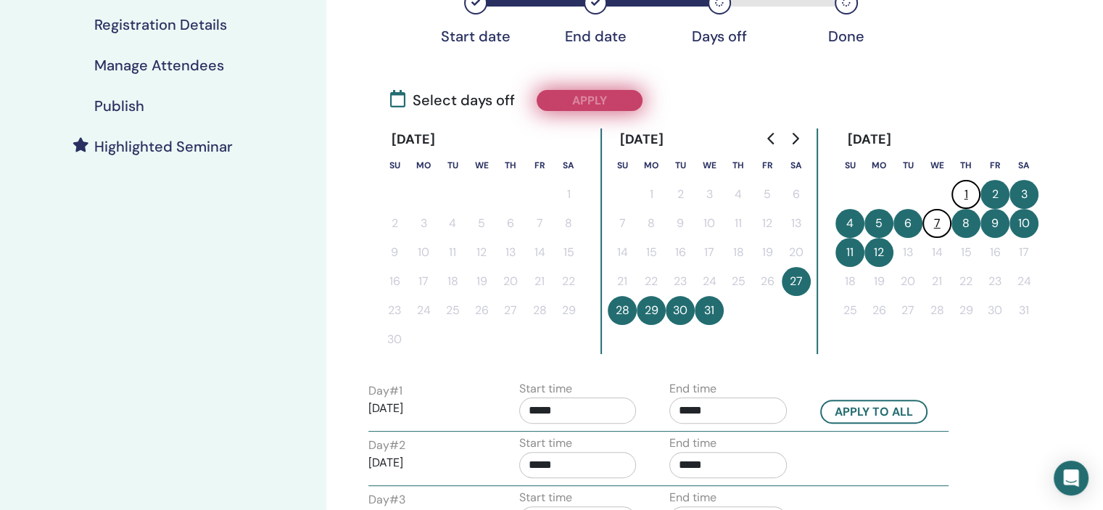
click at [597, 105] on button "Apply" at bounding box center [590, 100] width 106 height 21
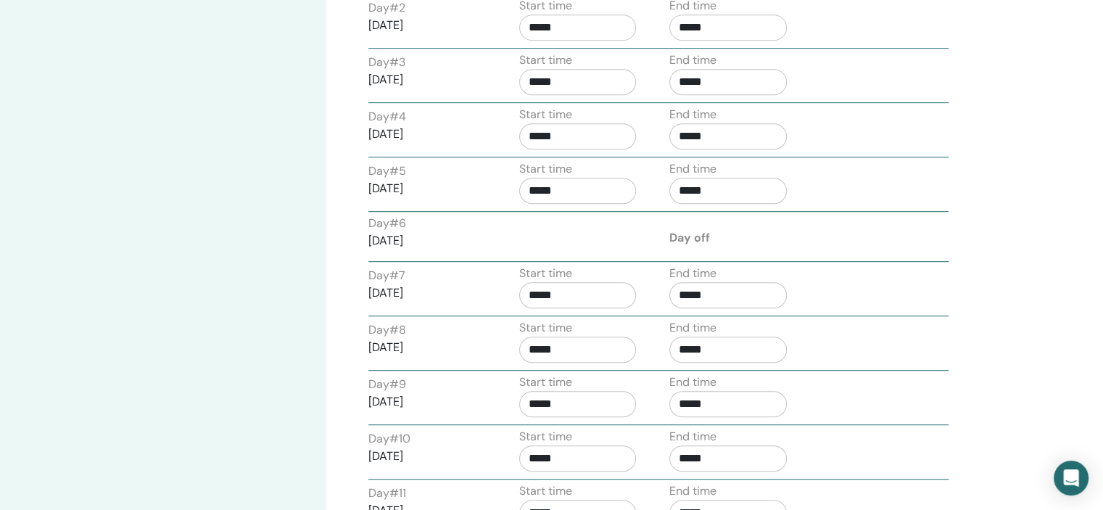
scroll to position [1160, 0]
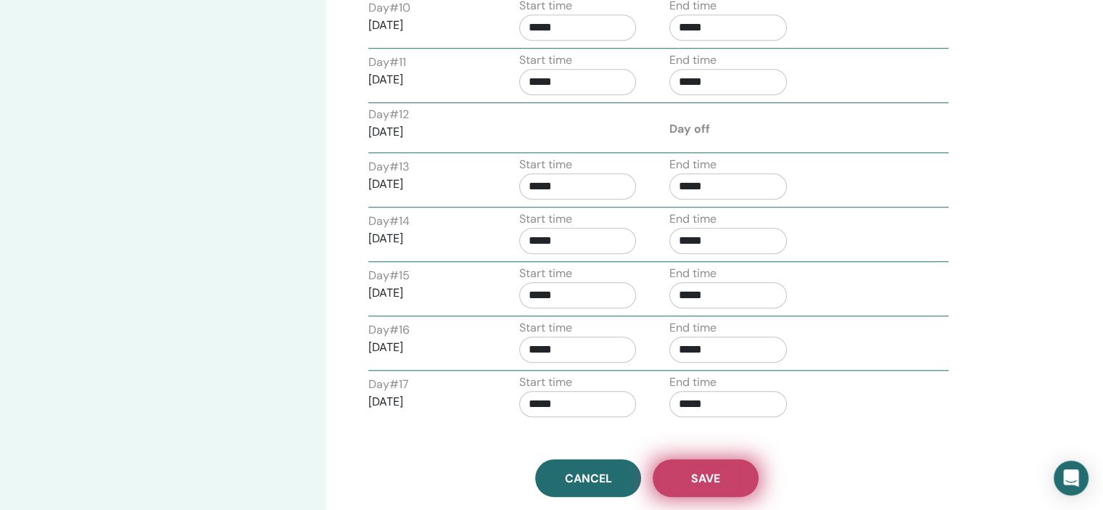
click at [737, 463] on button "Save" at bounding box center [706, 478] width 106 height 38
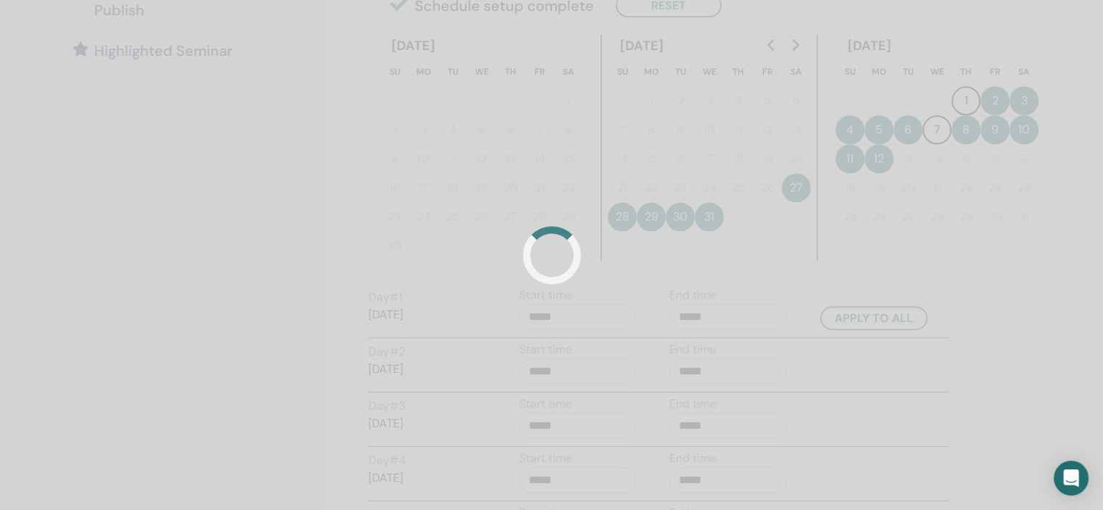
scroll to position [290, 0]
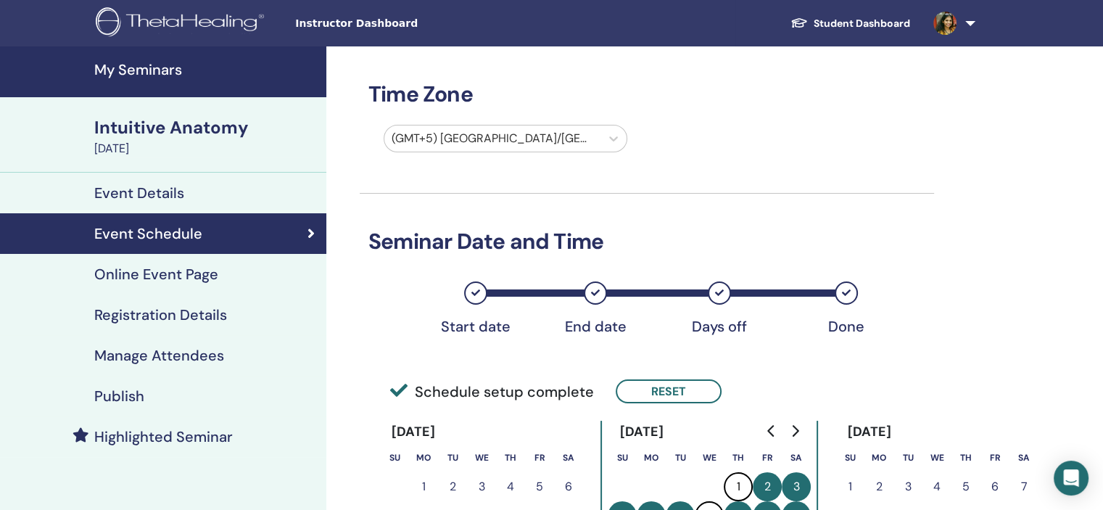
click at [210, 315] on h4 "Registration Details" at bounding box center [160, 314] width 133 height 17
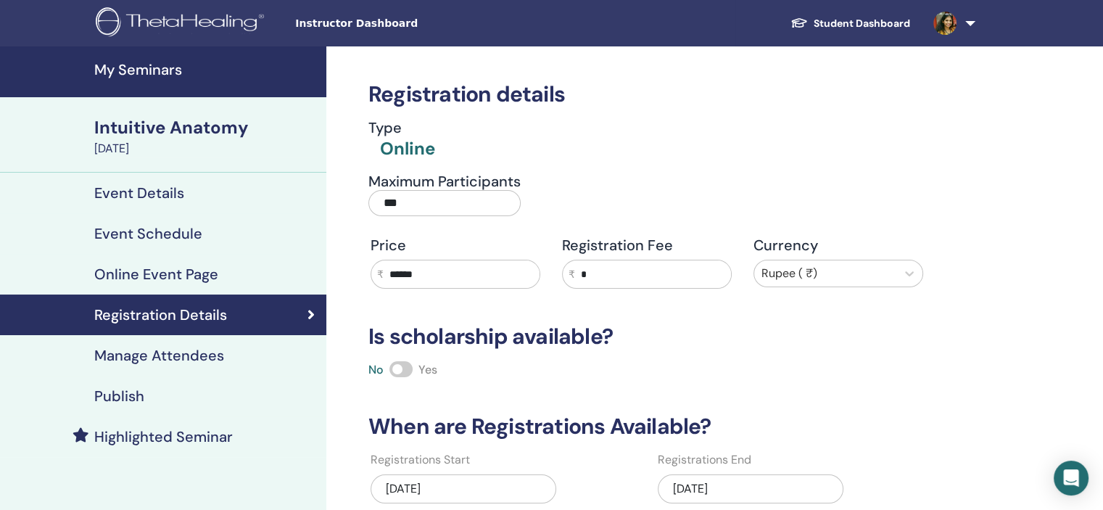
click at [774, 491] on div "10/31/2025" at bounding box center [751, 488] width 186 height 29
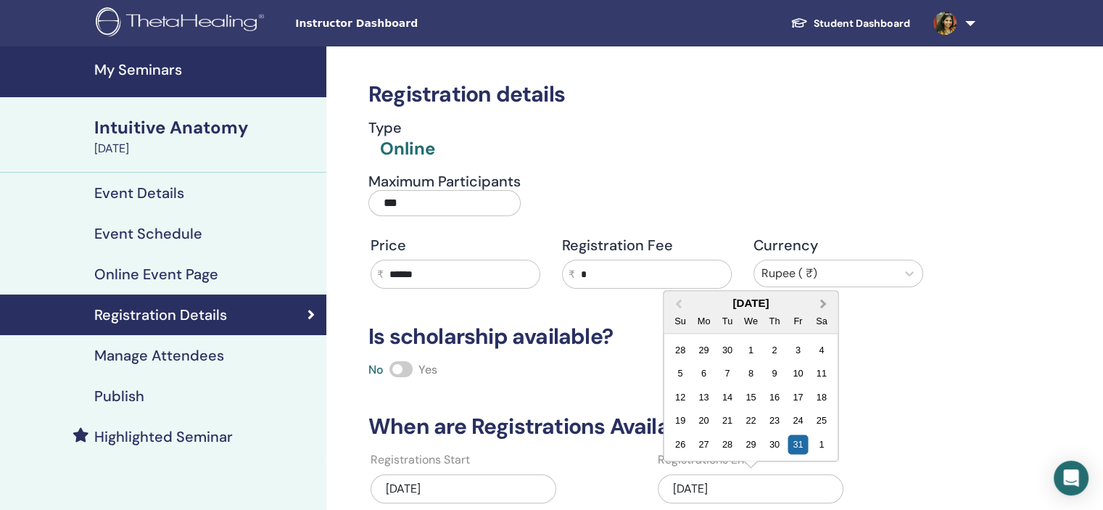
click at [819, 295] on button "Next Month" at bounding box center [824, 303] width 23 height 23
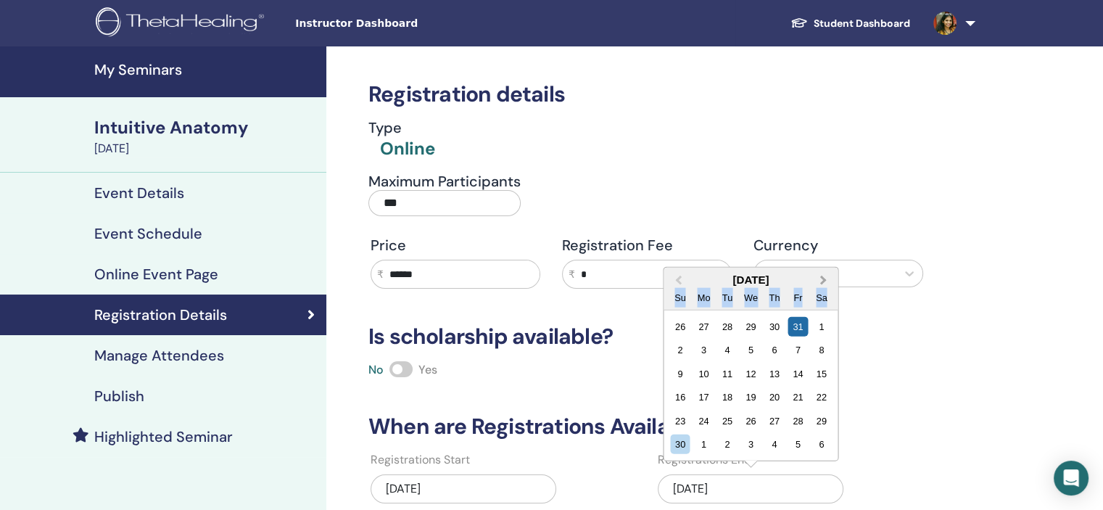
click at [819, 295] on div "Sa" at bounding box center [821, 297] width 20 height 20
click at [826, 272] on button "Next Month" at bounding box center [824, 280] width 23 height 23
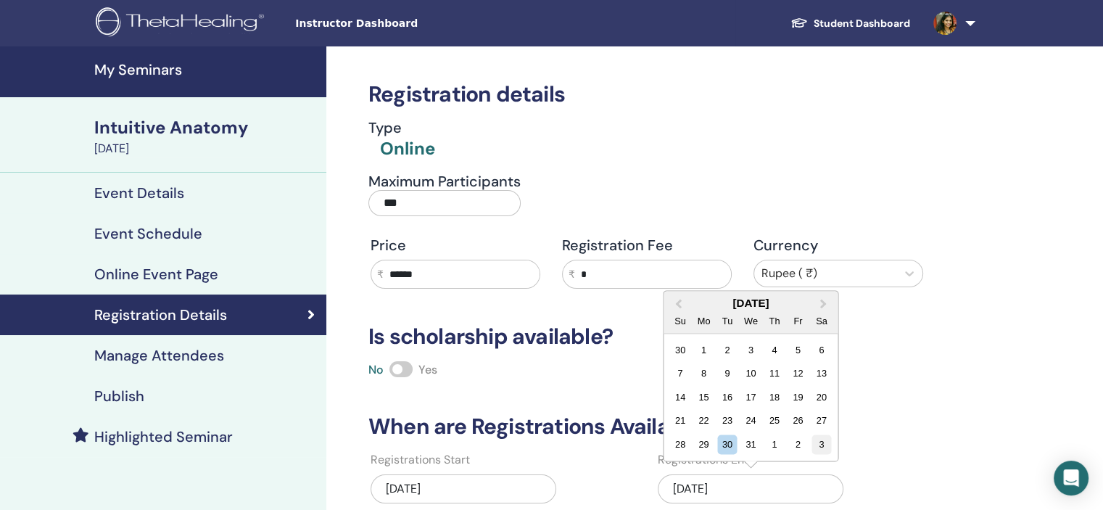
click at [821, 443] on div "3" at bounding box center [821, 444] width 20 height 20
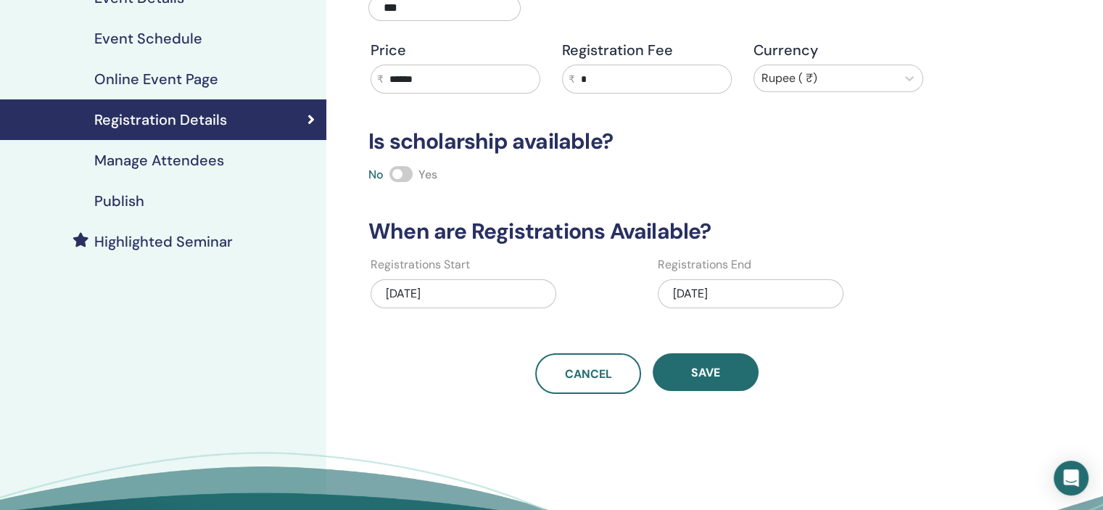
scroll to position [218, 0]
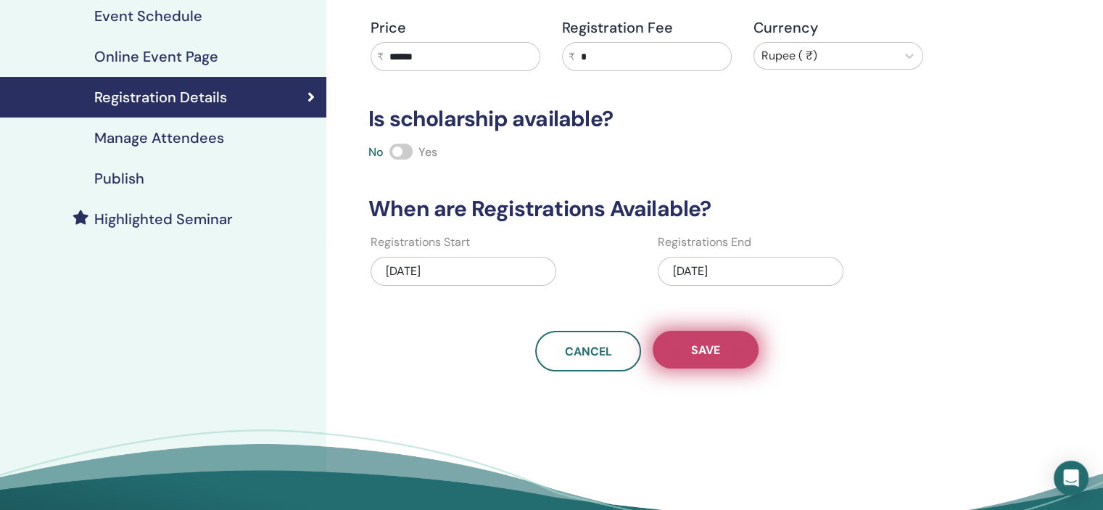
click at [727, 341] on button "Save" at bounding box center [706, 350] width 106 height 38
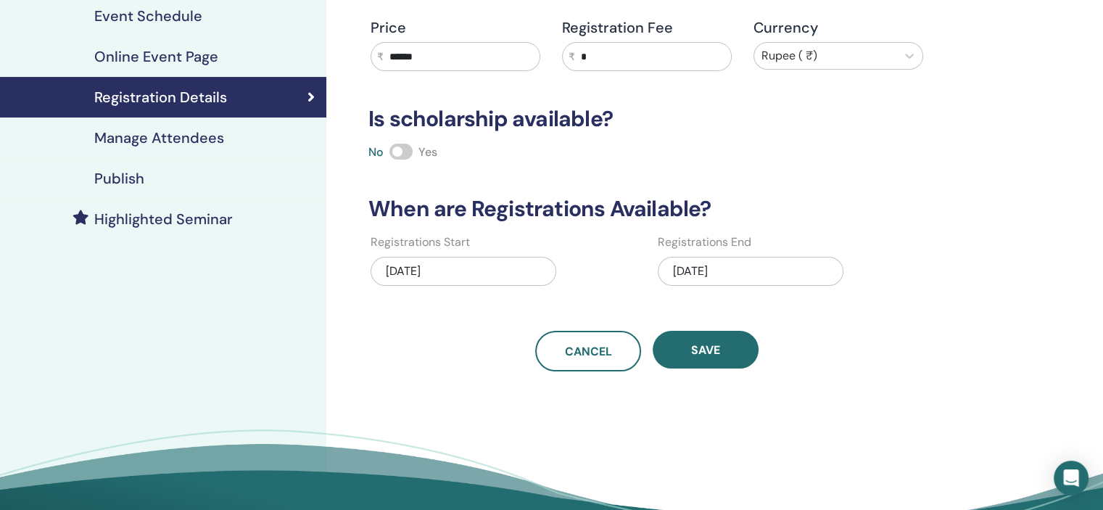
click at [139, 177] on h4 "Publish" at bounding box center [119, 178] width 50 height 17
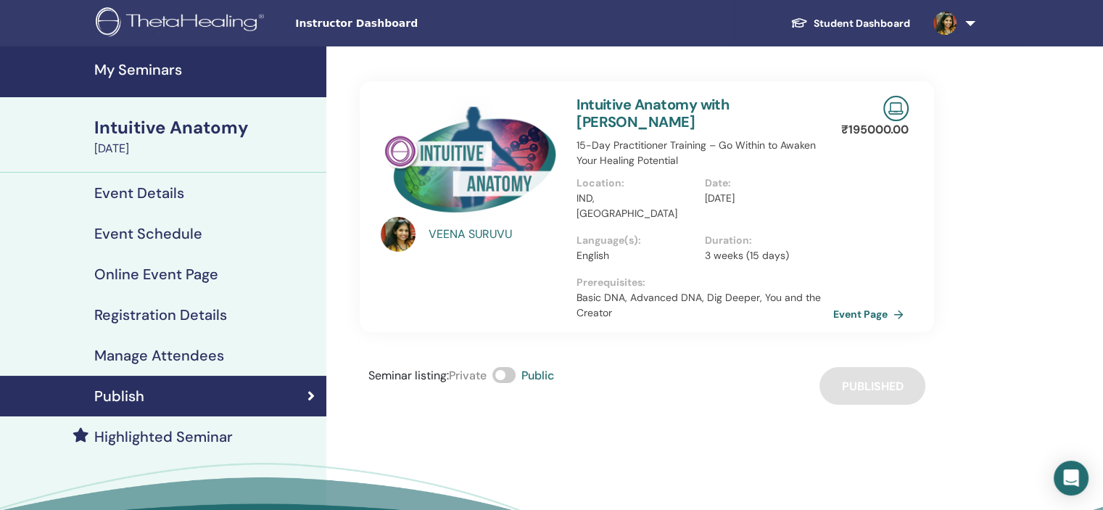
click at [157, 88] on link "My Seminars" at bounding box center [163, 71] width 326 height 51
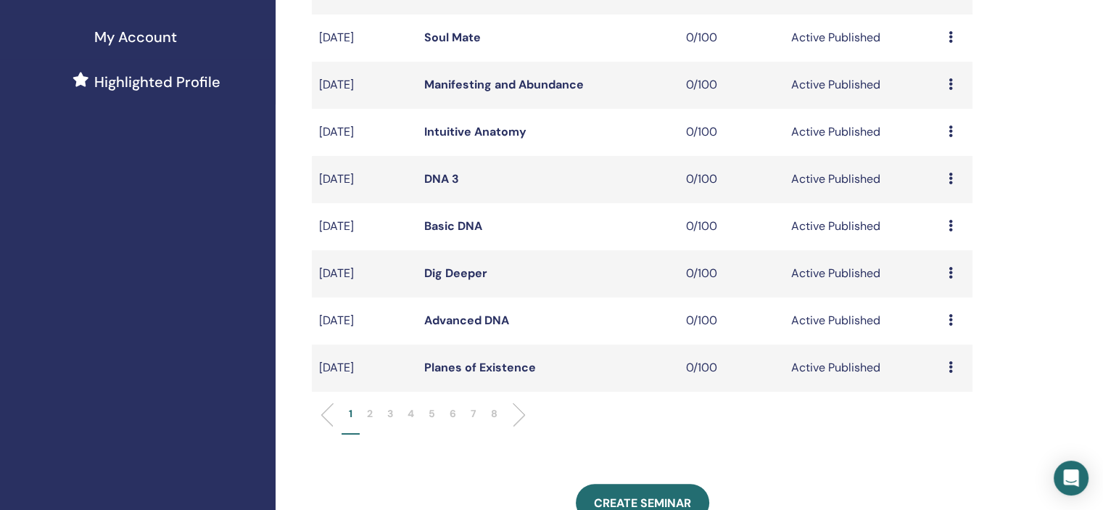
scroll to position [435, 0]
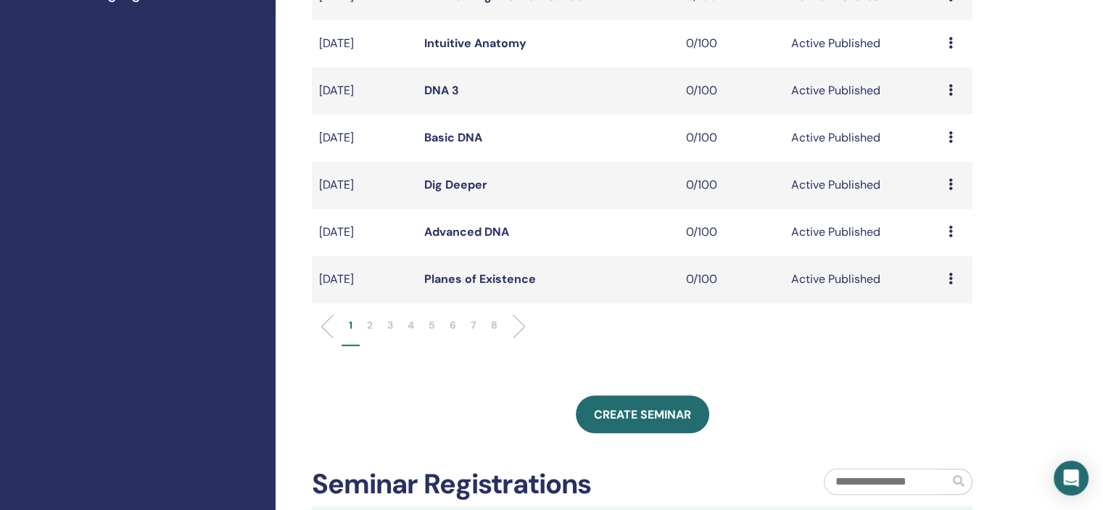
click at [448, 323] on li "6" at bounding box center [452, 332] width 21 height 28
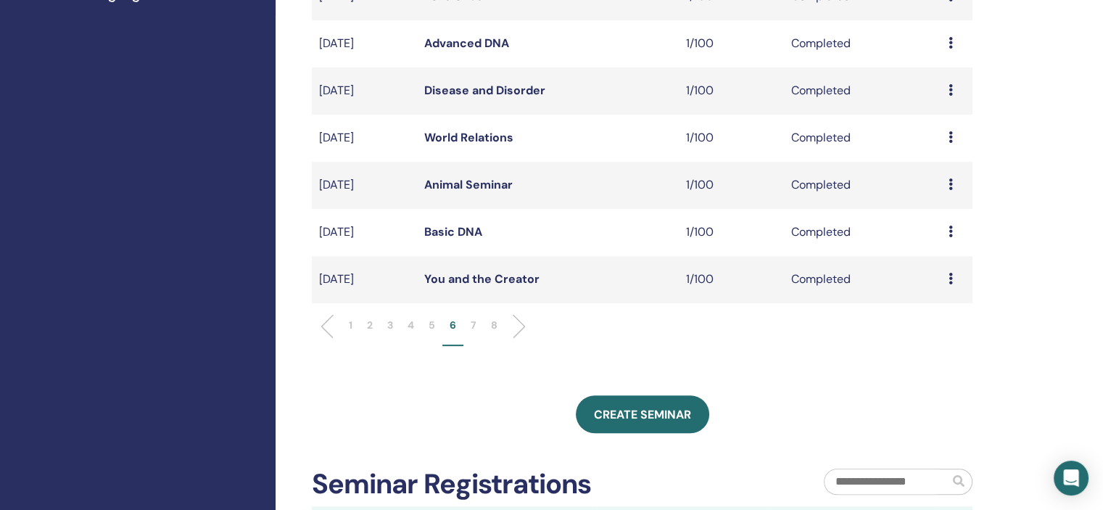
click at [430, 321] on p "5" at bounding box center [431, 325] width 7 height 15
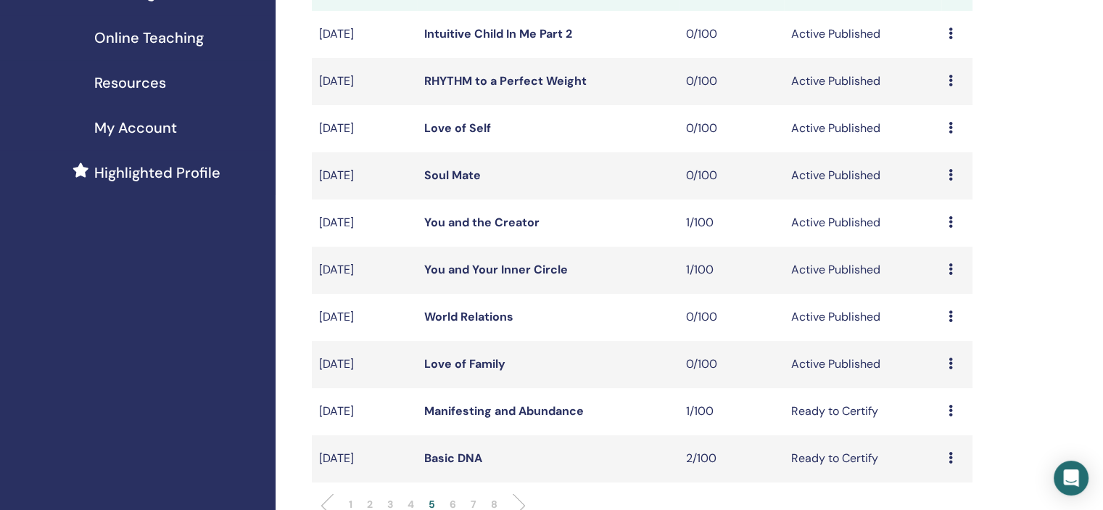
scroll to position [290, 0]
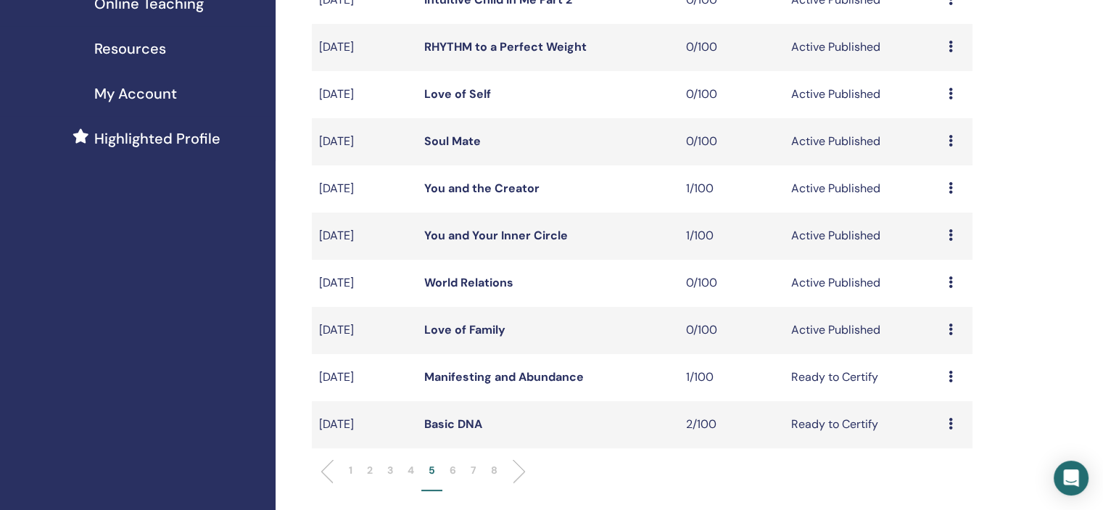
click at [457, 471] on li "6" at bounding box center [452, 477] width 21 height 28
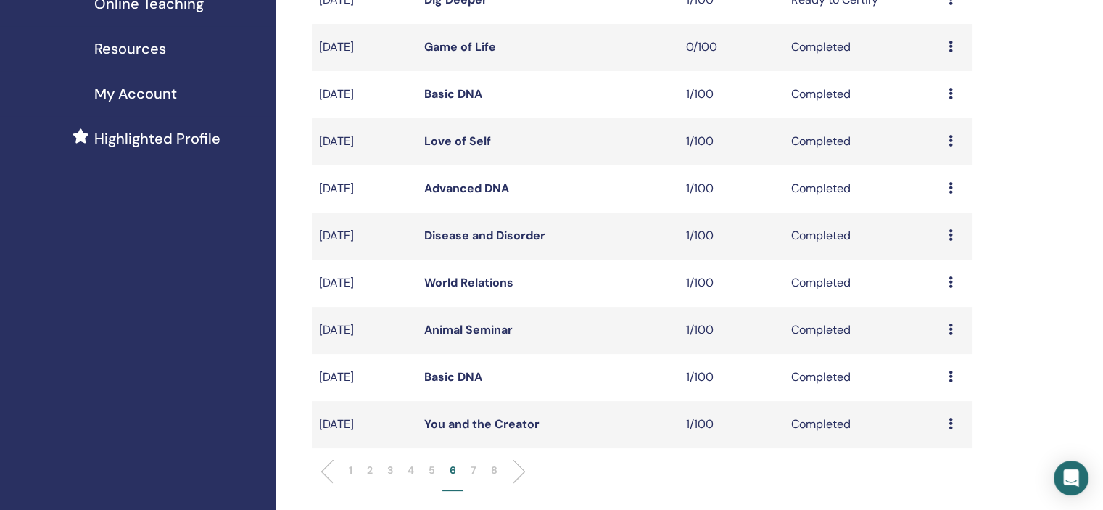
click at [949, 231] on icon at bounding box center [950, 235] width 4 height 12
click at [929, 263] on link "Attendees" at bounding box center [938, 264] width 55 height 15
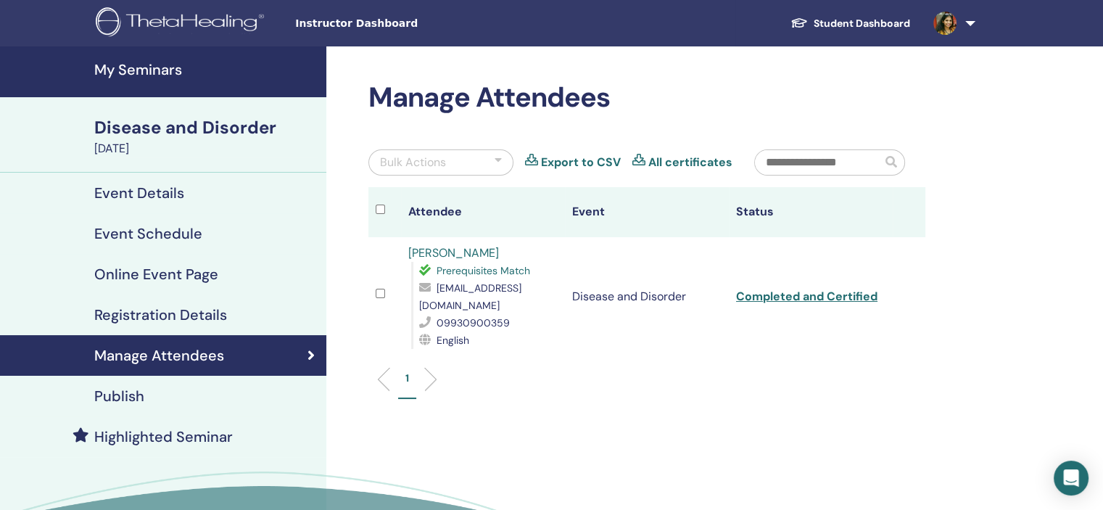
click at [446, 250] on link "[PERSON_NAME]" at bounding box center [453, 252] width 91 height 15
